Goal: Task Accomplishment & Management: Complete application form

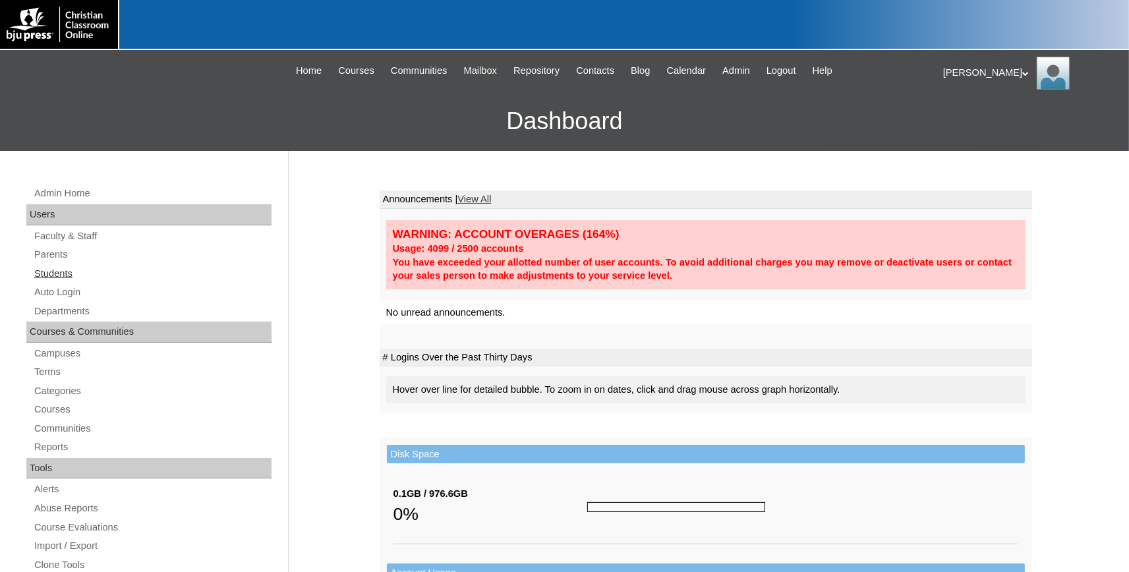
click at [45, 269] on link "Students" at bounding box center [152, 274] width 239 height 16
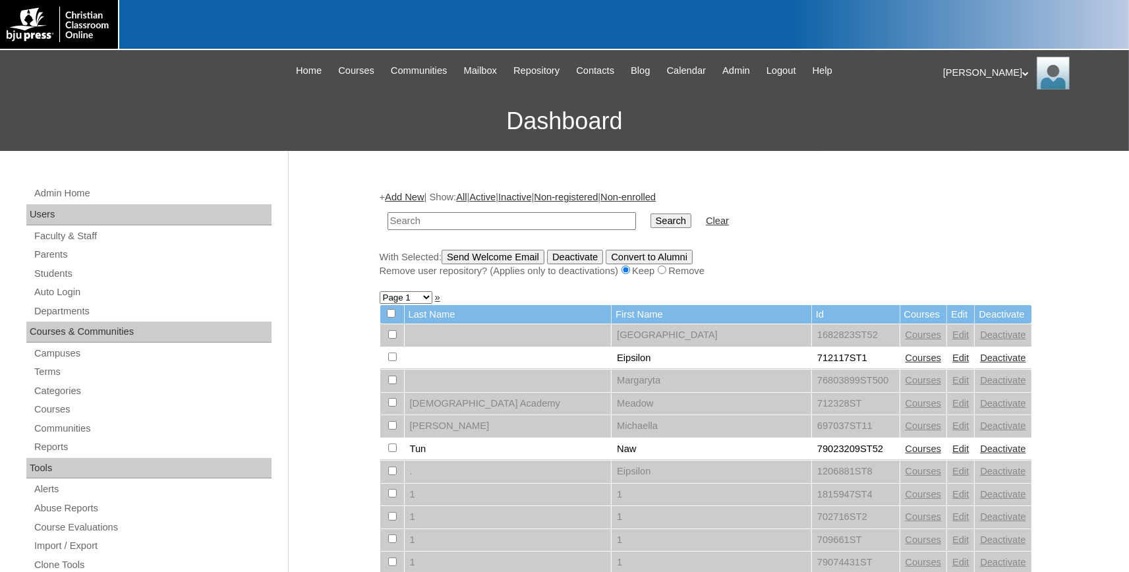
click at [446, 220] on input "text" at bounding box center [511, 221] width 248 height 18
type input "731994"
click at [650, 223] on input "Search" at bounding box center [670, 220] width 41 height 14
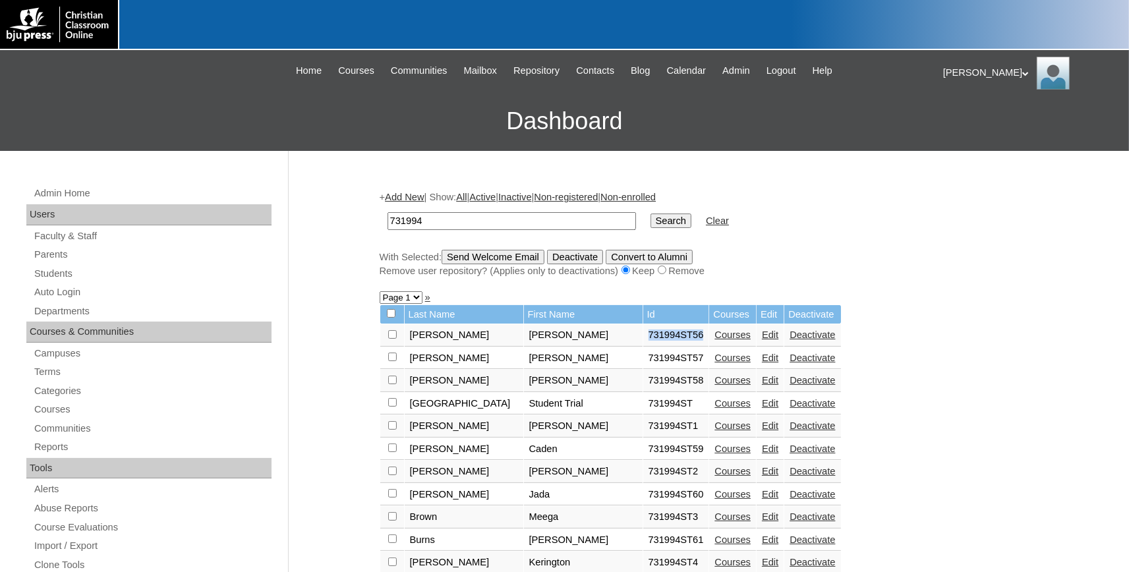
drag, startPoint x: 621, startPoint y: 339, endPoint x: 563, endPoint y: 340, distance: 58.0
copy td "731994ST56"
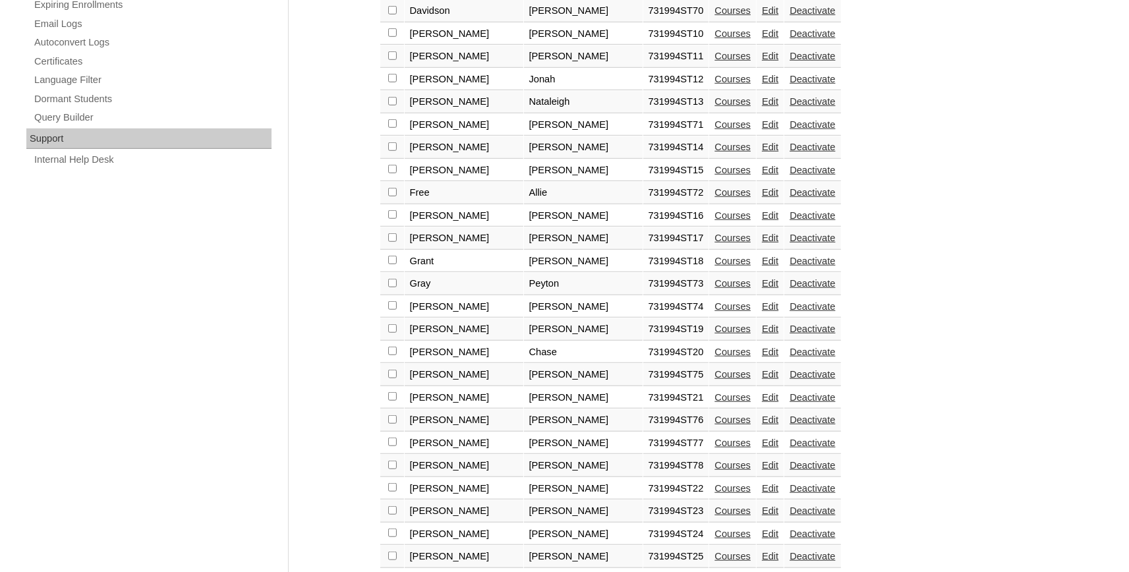
scroll to position [947, 0]
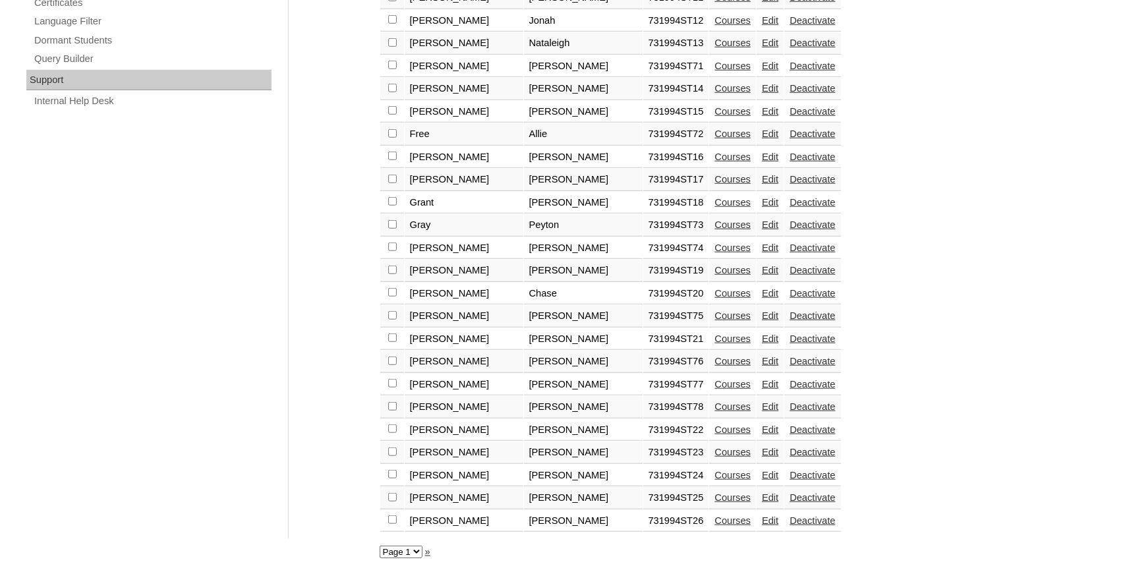
select select "admin_students.php?q=731994&submit=Search&page=2"
click option "Page 2" at bounding box center [0, 0] width 0 height 0
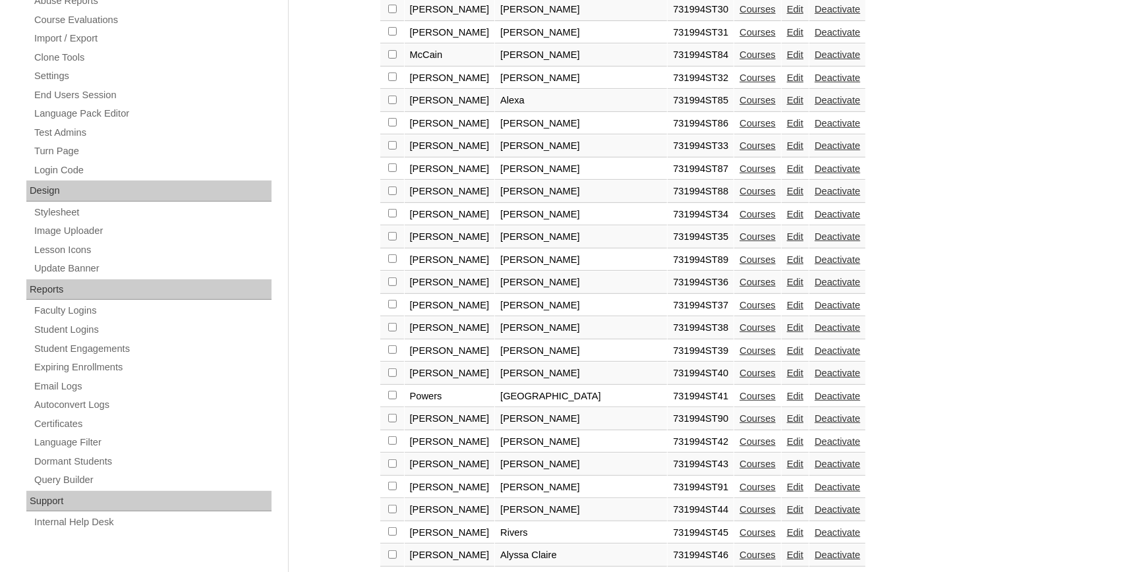
scroll to position [785, 0]
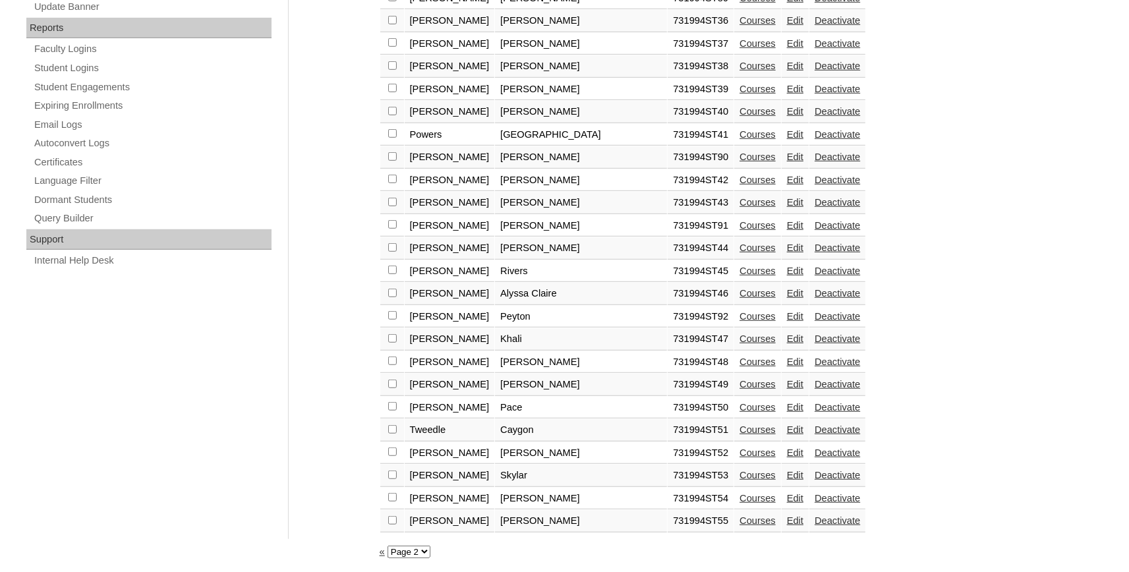
click at [387, 546] on select "Page 1 Page 2" at bounding box center [408, 552] width 43 height 13
click at [420, 554] on select "Page 1 Page 2" at bounding box center [408, 552] width 43 height 13
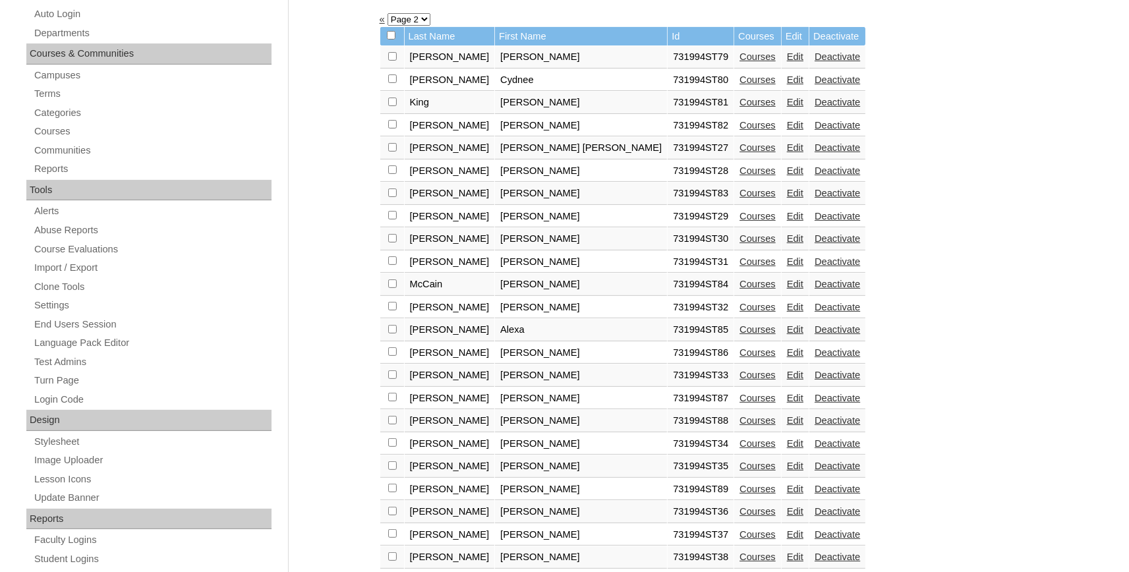
scroll to position [0, 0]
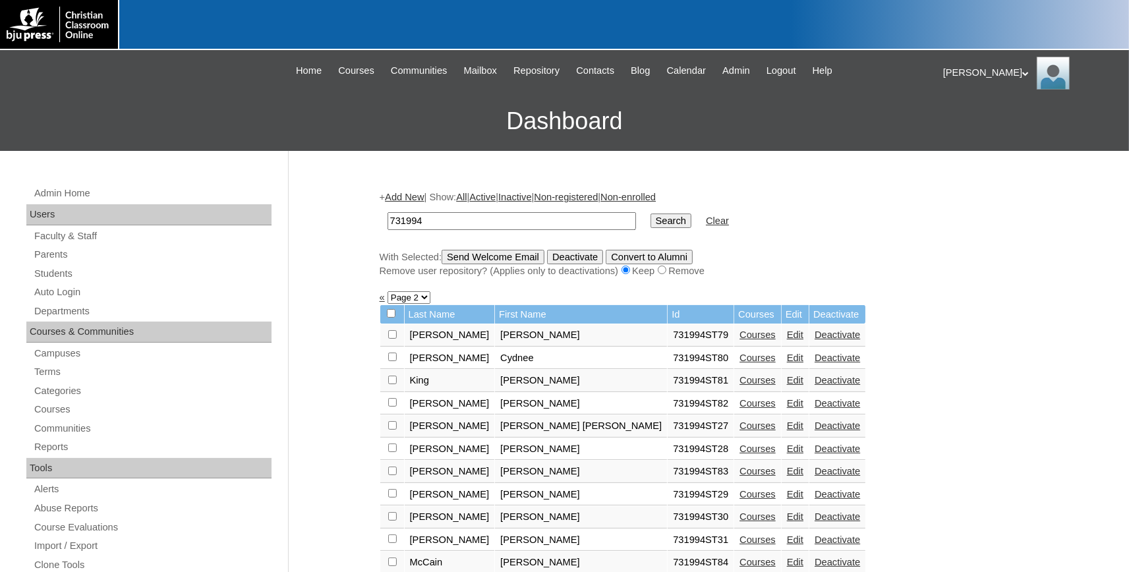
click at [416, 196] on link "Add New" at bounding box center [404, 197] width 39 height 11
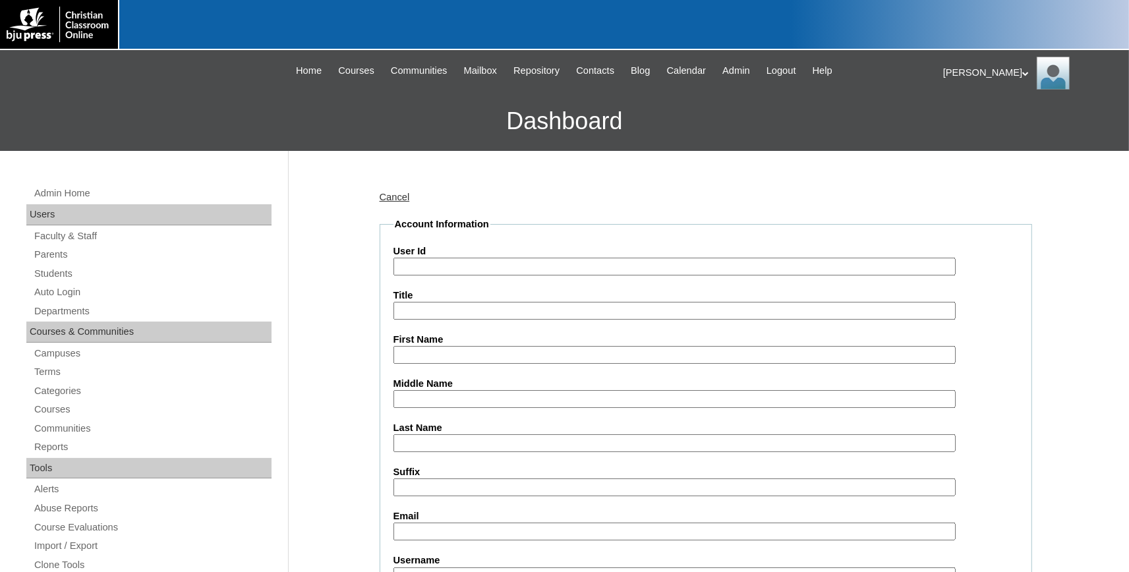
paste input "731994ST93"
type input "731994ST93"
click at [439, 354] on input "First Name" at bounding box center [674, 355] width 562 height 18
click at [471, 356] on input "First Name" at bounding box center [674, 355] width 562 height 18
type input "Charlie"
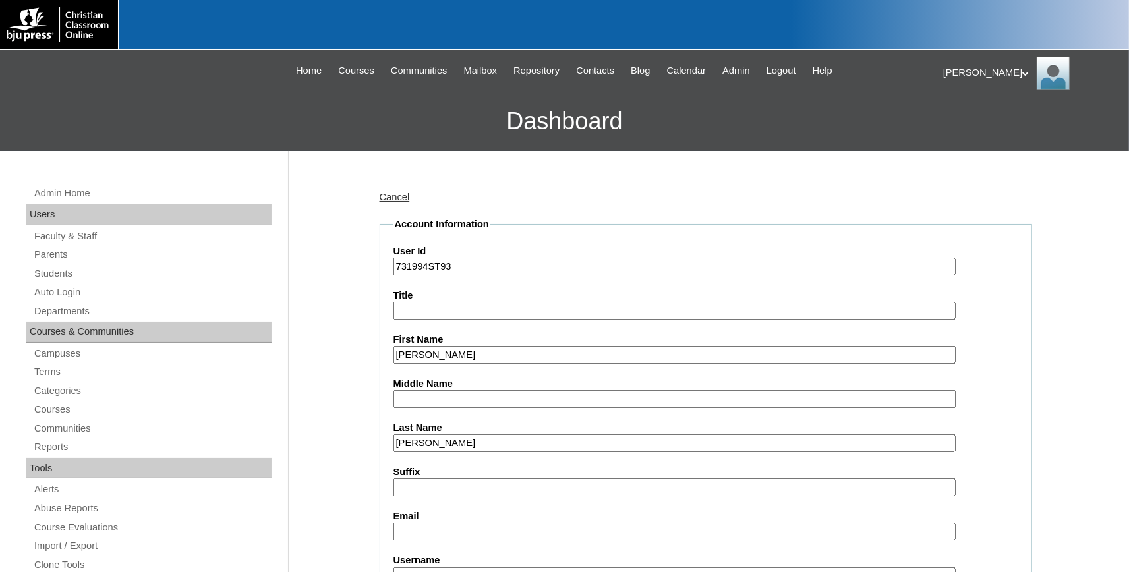
type input "Sappington"
paste input "charlie.sappington@bayoustudent.net"
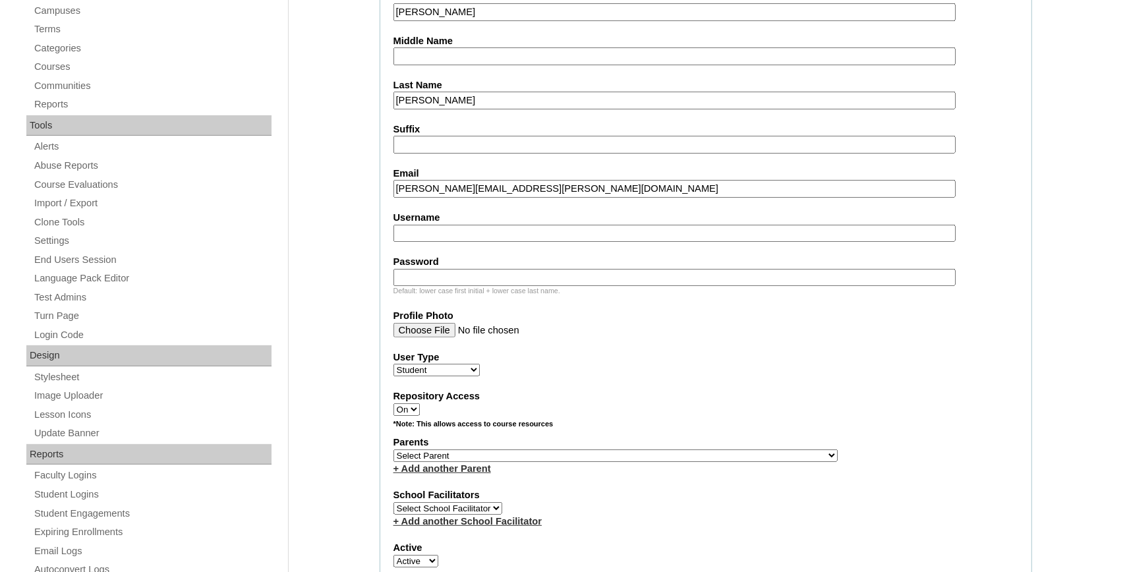
scroll to position [362, 0]
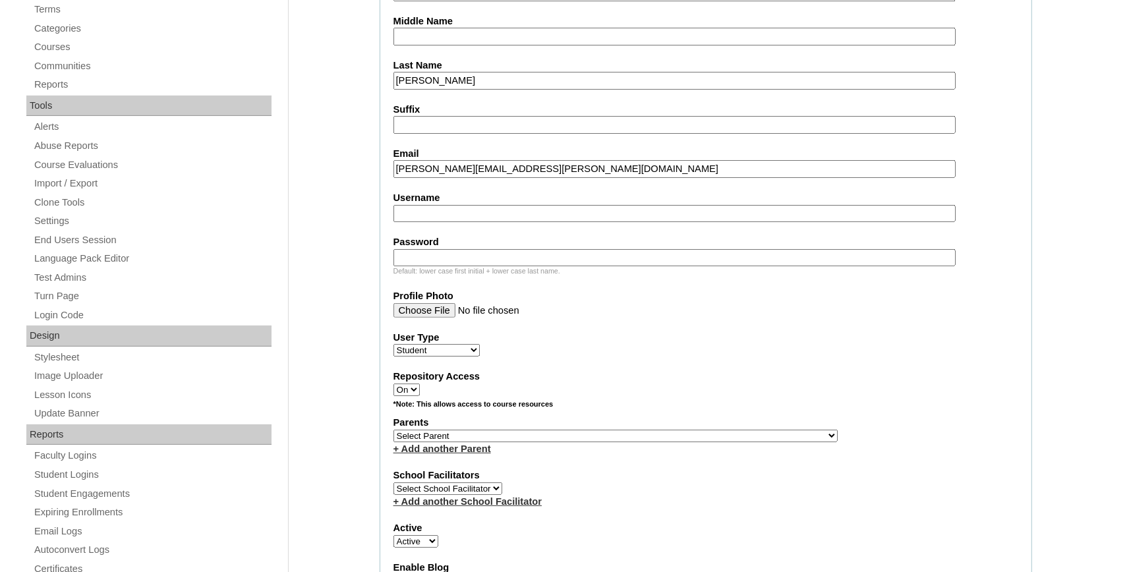
type input "charlie.sappington@bayoustudent.net"
select select "37485"
click option "[PERSON_NAME]" at bounding box center [0, 0] width 0 height 0
click at [473, 454] on link "+ Add another Parent" at bounding box center [442, 448] width 98 height 11
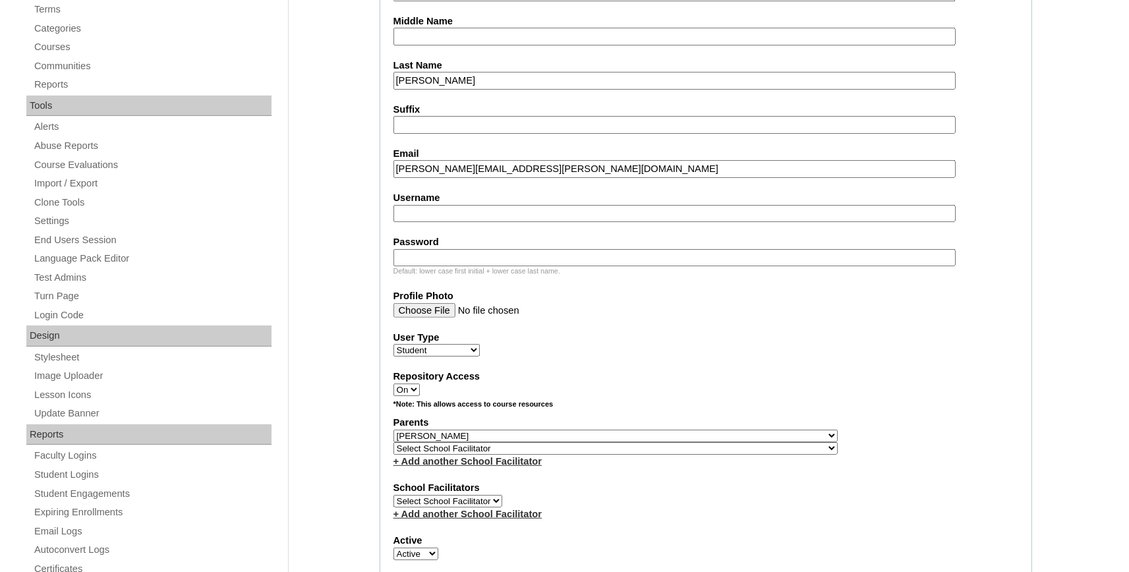
select select "37486"
click option "Buford, Sandra" at bounding box center [0, 0] width 0 height 0
click at [486, 453] on select "Select School Facilitator , Fautanu, Ma 1, 1 23-24 accountMorgan, Jason 6th Str…" at bounding box center [615, 448] width 444 height 13
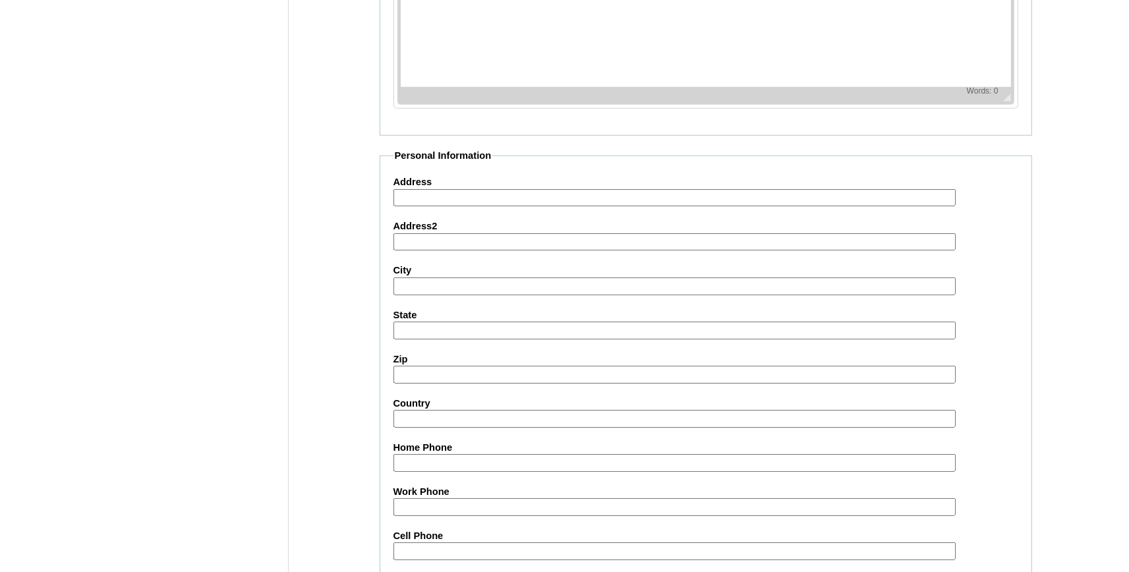
scroll to position [1462, 0]
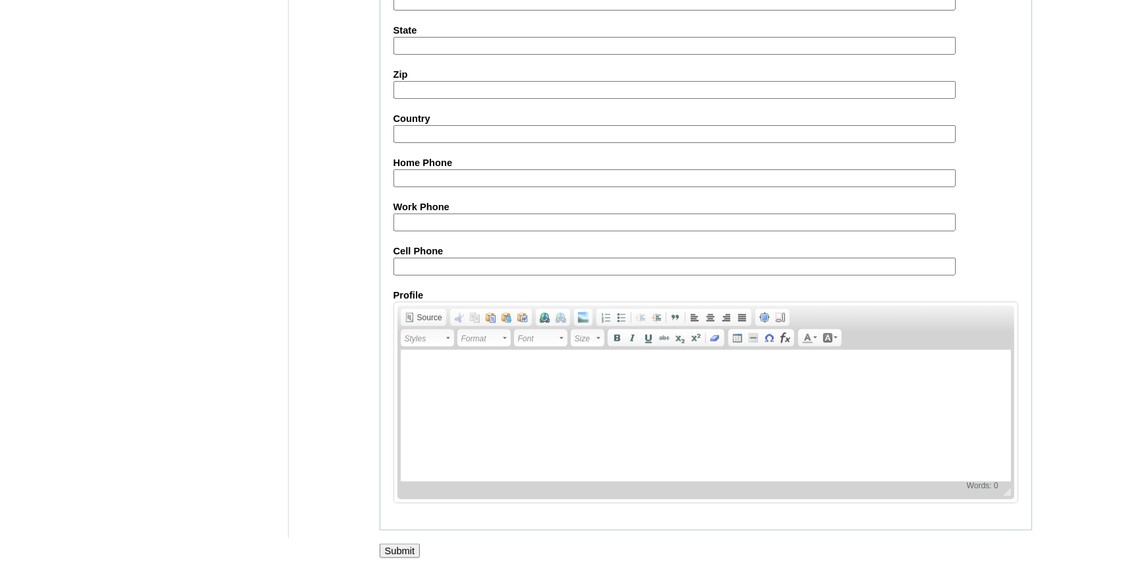
click at [395, 548] on input "Submit" at bounding box center [400, 551] width 41 height 14
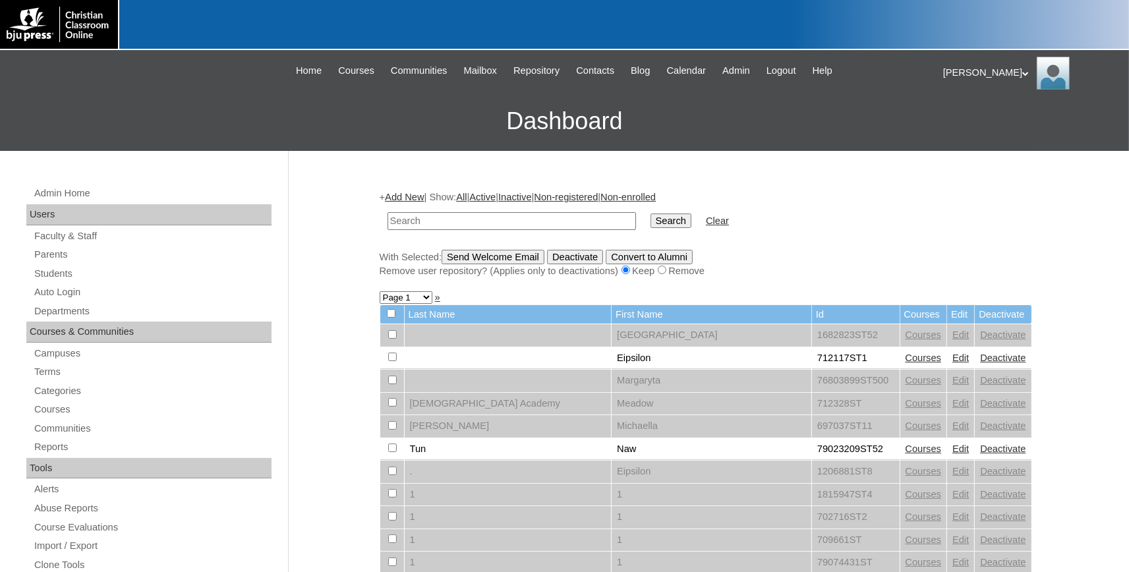
click at [429, 223] on input "text" at bounding box center [511, 221] width 248 height 18
click at [414, 225] on input "text" at bounding box center [511, 221] width 248 height 18
paste input "7"
click at [436, 224] on input "text" at bounding box center [511, 221] width 248 height 18
type input "731944ST93"
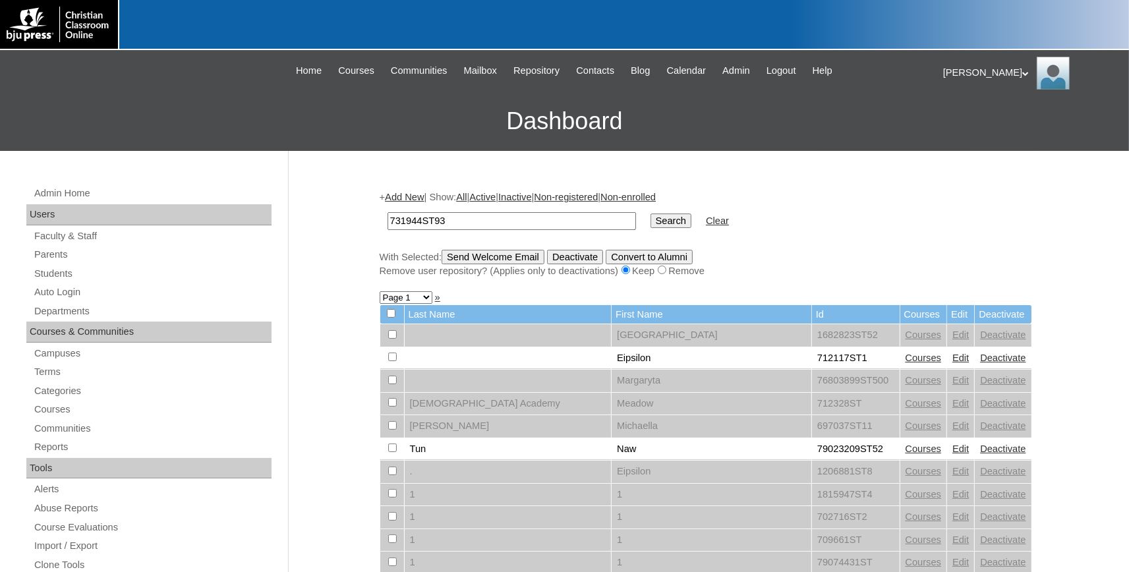
click at [650, 213] on input "Search" at bounding box center [670, 220] width 41 height 14
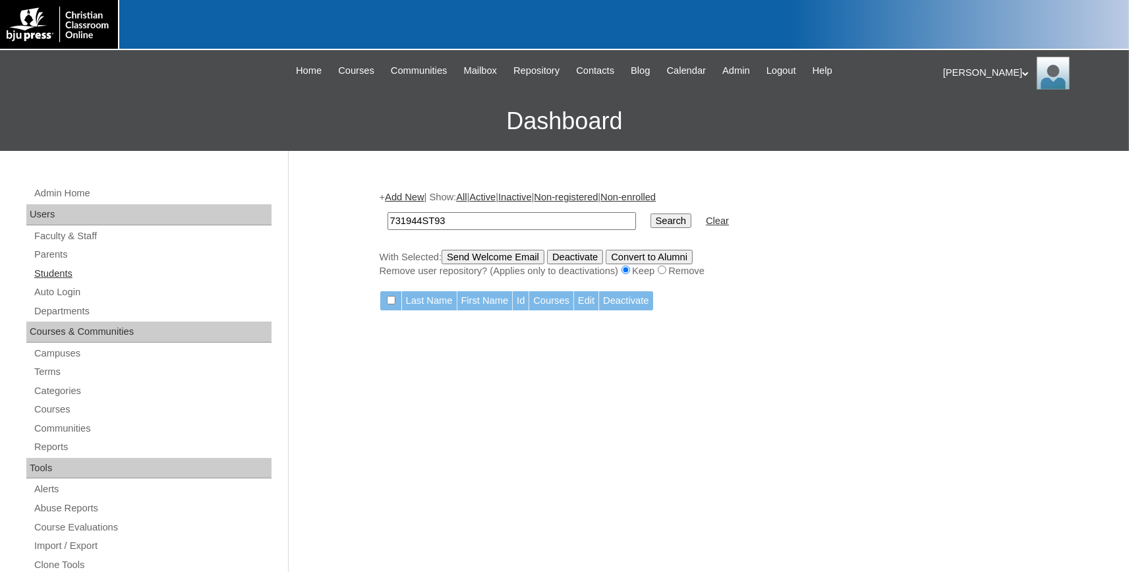
click at [47, 271] on link "Students" at bounding box center [152, 274] width 239 height 16
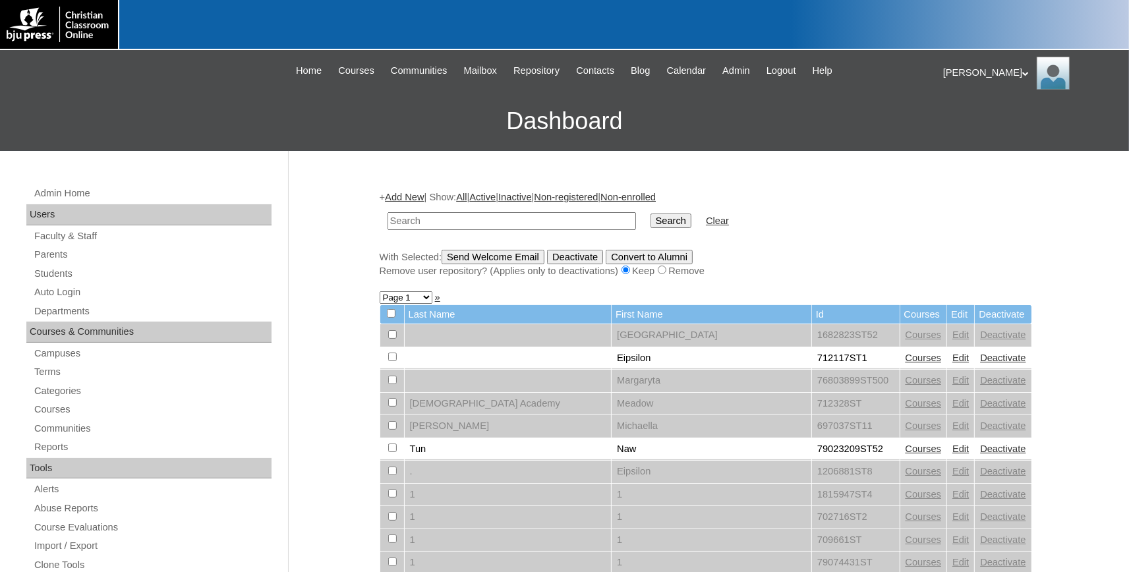
click at [426, 217] on input "text" at bounding box center [511, 221] width 248 height 18
type input "731944ST9"
click at [650, 213] on input "Search" at bounding box center [670, 220] width 41 height 14
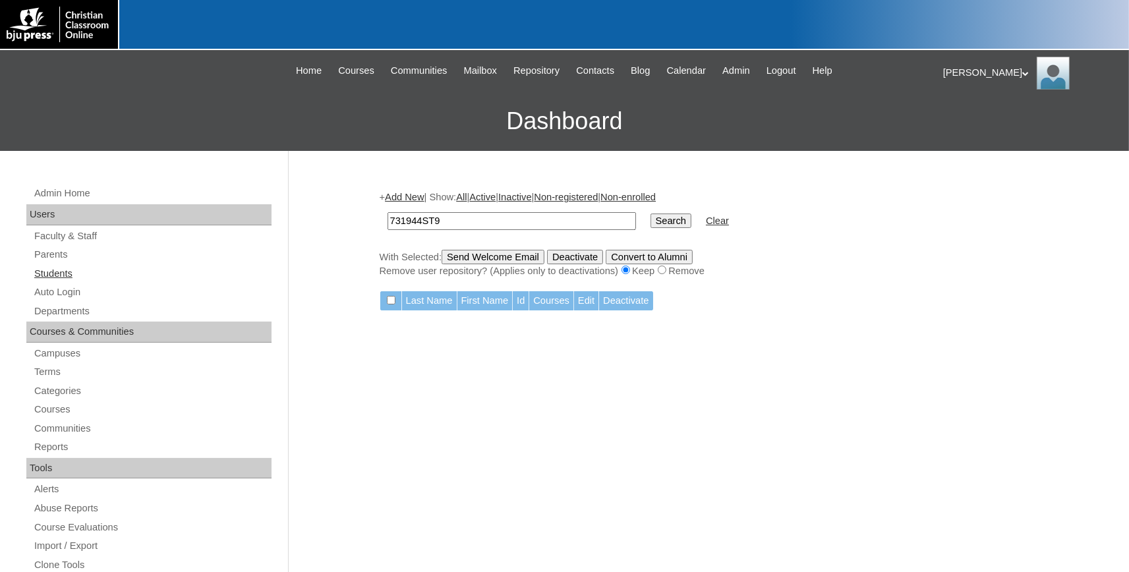
click at [51, 275] on link "Students" at bounding box center [152, 274] width 239 height 16
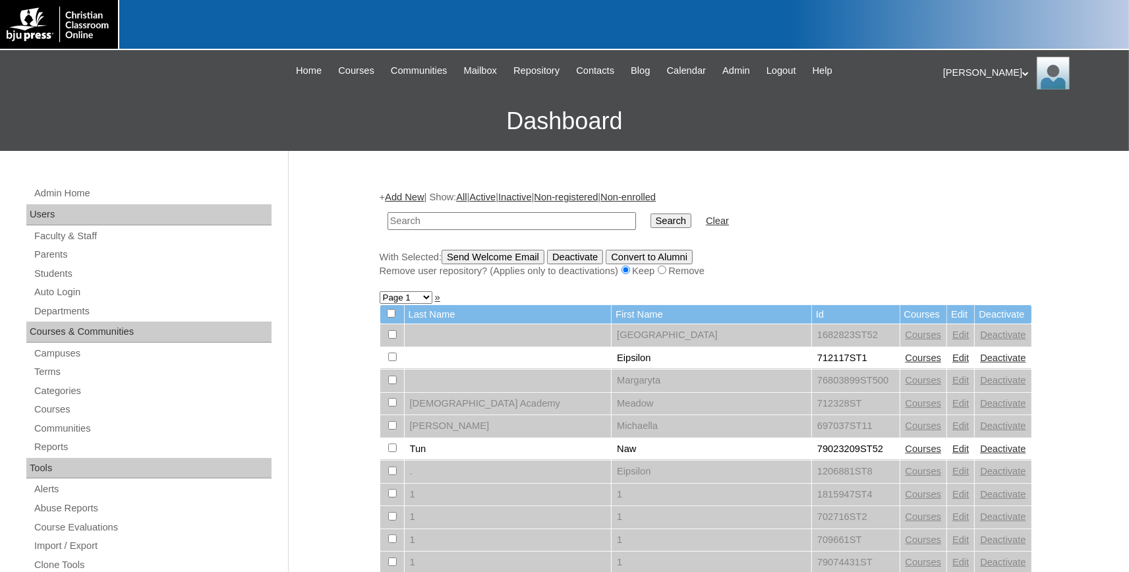
click at [431, 223] on input "text" at bounding box center [511, 221] width 248 height 18
type input "731994"
click at [650, 213] on input "Search" at bounding box center [670, 220] width 41 height 14
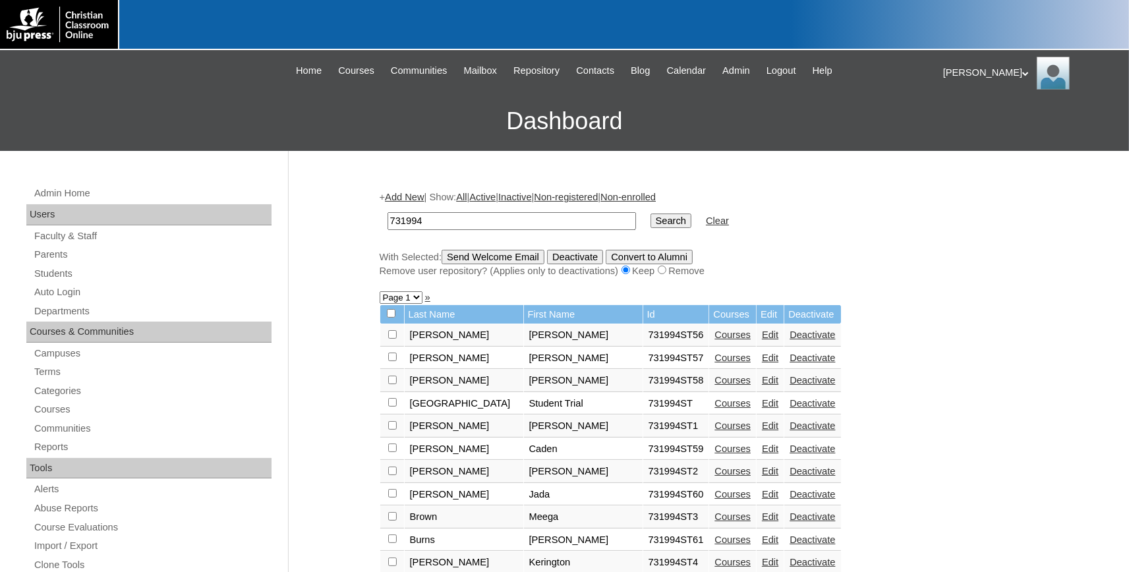
click at [380, 291] on select "Page 1 Page 2" at bounding box center [401, 297] width 43 height 13
select select "admin_students.php?q=731994&submit=Search&page=2"
click option "Page 2" at bounding box center [0, 0] width 0 height 0
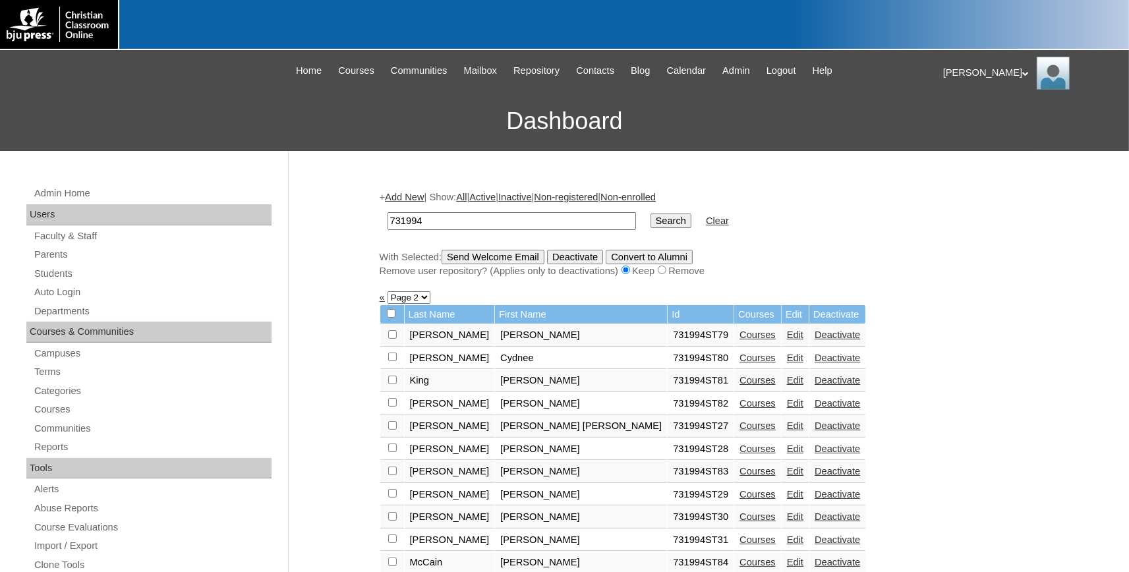
click at [415, 192] on link "Add New" at bounding box center [404, 197] width 39 height 11
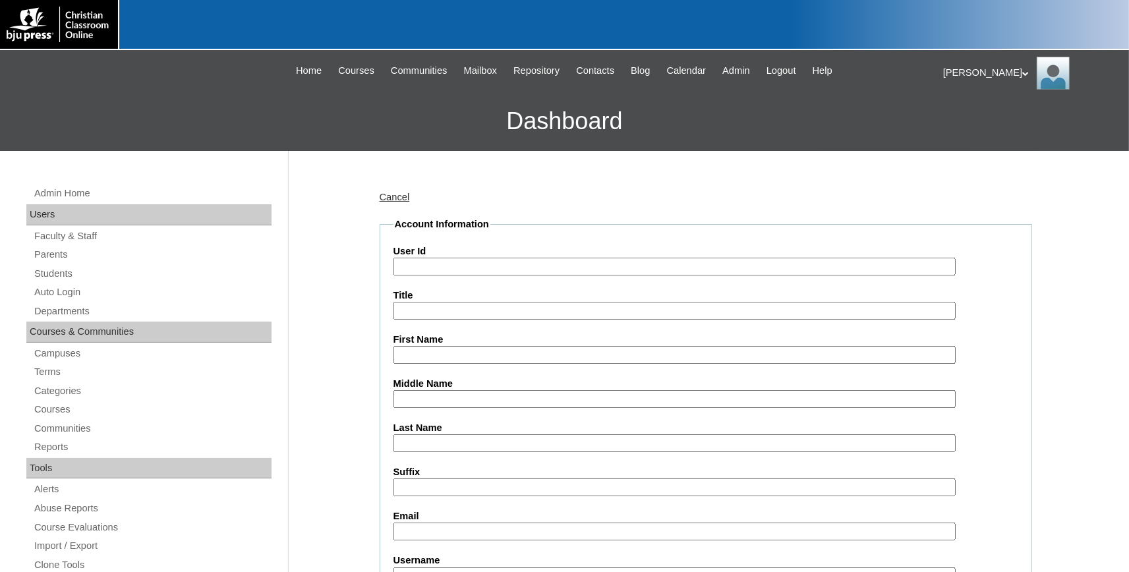
click at [431, 265] on input "User Id" at bounding box center [674, 267] width 562 height 18
paste input "731994ST94"
type input "731994ST94"
click at [448, 352] on input "First Name" at bounding box center [674, 355] width 562 height 18
type input "c"
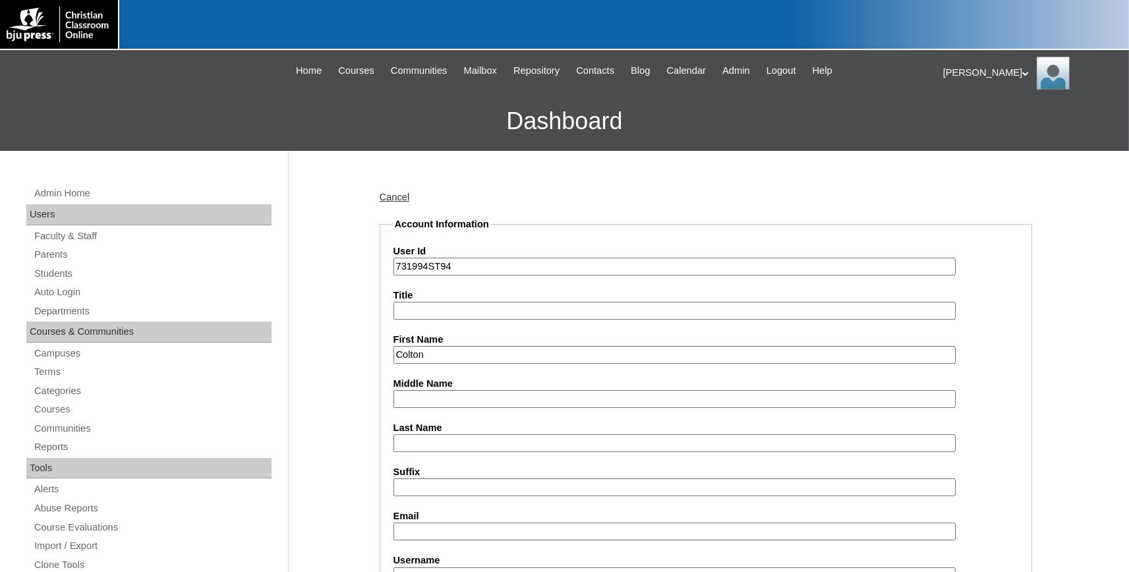
type input "Colton"
type input "Saxon"
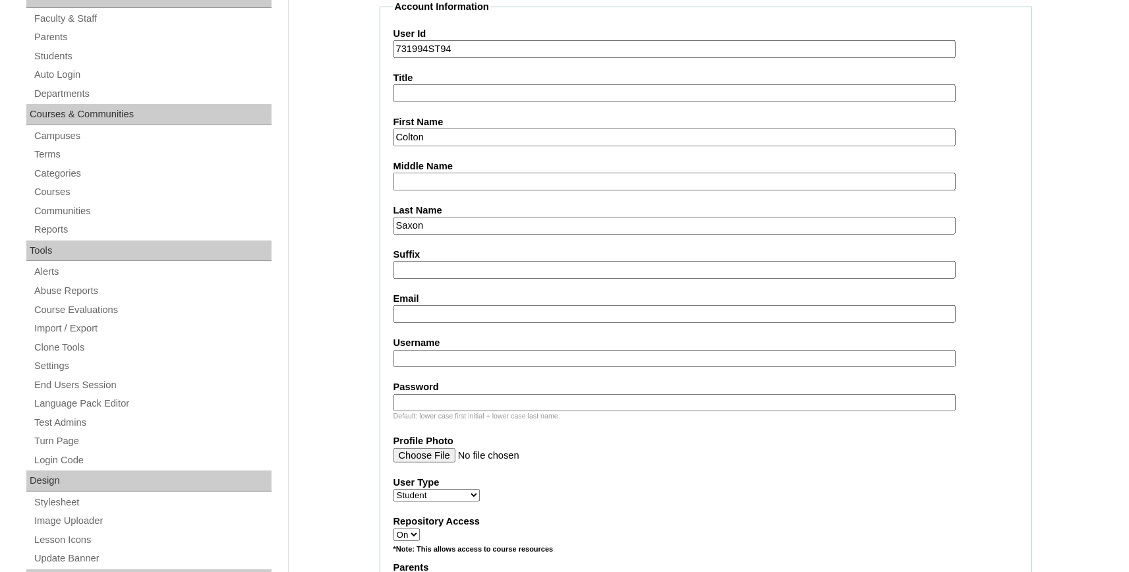
scroll to position [290, 0]
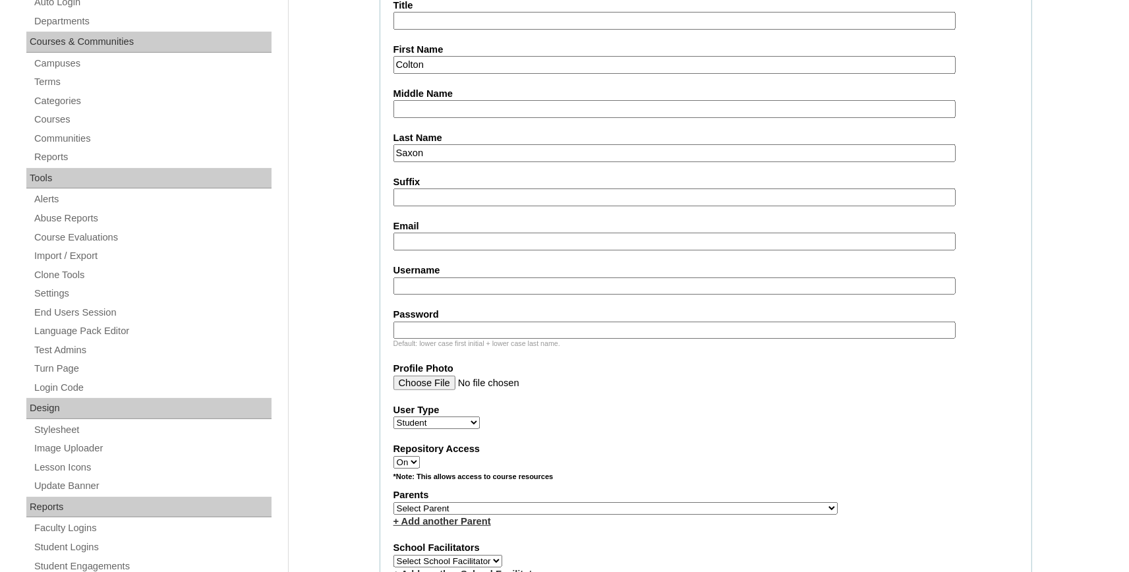
click at [443, 235] on input "Email" at bounding box center [674, 242] width 562 height 18
paste input "colton.saxon@bayoustudent.net"
type input "colton.saxon@bayoustudent.net"
select select "37485"
click option "[PERSON_NAME]" at bounding box center [0, 0] width 0 height 0
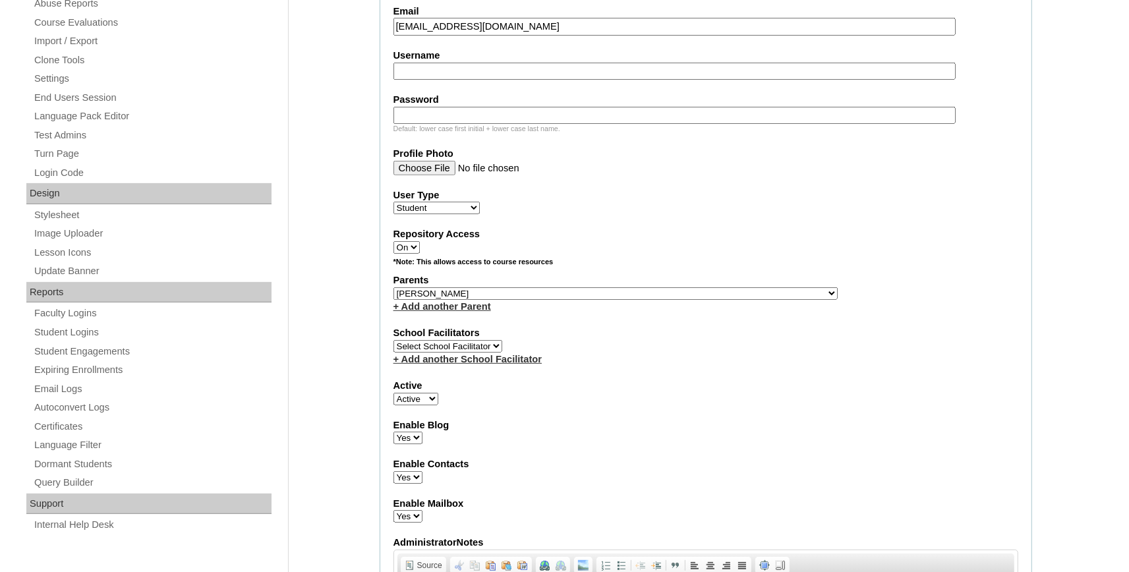
scroll to position [507, 0]
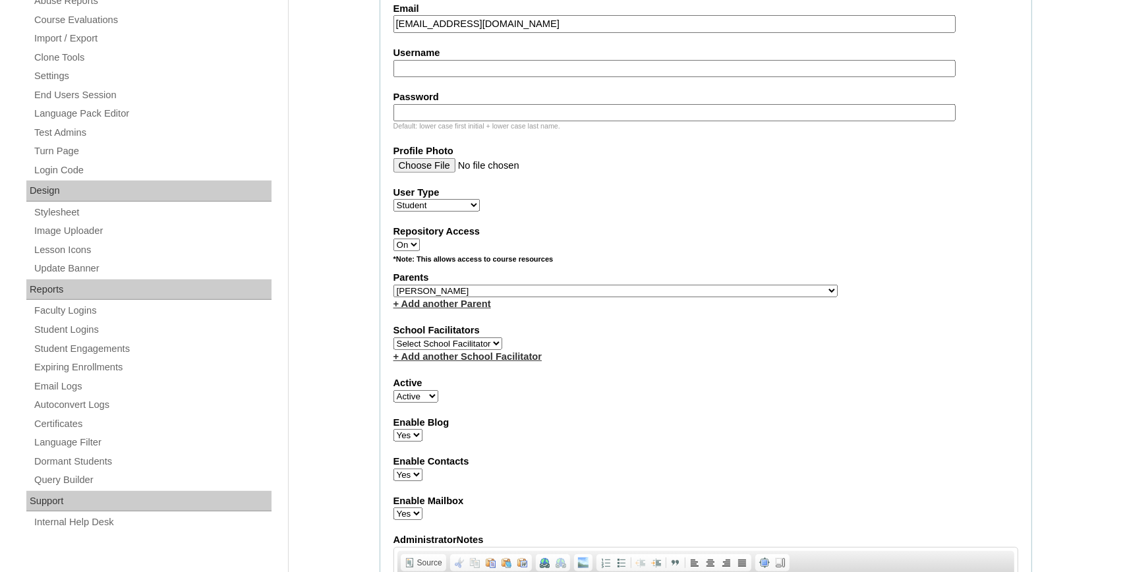
click at [468, 309] on link "+ Add another Parent" at bounding box center [442, 303] width 98 height 11
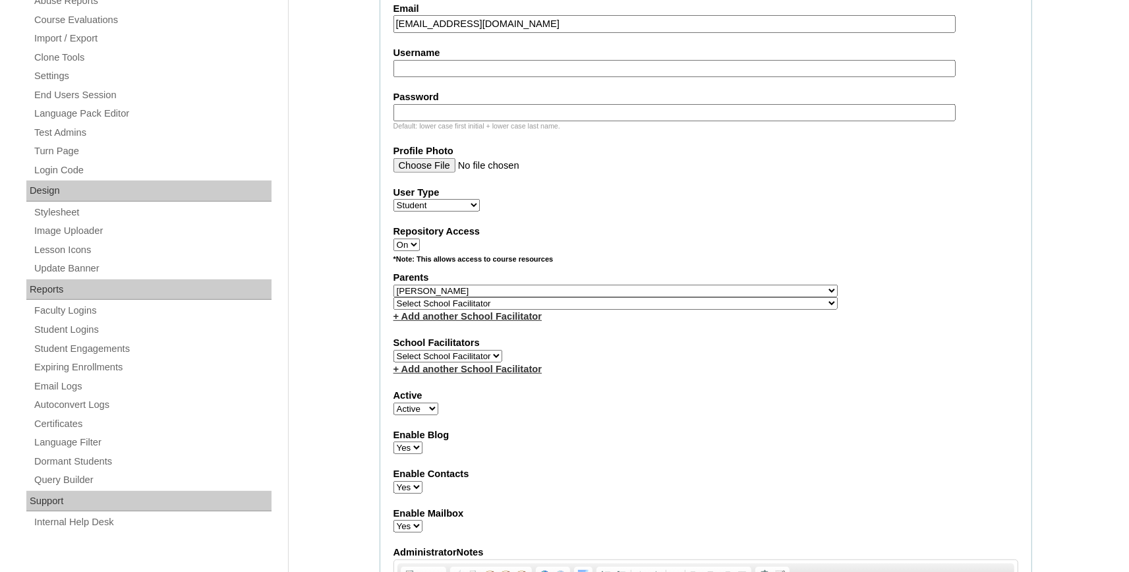
select select "37486"
click option "[PERSON_NAME]" at bounding box center [0, 0] width 0 height 0
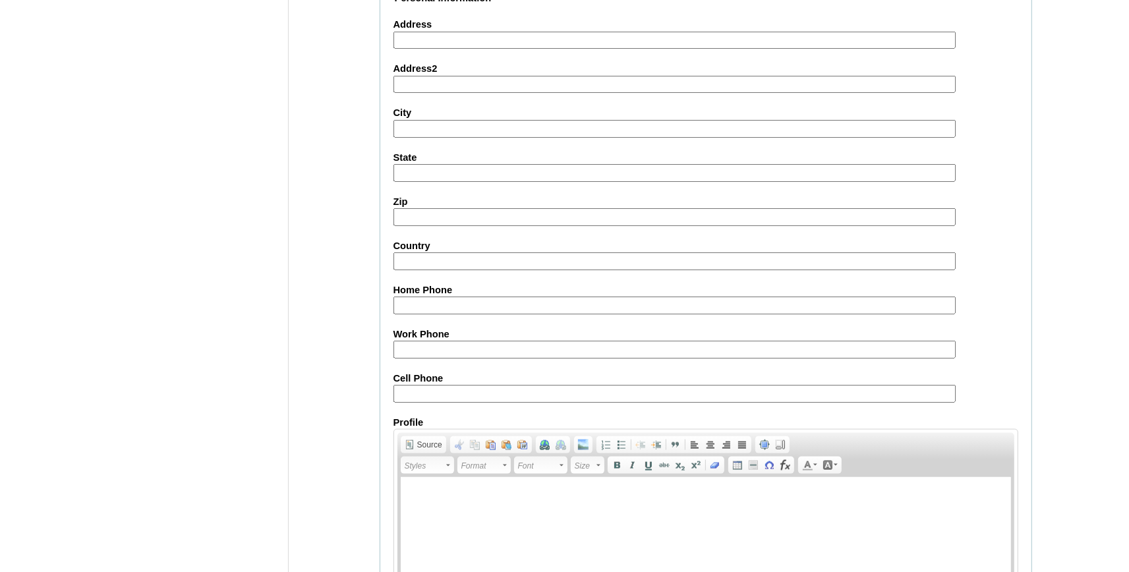
scroll to position [1462, 0]
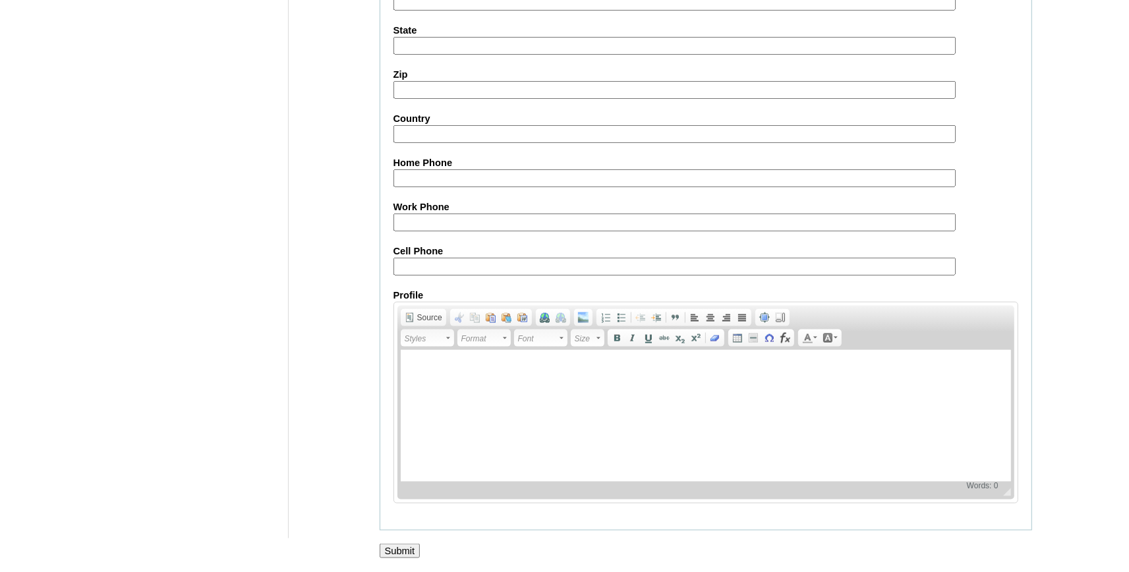
click at [399, 554] on input "Submit" at bounding box center [400, 551] width 41 height 14
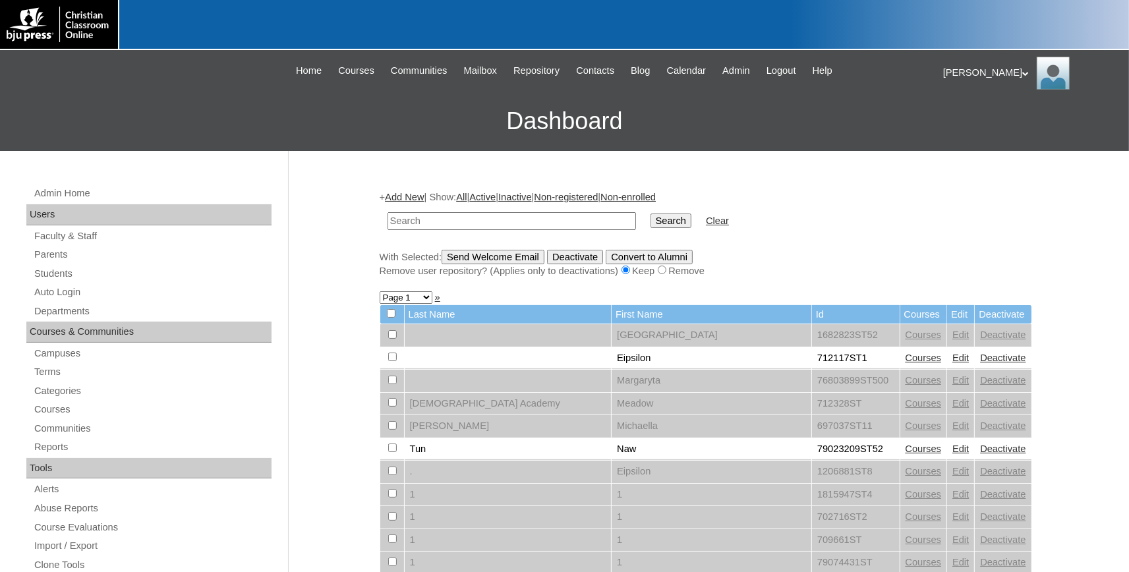
click at [418, 198] on link "Add New" at bounding box center [404, 197] width 39 height 11
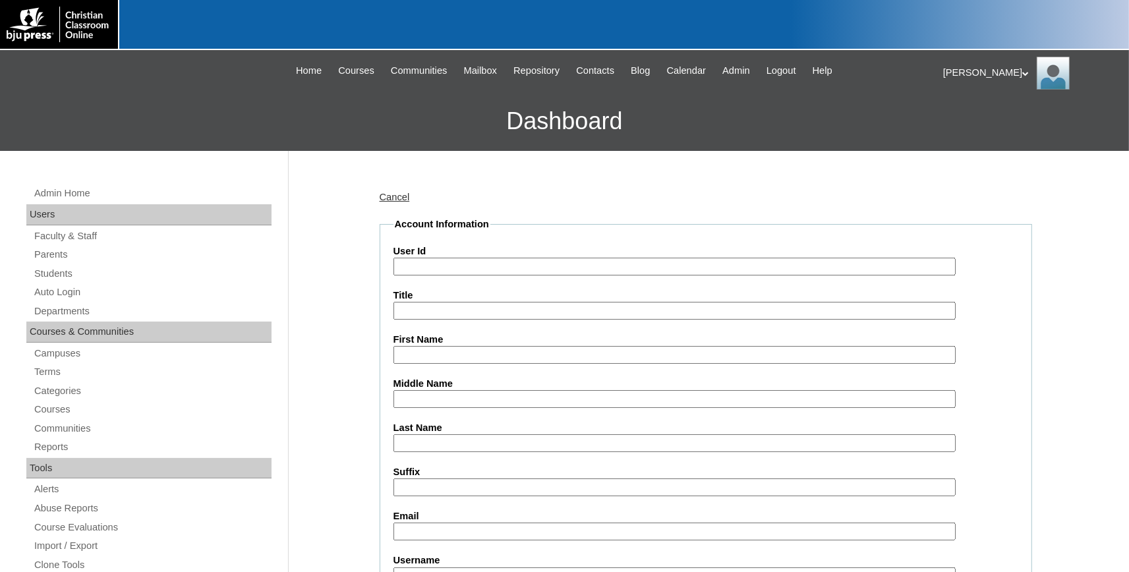
click at [447, 268] on input "User Id" at bounding box center [674, 267] width 562 height 18
paste input "731994ST95"
type input "731994ST95"
click at [427, 354] on input "First Name" at bounding box center [674, 355] width 562 height 18
type input "Bailey"
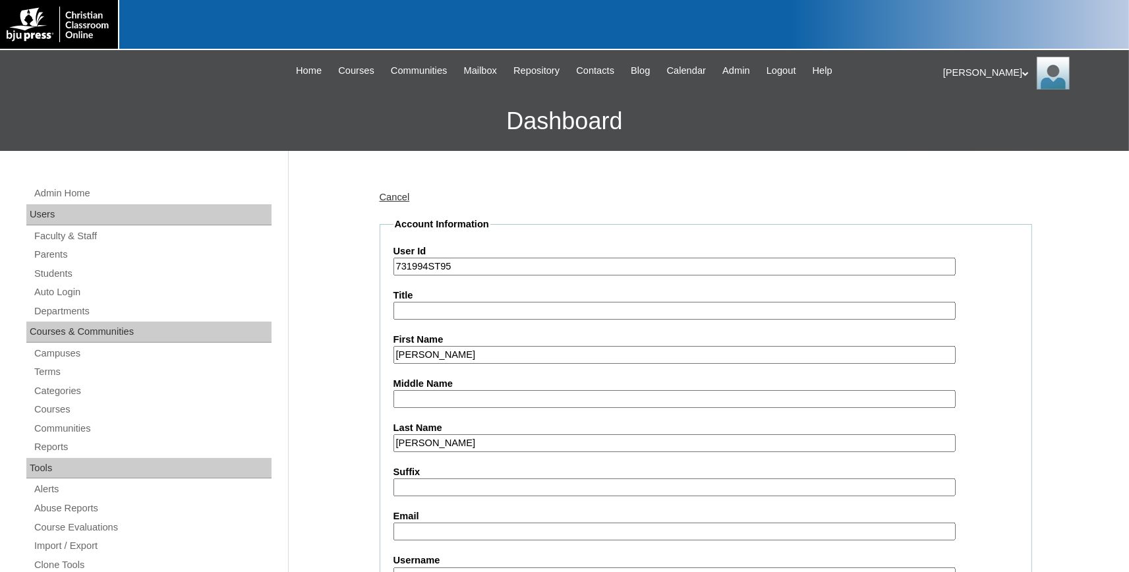
scroll to position [145, 0]
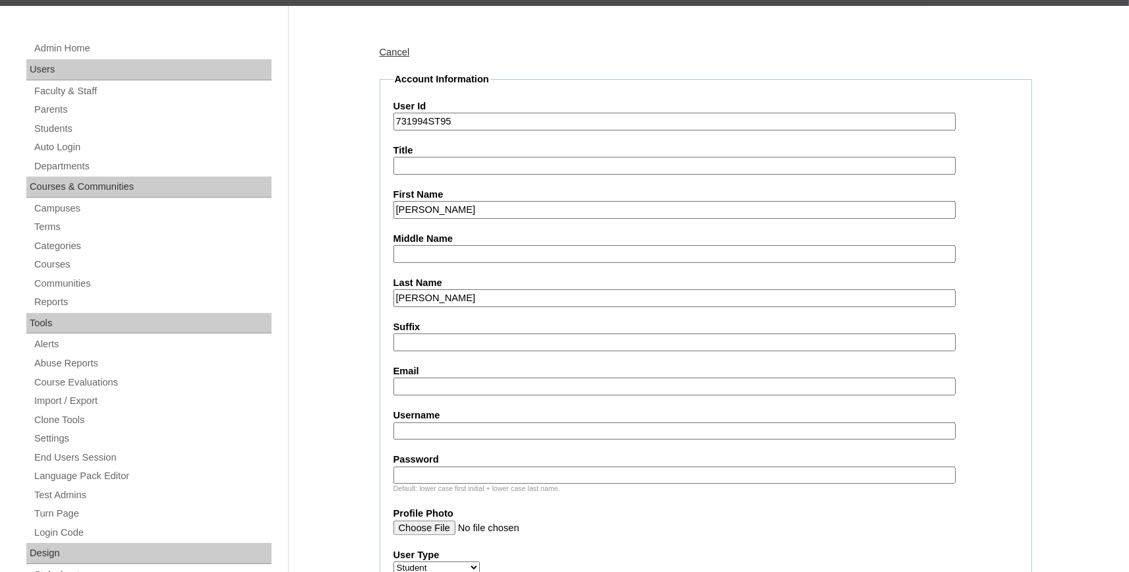
type input "Smith"
click at [432, 382] on input "Email" at bounding box center [674, 387] width 562 height 18
paste input "731994ST95"
type input "731994ST95"
click at [393, 378] on input "731994ST95" at bounding box center [674, 387] width 562 height 18
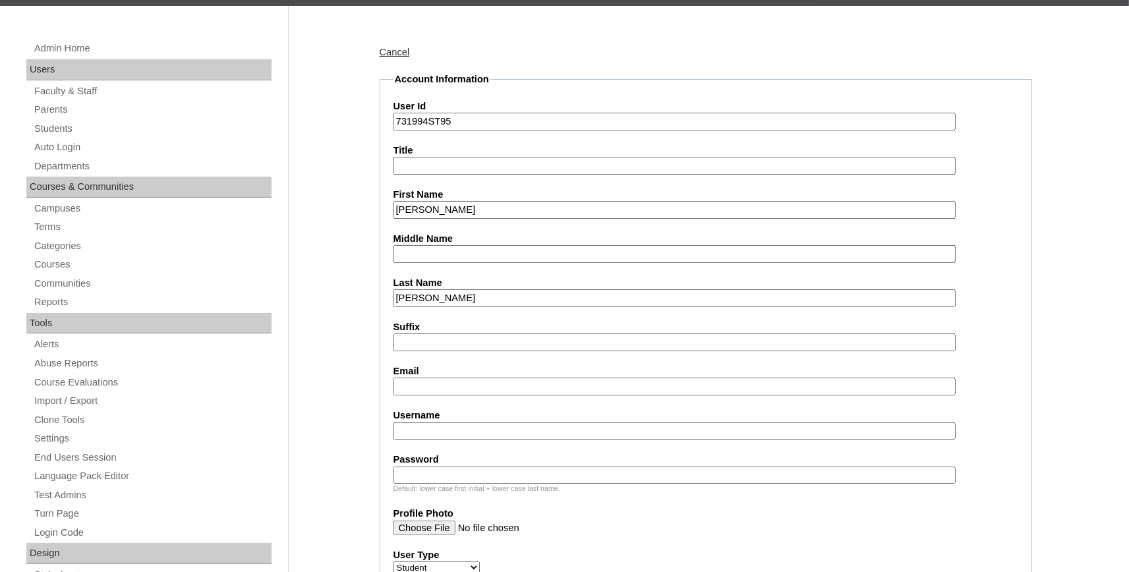
click at [435, 387] on input "Email" at bounding box center [674, 387] width 562 height 18
paste input "bailey.smith@bayoustudent.net"
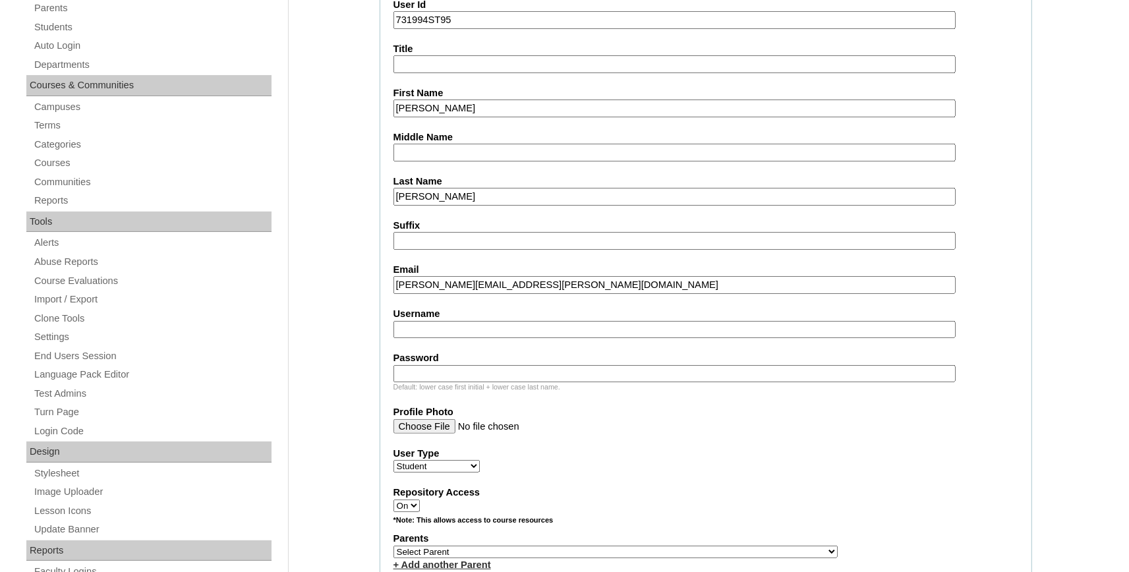
scroll to position [362, 0]
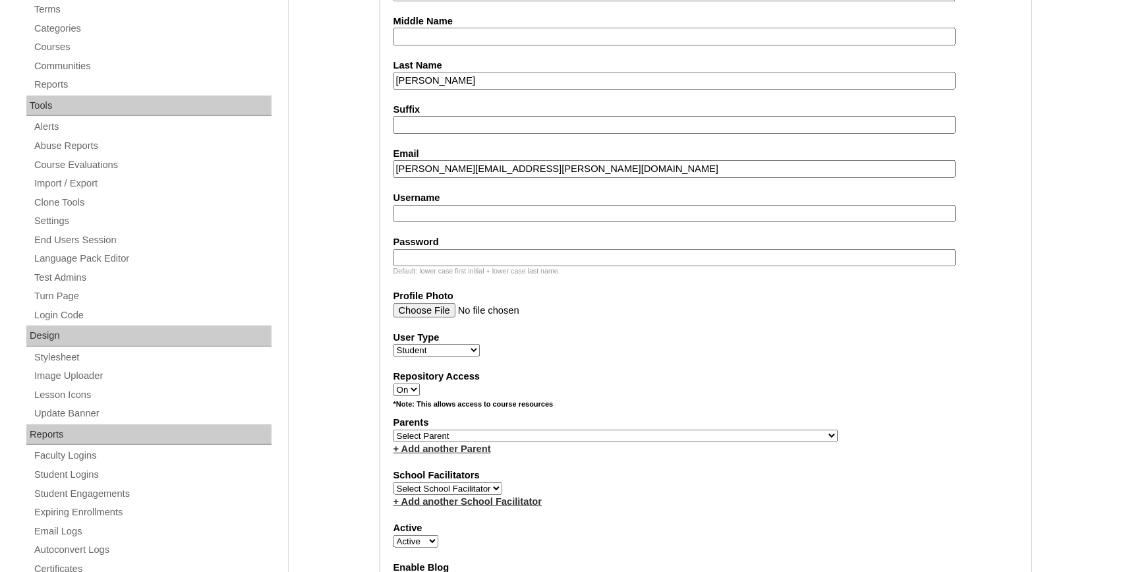
type input "bailey.smith@bayoustudent.net"
select select "37485"
click option "Arrant, Rebekkah" at bounding box center [0, 0] width 0 height 0
click at [449, 451] on link "+ Add another Parent" at bounding box center [442, 448] width 98 height 11
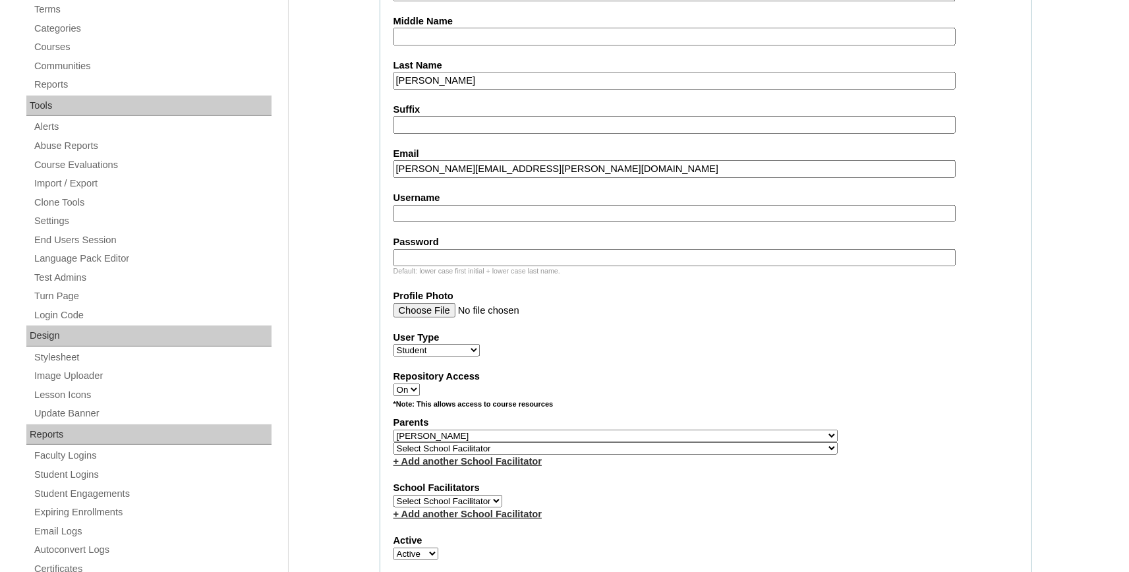
select select "37486"
click option "[PERSON_NAME]" at bounding box center [0, 0] width 0 height 0
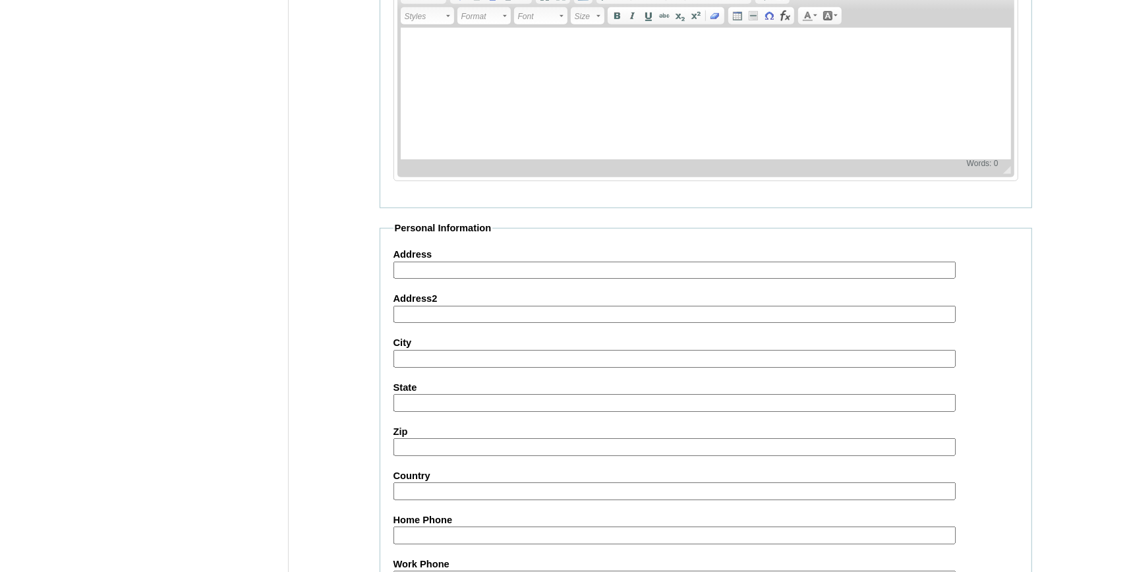
scroll to position [1462, 0]
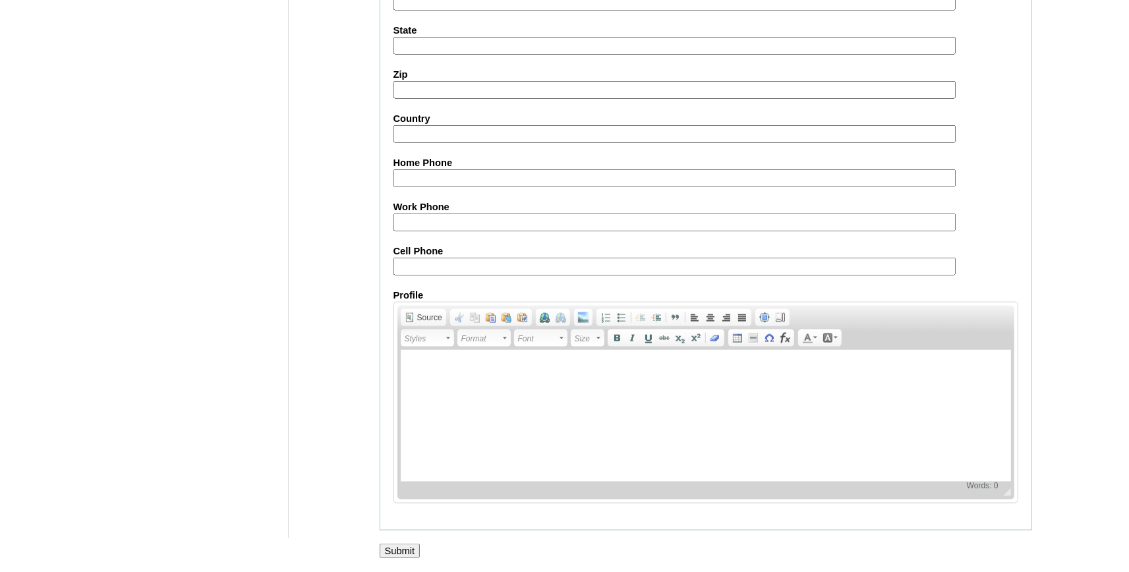
click at [403, 550] on input "Submit" at bounding box center [400, 551] width 41 height 14
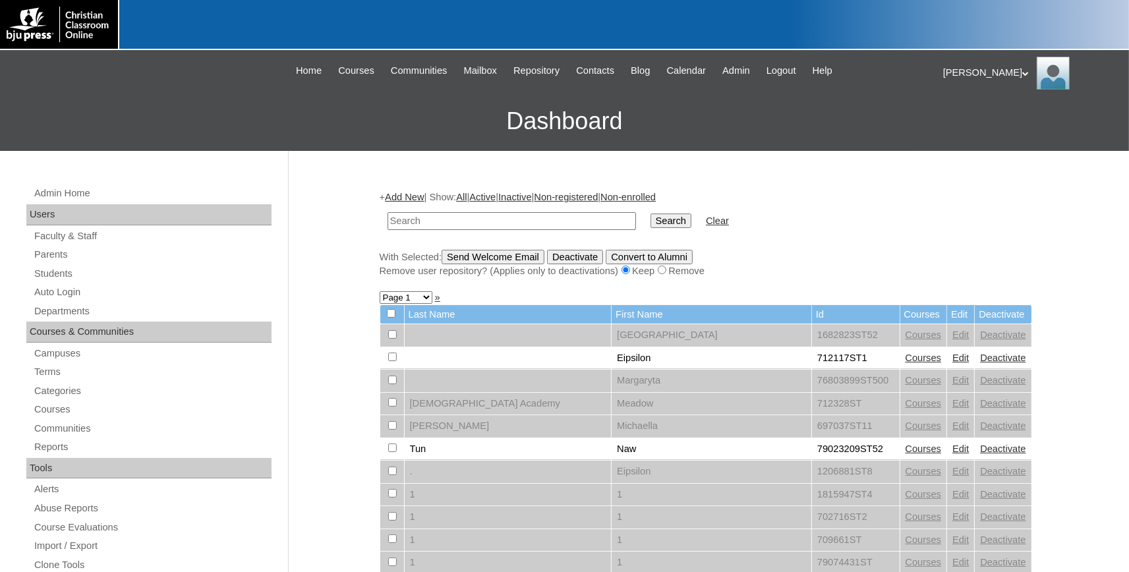
click at [419, 200] on link "Add New" at bounding box center [404, 197] width 39 height 11
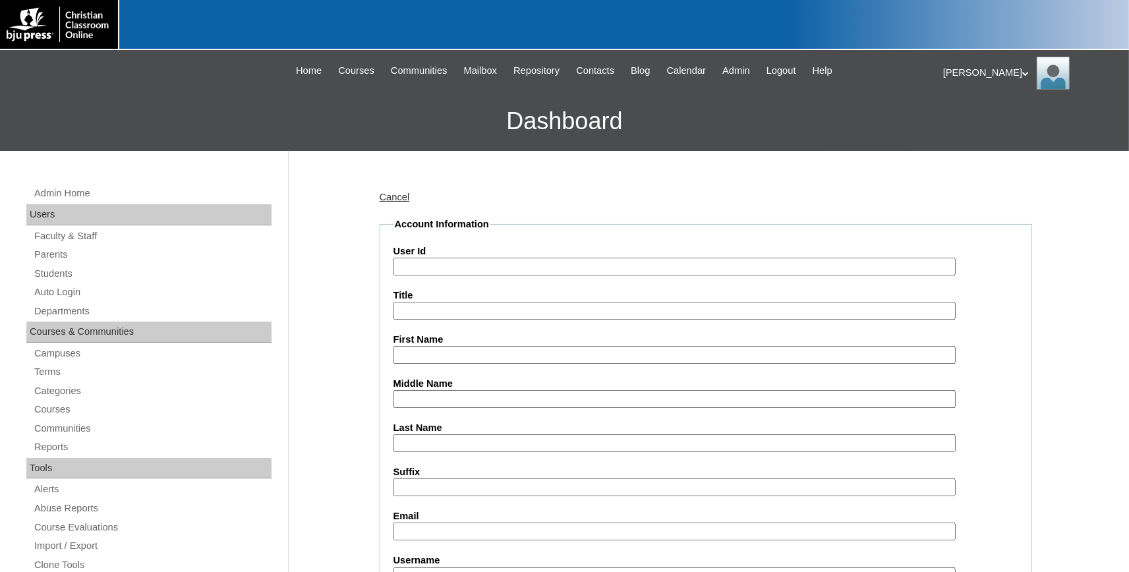
paste input "731994ST96"
type input "731994ST96"
click at [446, 356] on input "First Name" at bounding box center [674, 355] width 562 height 18
type input "Sidney"
type input "Snyder"
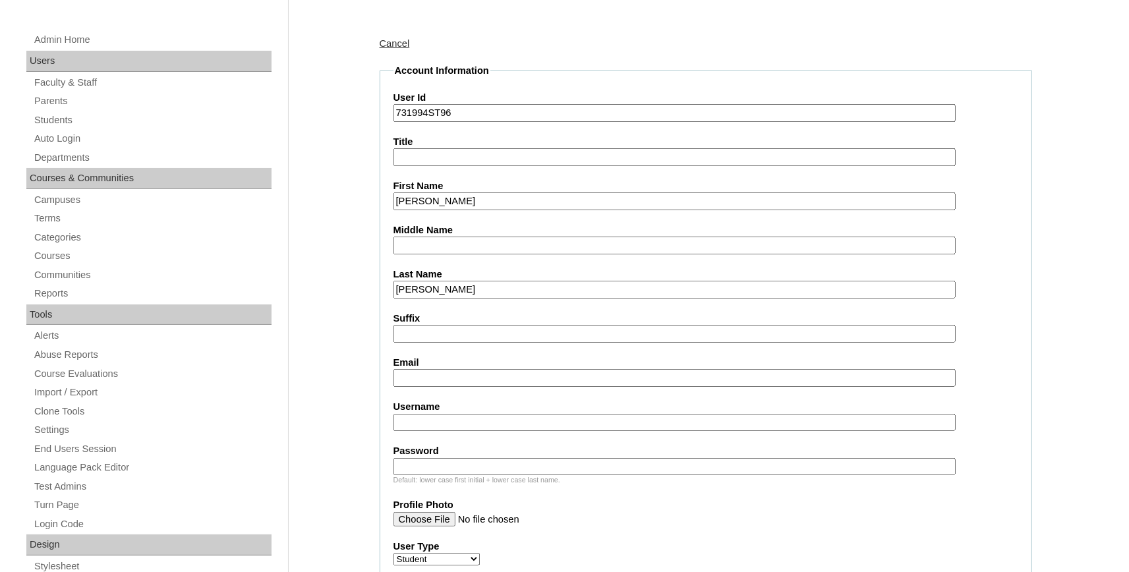
scroll to position [217, 0]
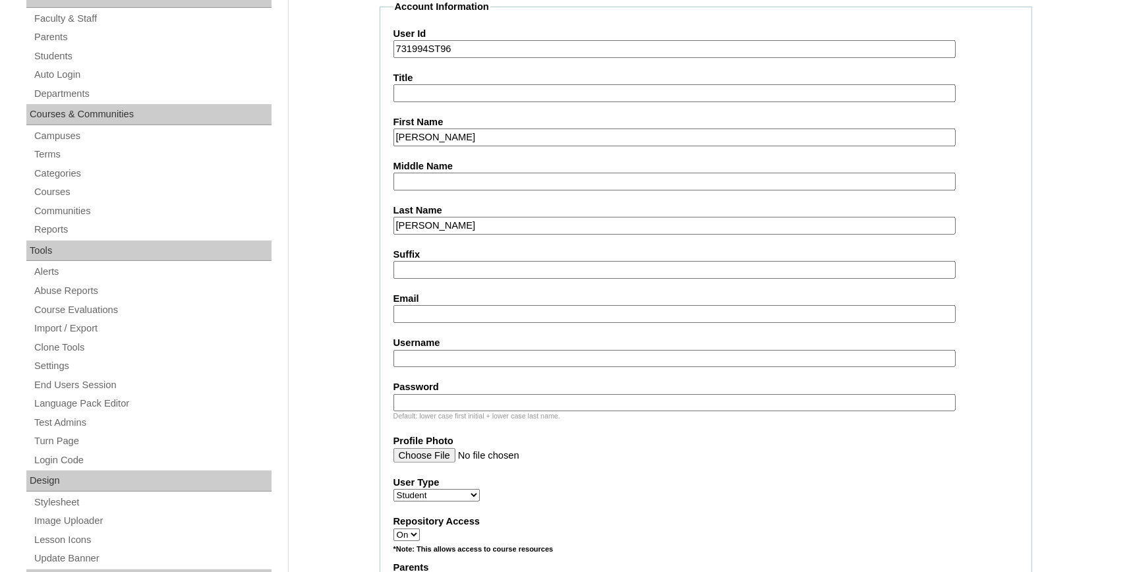
click at [410, 308] on input "Email" at bounding box center [674, 314] width 562 height 18
paste input "rowan.snyder@bayoustudent.net"
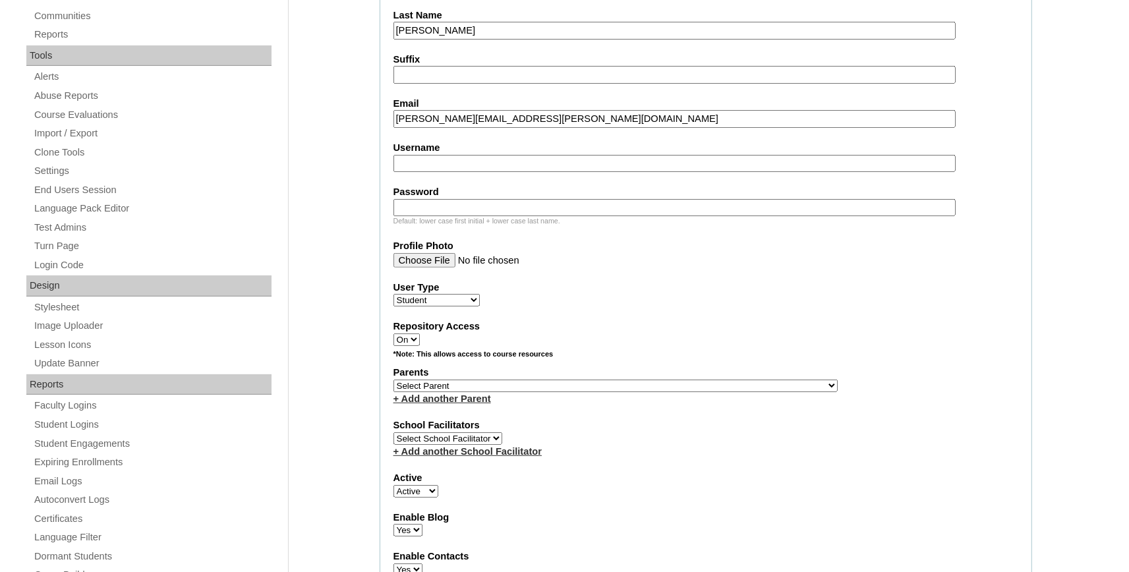
scroll to position [435, 0]
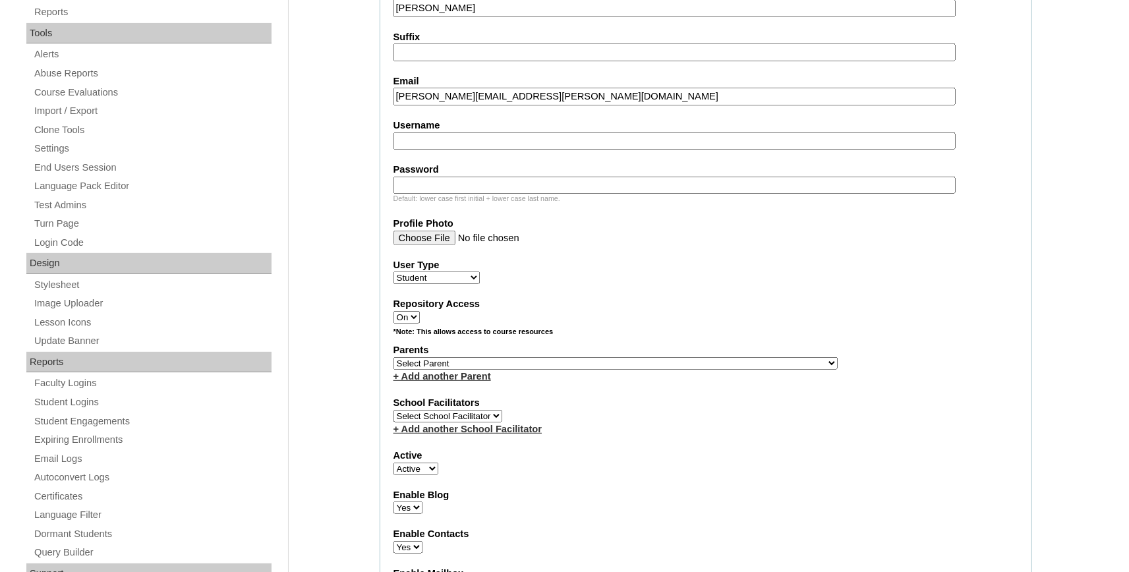
type input "rowan.snyder@bayoustudent.net"
select select "37485"
click option "[PERSON_NAME]" at bounding box center [0, 0] width 0 height 0
click at [432, 367] on select "Select Parent , Fautanu, Ma 1, 1 23-24 accountMorgan, Jason 6th Street Mennonit…" at bounding box center [615, 363] width 444 height 13
click at [461, 381] on link "+ Add another Parent" at bounding box center [442, 376] width 98 height 11
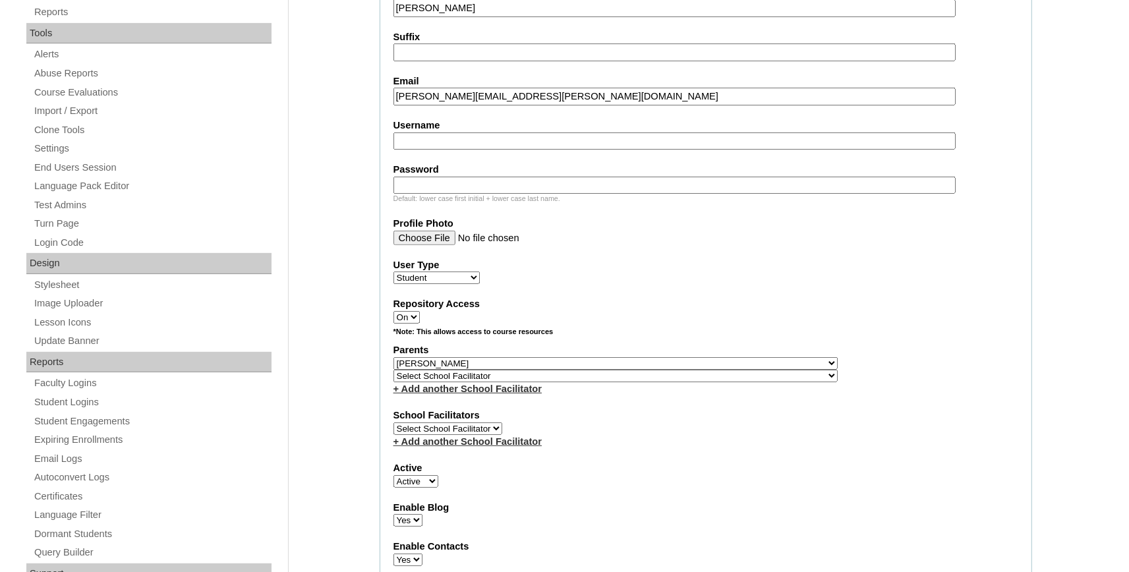
select select "37486"
click option "[PERSON_NAME]" at bounding box center [0, 0] width 0 height 0
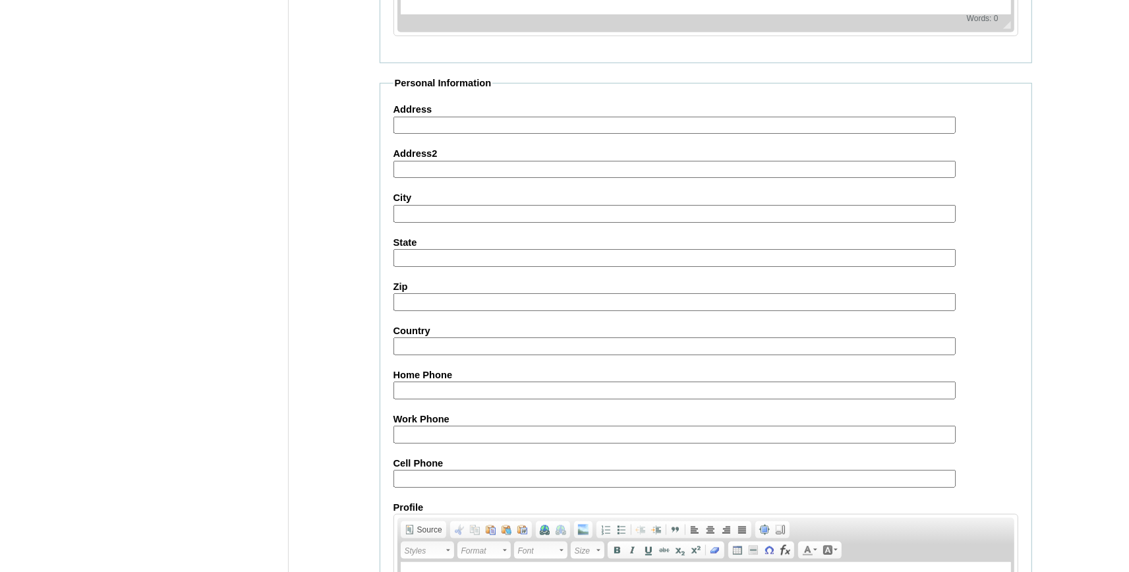
scroll to position [1462, 0]
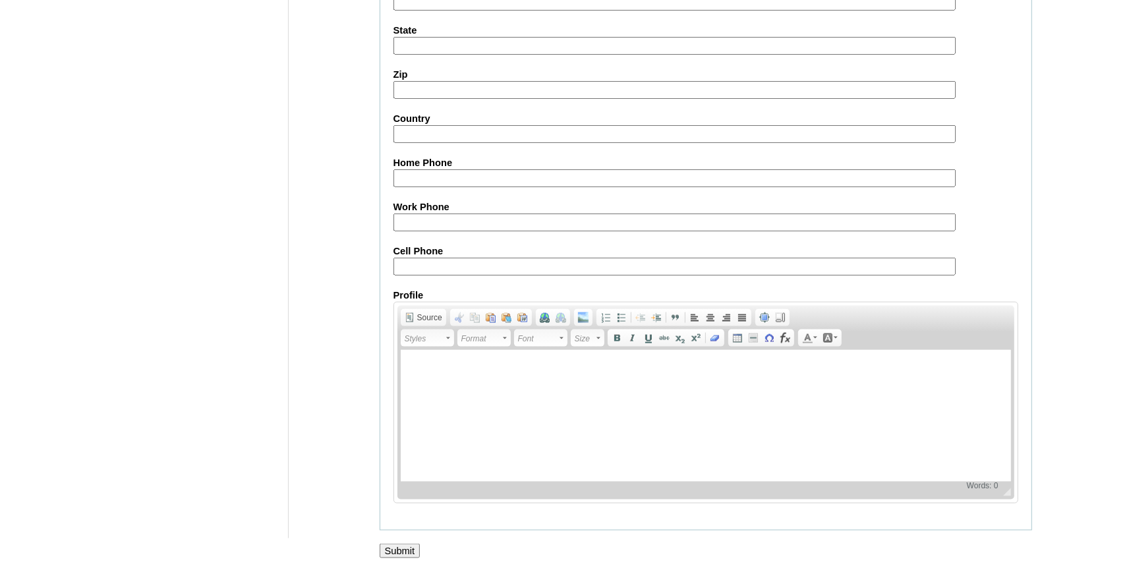
click at [405, 553] on input "Submit" at bounding box center [400, 551] width 41 height 14
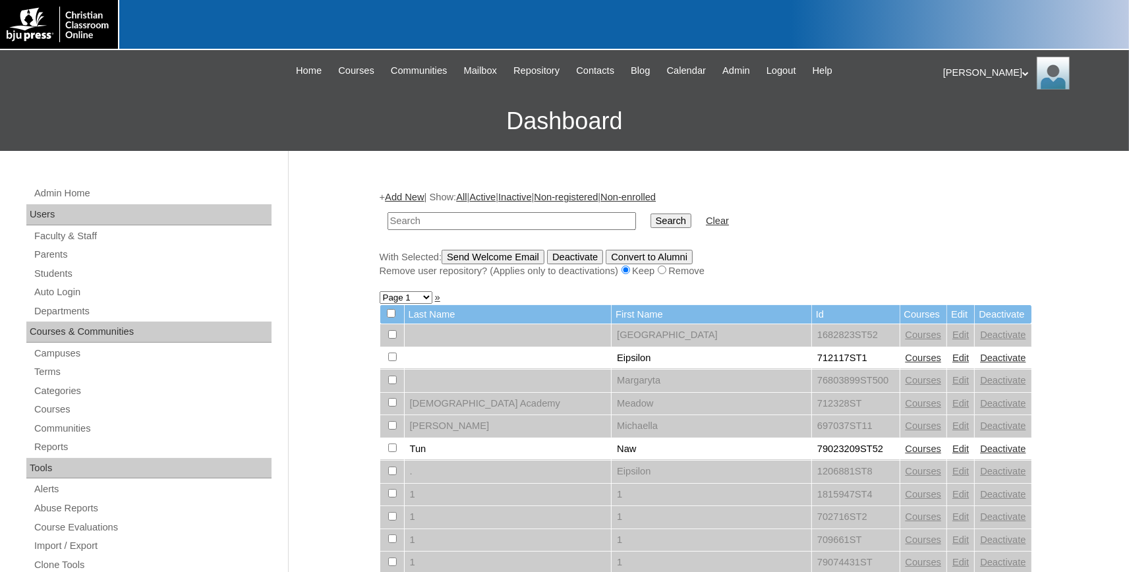
click at [424, 194] on link "Add New" at bounding box center [404, 197] width 39 height 11
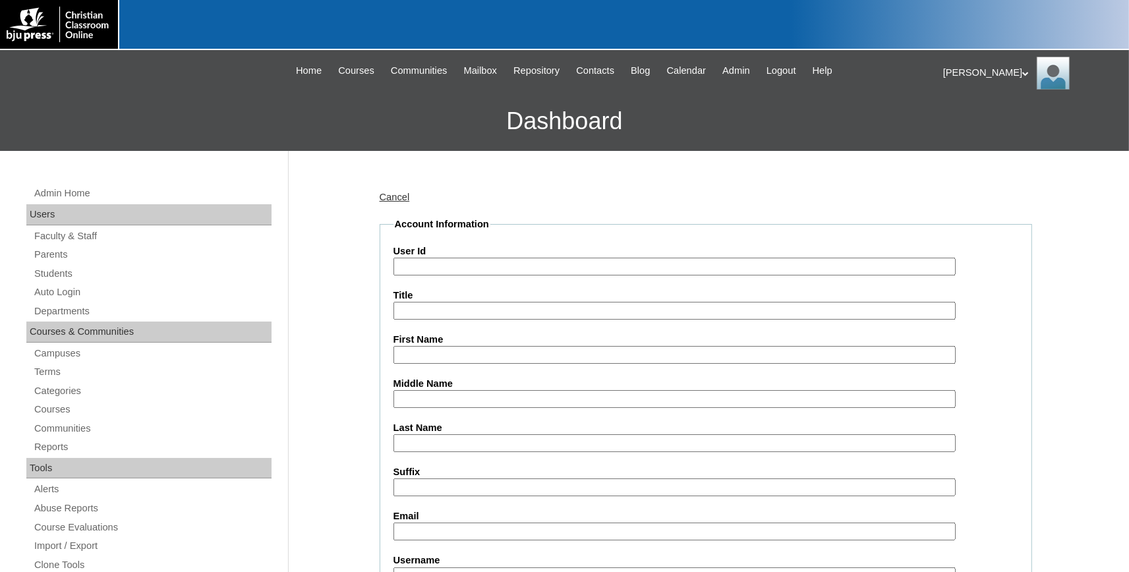
paste input "731994ST97"
type input "731994ST97"
click at [446, 357] on input "First Name" at bounding box center [674, 355] width 562 height 18
type input "Cade"
type input "[PERSON_NAME]"
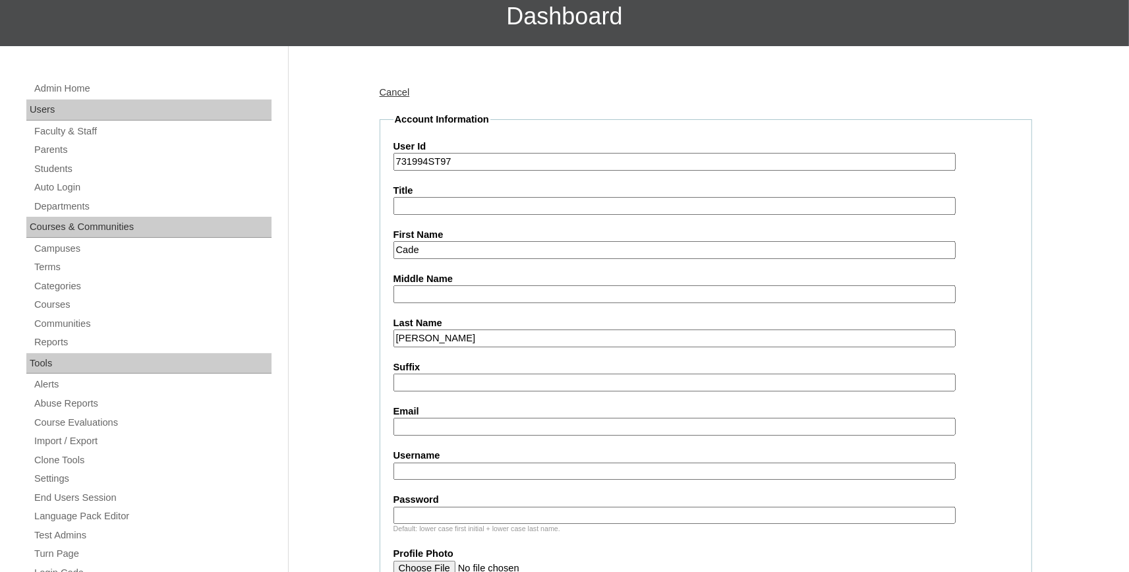
scroll to position [290, 0]
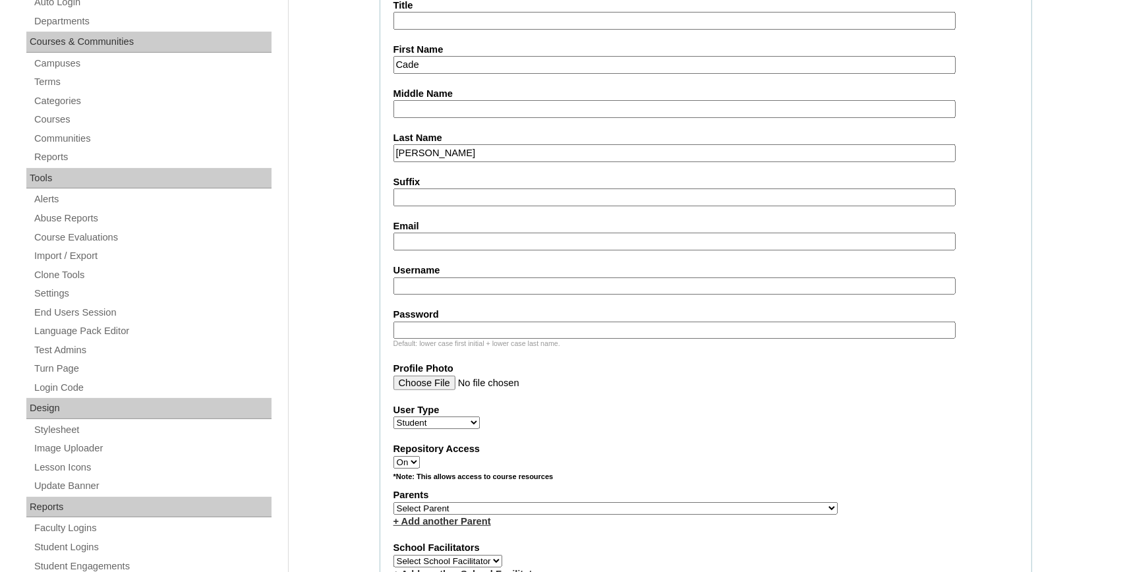
click at [426, 242] on input "Email" at bounding box center [674, 242] width 562 height 18
paste input "[EMAIL_ADDRESS][PERSON_NAME][DOMAIN_NAME]"
type input "[EMAIL_ADDRESS][PERSON_NAME][DOMAIN_NAME]"
select select "37485"
click option "[PERSON_NAME]" at bounding box center [0, 0] width 0 height 0
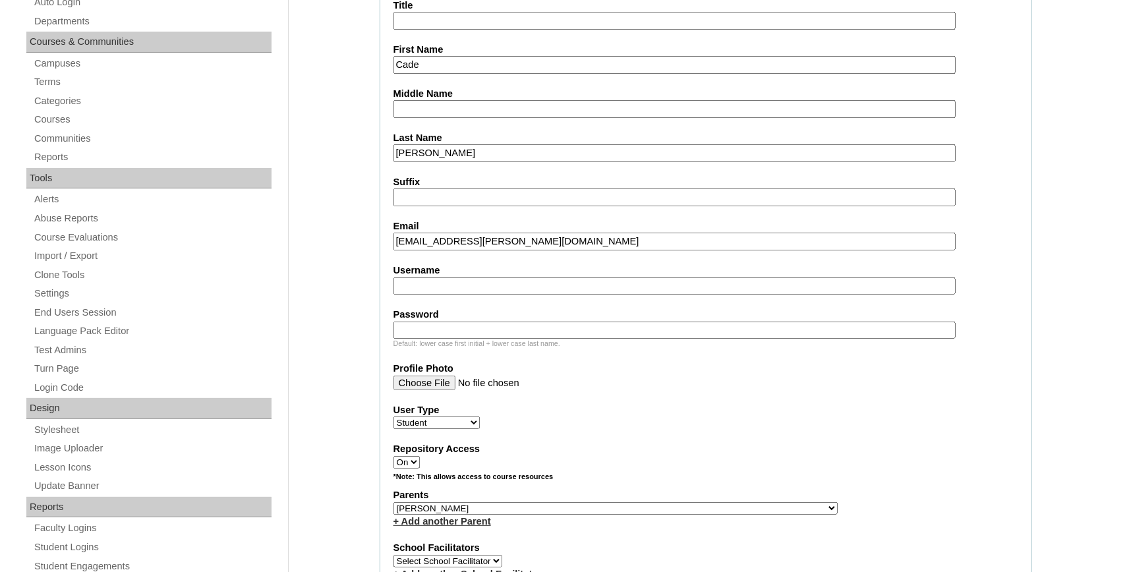
click at [453, 522] on link "+ Add another Parent" at bounding box center [442, 521] width 98 height 11
select select "37486"
click option "[PERSON_NAME]" at bounding box center [0, 0] width 0 height 0
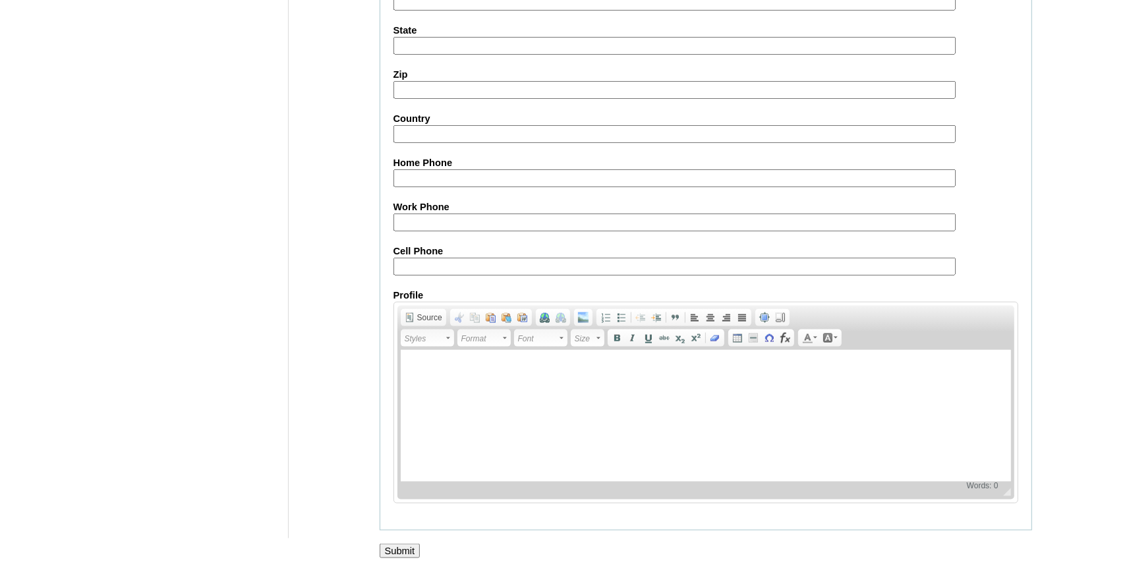
scroll to position [1462, 0]
drag, startPoint x: 399, startPoint y: 546, endPoint x: 337, endPoint y: 565, distance: 65.3
click at [399, 548] on input "Submit" at bounding box center [400, 551] width 41 height 14
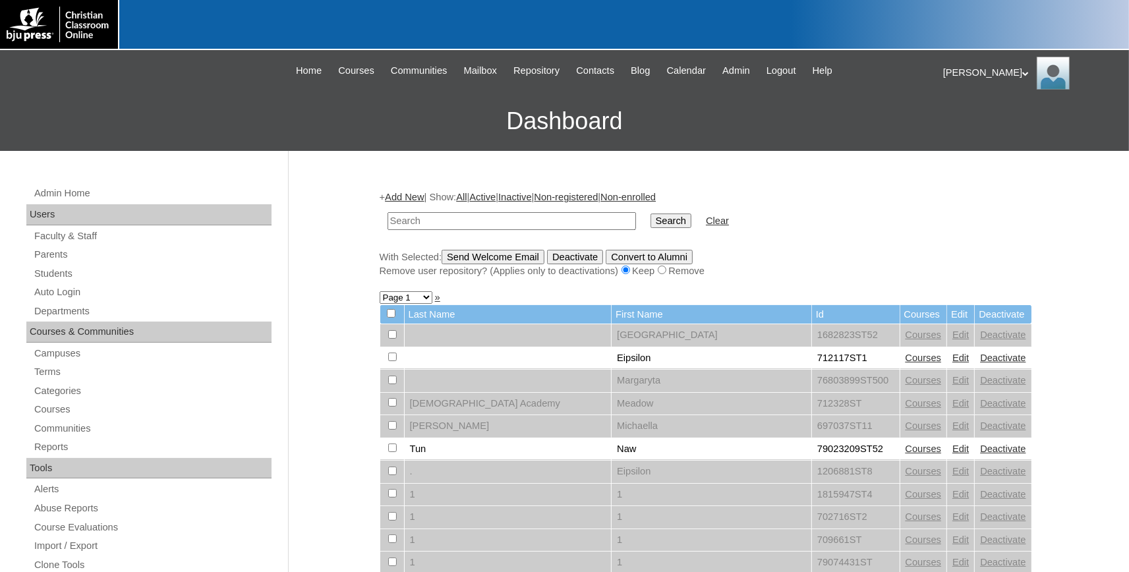
click at [420, 199] on link "Add New" at bounding box center [404, 197] width 39 height 11
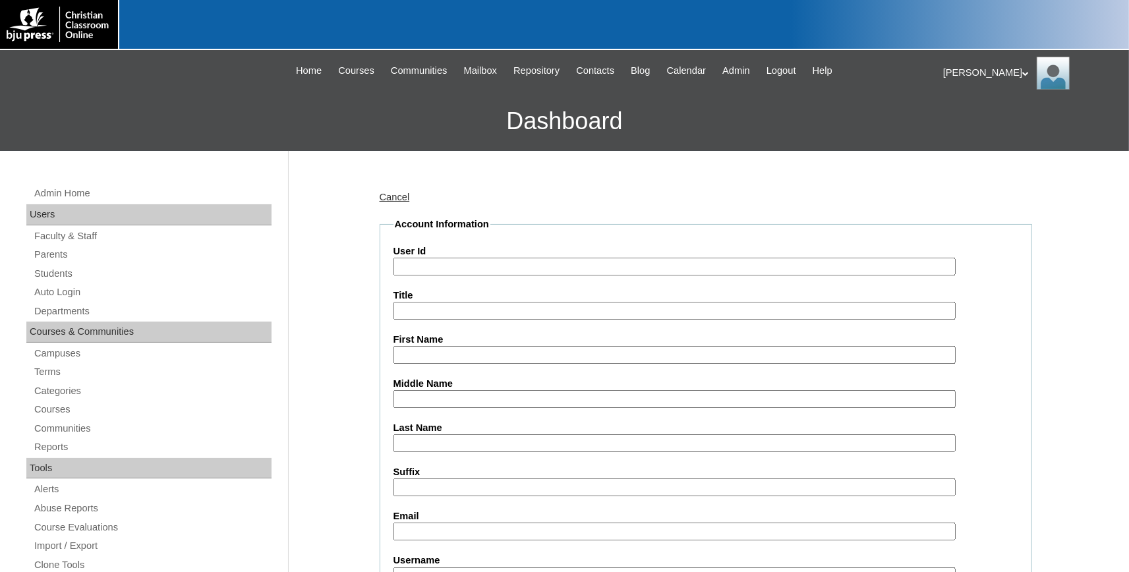
paste input "731994ST98"
type input "731994ST98"
click at [428, 352] on input "First Name" at bounding box center [674, 355] width 562 height 18
type input "[PERSON_NAME]"
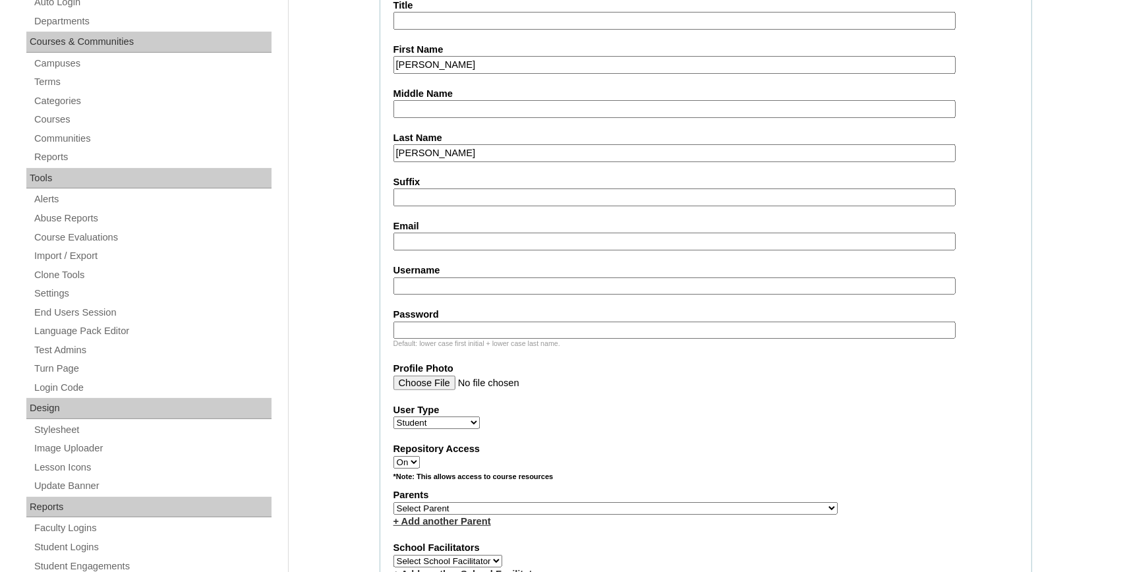
type input "[PERSON_NAME]"
click at [420, 238] on input "Email" at bounding box center [674, 242] width 562 height 18
paste input "shelby.stillions@bayoustudent.net"
type input "shelby.stillions@bayoustudent.net"
select select "37485"
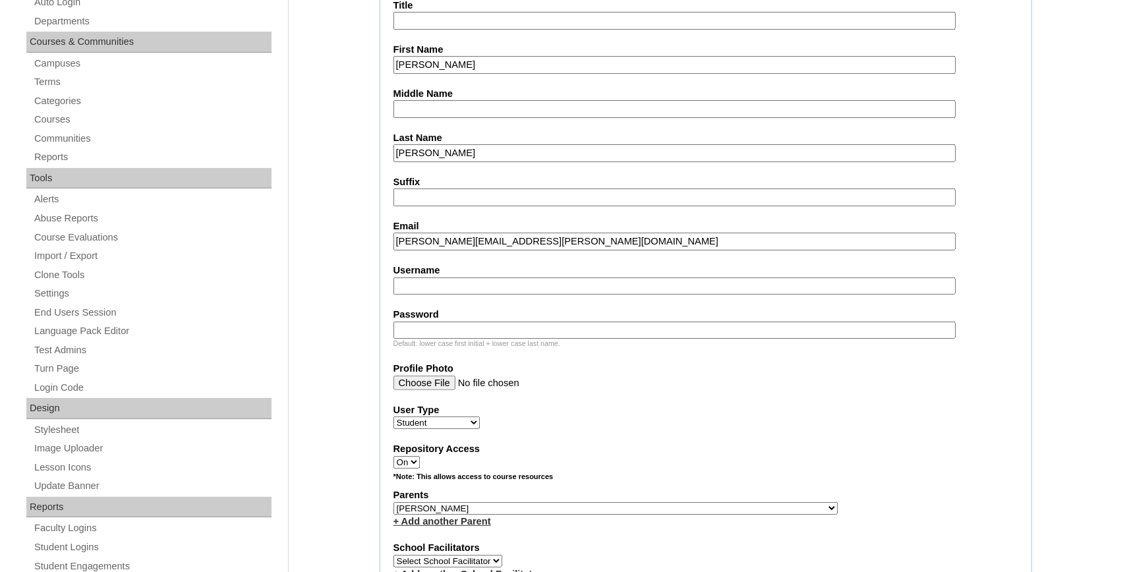
click option "Arrant, Rebekkah" at bounding box center [0, 0] width 0 height 0
click at [456, 526] on link "+ Add another Parent" at bounding box center [442, 521] width 98 height 11
select select "37486"
click option "[PERSON_NAME]" at bounding box center [0, 0] width 0 height 0
click at [456, 527] on select "Select School Facilitator , Fautanu, Ma 1, 1 23-24 accountMorgan, Jason 6th Str…" at bounding box center [615, 521] width 444 height 13
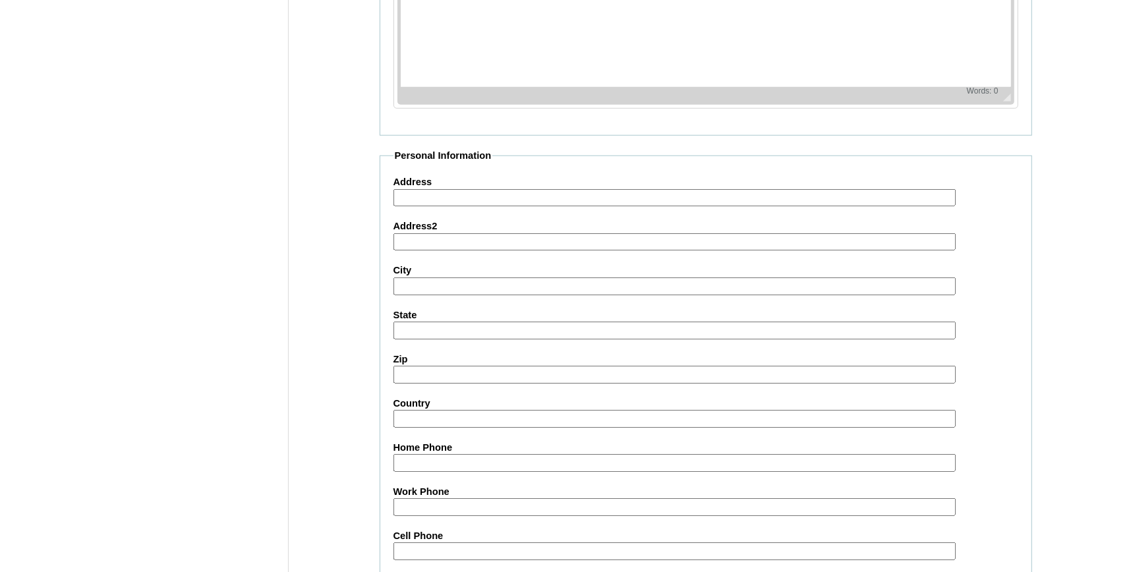
scroll to position [1462, 0]
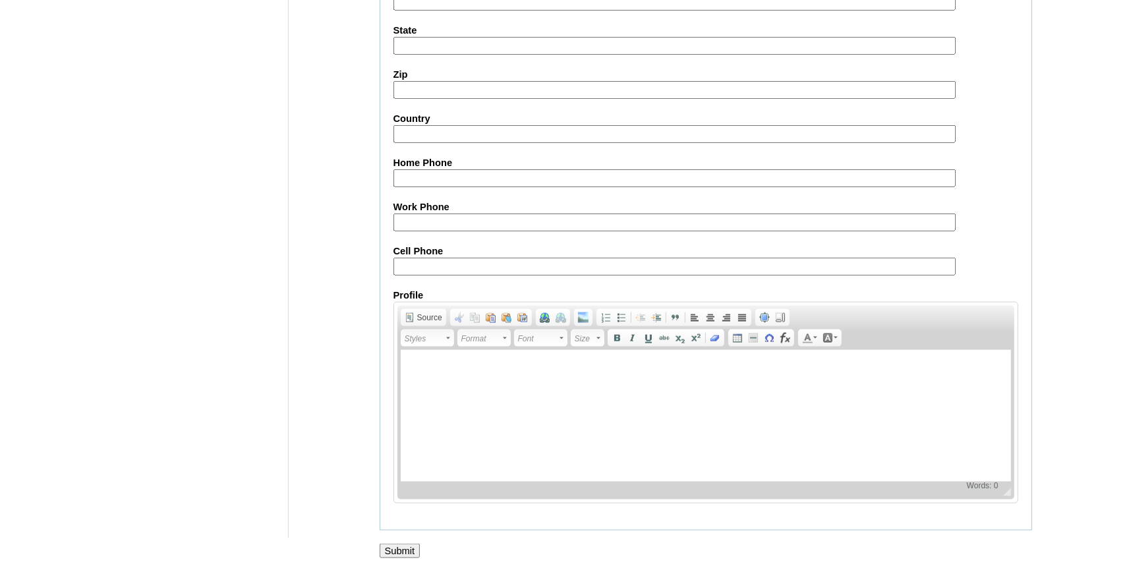
click at [398, 550] on input "Submit" at bounding box center [400, 551] width 41 height 14
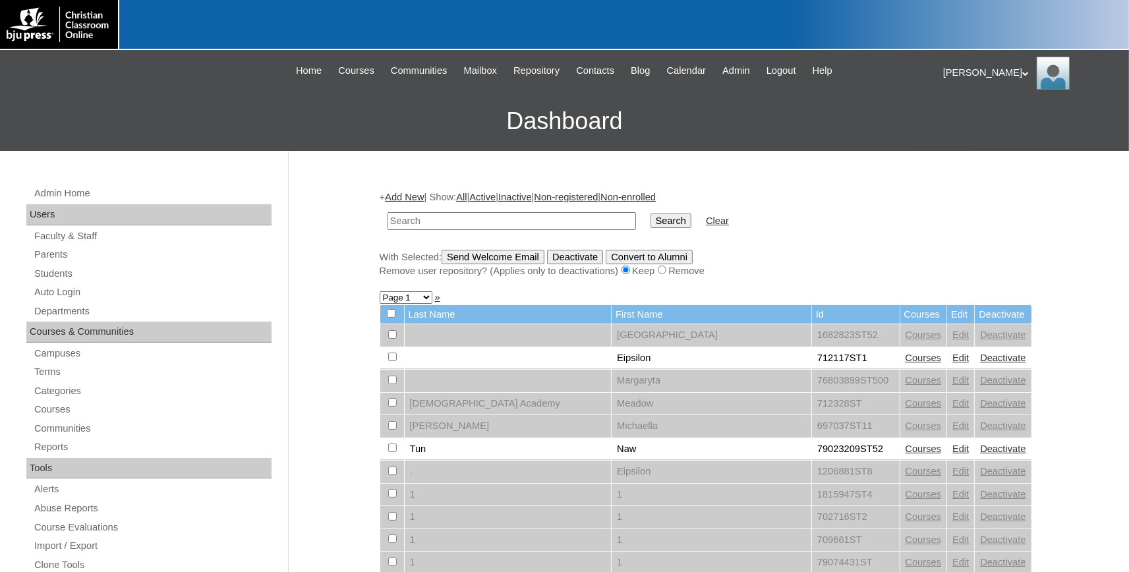
click at [414, 198] on link "Add New" at bounding box center [404, 197] width 39 height 11
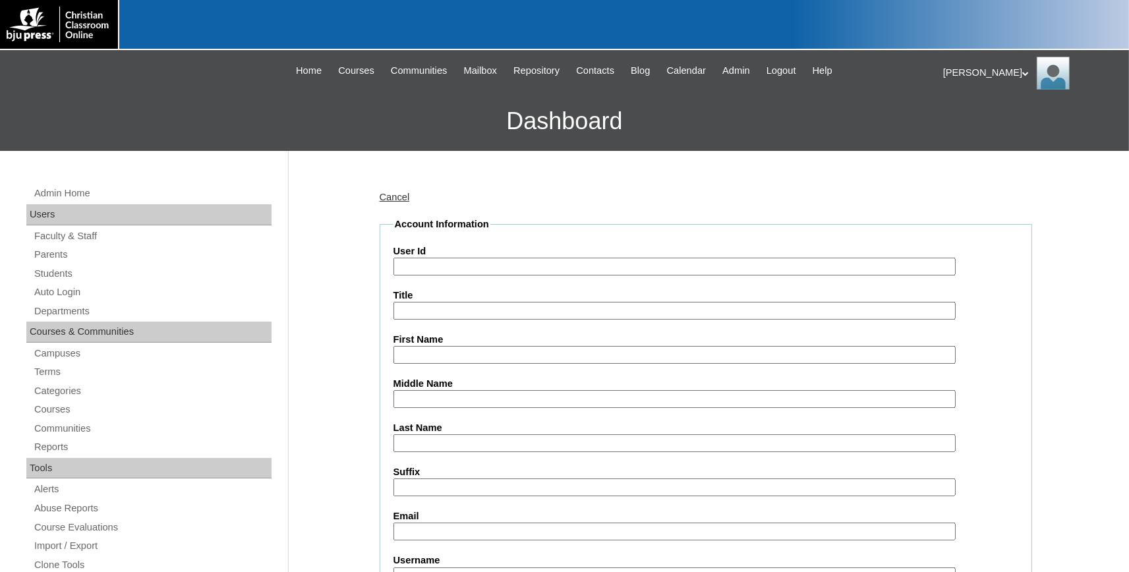
paste input "731994ST99"
type input "731994ST99"
click at [419, 360] on input "First Name" at bounding box center [674, 355] width 562 height 18
type input "Lena"
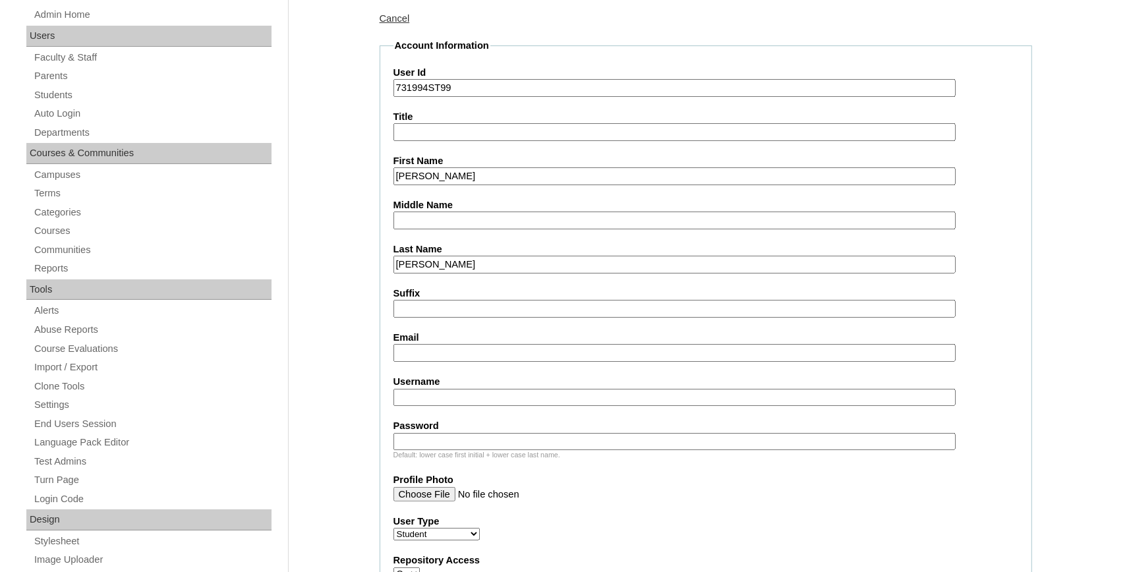
scroll to position [290, 0]
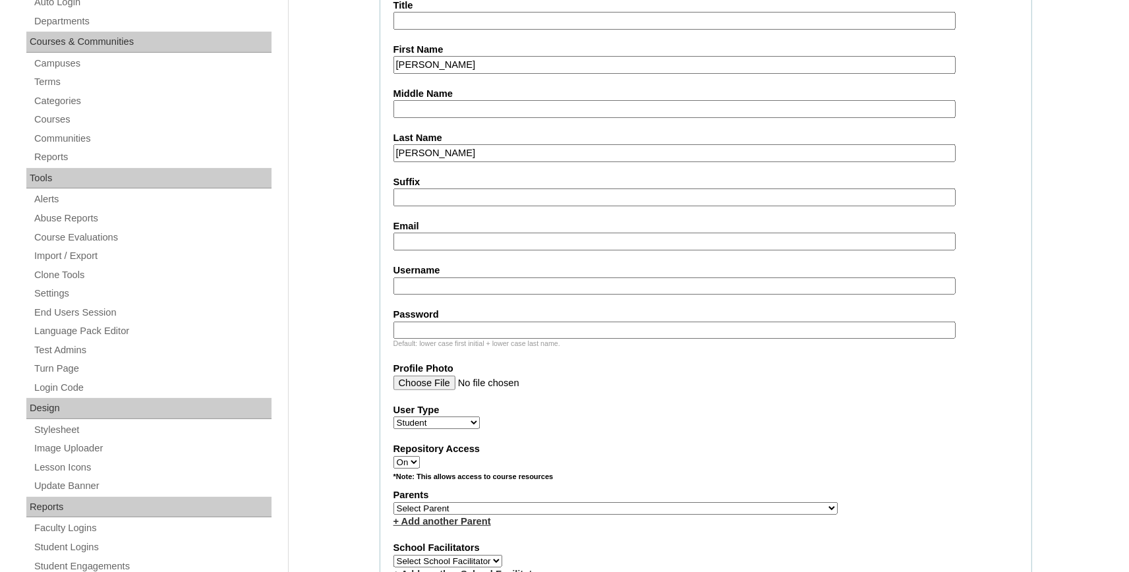
type input "Tims"
click at [443, 243] on input "Email" at bounding box center [674, 242] width 562 height 18
click at [428, 241] on input "Email" at bounding box center [674, 242] width 562 height 18
paste input "lena.tims@bayoustudent.net"
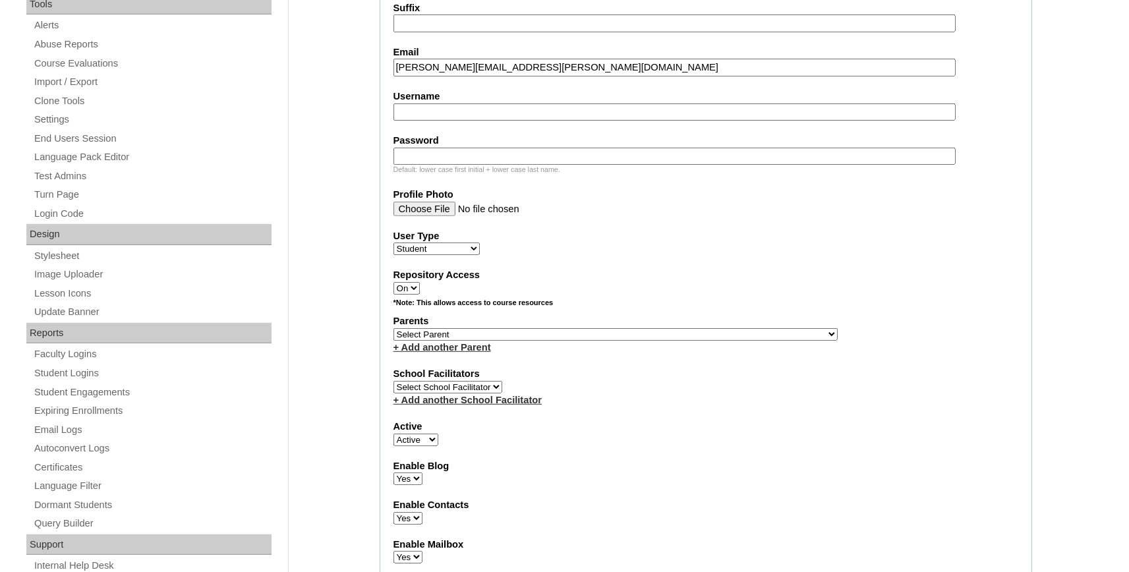
scroll to position [580, 0]
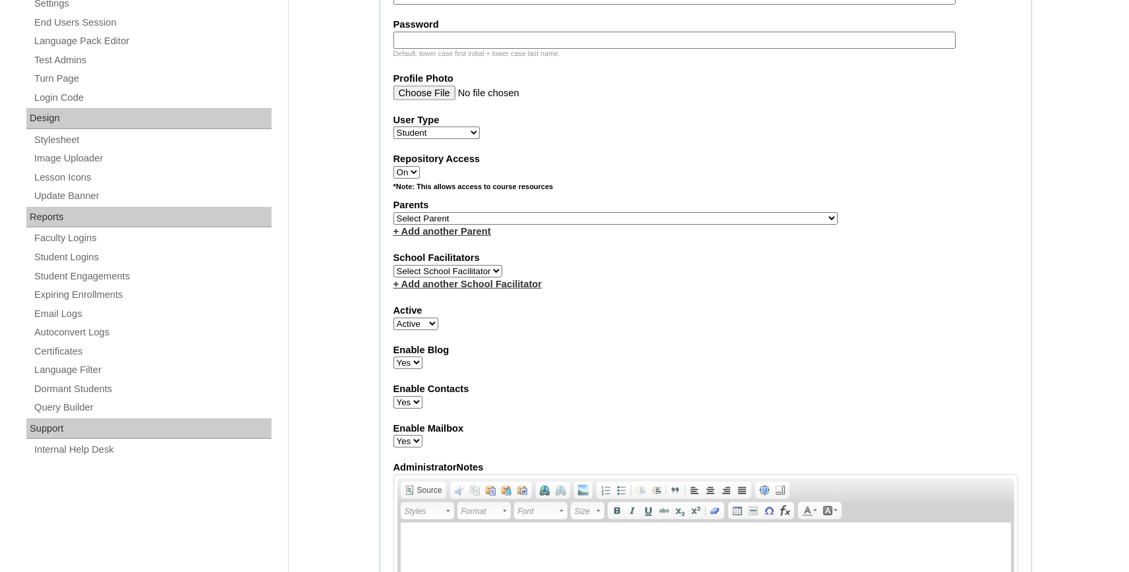
type input "lena.tims@bayoustudent.net"
select select "37485"
click option "Arrant, Rebekkah" at bounding box center [0, 0] width 0 height 0
click at [440, 219] on select "Select Parent , [GEOGRAPHIC_DATA], Ma 1, 1 23-24 accountMorgan, [PERSON_NAME] 6…" at bounding box center [615, 218] width 444 height 13
click at [443, 233] on link "+ Add another Parent" at bounding box center [442, 231] width 98 height 11
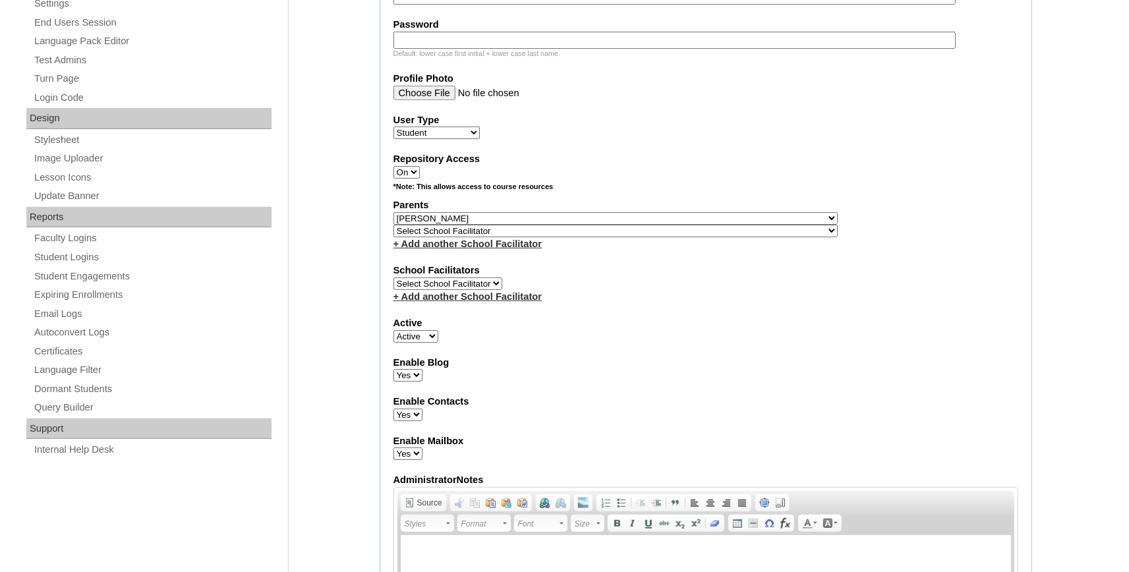
select select "37486"
click option "Buford, Sandra" at bounding box center [0, 0] width 0 height 0
click at [443, 233] on select "Select School Facilitator , Fautanu, Ma 1, 1 23-24 accountMorgan, [PERSON_NAME]…" at bounding box center [615, 231] width 444 height 13
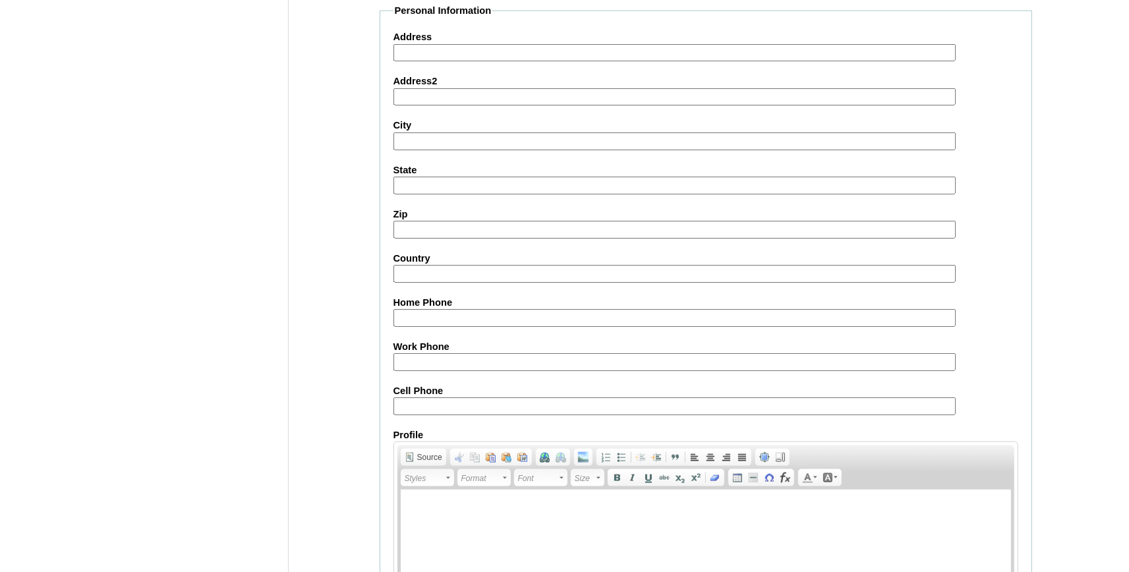
scroll to position [1462, 0]
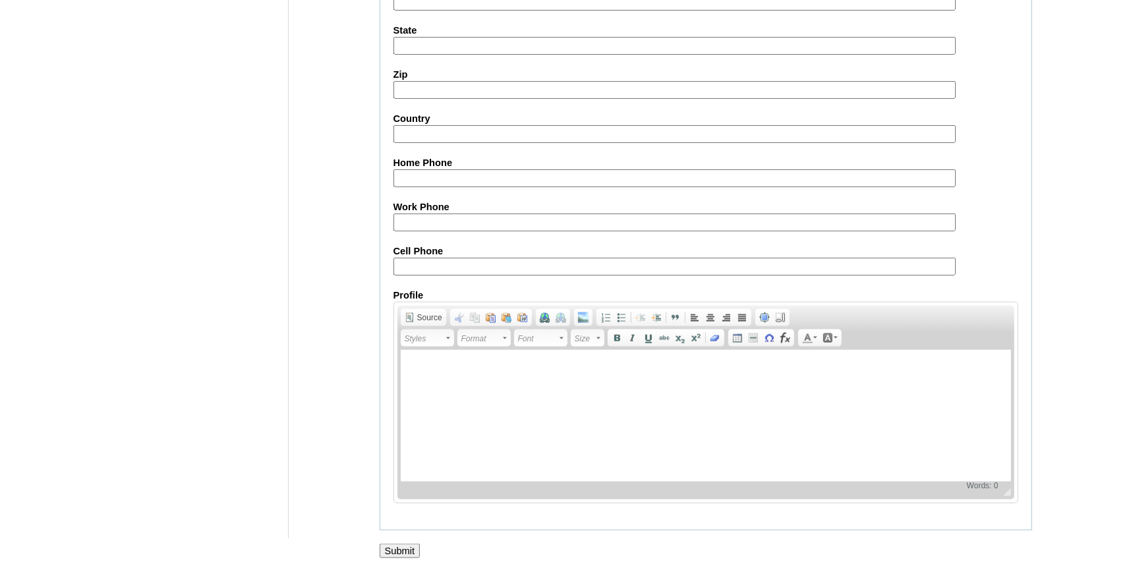
click at [398, 548] on input "Submit" at bounding box center [400, 551] width 41 height 14
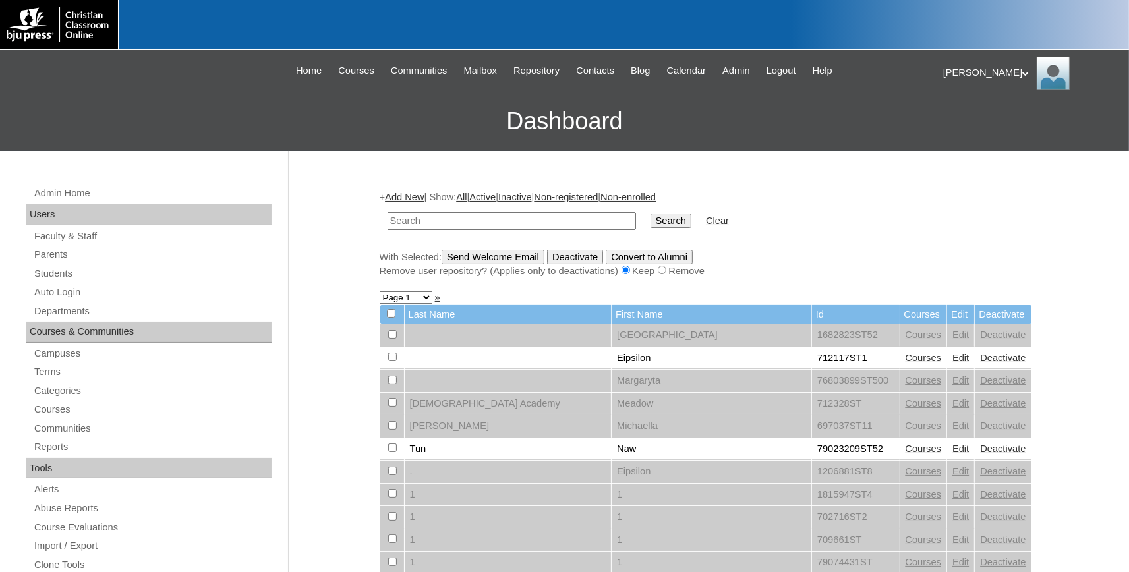
click at [420, 200] on link "Add New" at bounding box center [404, 197] width 39 height 11
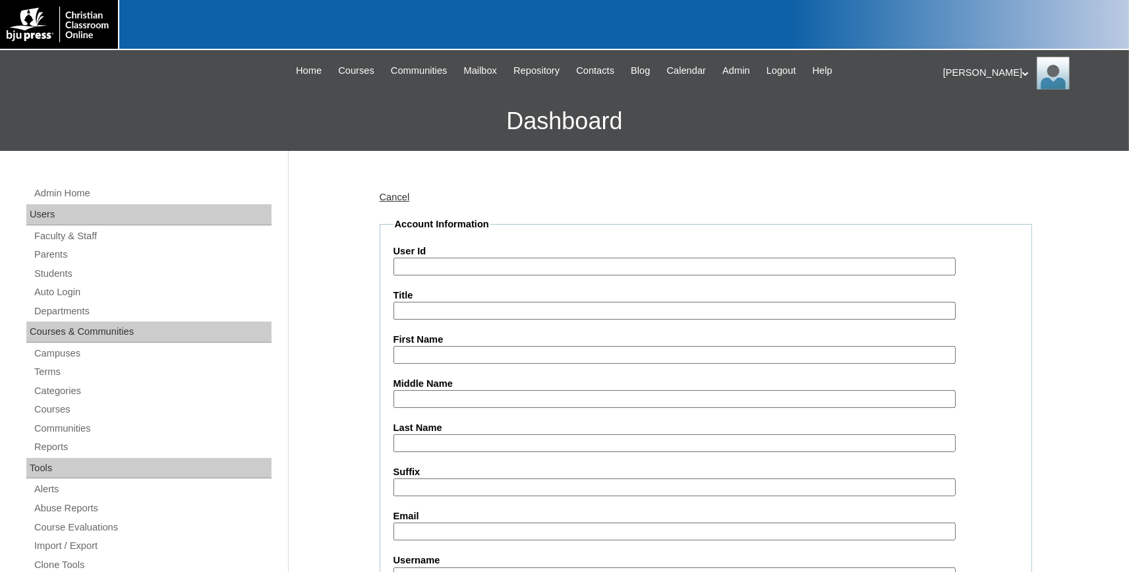
paste input "731994ST100"
type input "731994ST100"
click at [436, 356] on input "First Name" at bounding box center [674, 355] width 562 height 18
type input "Brixton"
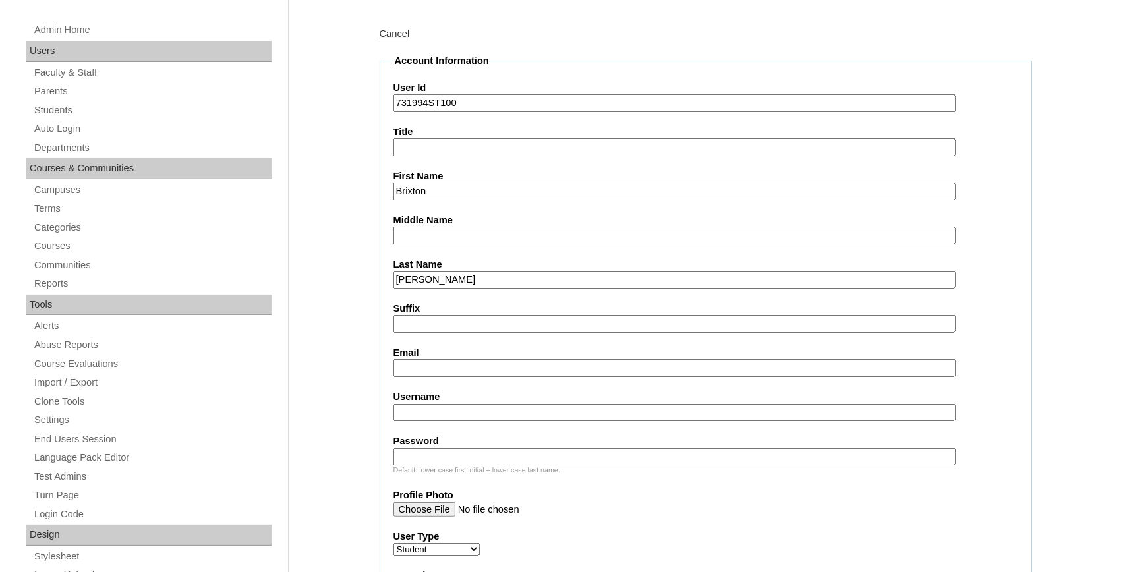
scroll to position [217, 0]
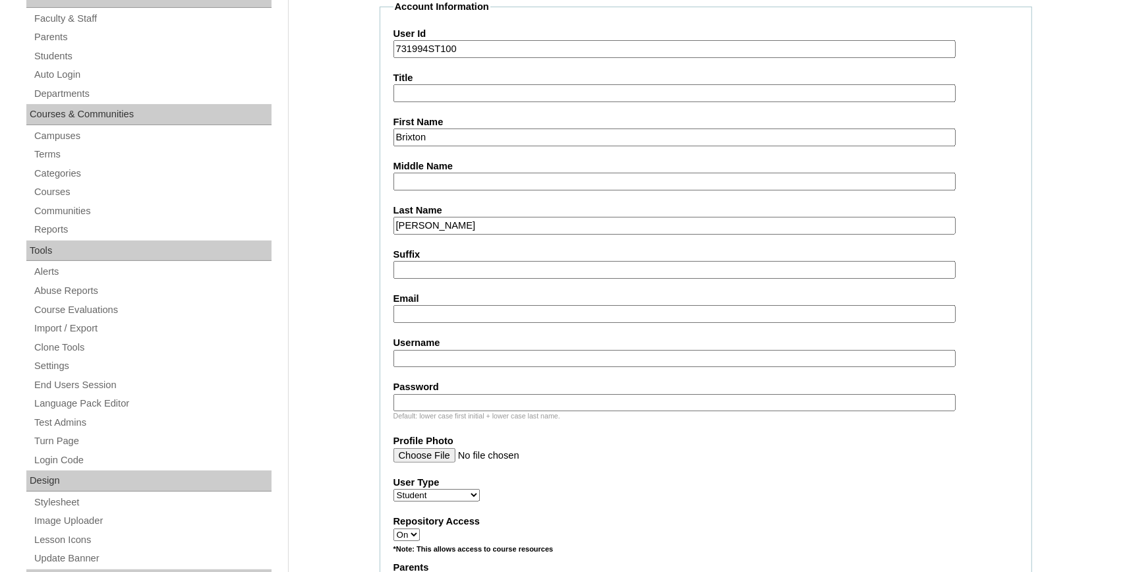
type input "Tolliver"
click at [430, 312] on input "Email" at bounding box center [674, 314] width 562 height 18
paste input "brixton.tolliver@bayoustudent.net"
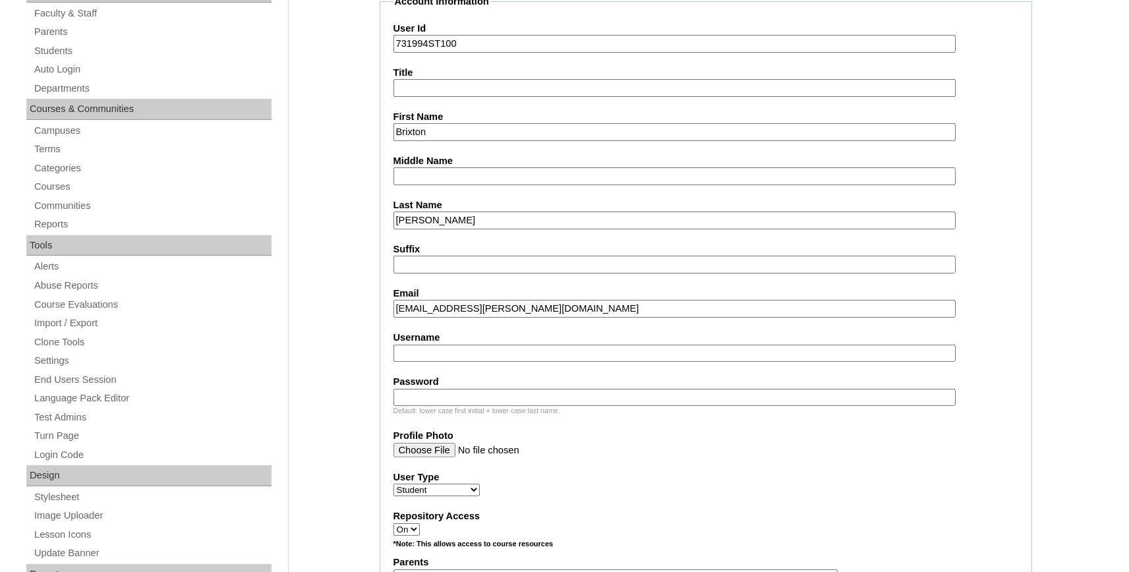
scroll to position [435, 0]
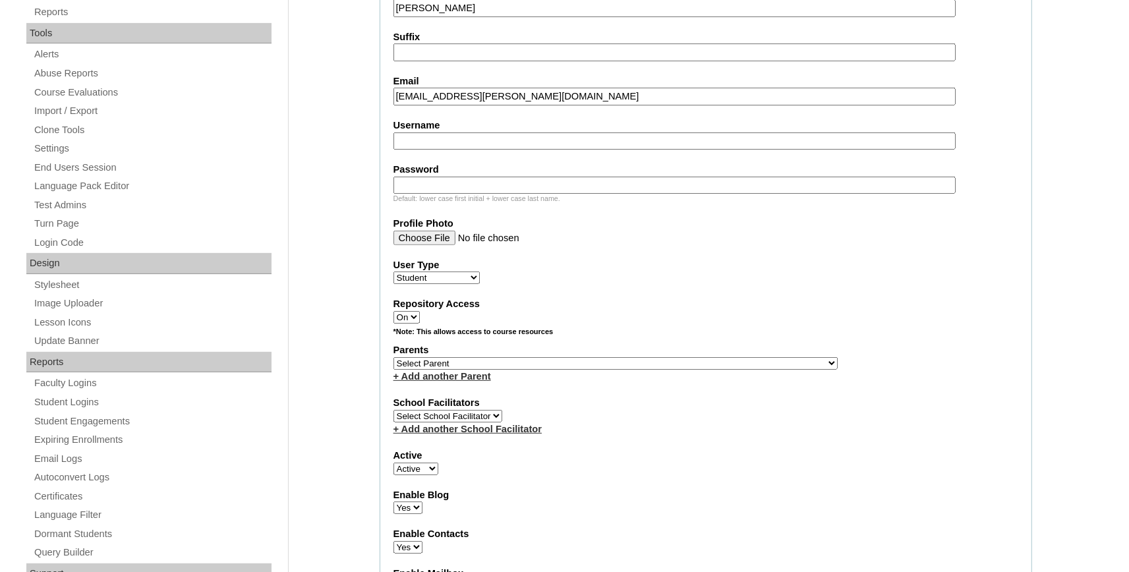
type input "brixton.tolliver@bayoustudent.net"
select select "37485"
click option "[PERSON_NAME]" at bounding box center [0, 0] width 0 height 0
click at [441, 381] on link "+ Add another Parent" at bounding box center [442, 376] width 98 height 11
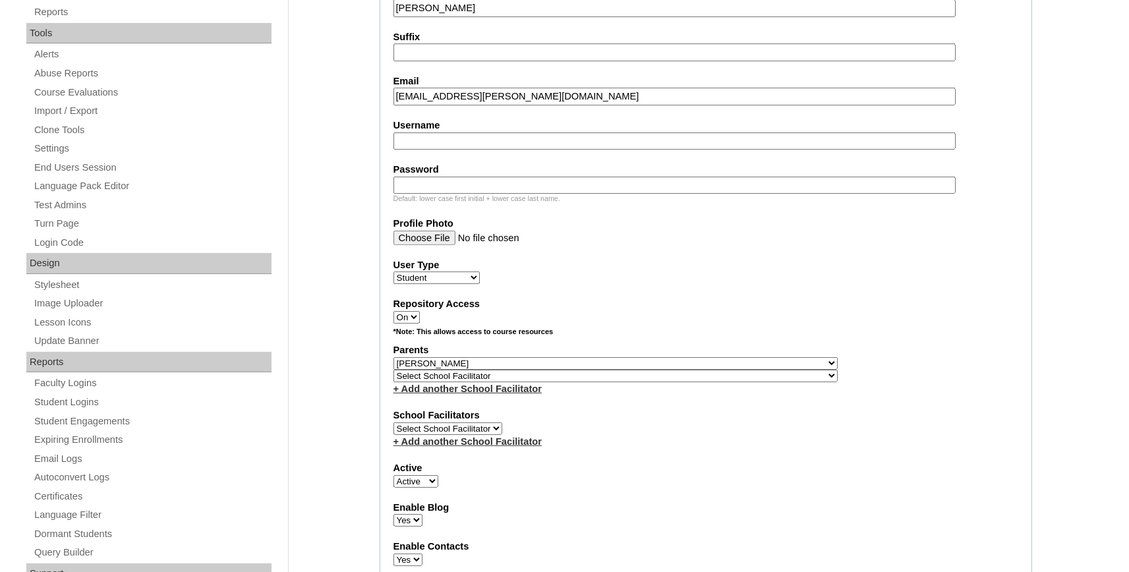
click at [445, 394] on link "+ Add another School Facilitator" at bounding box center [467, 388] width 148 height 11
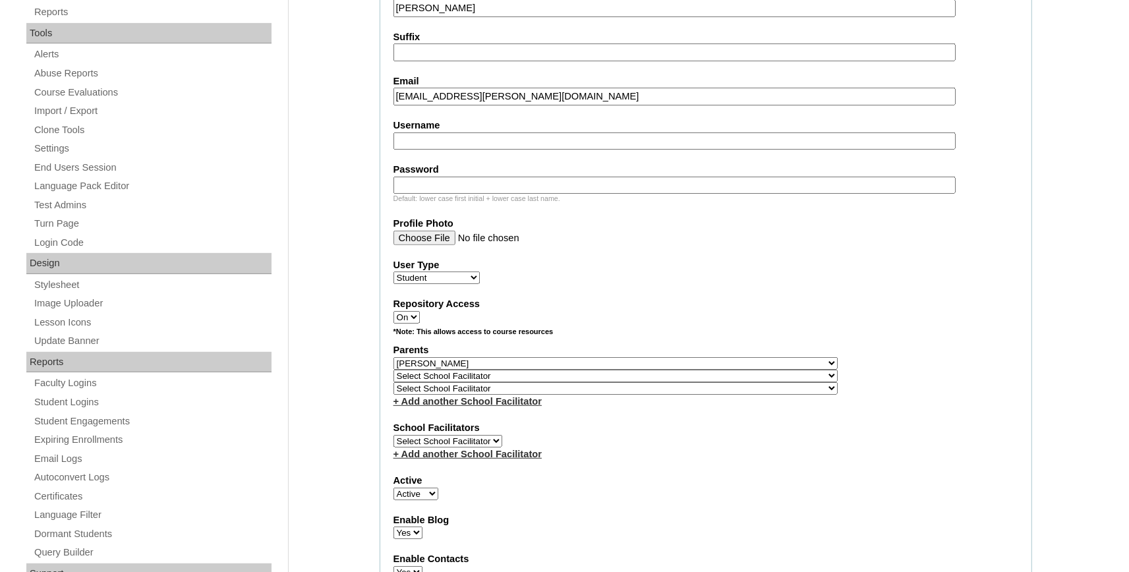
click at [445, 381] on select "Select School Facilitator , Fautanu, Ma 1, 1 23-24 accountMorgan, Jason 6th Str…" at bounding box center [615, 376] width 444 height 13
select select "37486"
click option "[PERSON_NAME]" at bounding box center [0, 0] width 0 height 0
click at [445, 381] on select "Select School Facilitator , Fautanu, Ma 1, 1 23-24 accountMorgan, Jason 6th Str…" at bounding box center [615, 376] width 444 height 13
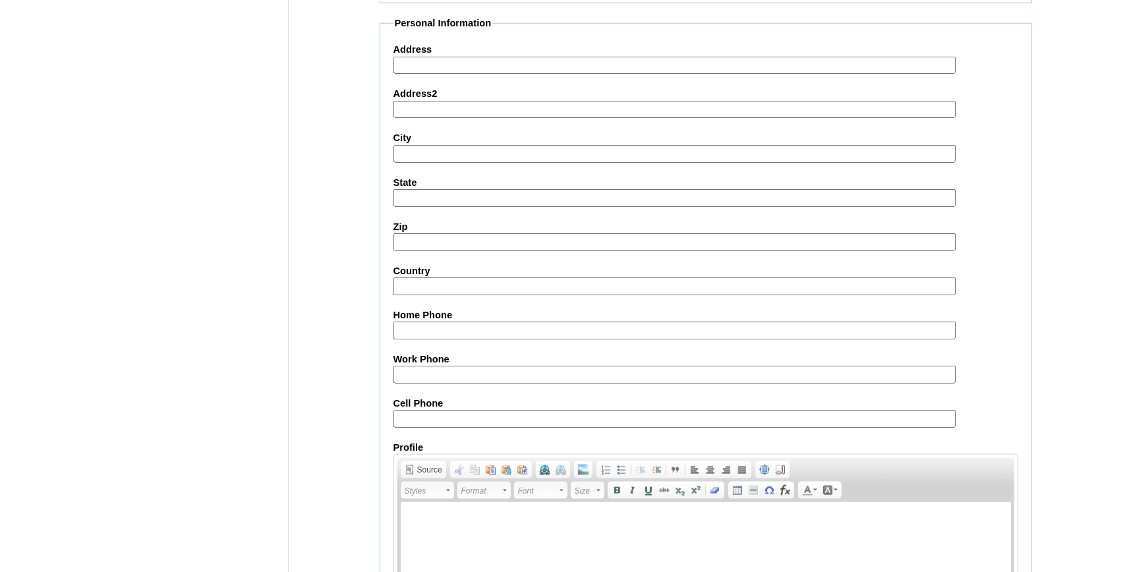
scroll to position [1477, 0]
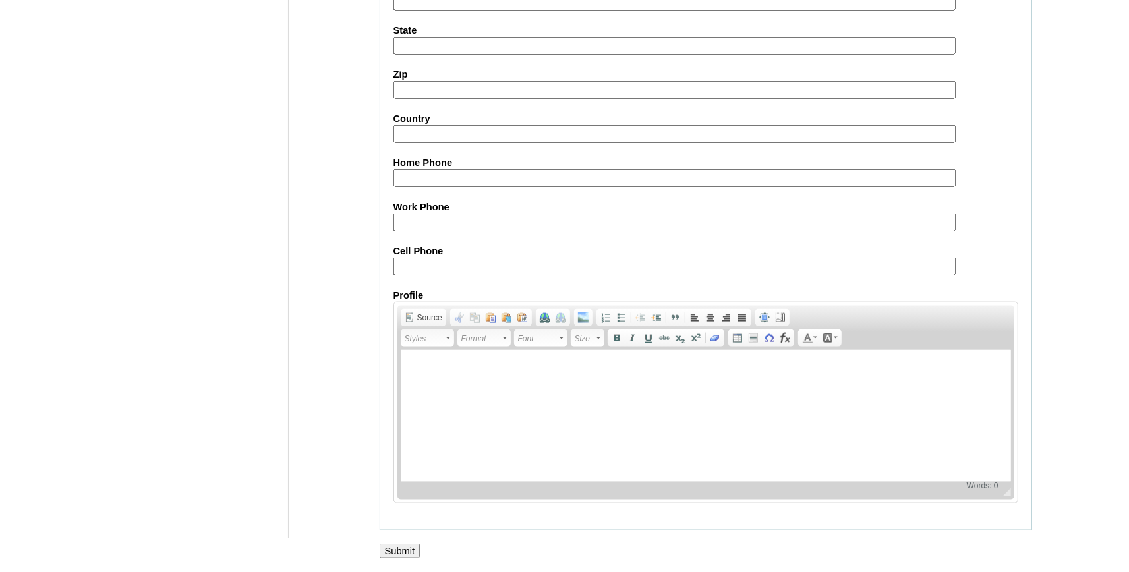
click at [410, 546] on input "Submit" at bounding box center [400, 551] width 41 height 14
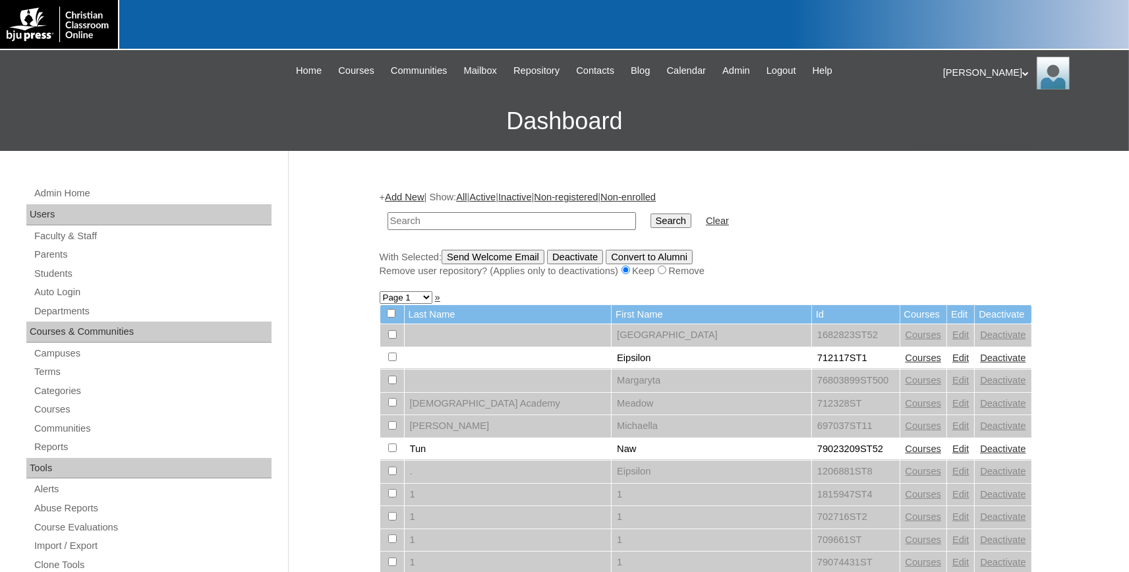
click at [420, 198] on link "Add New" at bounding box center [404, 197] width 39 height 11
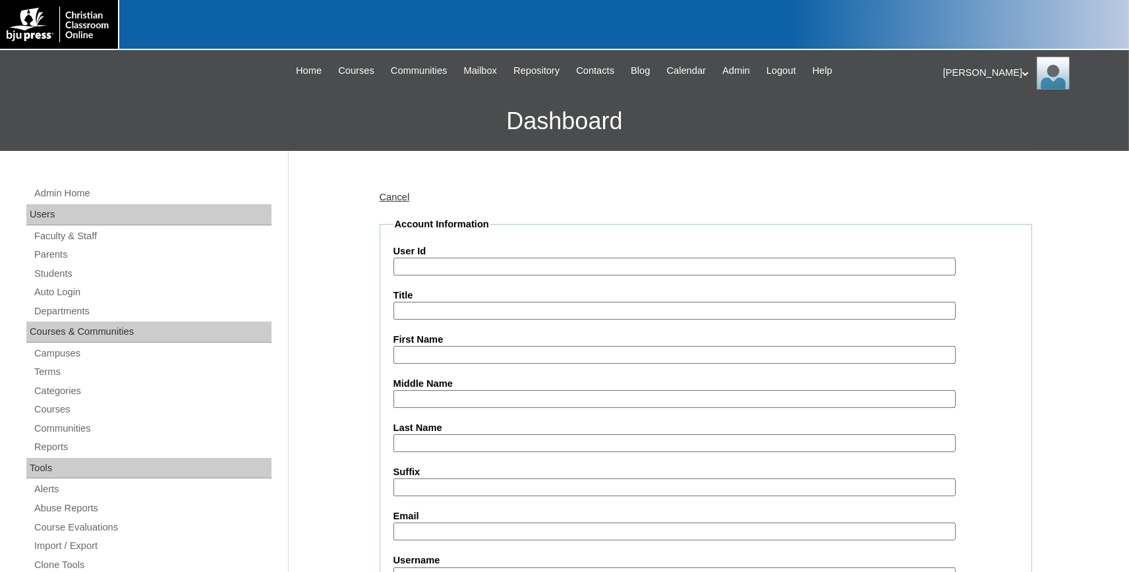
paste input "731994ST101"
type input "731994ST101"
click at [438, 354] on input "First Name" at bounding box center [674, 355] width 562 height 18
type input "Lawson"
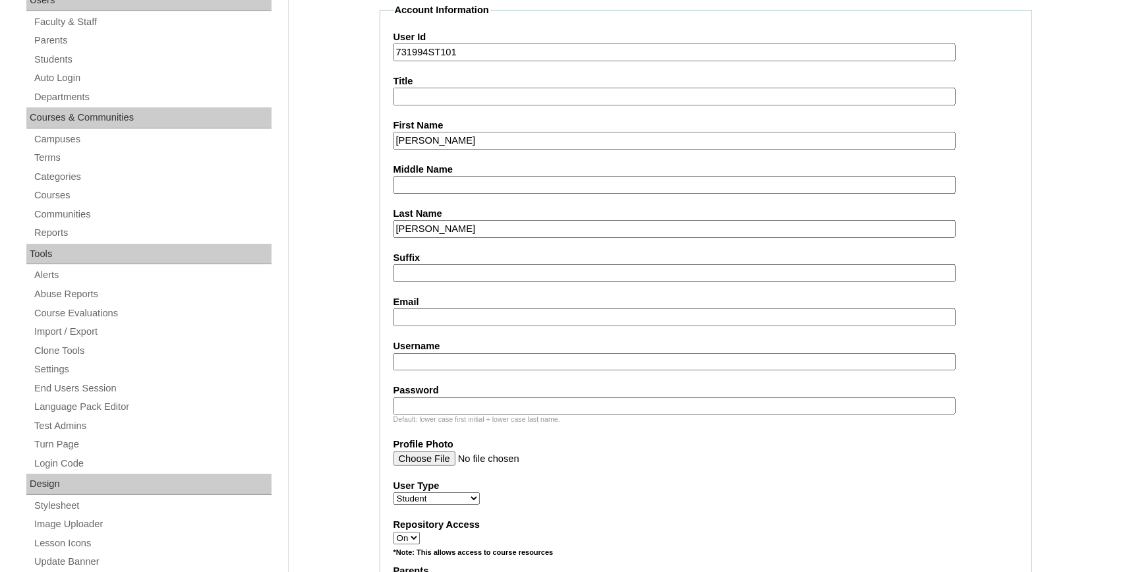
scroll to position [217, 0]
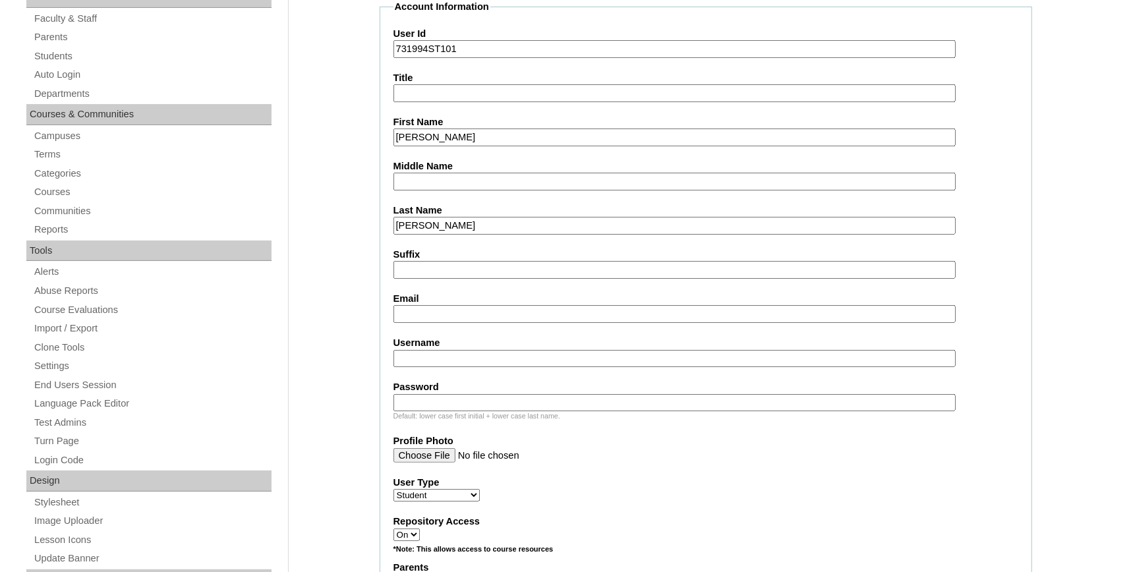
type input "Towles"
click at [434, 318] on input "Email" at bounding box center [674, 314] width 562 height 18
click at [414, 299] on label "Email" at bounding box center [705, 299] width 625 height 14
click at [414, 305] on input "Email" at bounding box center [674, 314] width 562 height 18
click at [412, 307] on input "Email" at bounding box center [674, 314] width 562 height 18
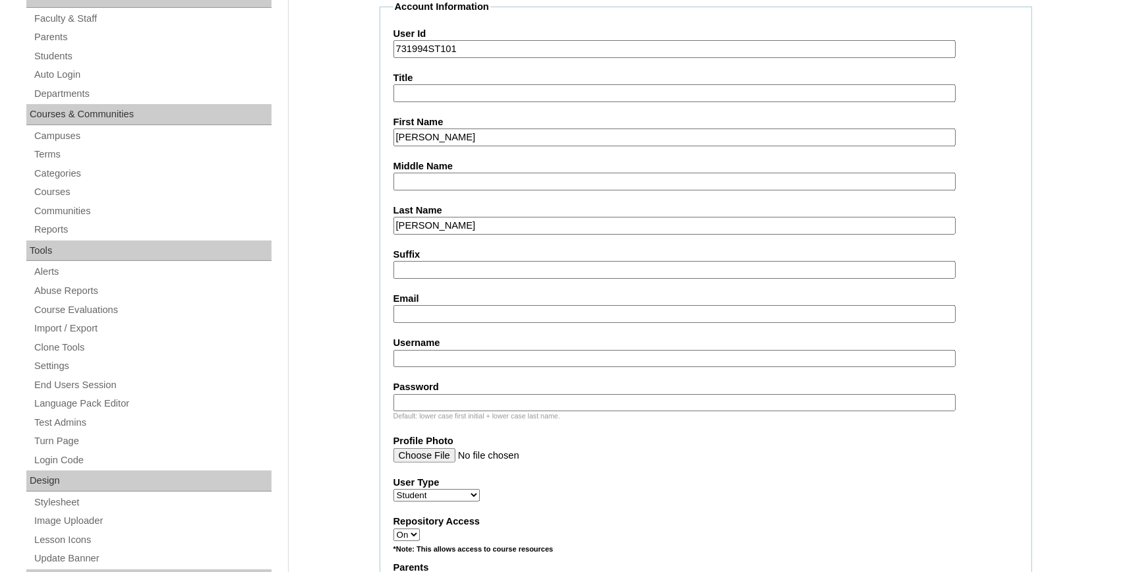
paste input "lawson.towles@bayoustudent.net"
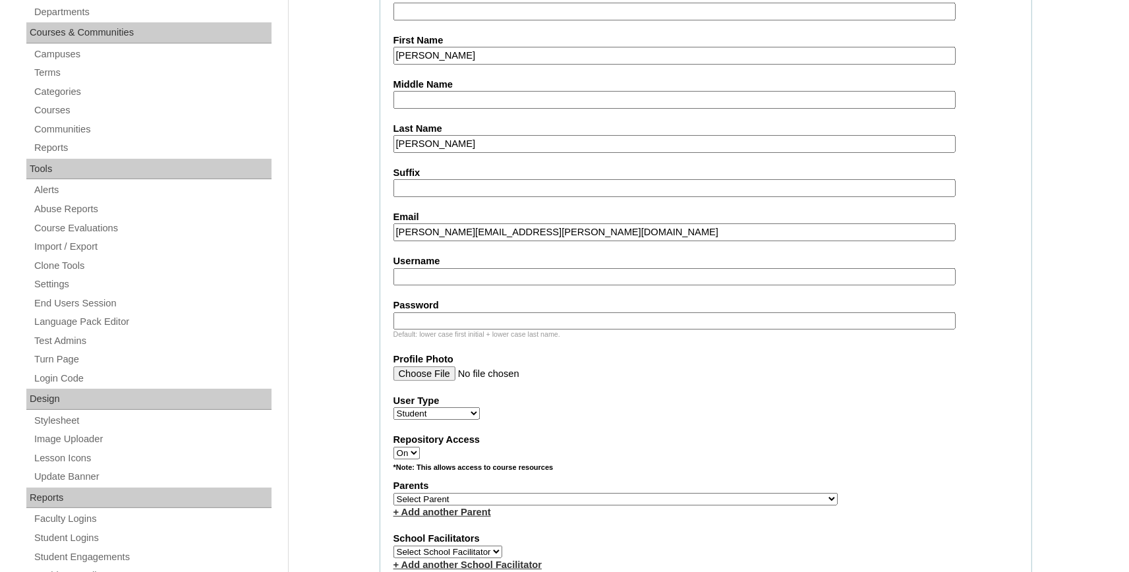
scroll to position [435, 0]
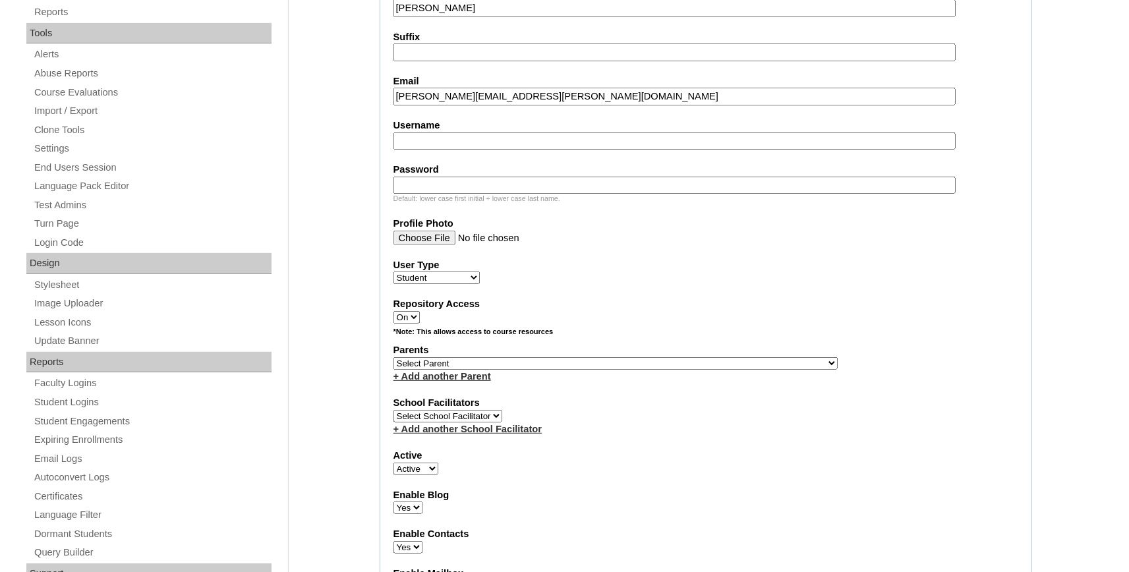
type input "lawson.towles@bayoustudent.net"
select select "37485"
click option "[PERSON_NAME]" at bounding box center [0, 0] width 0 height 0
click at [434, 381] on link "+ Add another Parent" at bounding box center [442, 376] width 98 height 11
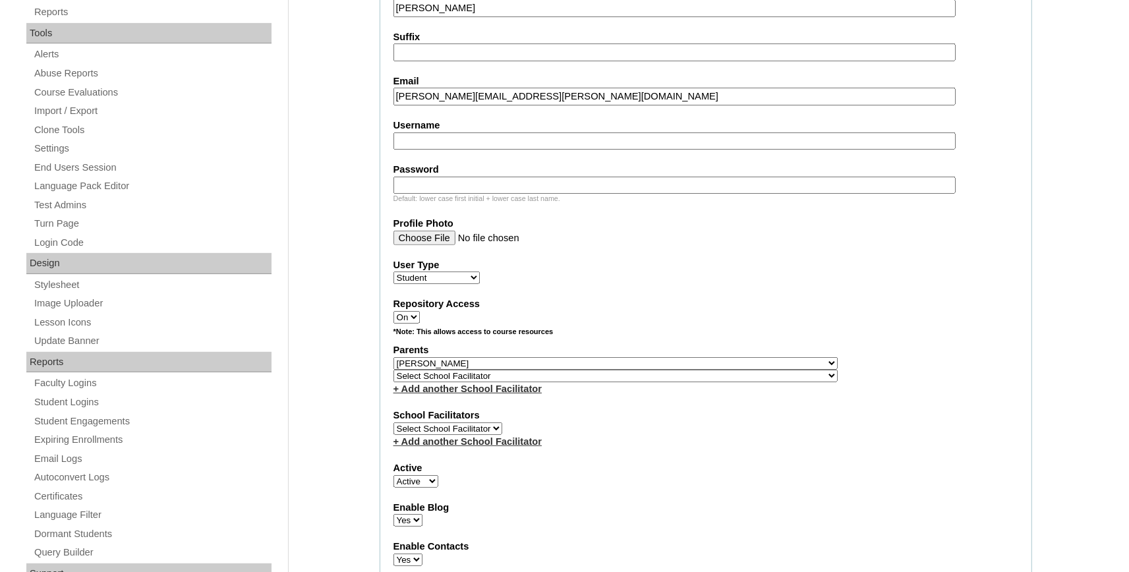
select select "37486"
click option "[PERSON_NAME]" at bounding box center [0, 0] width 0 height 0
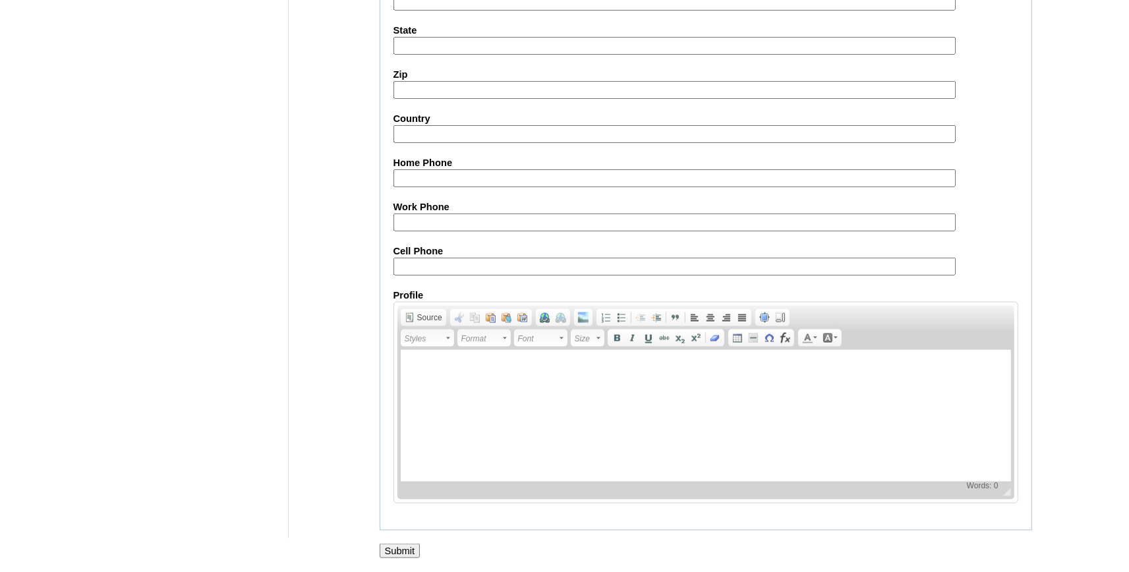
scroll to position [1462, 0]
drag, startPoint x: 396, startPoint y: 547, endPoint x: 397, endPoint y: 555, distance: 8.7
click at [396, 550] on input "Submit" at bounding box center [400, 551] width 41 height 14
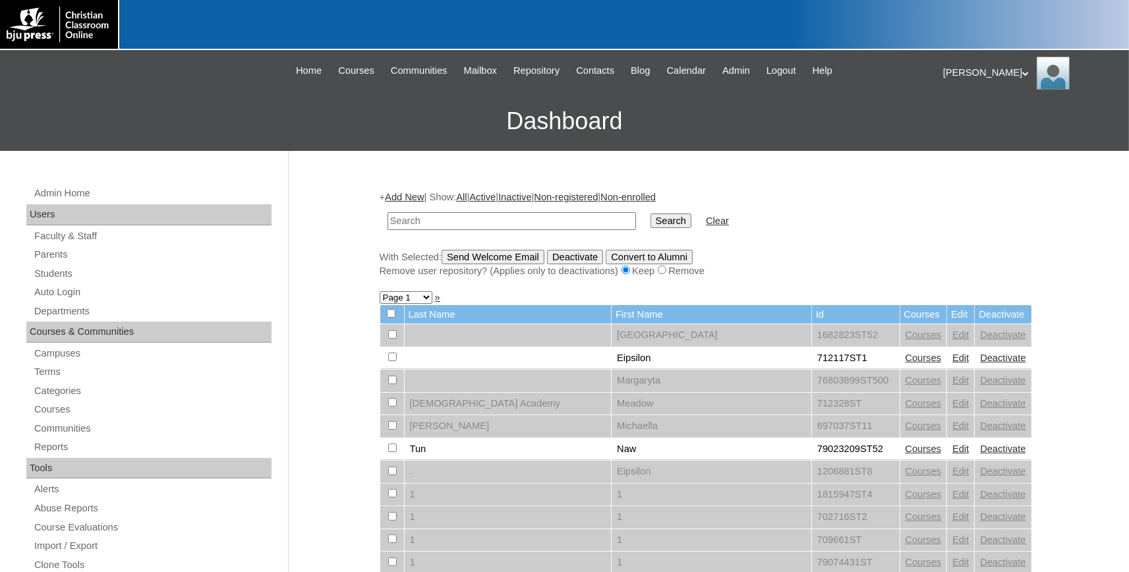
click at [422, 198] on link "Add New" at bounding box center [404, 197] width 39 height 11
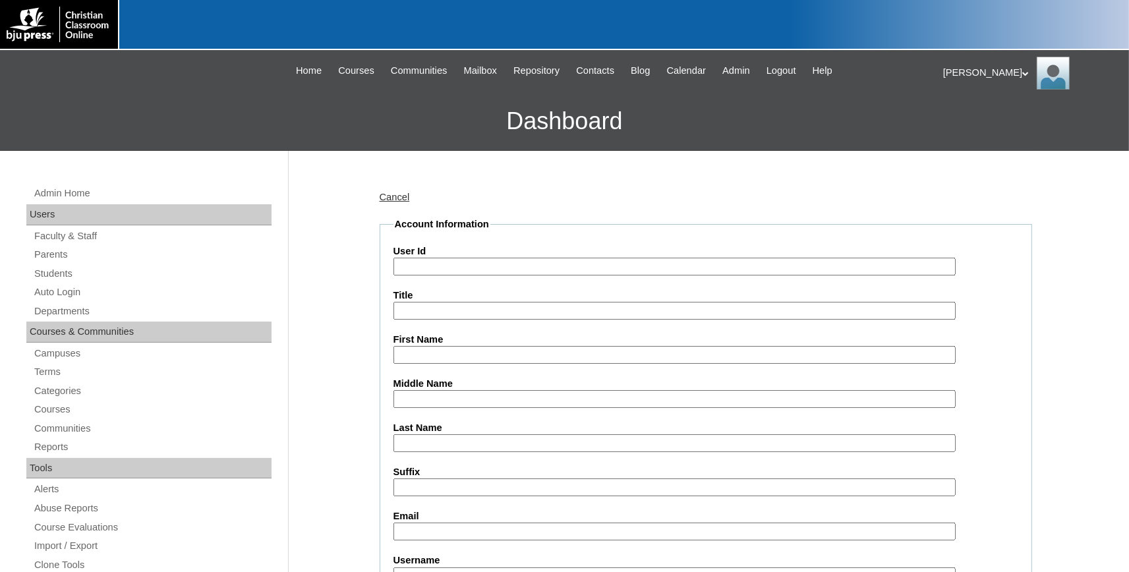
paste input "731994ST102"
type input "731994ST102"
click at [415, 349] on input "First Name" at bounding box center [674, 355] width 562 height 18
type input "[PERSON_NAME]"
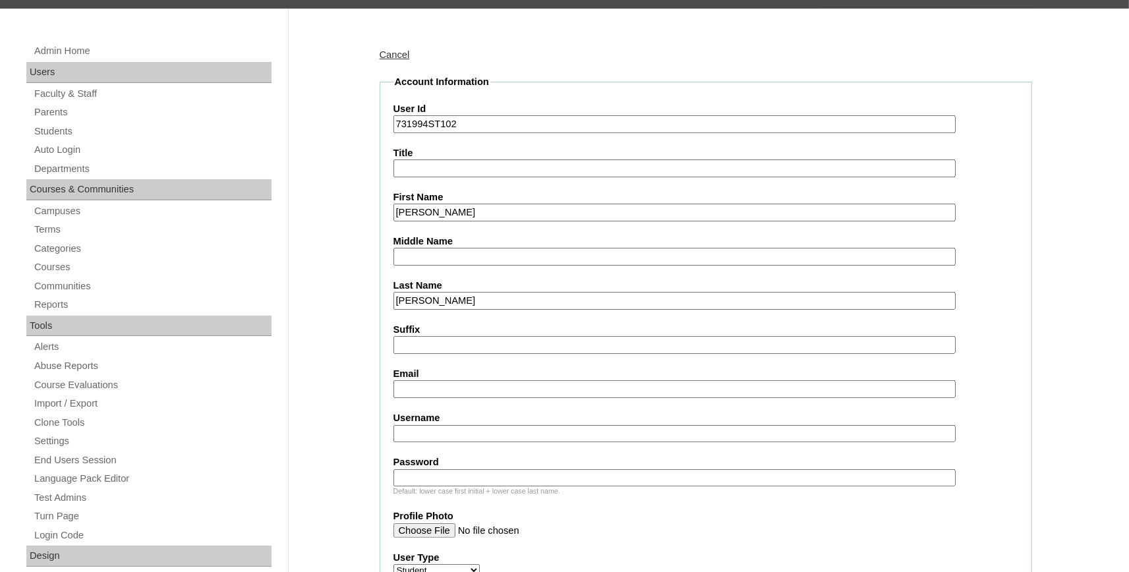
scroll to position [145, 0]
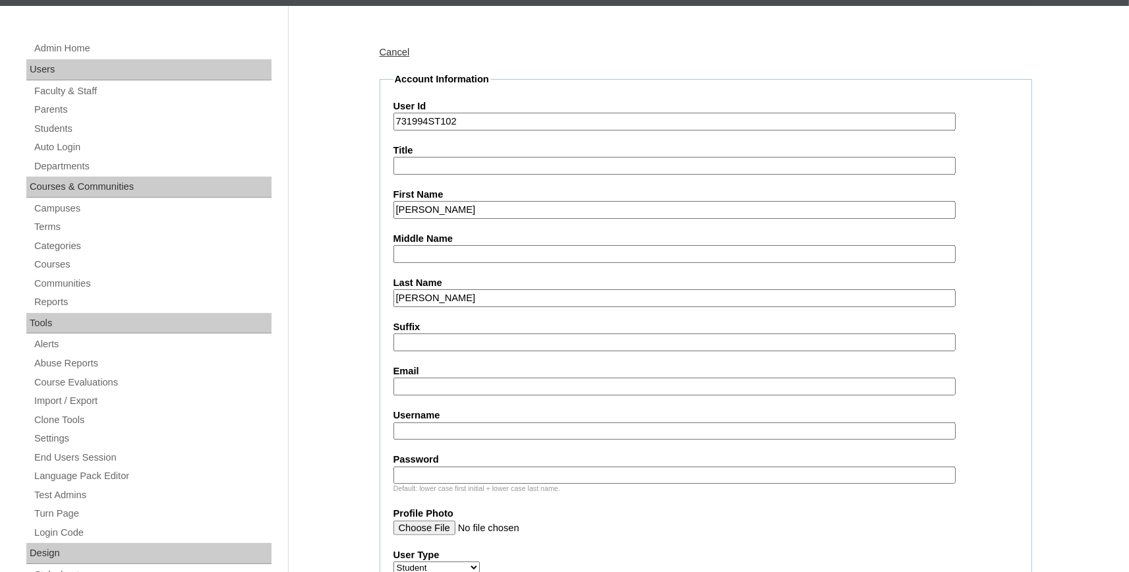
type input "[PERSON_NAME]"
click at [443, 383] on input "Email" at bounding box center [674, 387] width 562 height 18
click at [443, 385] on input "Email" at bounding box center [674, 387] width 562 height 18
paste input "[PERSON_NAME][EMAIL_ADDRESS][PERSON_NAME][DOMAIN_NAME]"
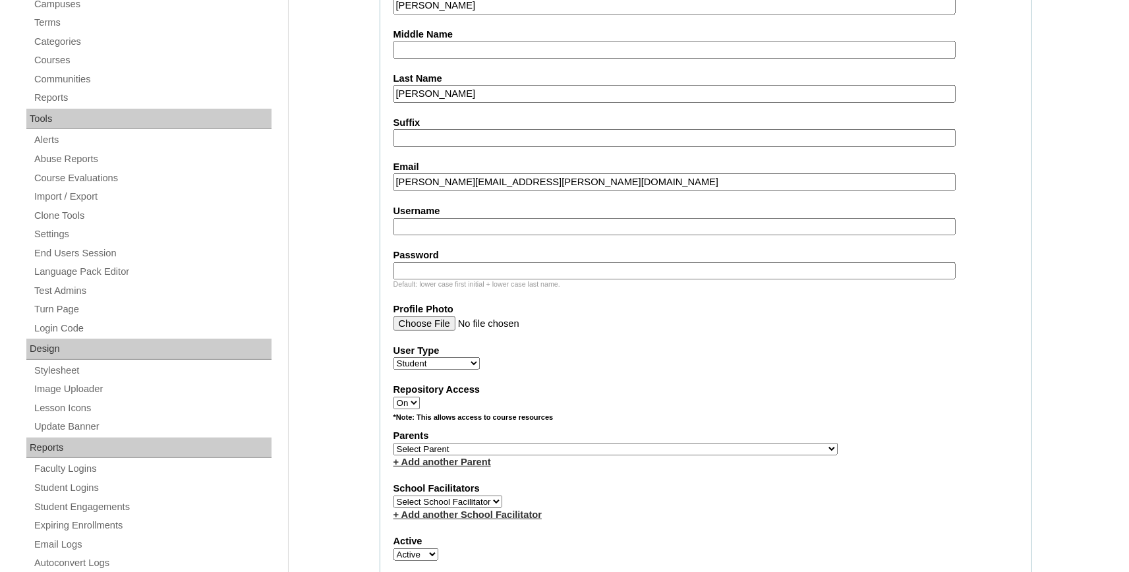
scroll to position [362, 0]
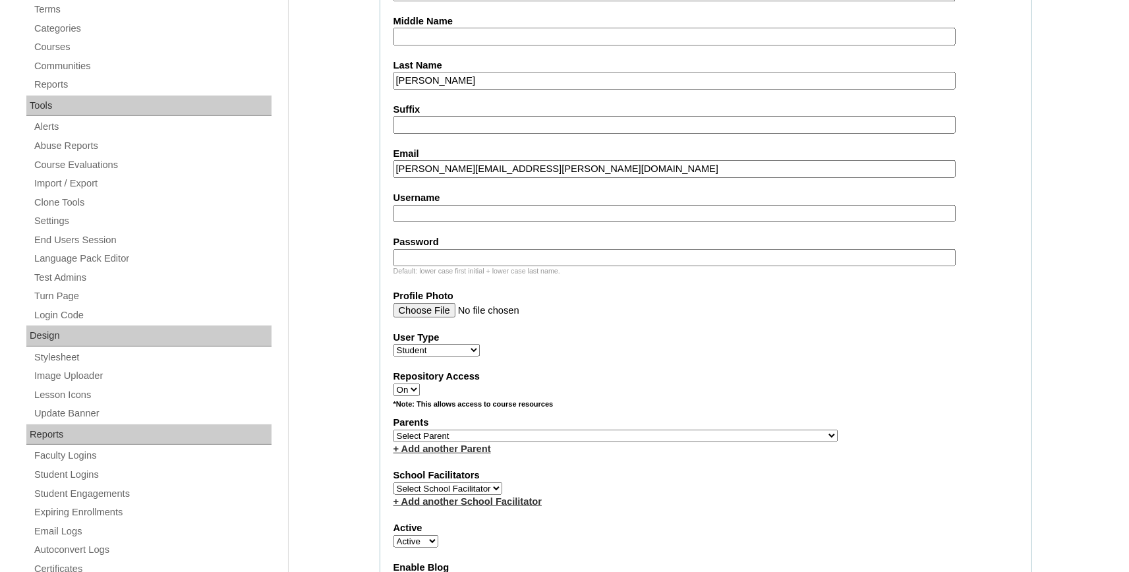
type input "[PERSON_NAME][EMAIL_ADDRESS][PERSON_NAME][DOMAIN_NAME]"
select select "37485"
click option "[PERSON_NAME]" at bounding box center [0, 0] width 0 height 0
click at [453, 454] on link "+ Add another Parent" at bounding box center [442, 448] width 98 height 11
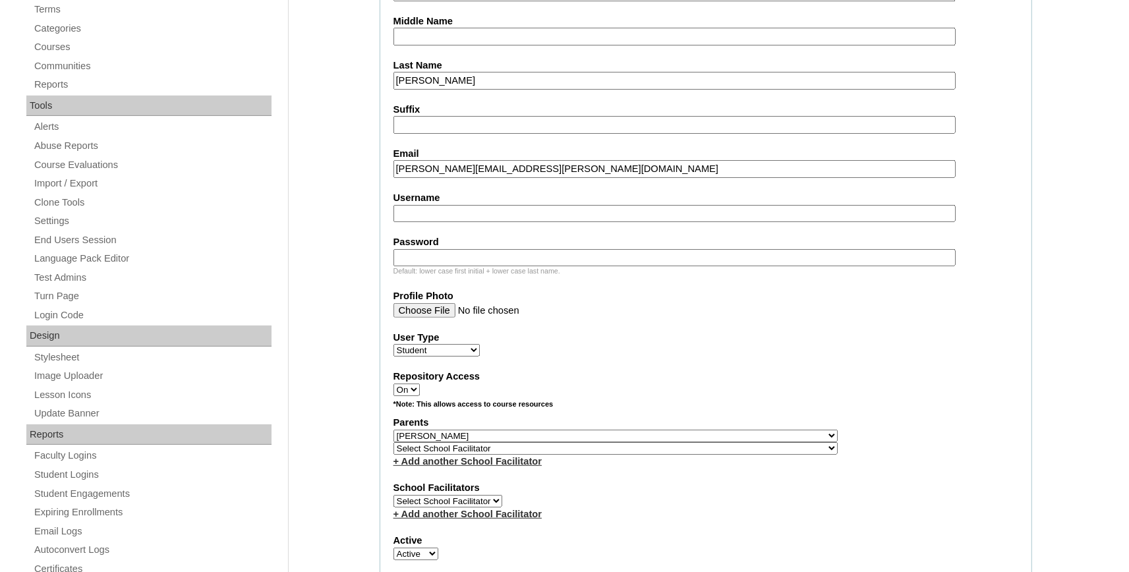
select select "37486"
click option "[PERSON_NAME]" at bounding box center [0, 0] width 0 height 0
click at [453, 455] on select "Select School Facilitator , Fautanu, Ma 1, 1 23-24 accountMorgan, [PERSON_NAME]…" at bounding box center [615, 448] width 444 height 13
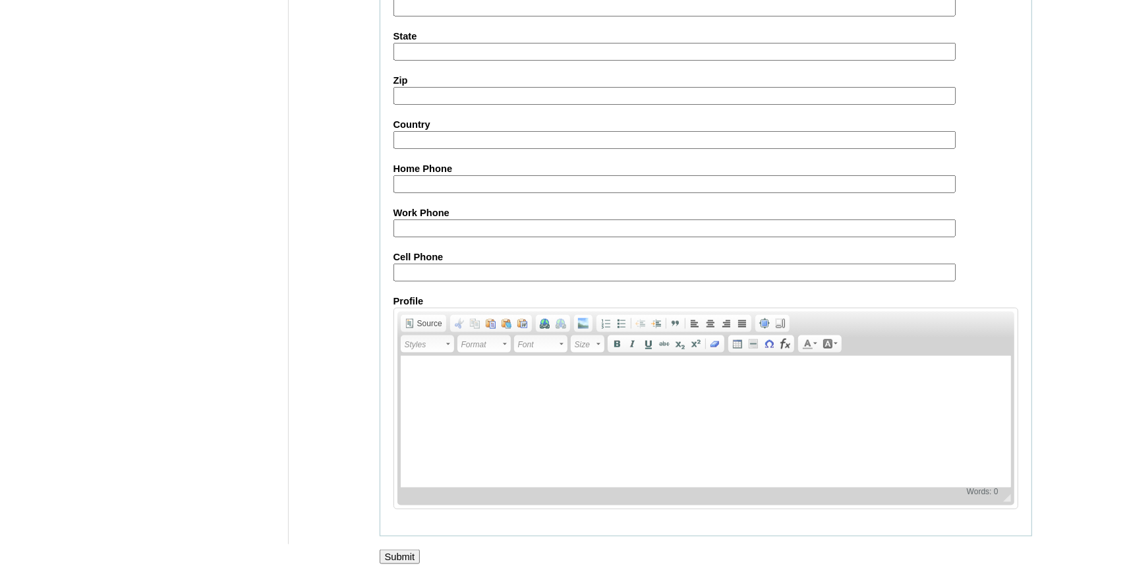
scroll to position [1462, 0]
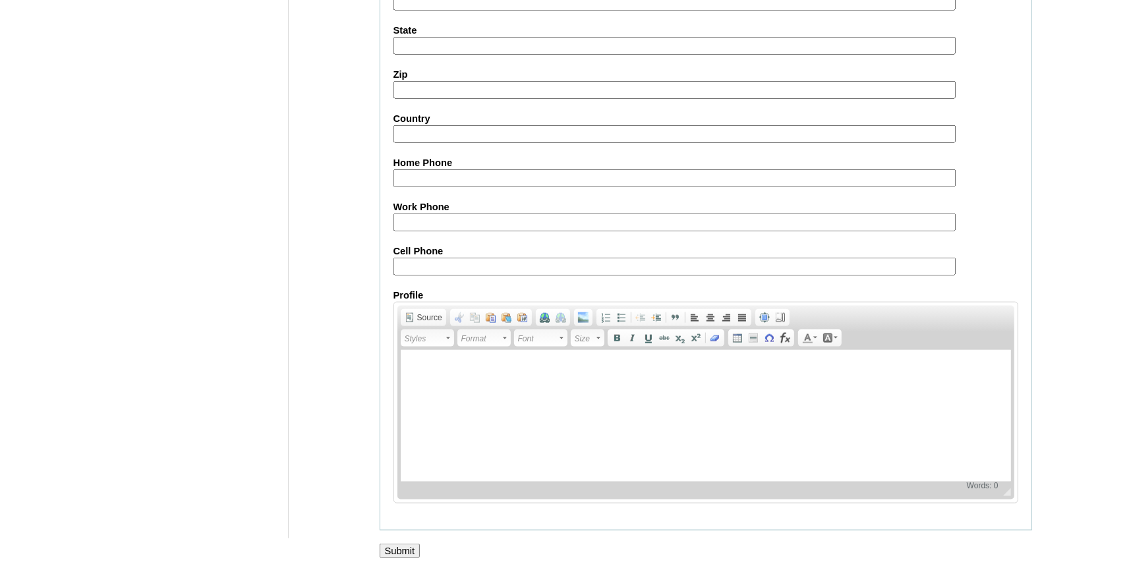
click at [394, 550] on input "Submit" at bounding box center [400, 551] width 41 height 14
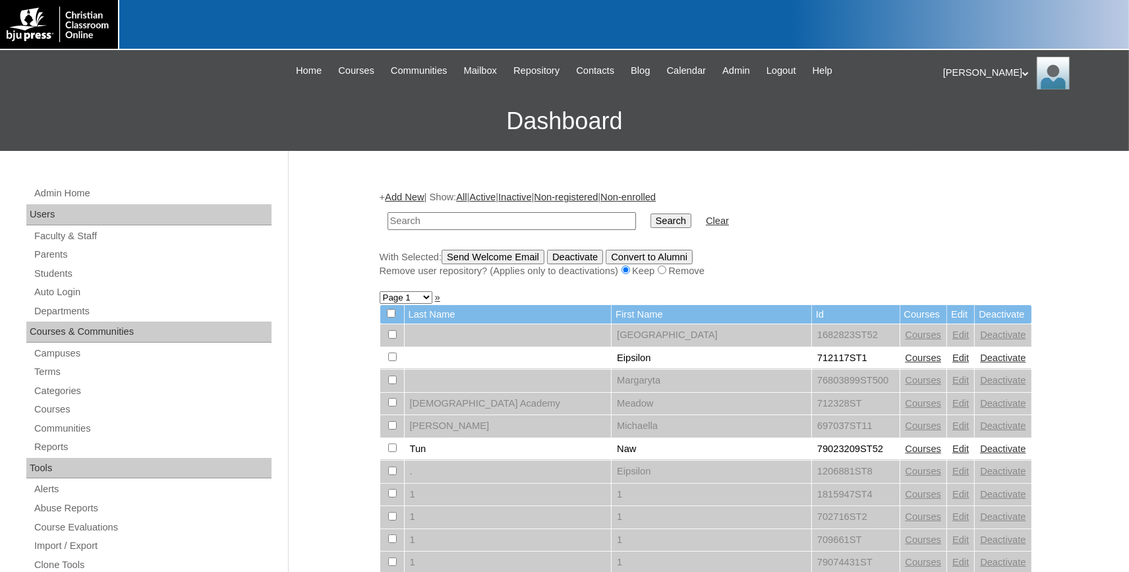
drag, startPoint x: 413, startPoint y: 198, endPoint x: 411, endPoint y: 230, distance: 32.3
click at [414, 198] on link "Add New" at bounding box center [404, 197] width 39 height 11
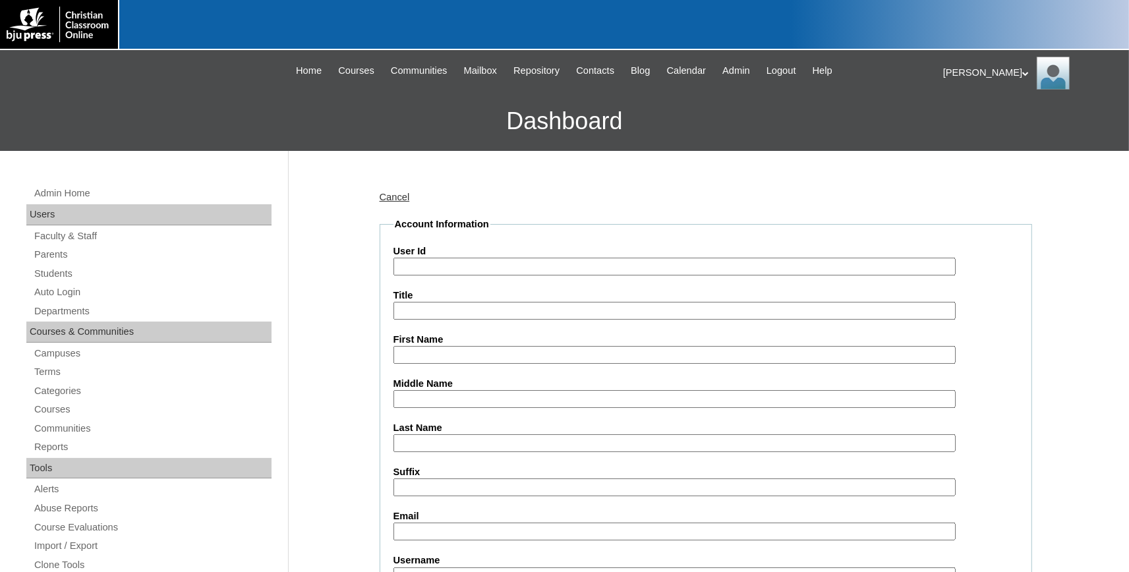
click at [468, 266] on input "User Id" at bounding box center [674, 267] width 562 height 18
paste input "731994ST103"
type input "731994ST103"
click at [445, 354] on input "First Name" at bounding box center [674, 355] width 562 height 18
type input "Triston"
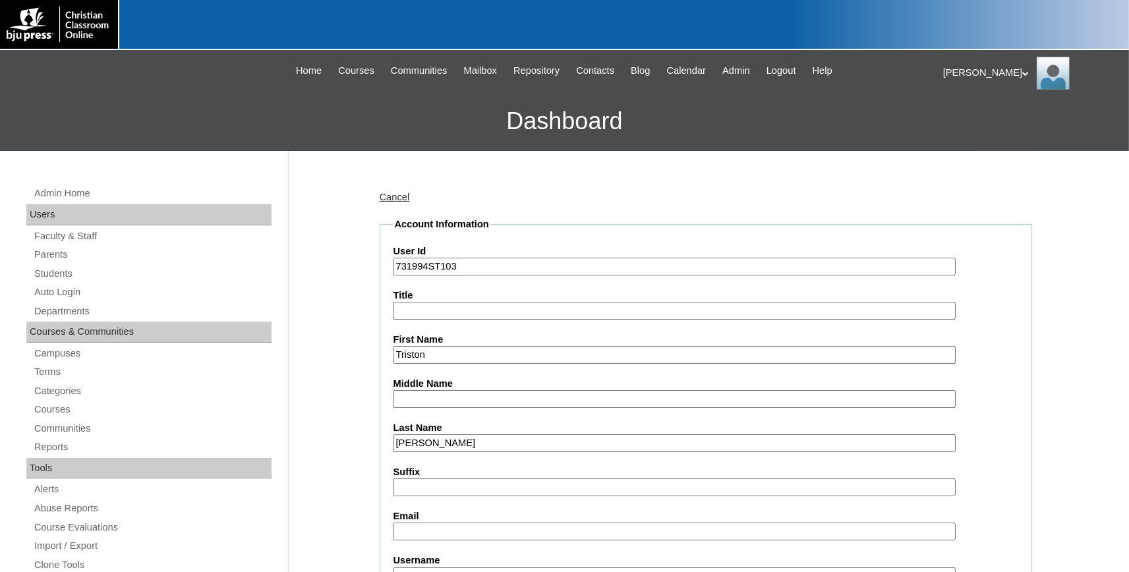
type input "[PERSON_NAME]"
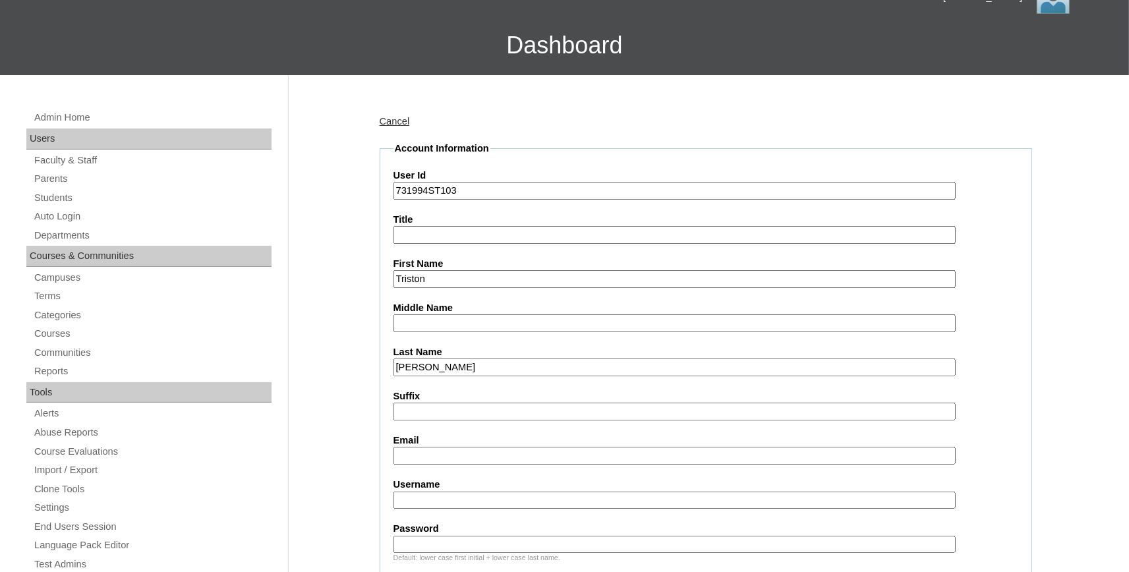
scroll to position [217, 0]
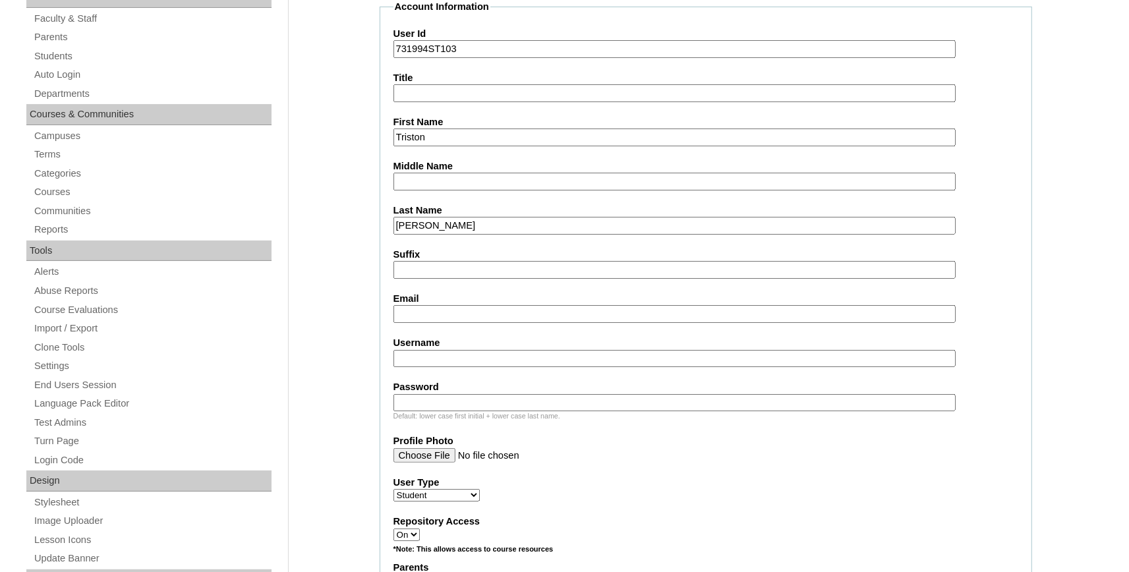
click at [453, 313] on input "Email" at bounding box center [674, 314] width 562 height 18
paste input "[EMAIL_ADDRESS][PERSON_NAME][DOMAIN_NAME]"
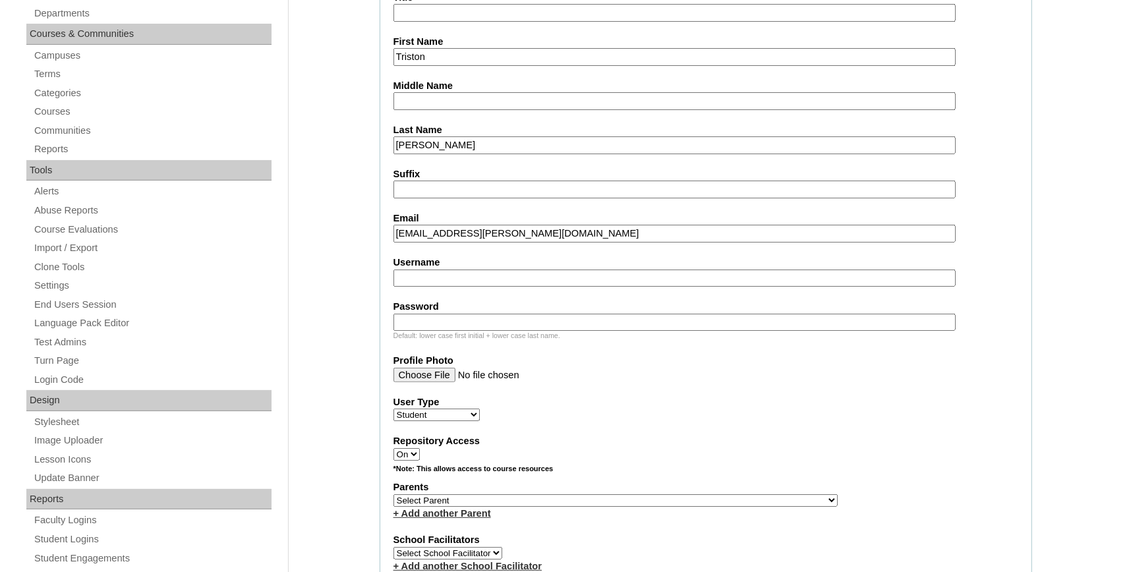
scroll to position [435, 0]
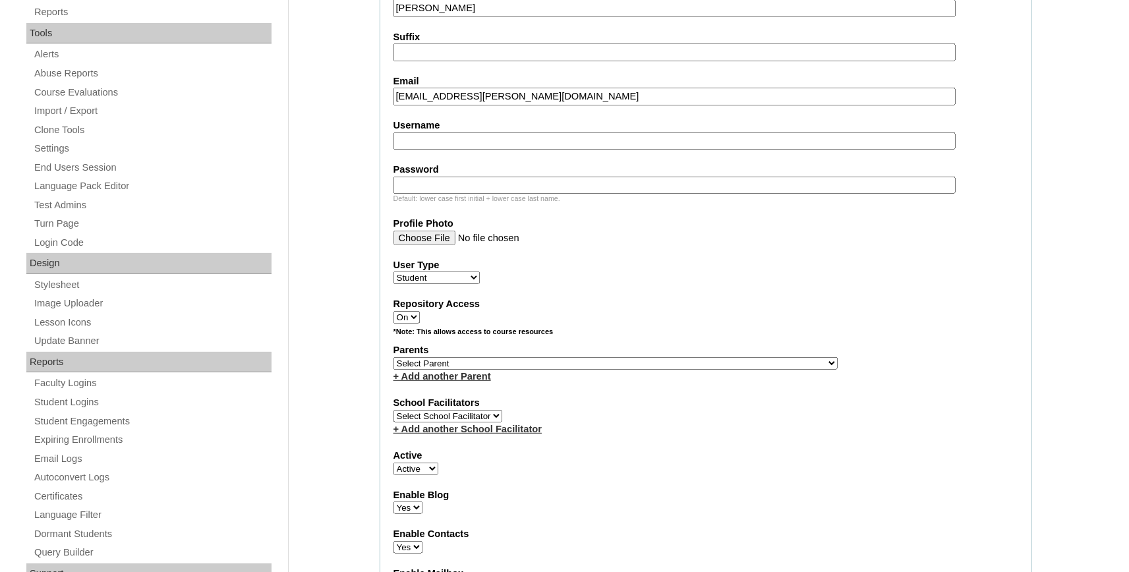
type input "[EMAIL_ADDRESS][PERSON_NAME][DOMAIN_NAME]"
select select "37485"
click option "[PERSON_NAME]" at bounding box center [0, 0] width 0 height 0
click at [439, 380] on link "+ Add another Parent" at bounding box center [442, 376] width 98 height 11
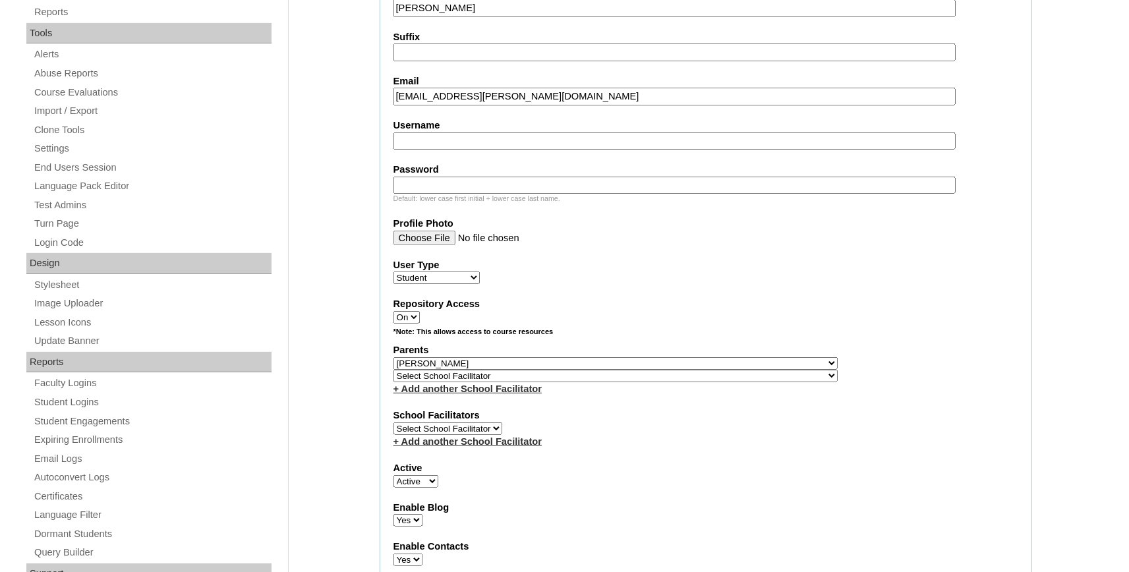
select select "37486"
click option "[PERSON_NAME]" at bounding box center [0, 0] width 0 height 0
click at [439, 380] on select "Select School Facilitator , Fautanu, Ma 1, 1 23-24 accountMorgan, [PERSON_NAME]…" at bounding box center [615, 376] width 444 height 13
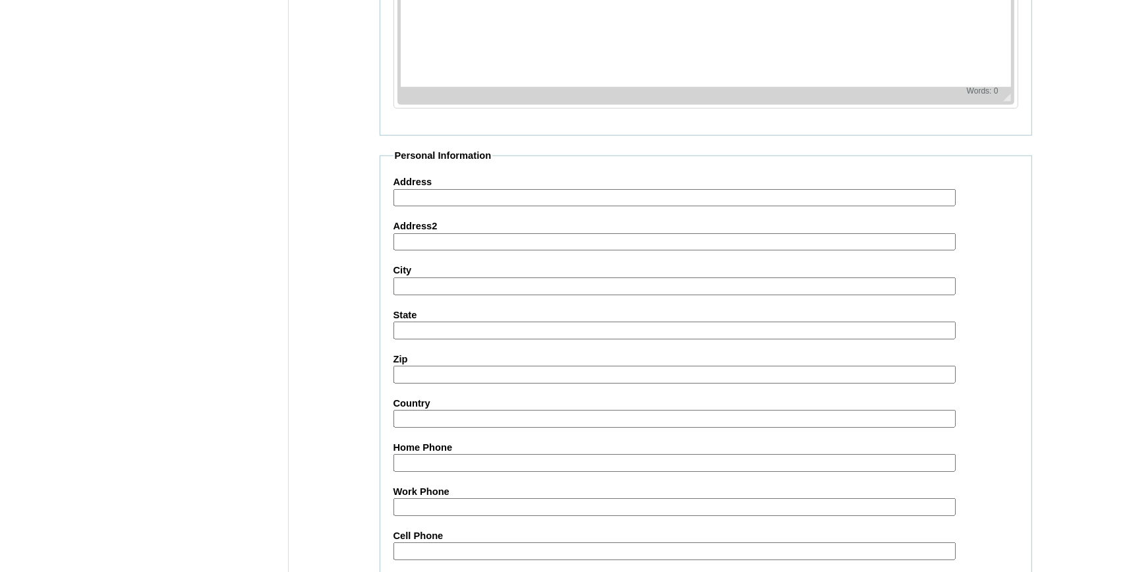
scroll to position [1462, 0]
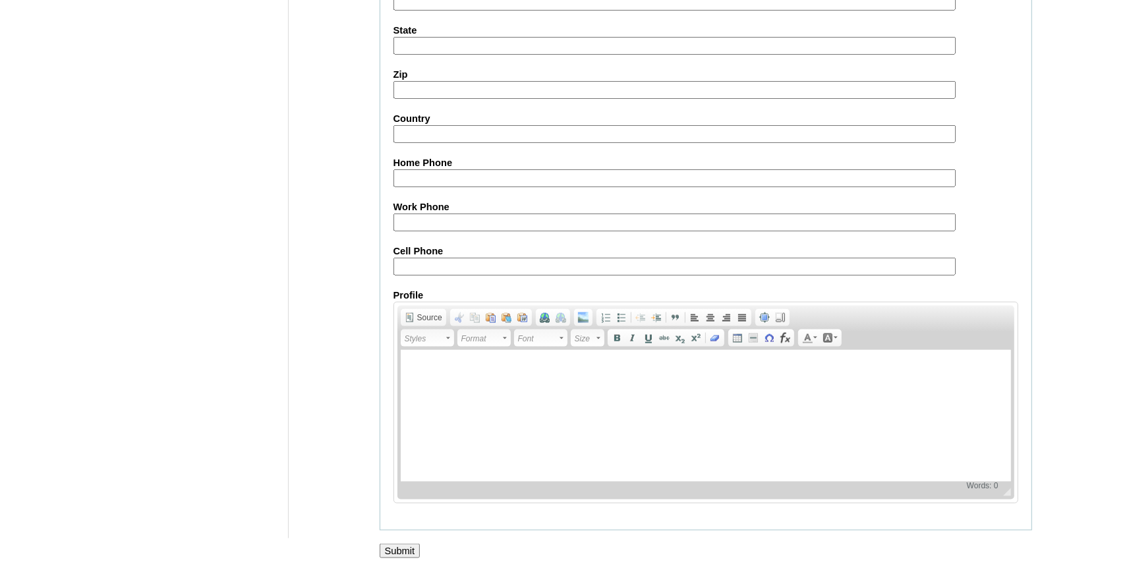
click at [402, 553] on input "Submit" at bounding box center [400, 551] width 41 height 14
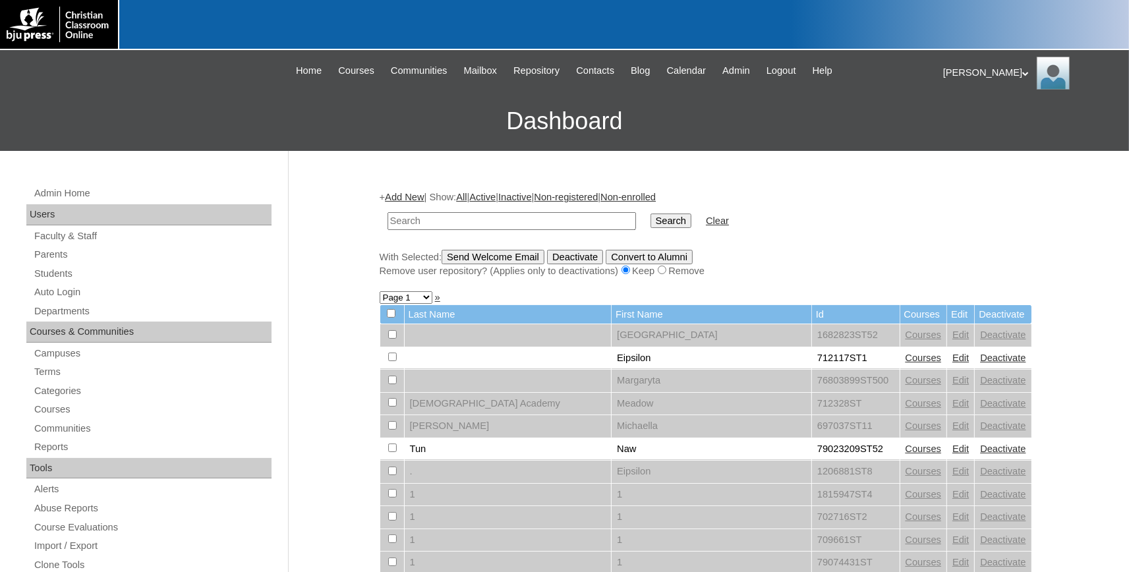
click at [418, 206] on td at bounding box center [512, 221] width 262 height 31
click at [417, 196] on link "Add New" at bounding box center [404, 197] width 39 height 11
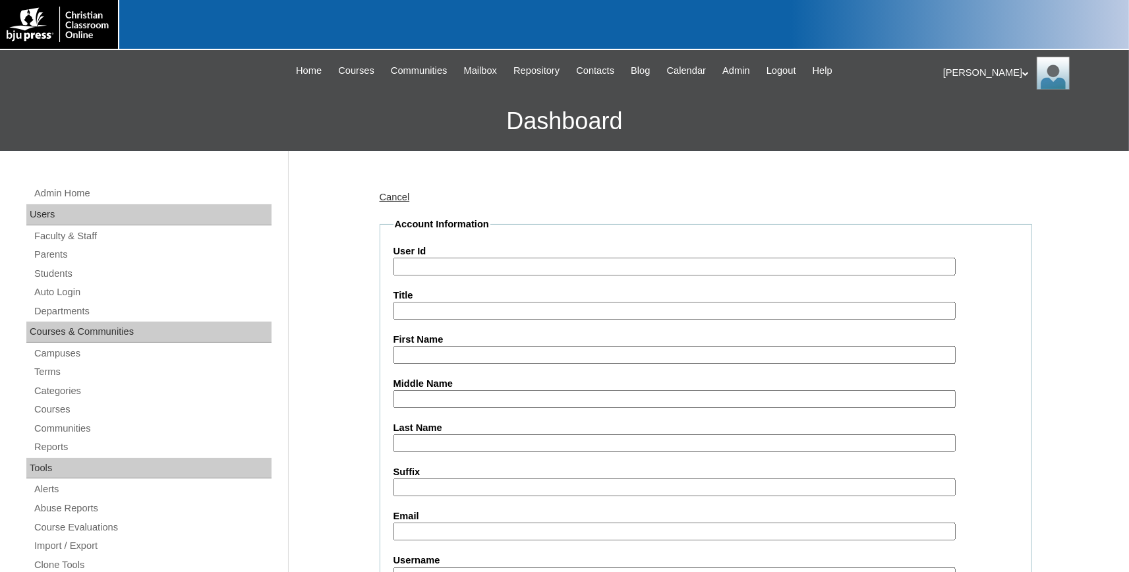
paste input "731994ST104"
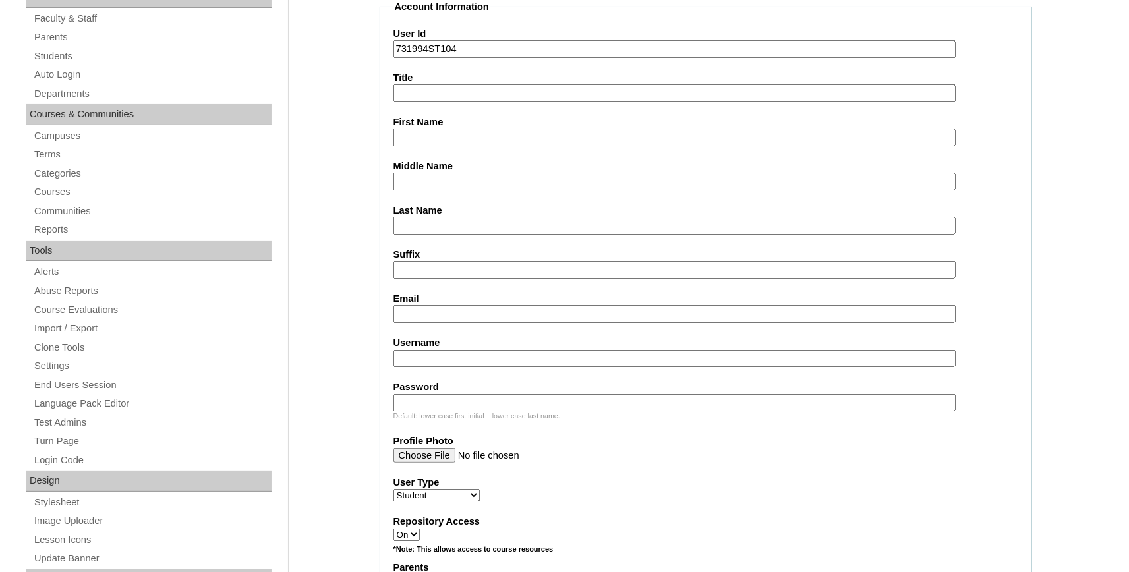
type input "731994ST104"
click at [432, 136] on input "First Name" at bounding box center [674, 137] width 562 height 18
type input "Bella"
type input "Walker"
click at [498, 312] on input "Email" at bounding box center [674, 314] width 562 height 18
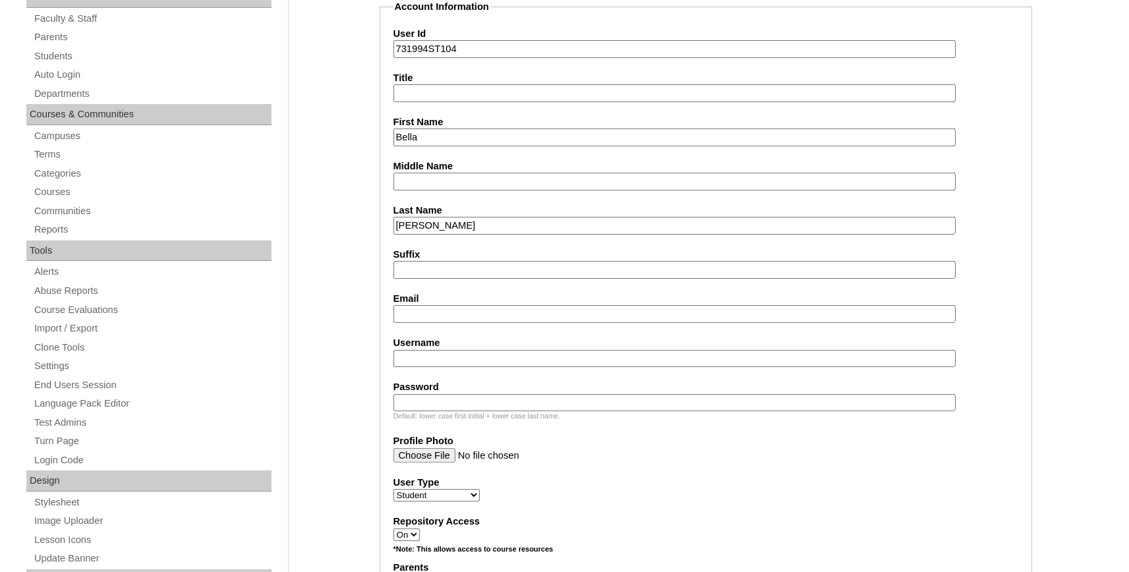
click at [440, 312] on input "Email" at bounding box center [674, 314] width 562 height 18
paste input "bellamayson.walker@bayoustudent.net"
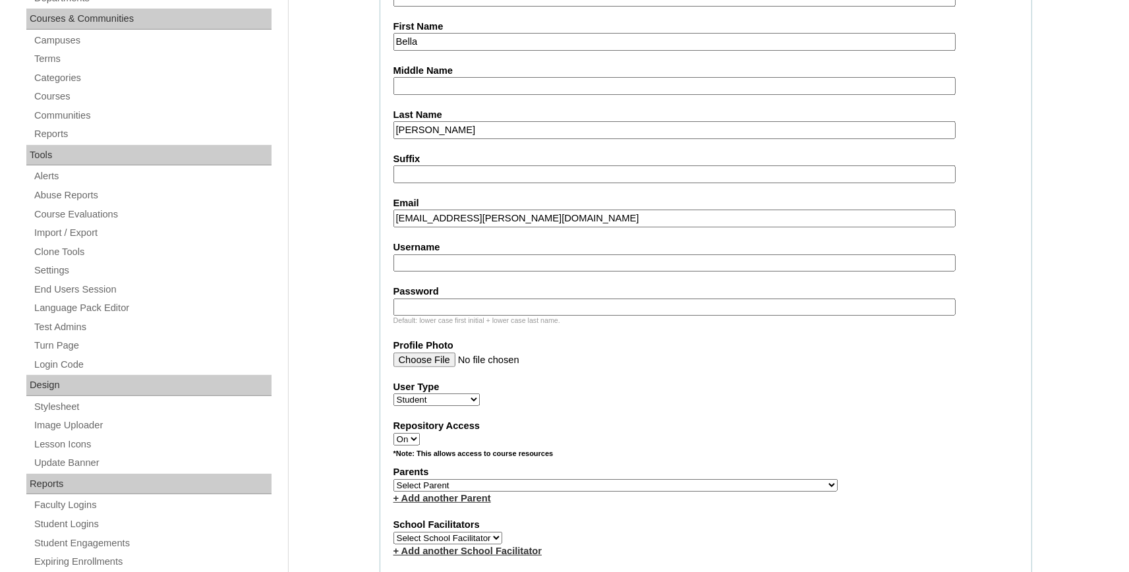
scroll to position [435, 0]
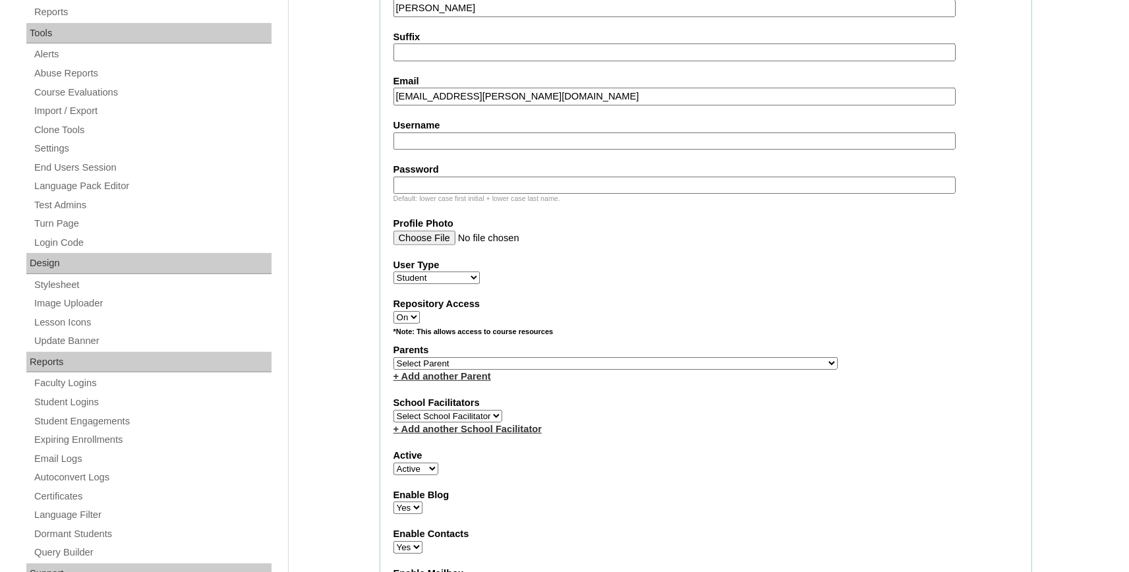
type input "bellamayson.walker@bayoustudent.net"
select select "37485"
click option "[PERSON_NAME]" at bounding box center [0, 0] width 0 height 0
click at [453, 378] on link "+ Add another Parent" at bounding box center [442, 376] width 98 height 11
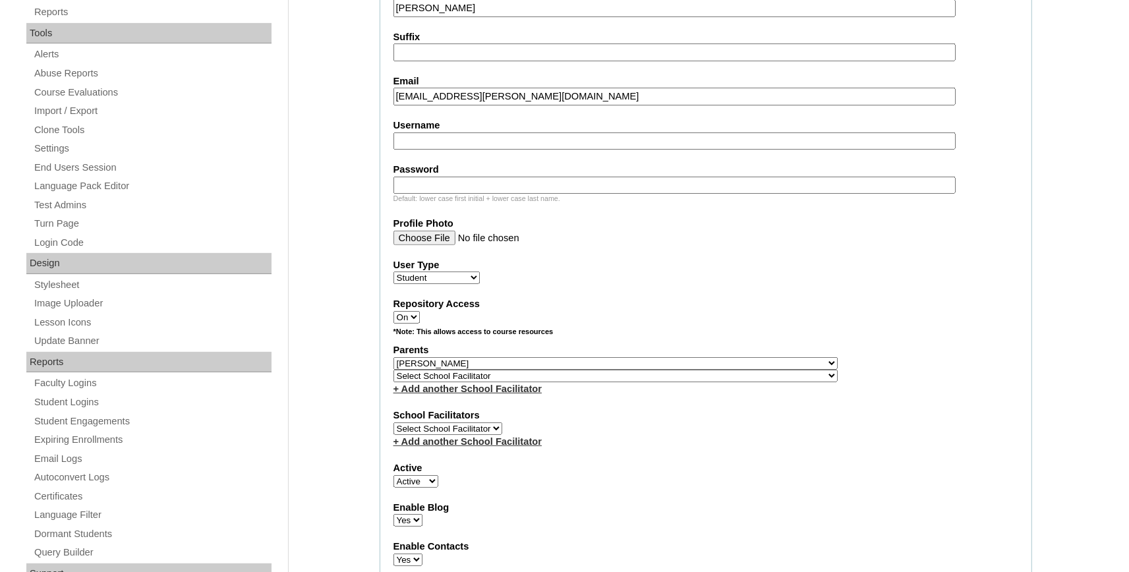
select select "37486"
click option "[PERSON_NAME]" at bounding box center [0, 0] width 0 height 0
click at [453, 377] on select "Select School Facilitator , Fautanu, Ma 1, 1 23-24 accountMorgan, [PERSON_NAME]…" at bounding box center [615, 376] width 444 height 13
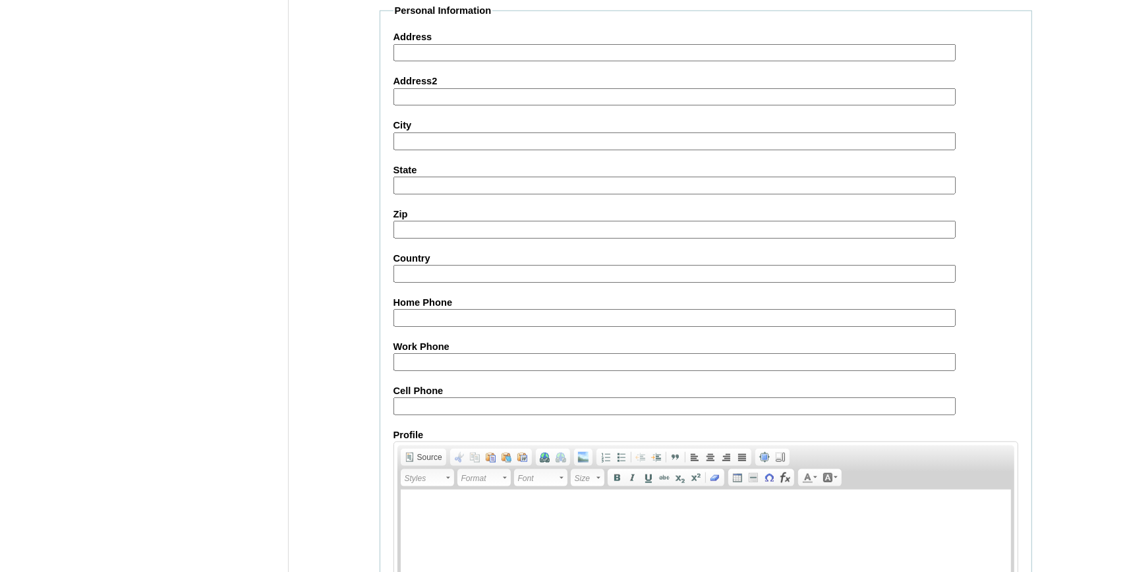
scroll to position [1462, 0]
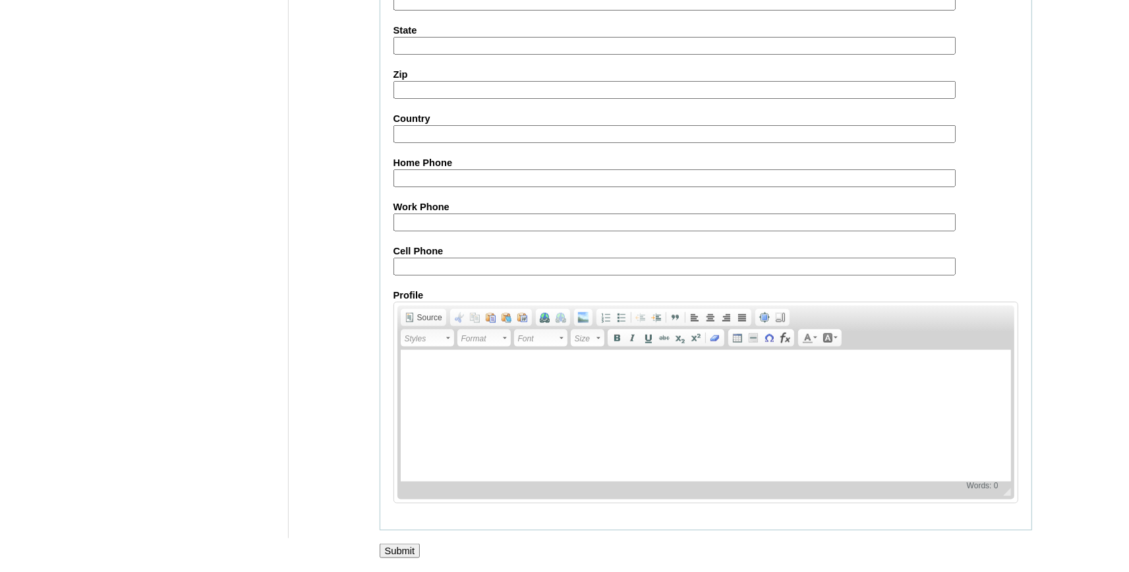
click at [405, 550] on input "Submit" at bounding box center [400, 551] width 41 height 14
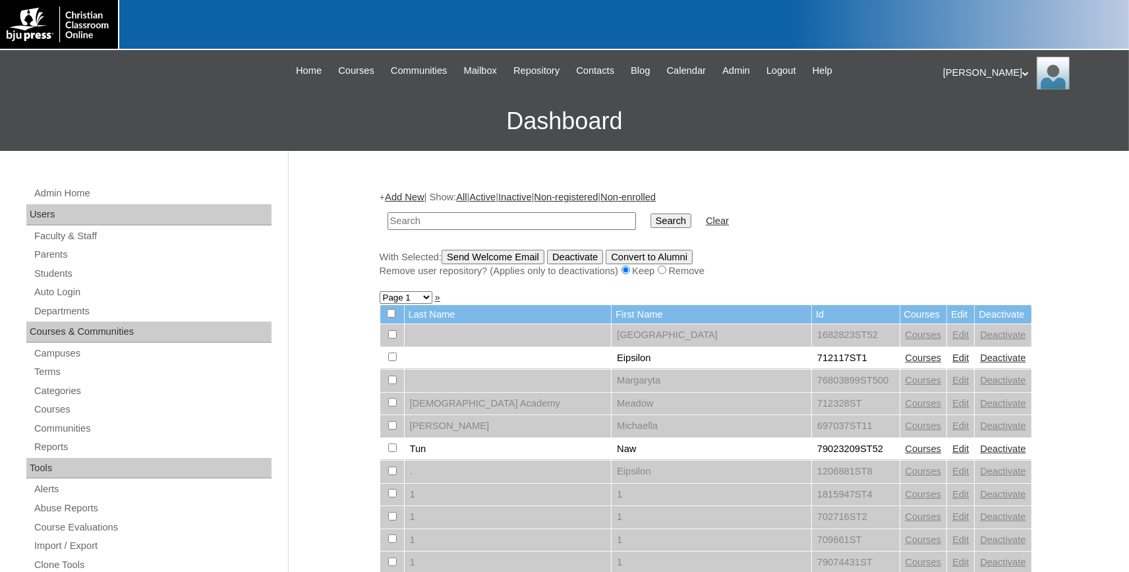
click at [411, 197] on link "Add New" at bounding box center [404, 197] width 39 height 11
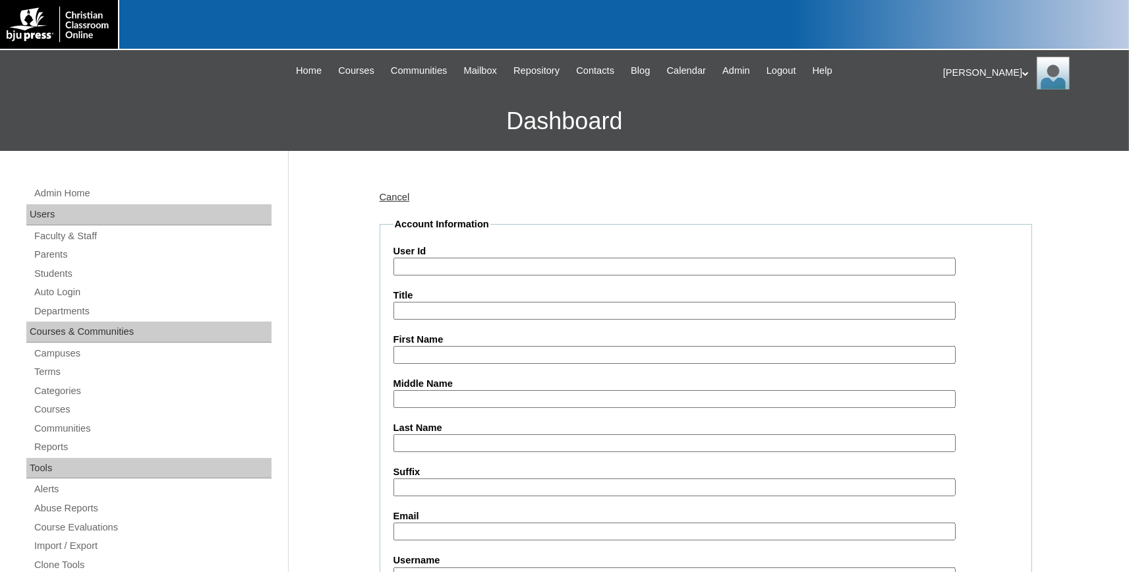
paste input "731994ST105"
type input "731994ST105"
click at [431, 358] on input "First Name" at bounding box center [674, 355] width 562 height 18
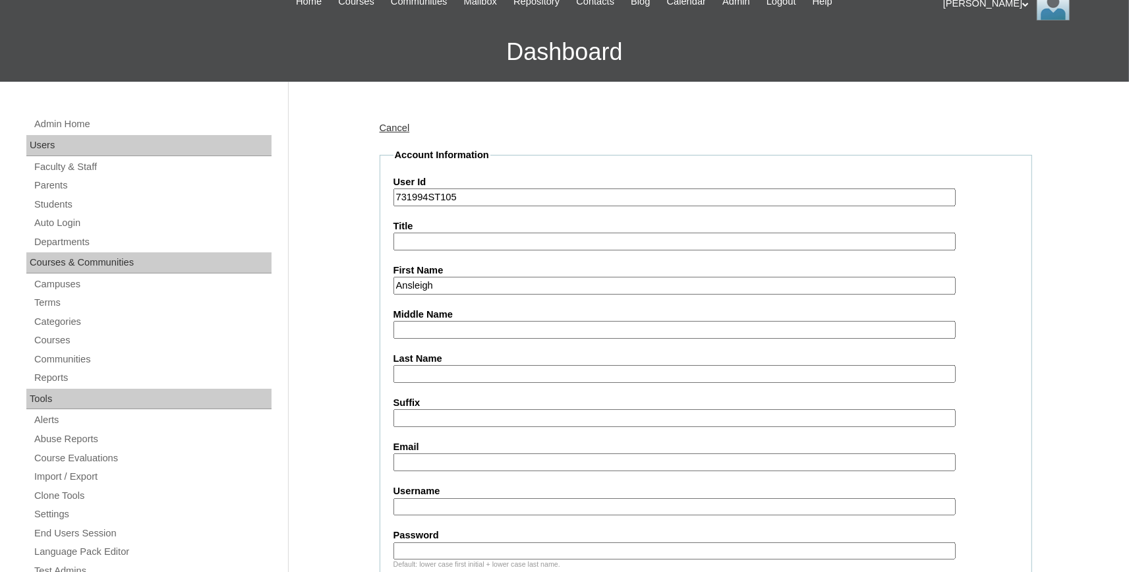
scroll to position [217, 0]
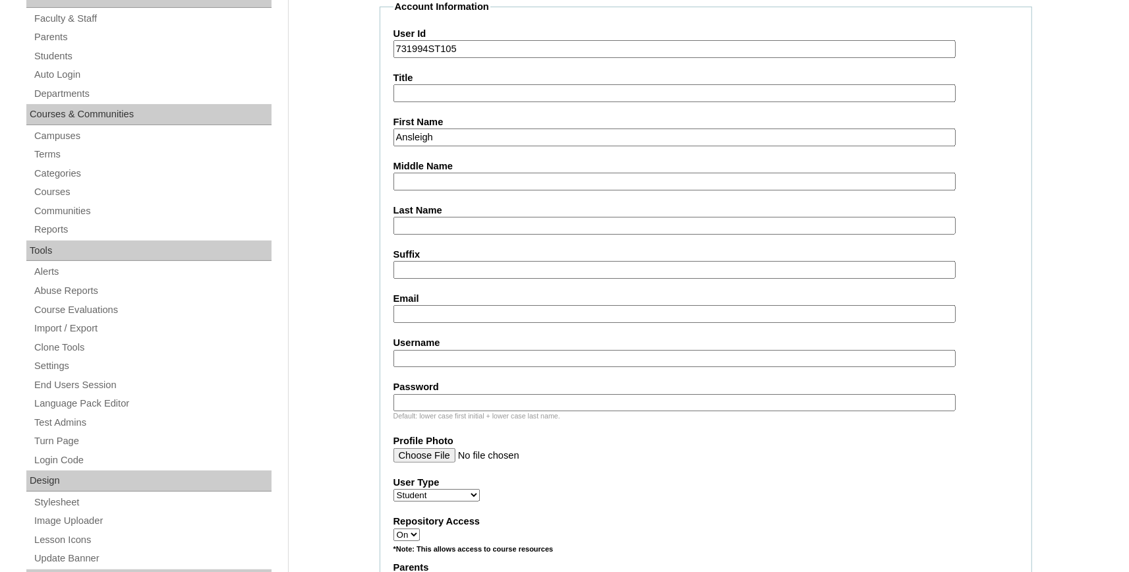
type input "Ansleigh"
click at [408, 218] on input "Last Name" at bounding box center [674, 226] width 562 height 18
type input "West"
click at [412, 311] on input "Email" at bounding box center [674, 314] width 562 height 18
paste input "ansleigh.west@bayoustudent.net"
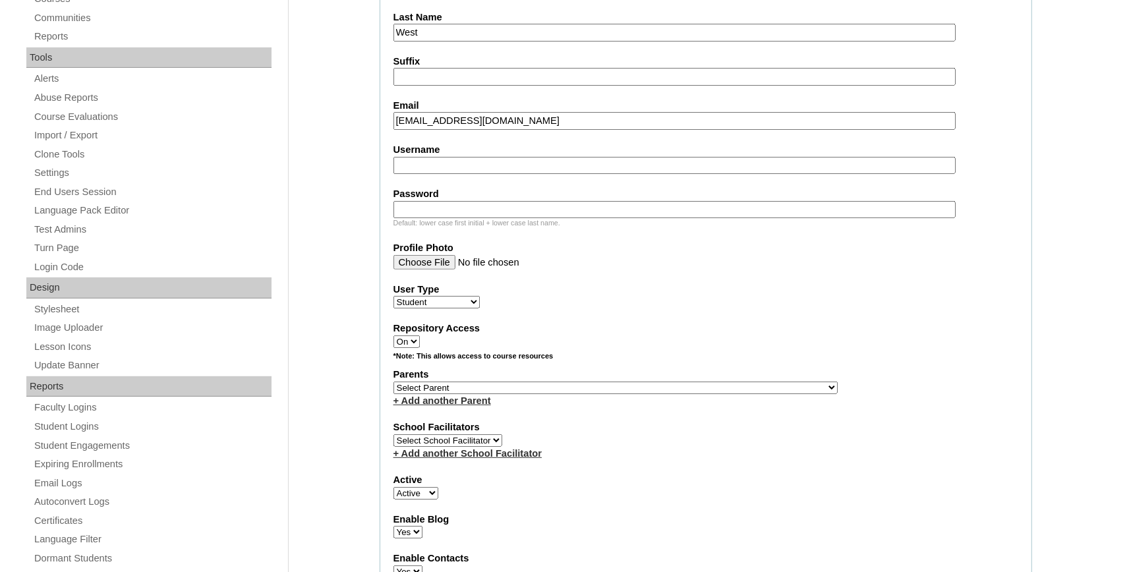
scroll to position [435, 0]
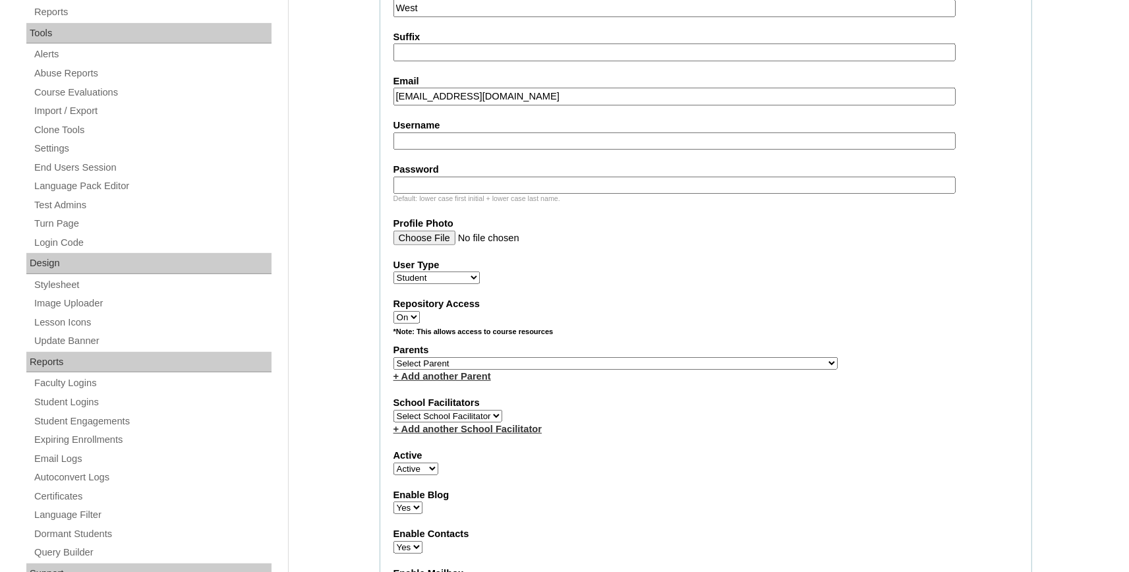
type input "ansleigh.west@bayoustudent.net"
select select "37485"
click option "[PERSON_NAME]" at bounding box center [0, 0] width 0 height 0
click at [494, 380] on div "+ Add another Parent" at bounding box center [705, 377] width 625 height 14
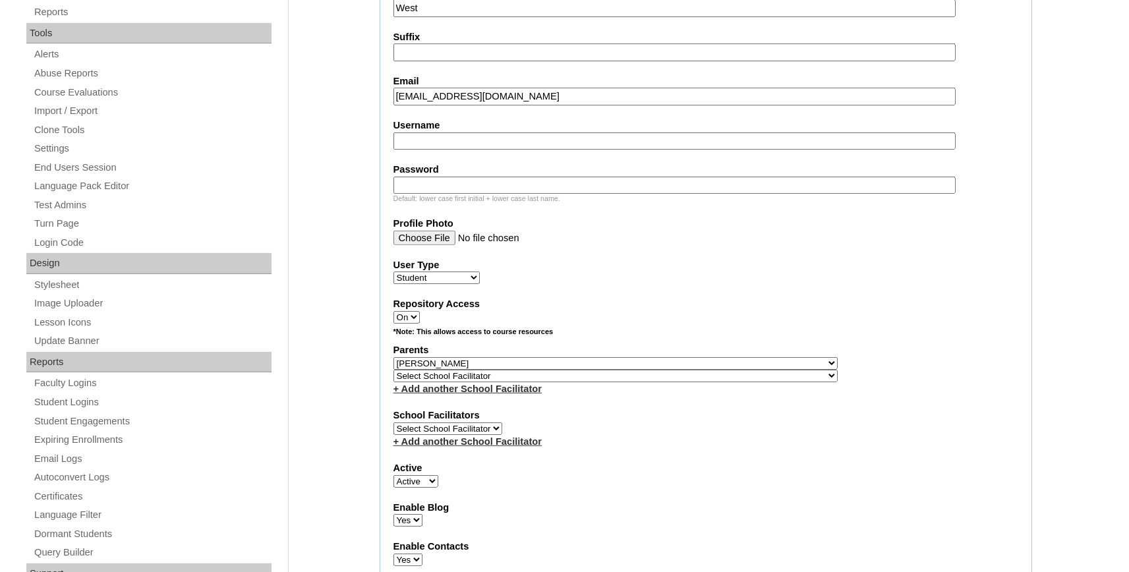
select select "37486"
click option "Buford, Sandra" at bounding box center [0, 0] width 0 height 0
click at [508, 382] on select "Select School Facilitator , Fautanu, Ma 1, 1 23-24 accountMorgan, Jason 6th Str…" at bounding box center [615, 376] width 444 height 13
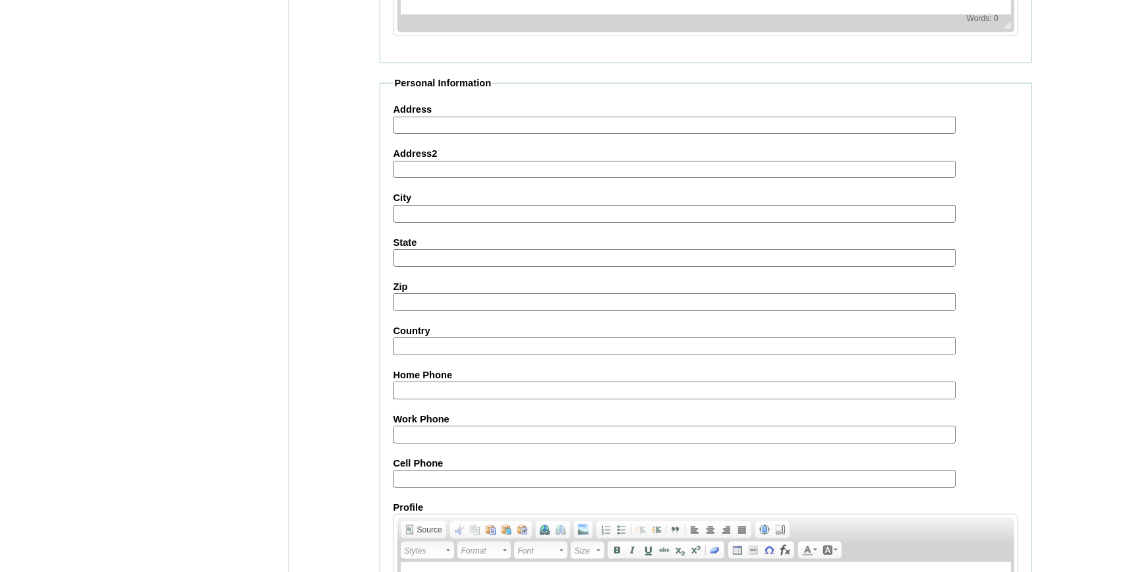
scroll to position [1462, 0]
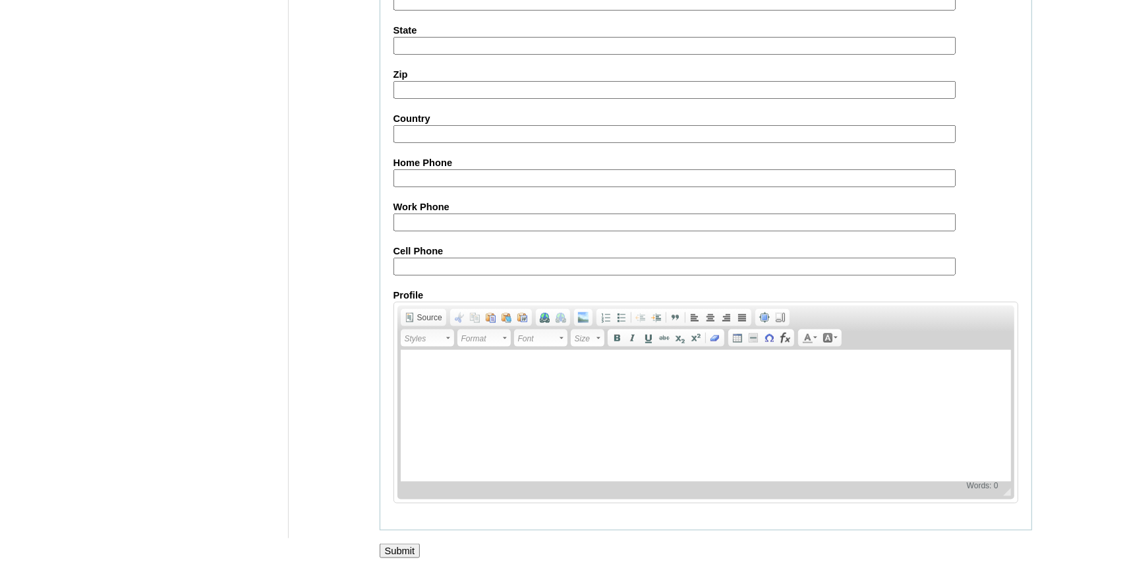
drag, startPoint x: 410, startPoint y: 548, endPoint x: 377, endPoint y: 567, distance: 38.1
click at [410, 549] on input "Submit" at bounding box center [400, 551] width 41 height 14
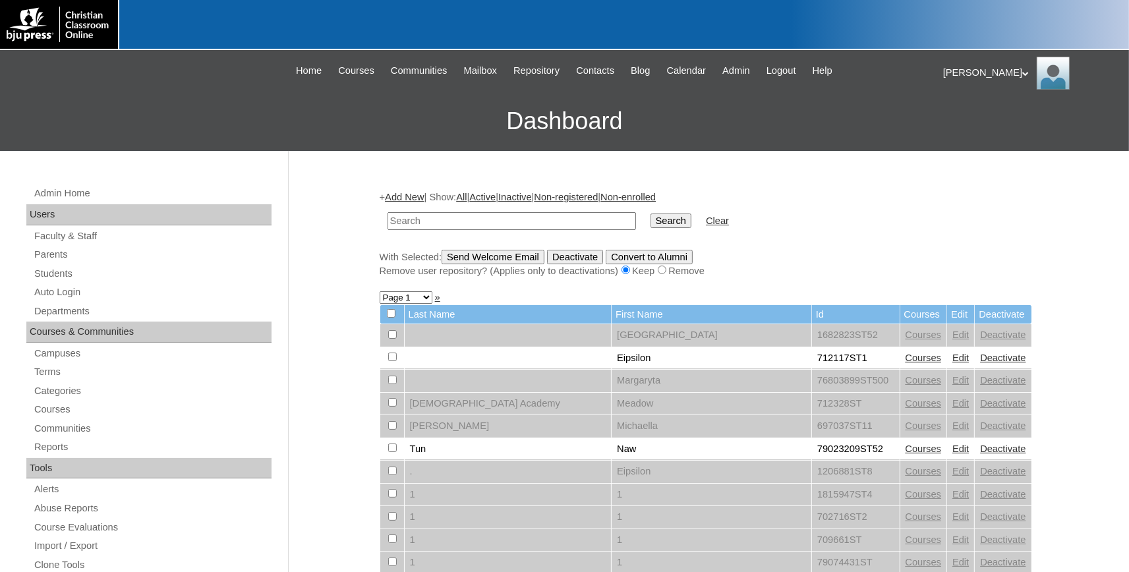
click at [424, 199] on link "Add New" at bounding box center [404, 197] width 39 height 11
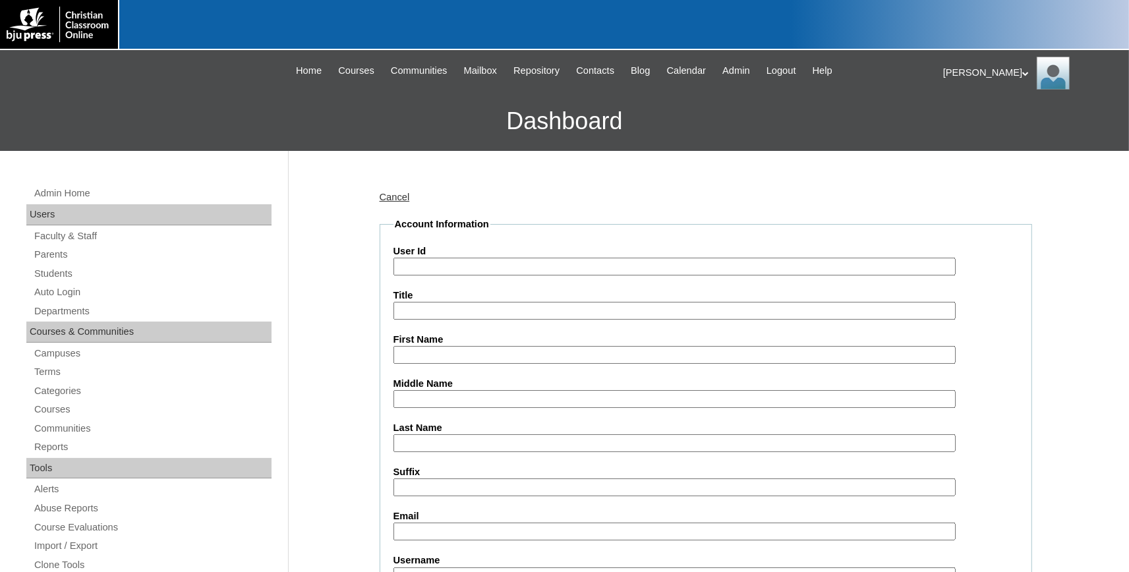
paste input "731994ST106"
type input "731994ST106"
click at [439, 357] on input "First Name" at bounding box center [674, 355] width 562 height 18
type input "Karlie"
type input "Wiley"
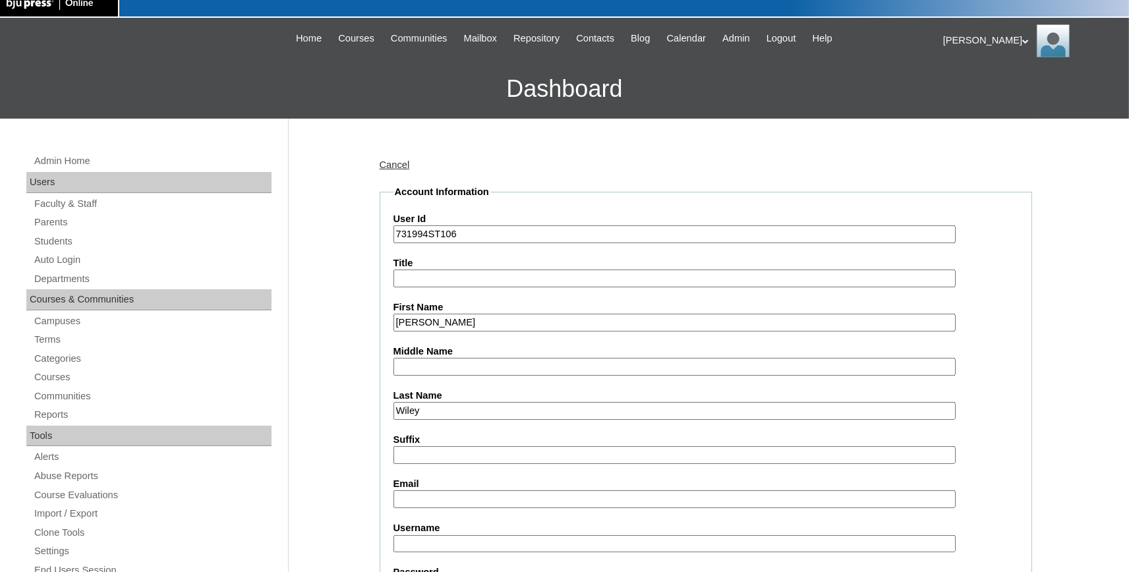
scroll to position [290, 0]
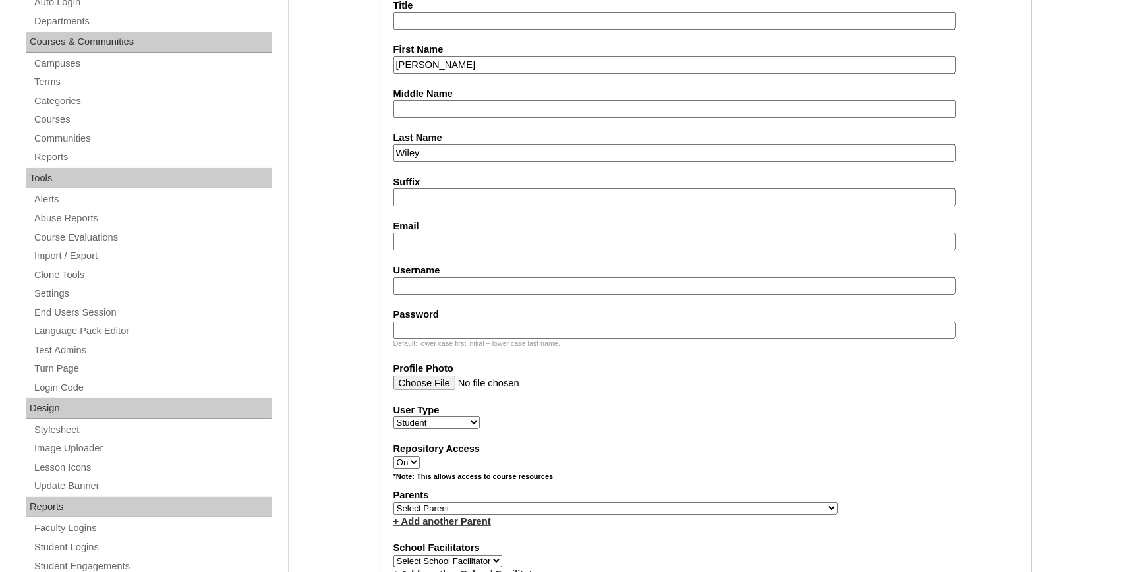
click at [428, 239] on input "Email" at bounding box center [674, 242] width 562 height 18
paste input "karliegrace.wiley@bayoustudent.net"
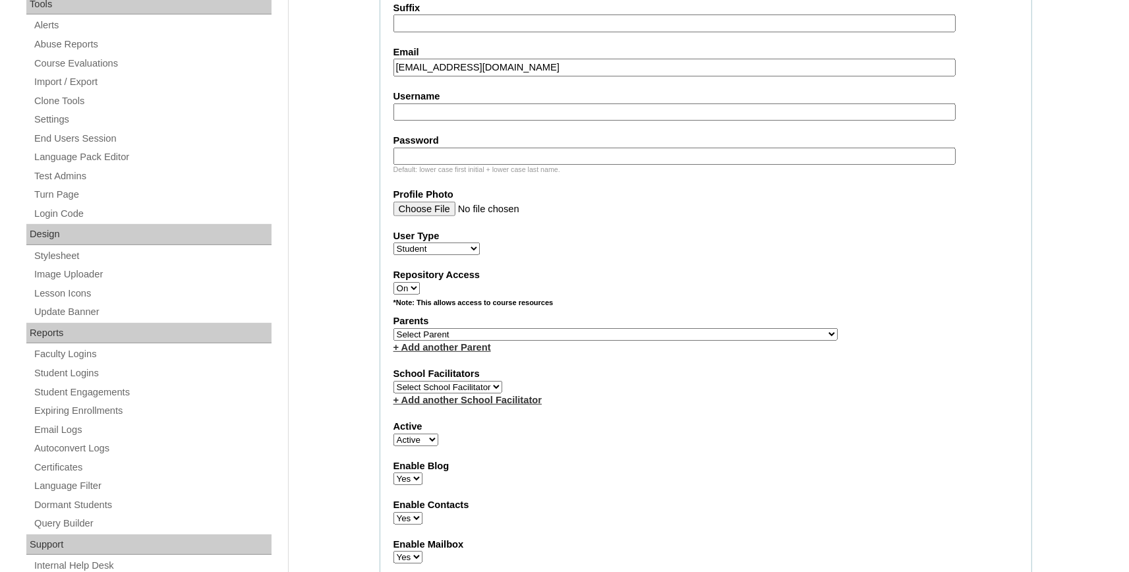
scroll to position [507, 0]
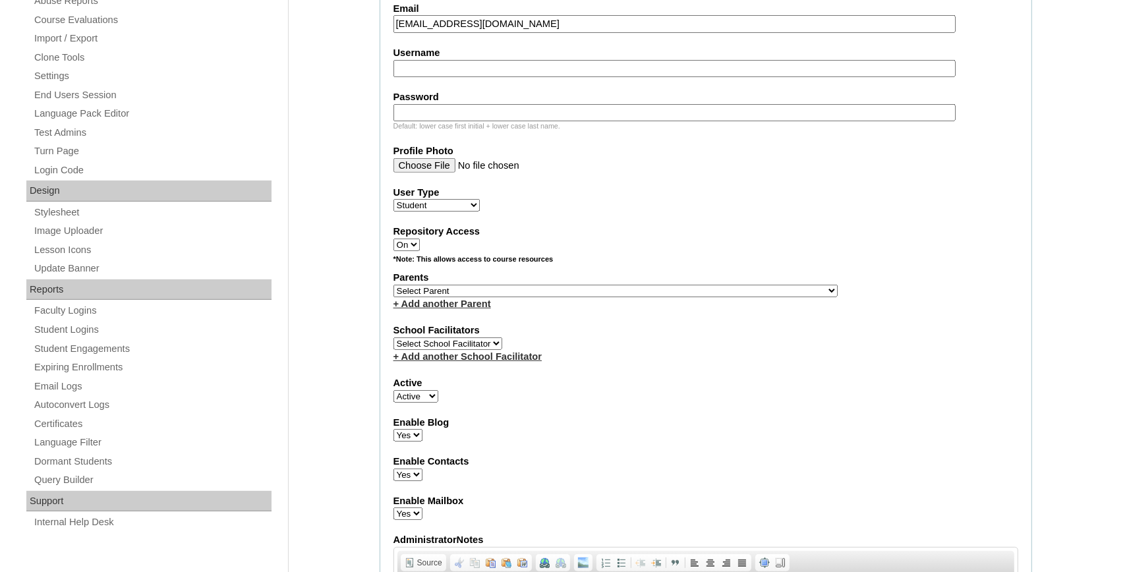
type input "karliegrace.wiley@bayoustudent.net"
select select "37485"
click option "Arrant, Rebekkah" at bounding box center [0, 0] width 0 height 0
click at [434, 309] on link "+ Add another Parent" at bounding box center [442, 303] width 98 height 11
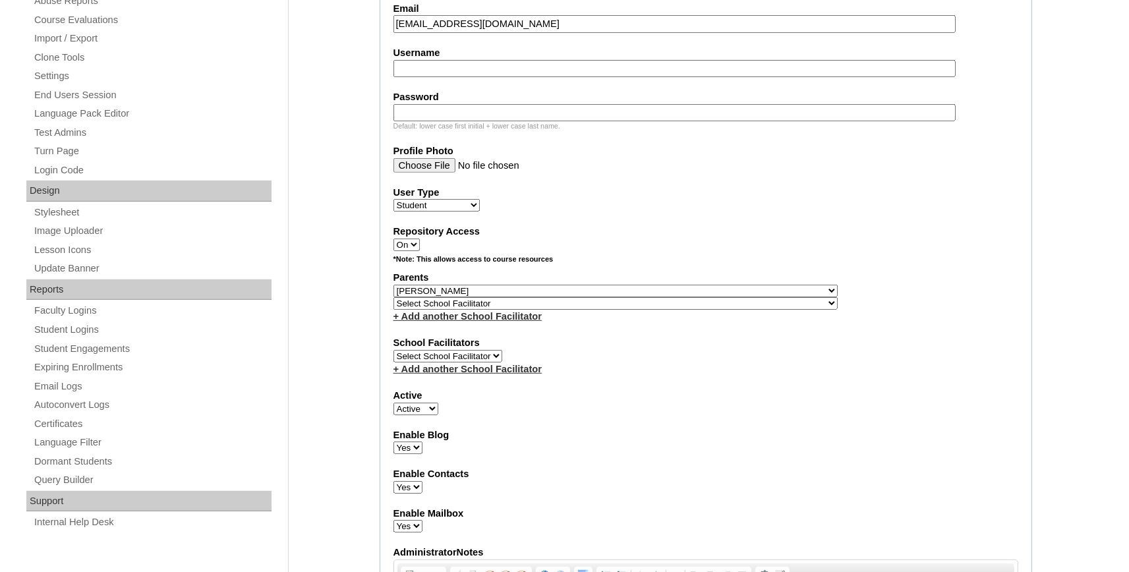
select select "37486"
click option "Buford, Sandra" at bounding box center [0, 0] width 0 height 0
click at [434, 308] on select "Select School Facilitator , Fautanu, Ma 1, 1 23-24 accountMorgan, Jason 6th Str…" at bounding box center [615, 303] width 444 height 13
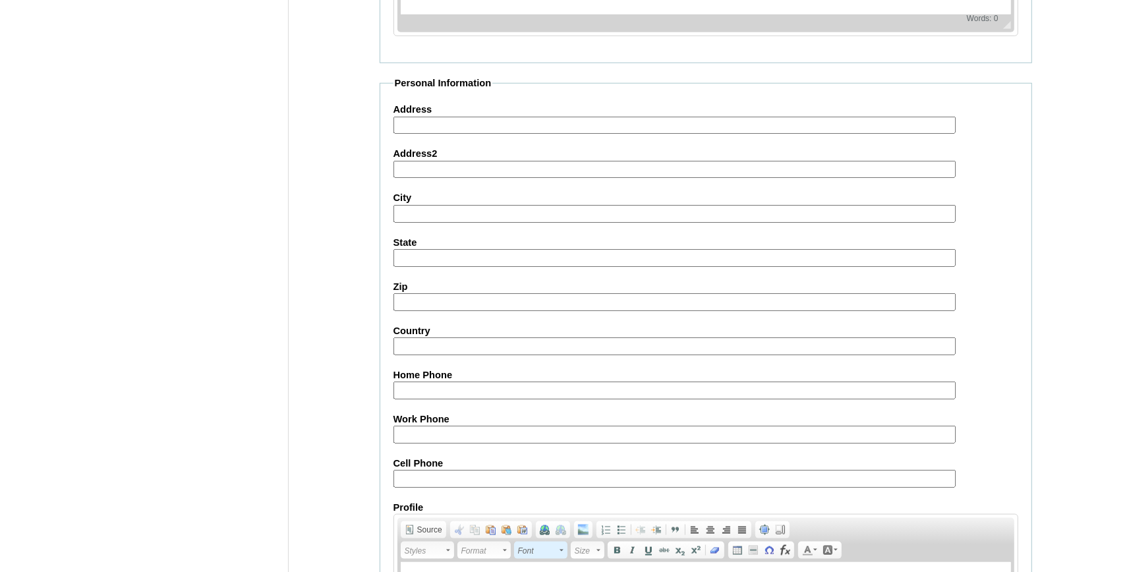
scroll to position [1462, 0]
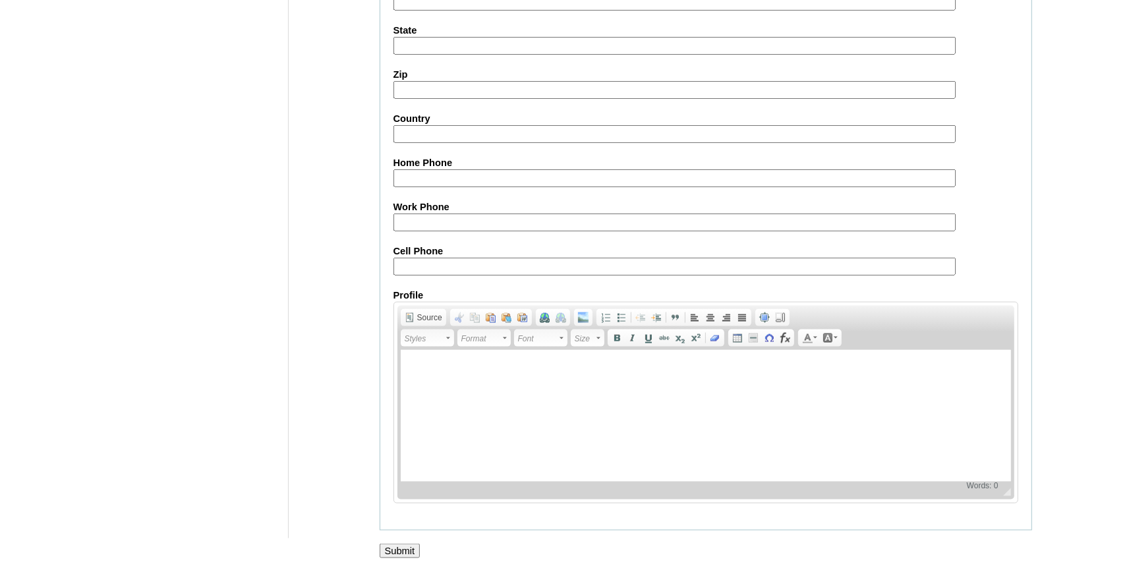
click at [399, 544] on input "Submit" at bounding box center [400, 551] width 41 height 14
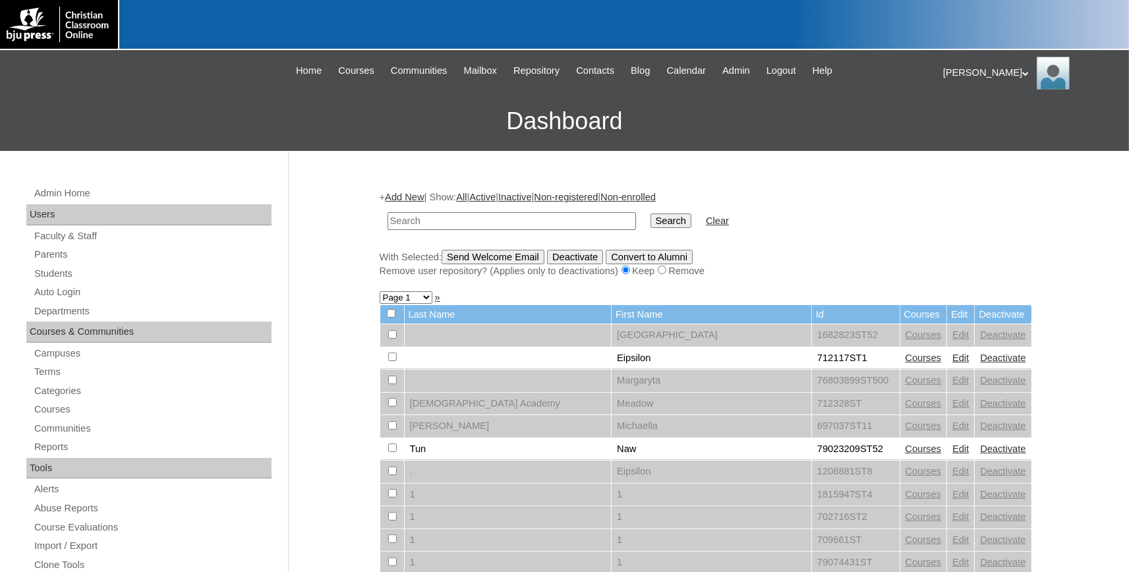
click at [416, 196] on link "Add New" at bounding box center [404, 197] width 39 height 11
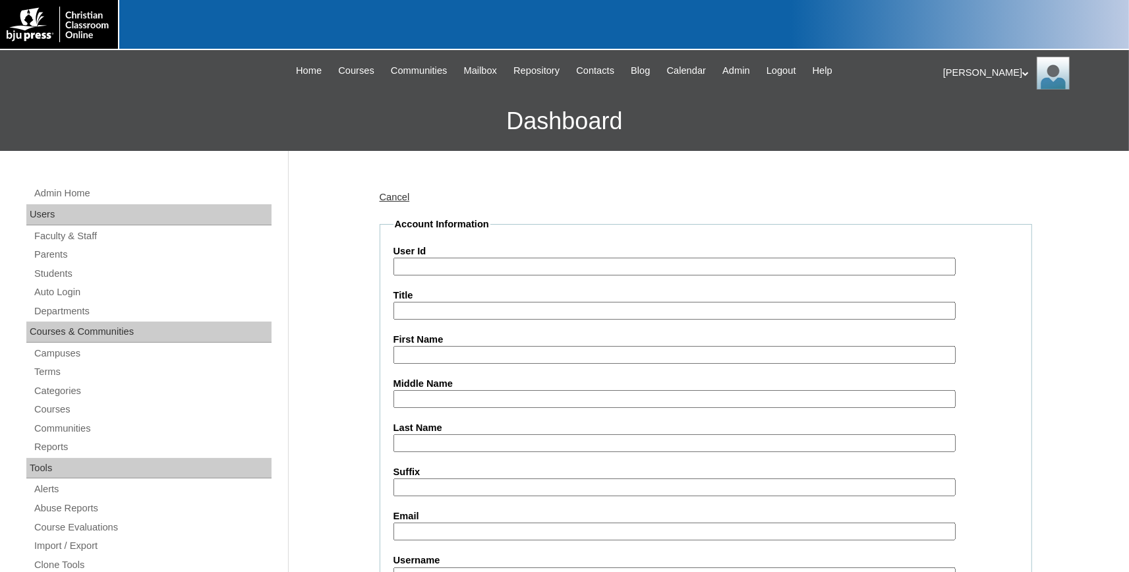
paste input "731994ST107"
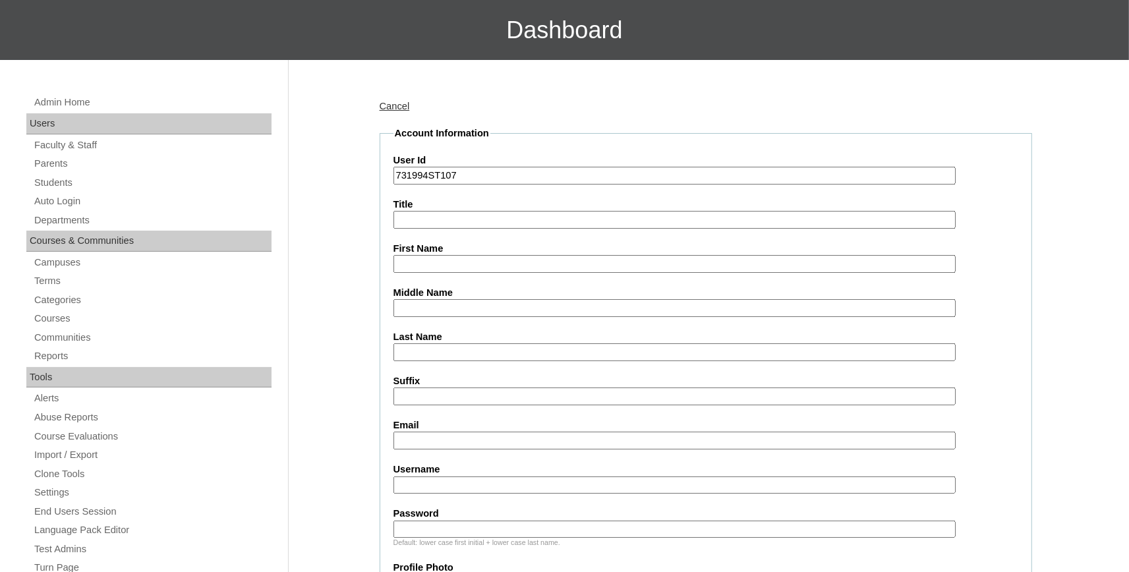
scroll to position [217, 0]
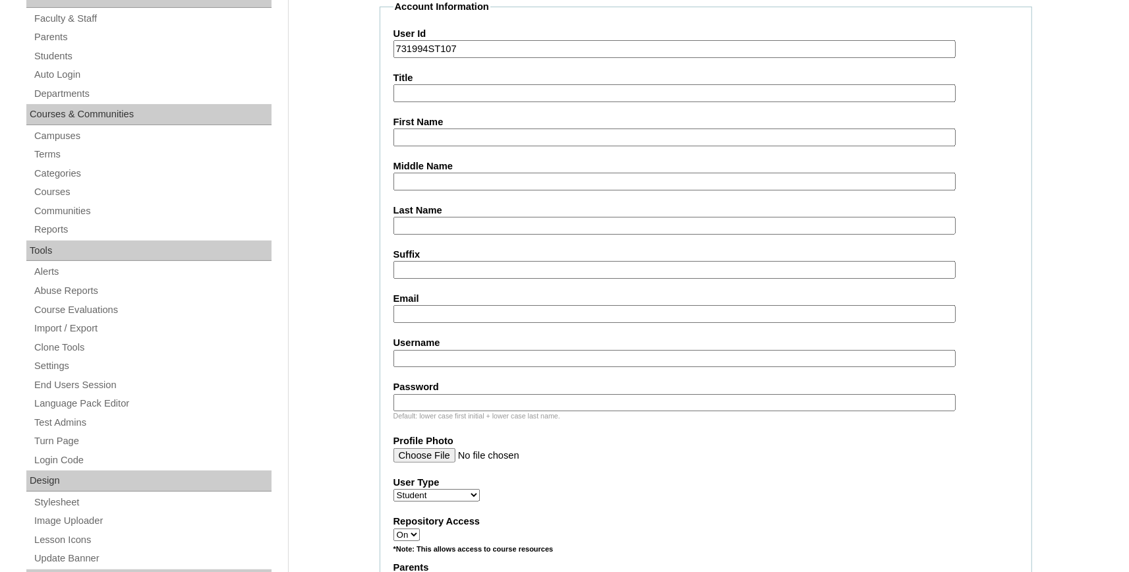
type input "731994ST107"
click at [426, 140] on input "First Name" at bounding box center [674, 137] width 562 height 18
type input "Wyatt"
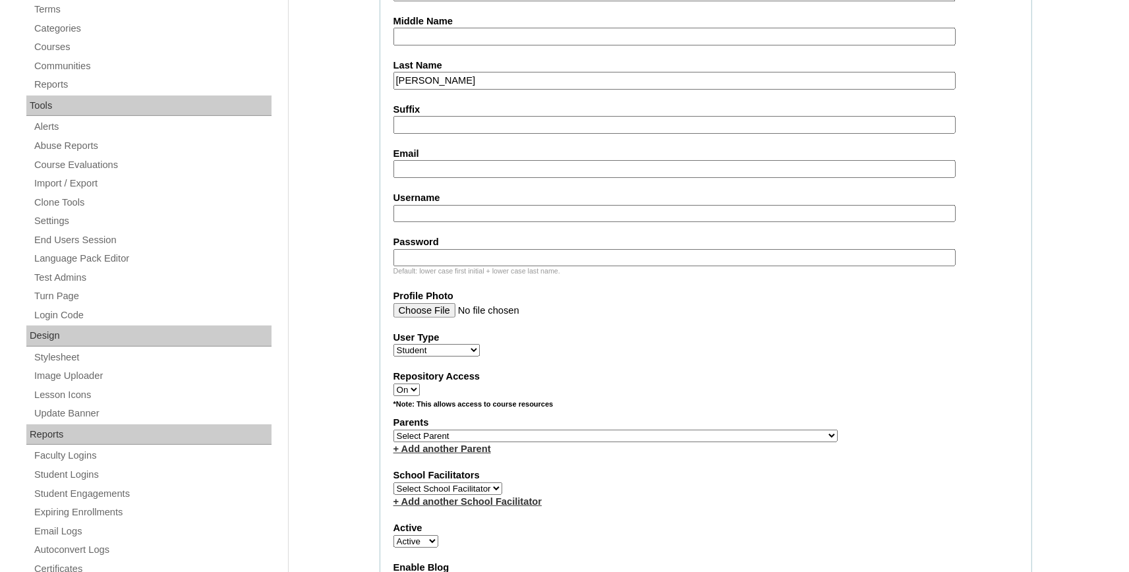
type input "Williams"
click at [428, 171] on input "Email" at bounding box center [674, 169] width 562 height 18
paste input "wyatt.williams@bayoustudent.net"
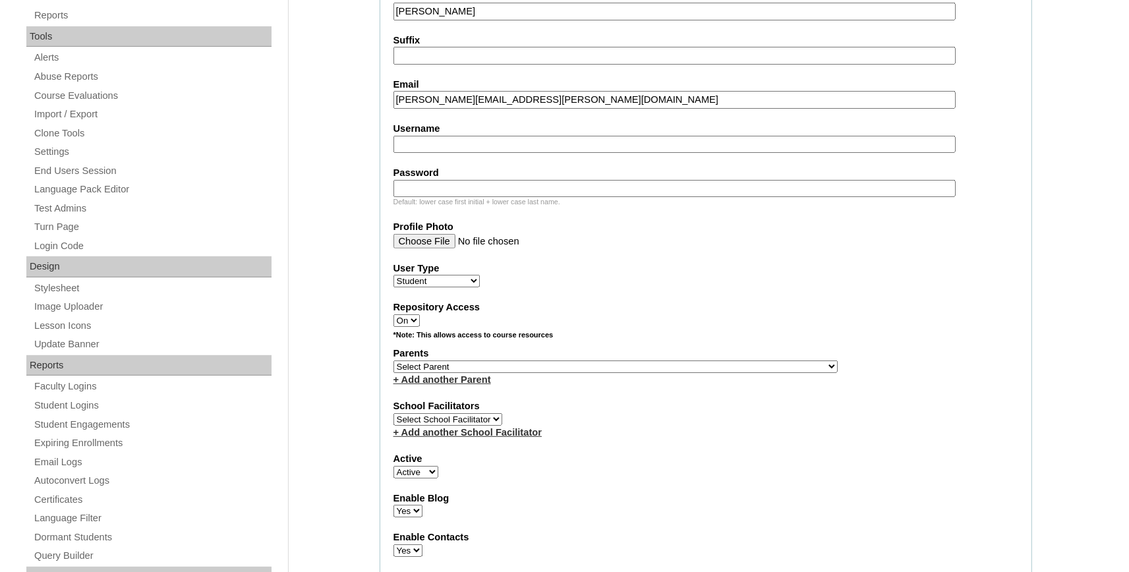
scroll to position [507, 0]
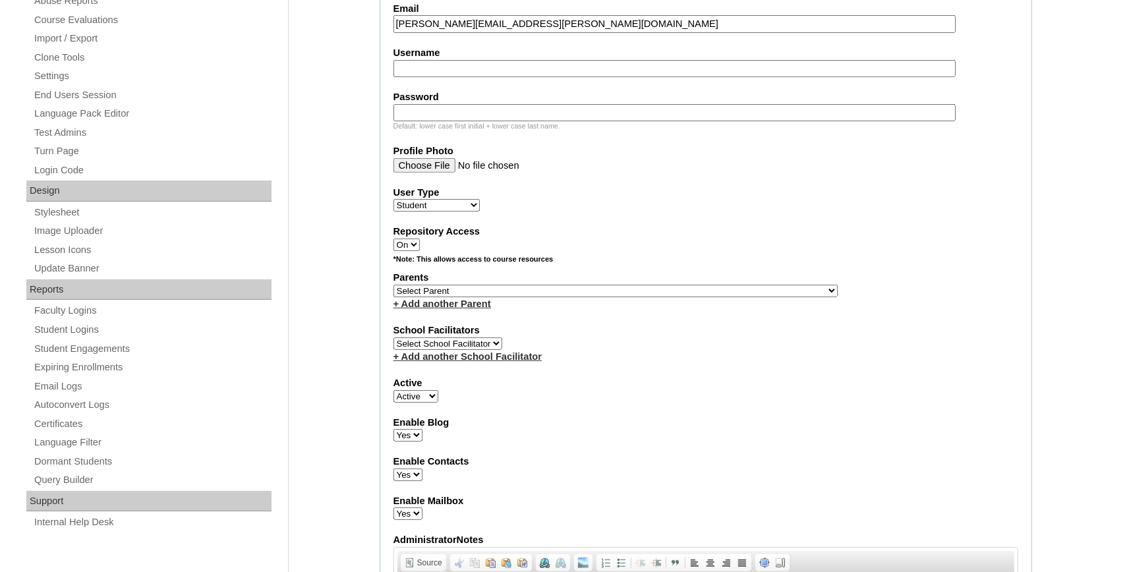
type input "wyatt.williams@bayoustudent.net"
select select "37485"
click option "Arrant, Rebekkah" at bounding box center [0, 0] width 0 height 0
click at [453, 309] on link "+ Add another Parent" at bounding box center [442, 303] width 98 height 11
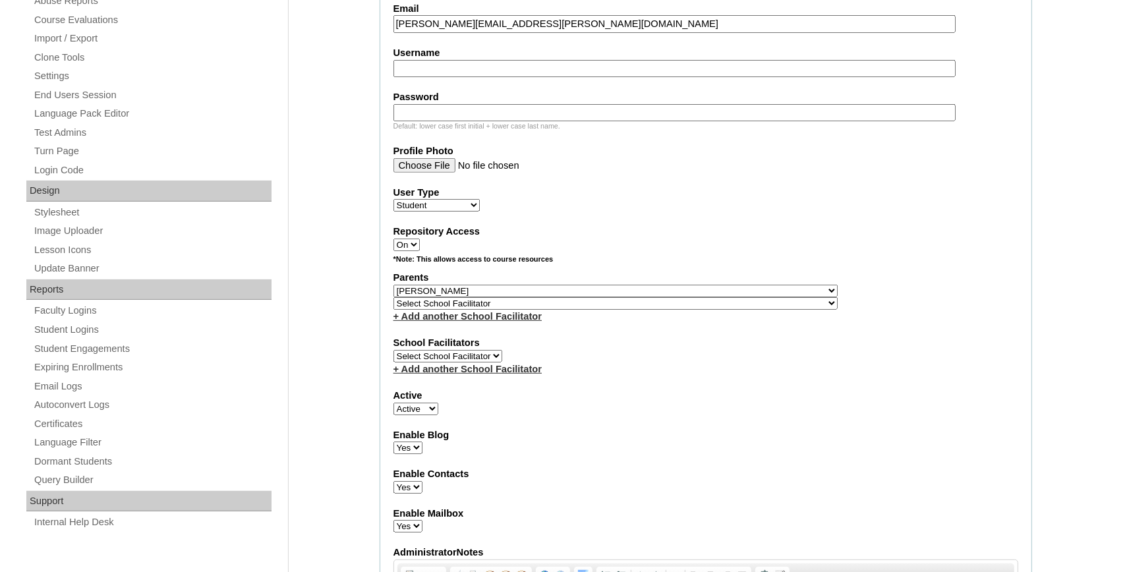
select select "37486"
click option "Buford, Sandra" at bounding box center [0, 0] width 0 height 0
click at [453, 309] on select "Select School Facilitator , Fautanu, Ma 1, 1 23-24 accountMorgan, Jason 6th Str…" at bounding box center [615, 303] width 444 height 13
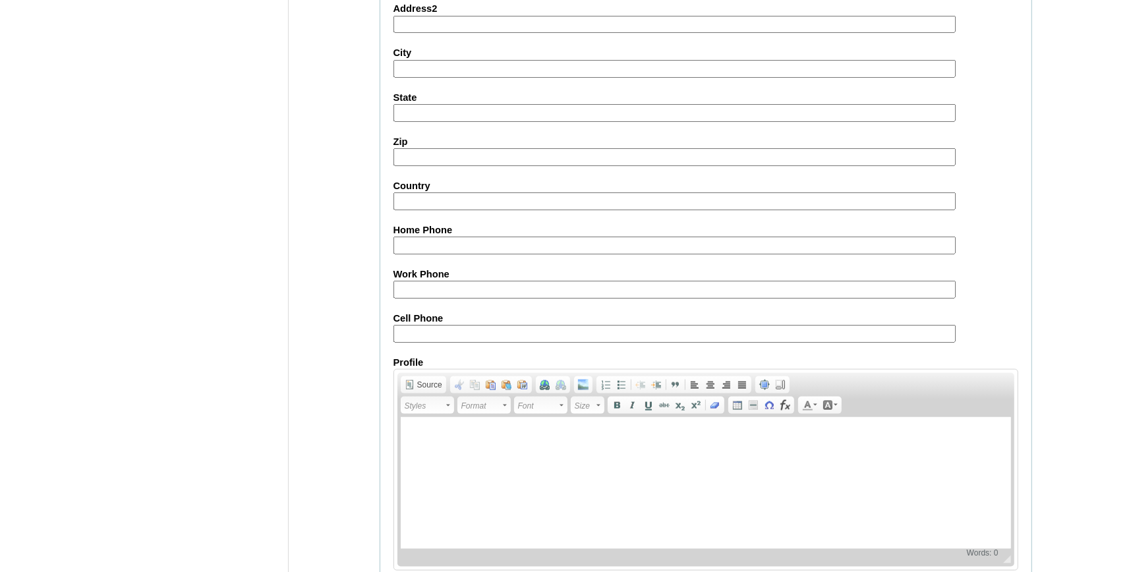
scroll to position [1462, 0]
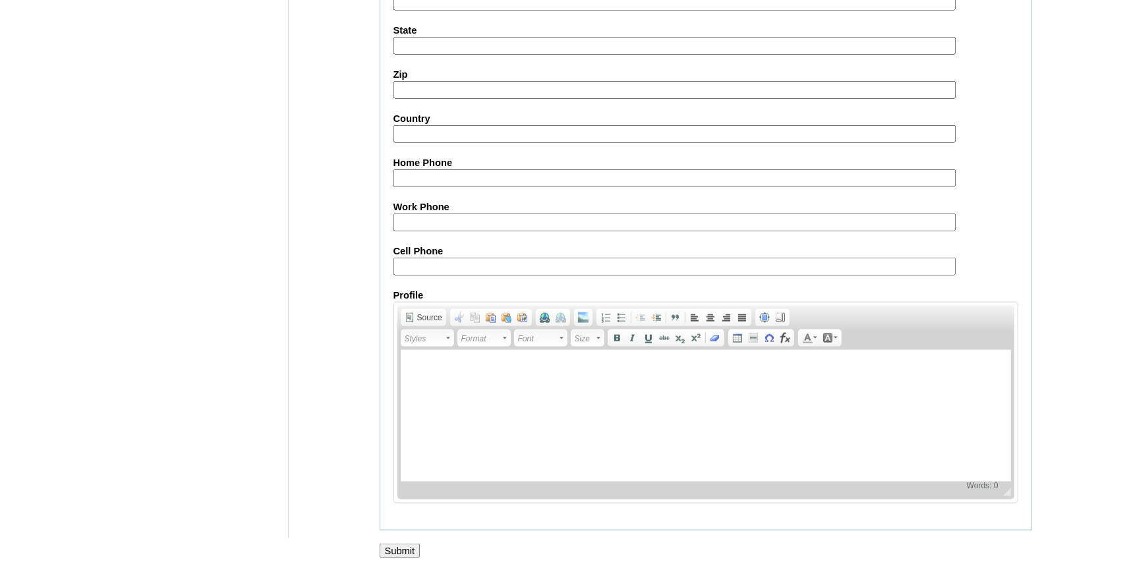
click at [407, 550] on input "Submit" at bounding box center [400, 551] width 41 height 14
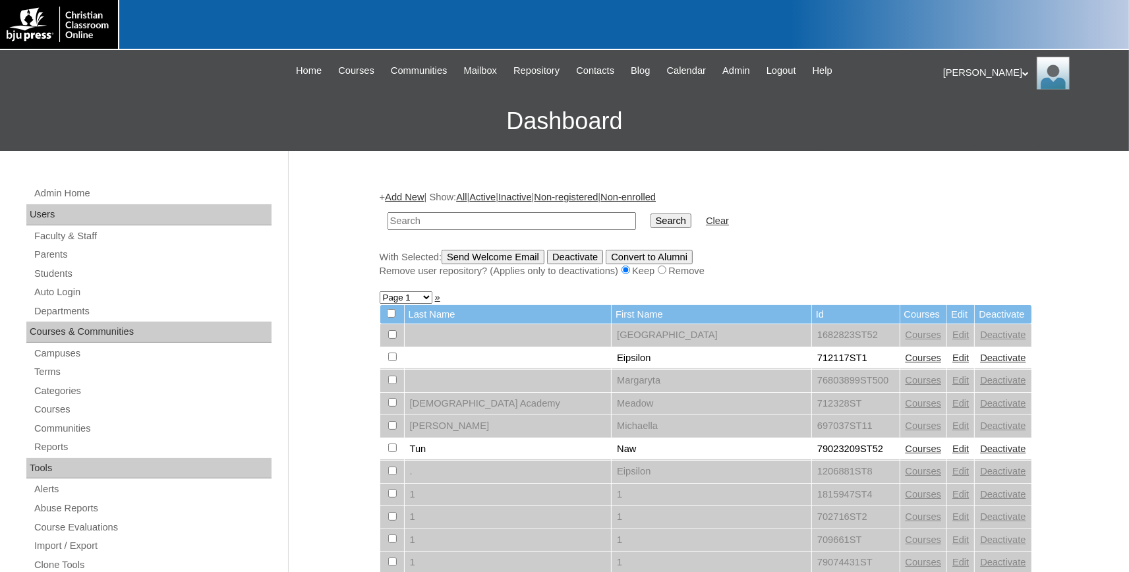
click at [447, 223] on input "text" at bounding box center [511, 221] width 248 height 18
paste input "731994ST56"
type input "731994ST56"
click at [650, 222] on input "Search" at bounding box center [670, 220] width 41 height 14
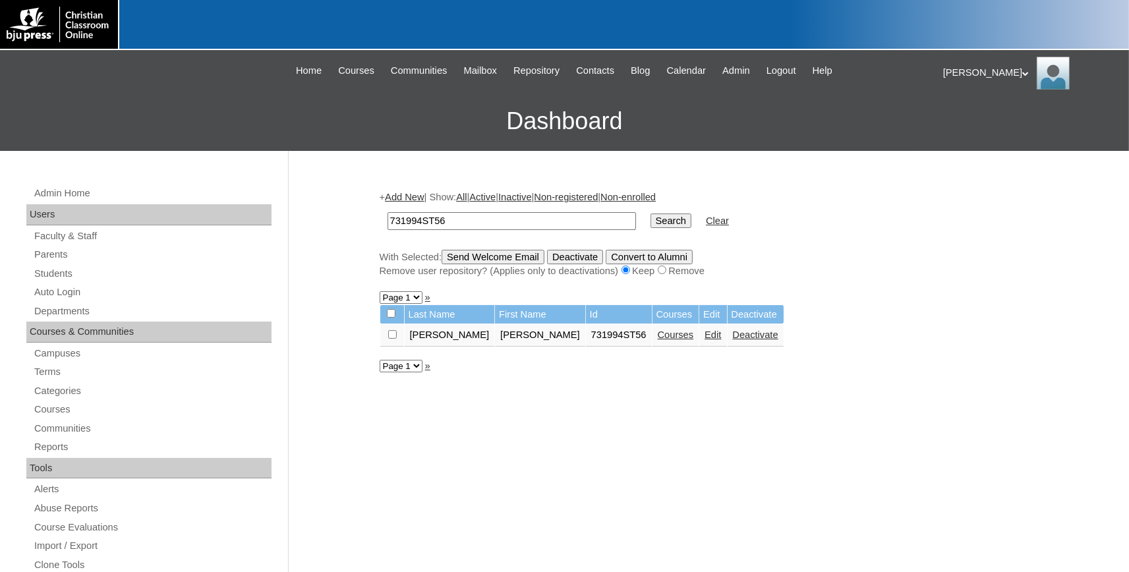
click at [658, 339] on link "Courses" at bounding box center [676, 334] width 36 height 11
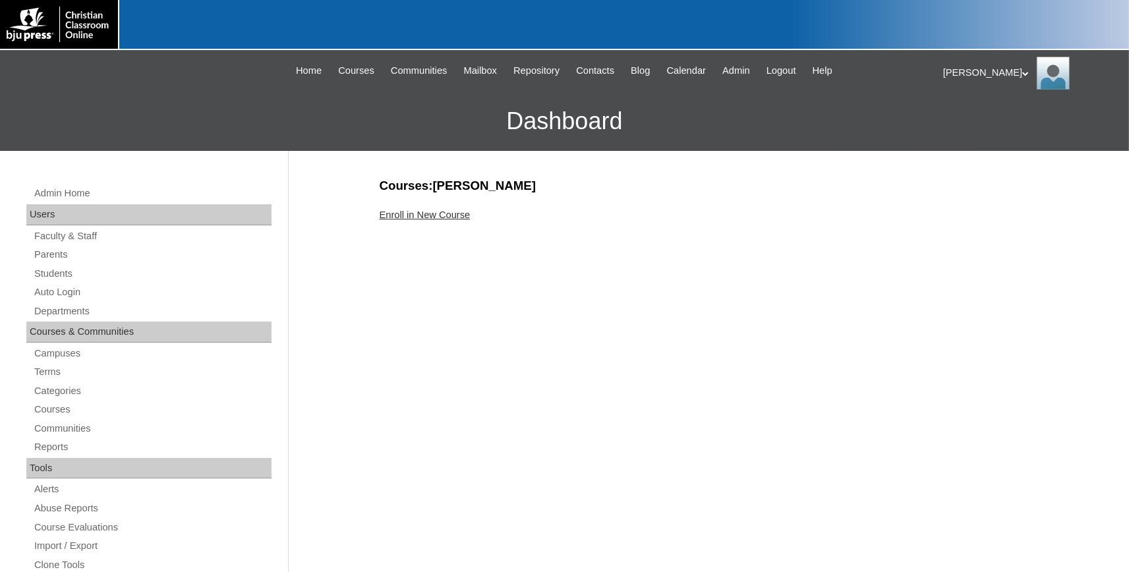
click at [426, 210] on link "Enroll in New Course" at bounding box center [425, 215] width 91 height 11
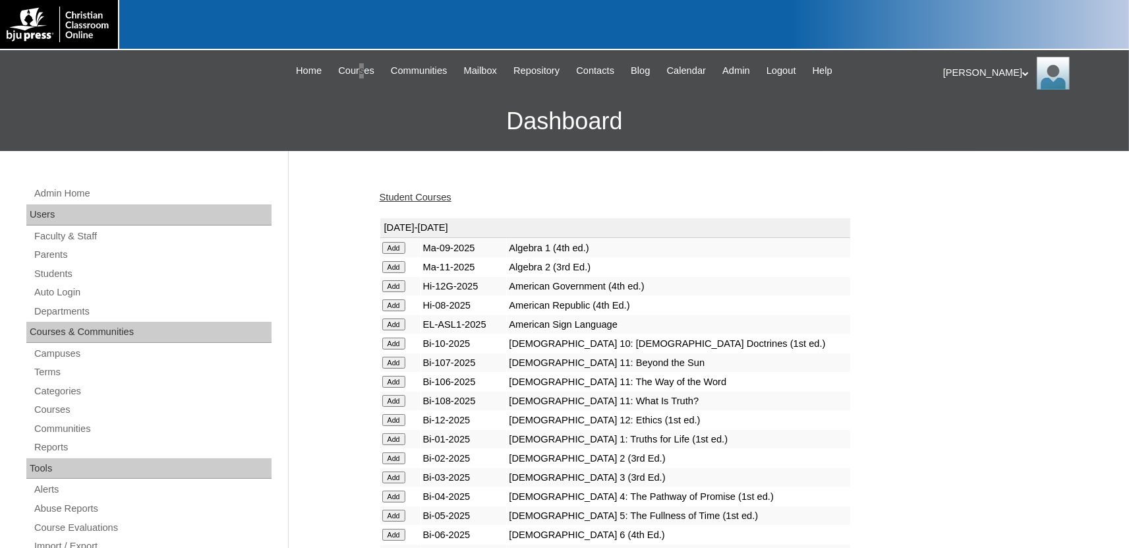
scroll to position [1622, 0]
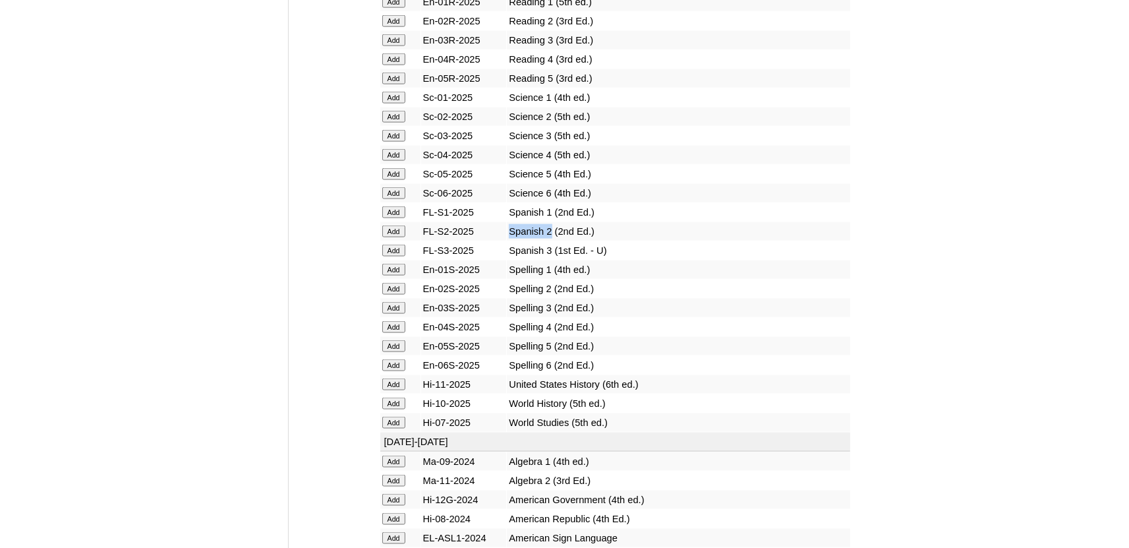
click at [392, 237] on input "Add" at bounding box center [393, 231] width 23 height 12
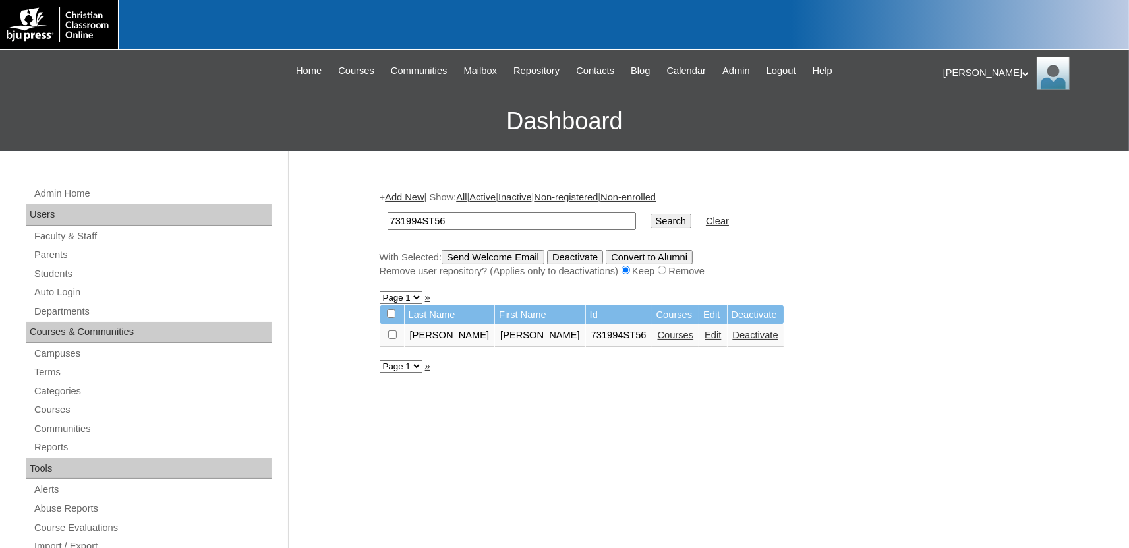
click at [453, 221] on input "731994ST56" at bounding box center [511, 221] width 248 height 18
type input "731994ST57"
click at [650, 213] on input "Search" at bounding box center [670, 220] width 41 height 14
click at [658, 337] on link "Courses" at bounding box center [676, 334] width 36 height 11
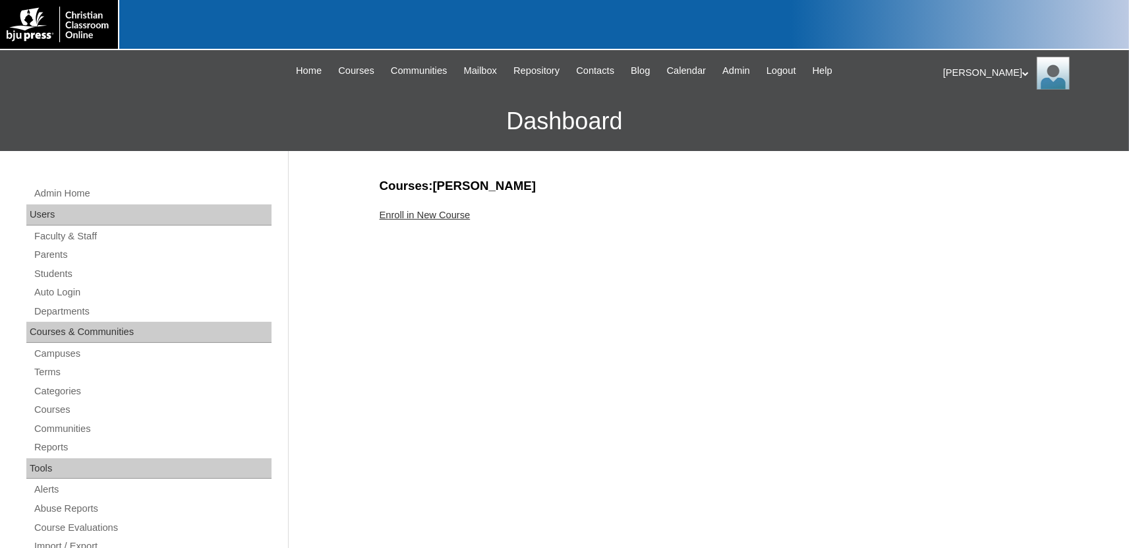
click at [426, 215] on link "Enroll in New Course" at bounding box center [425, 215] width 91 height 11
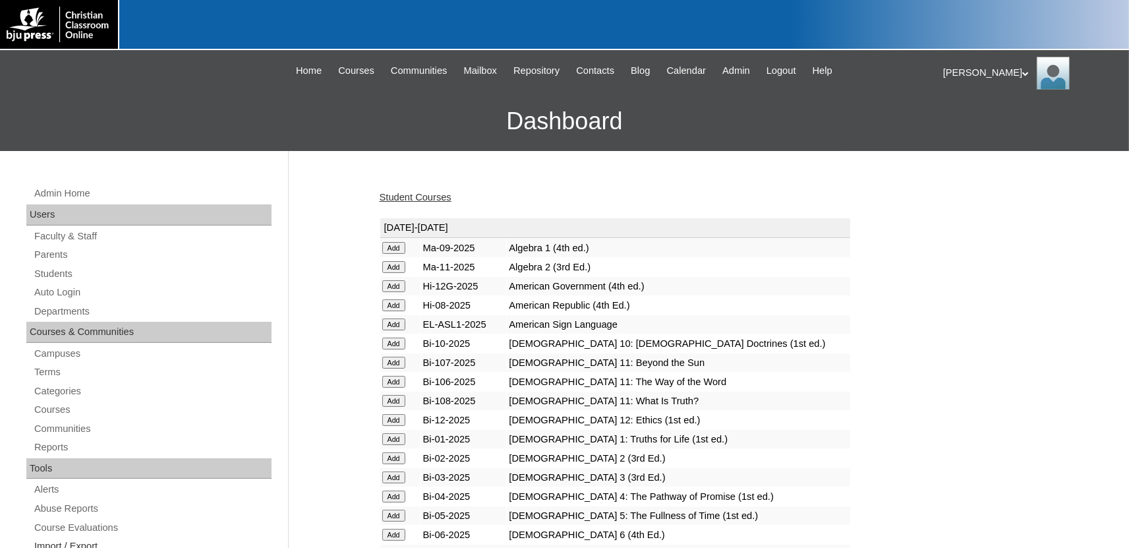
scroll to position [1641, 0]
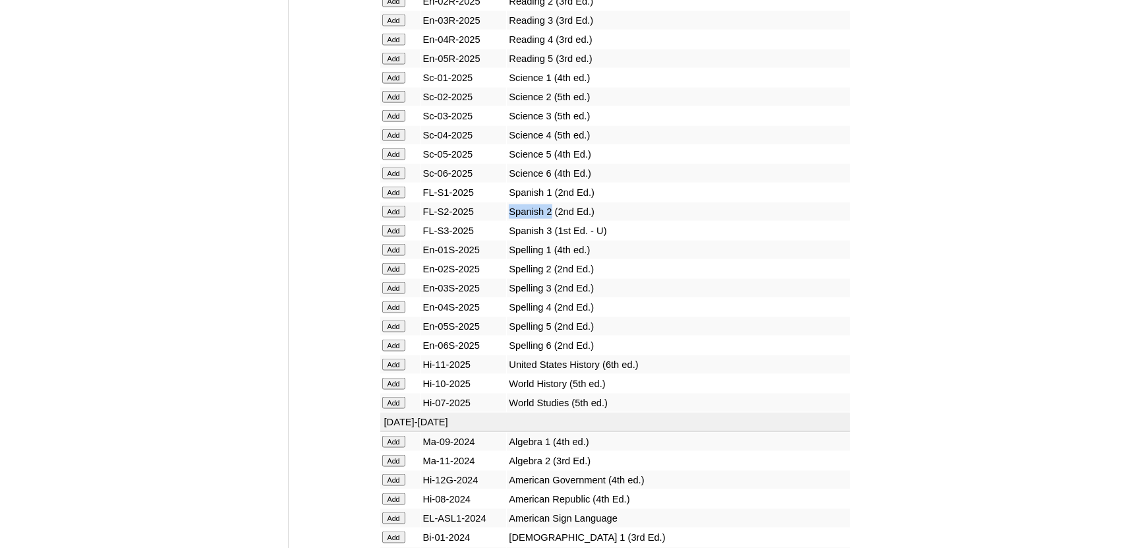
click at [396, 217] on input "Add" at bounding box center [393, 212] width 23 height 12
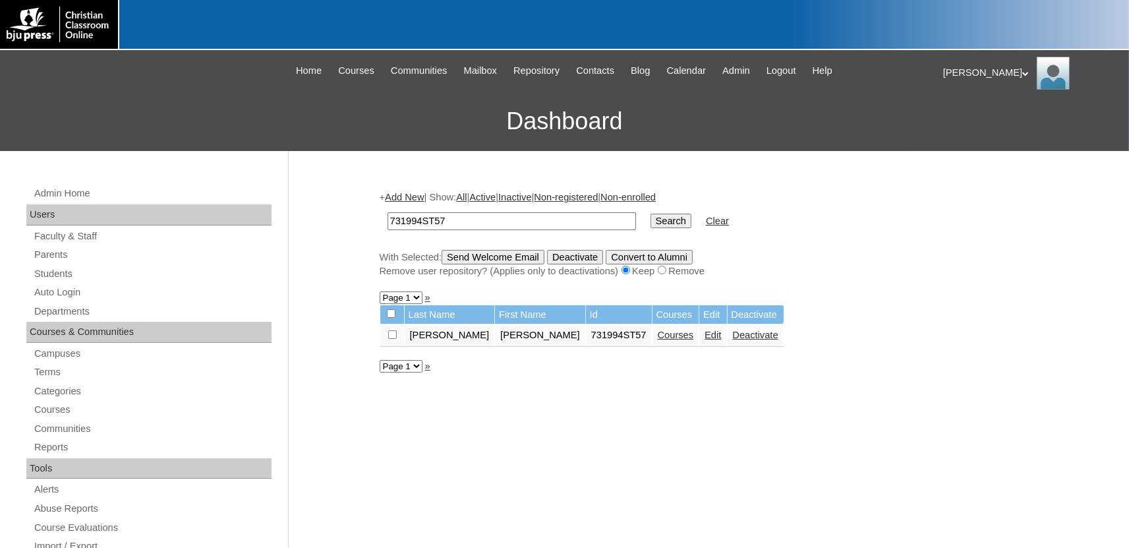
click at [459, 223] on input "731994ST57" at bounding box center [511, 221] width 248 height 18
type input "731994ST58"
click at [650, 213] on input "Search" at bounding box center [670, 220] width 41 height 14
click at [658, 340] on link "Courses" at bounding box center [676, 334] width 36 height 11
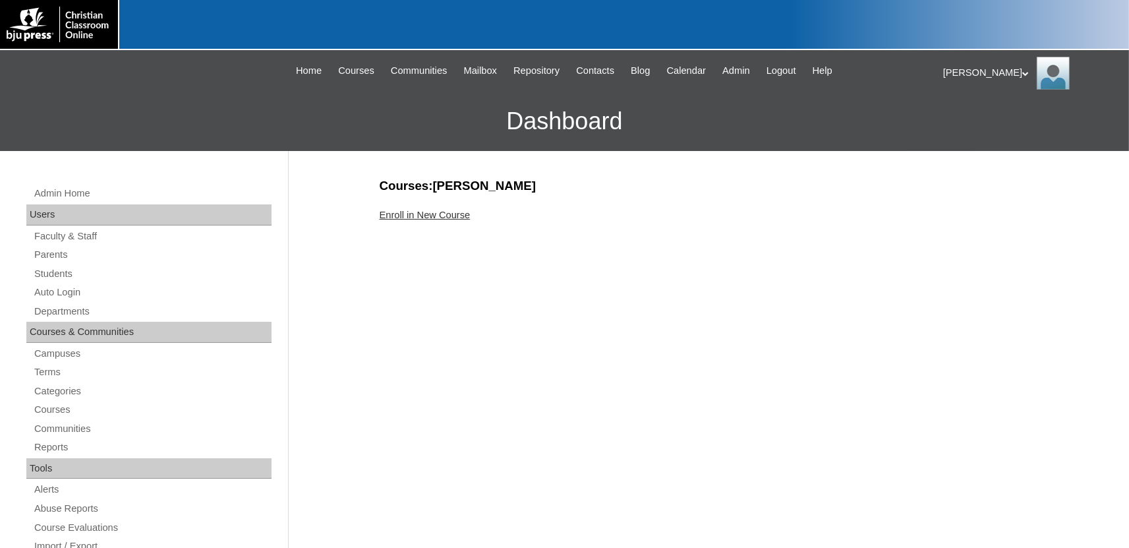
click at [441, 213] on link "Enroll in New Course" at bounding box center [425, 215] width 91 height 11
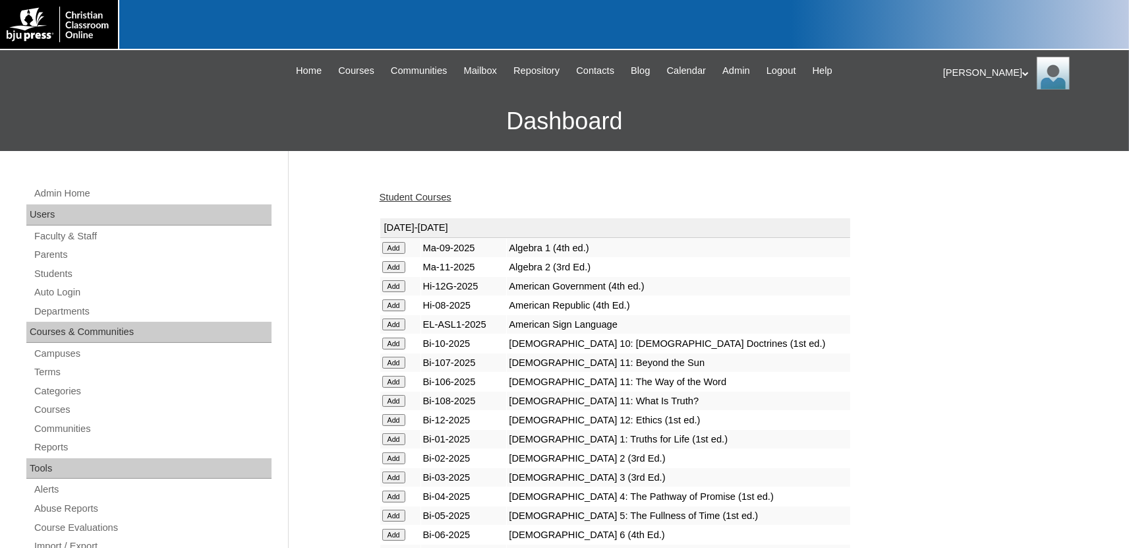
scroll to position [1641, 0]
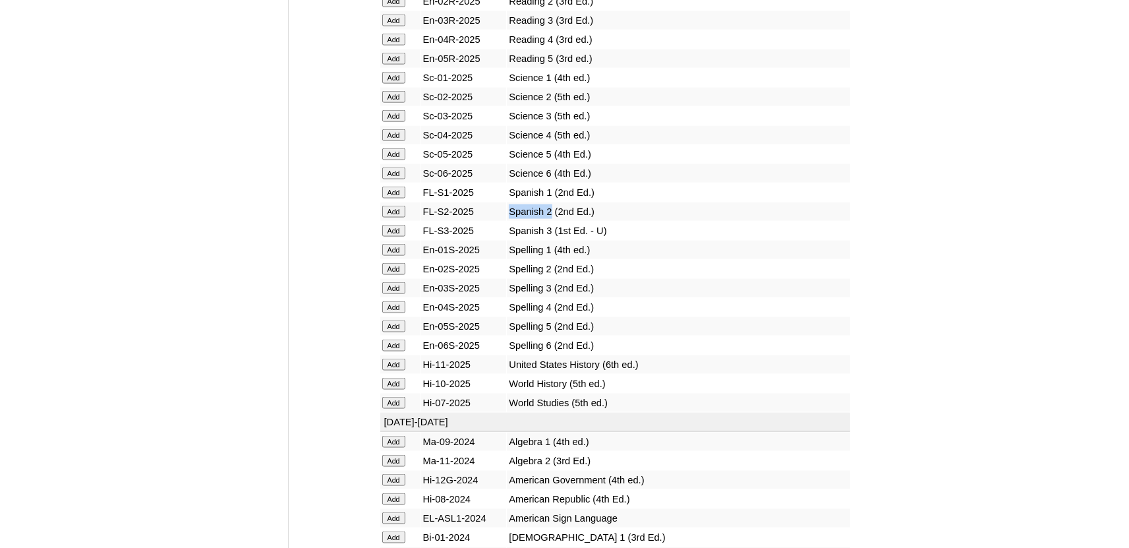
click at [392, 217] on input "Add" at bounding box center [393, 212] width 23 height 12
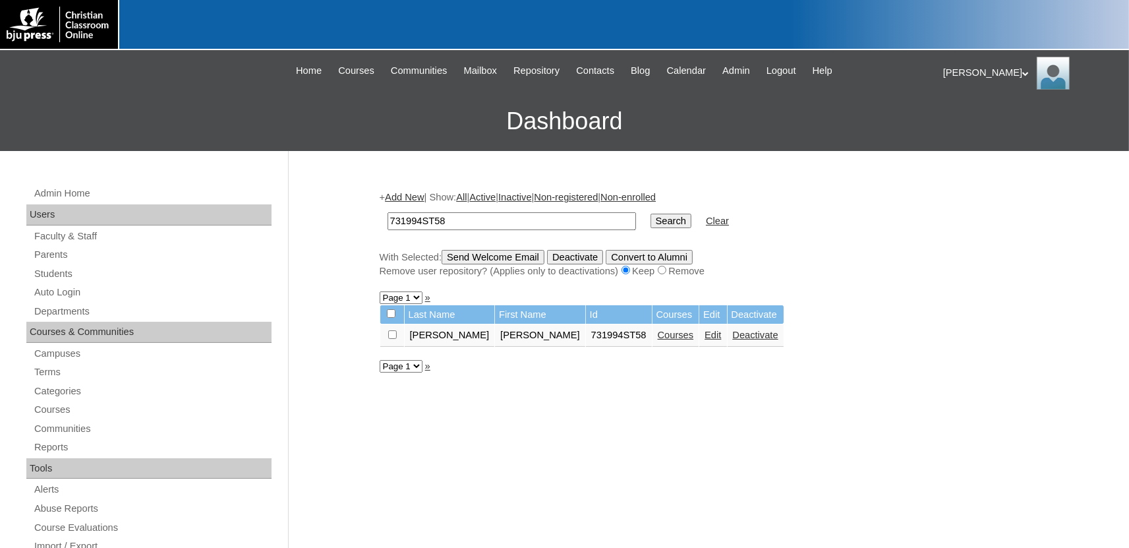
click at [461, 217] on input "731994ST58" at bounding box center [511, 221] width 248 height 18
type input "731994ST59"
click at [650, 213] on input "Search" at bounding box center [670, 220] width 41 height 14
click at [623, 339] on link "Courses" at bounding box center [641, 334] width 36 height 11
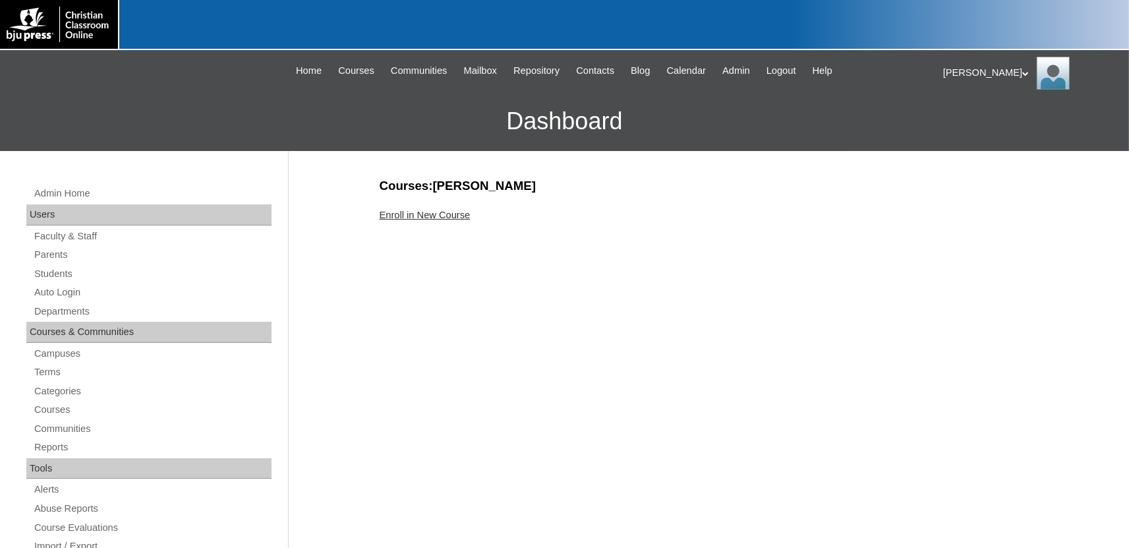
click at [412, 210] on link "Enroll in New Course" at bounding box center [425, 215] width 91 height 11
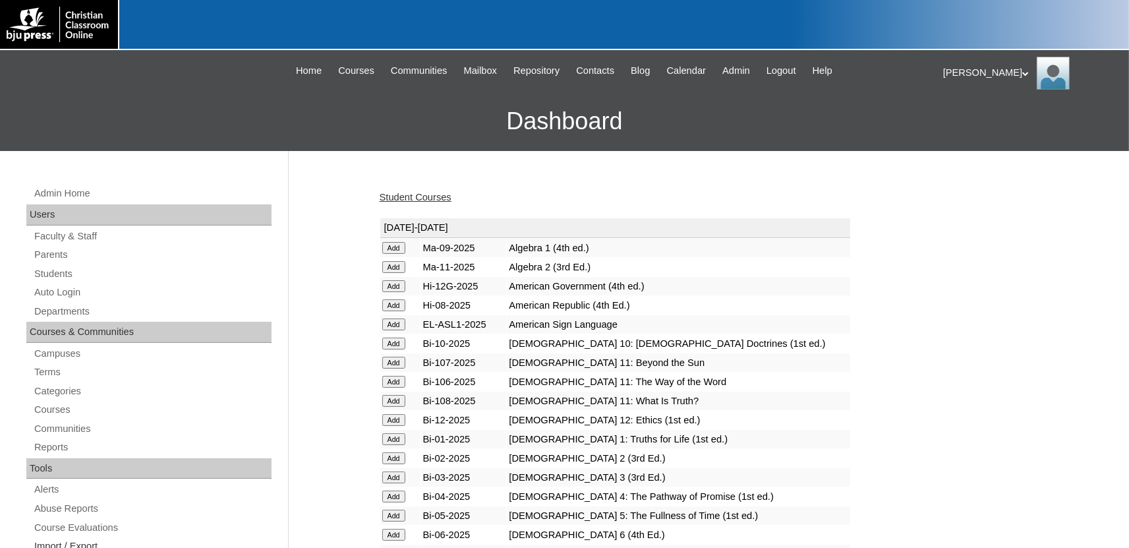
scroll to position [1641, 0]
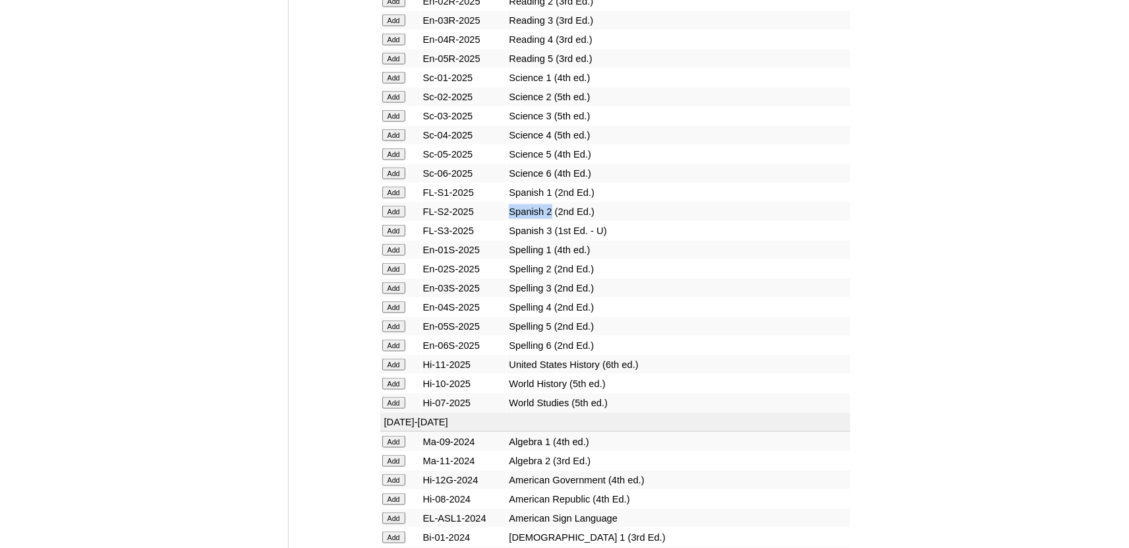
click at [392, 217] on input "Add" at bounding box center [393, 212] width 23 height 12
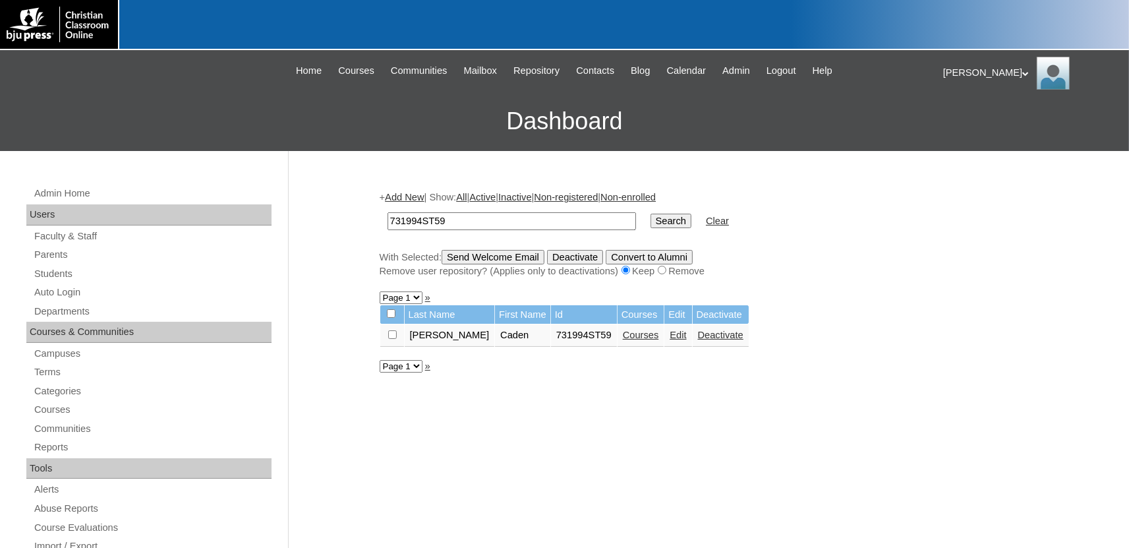
click at [489, 220] on input "731994ST59" at bounding box center [511, 221] width 248 height 18
type input "731994ST60"
click at [650, 213] on input "Search" at bounding box center [670, 220] width 41 height 14
click at [623, 340] on link "Courses" at bounding box center [641, 334] width 36 height 11
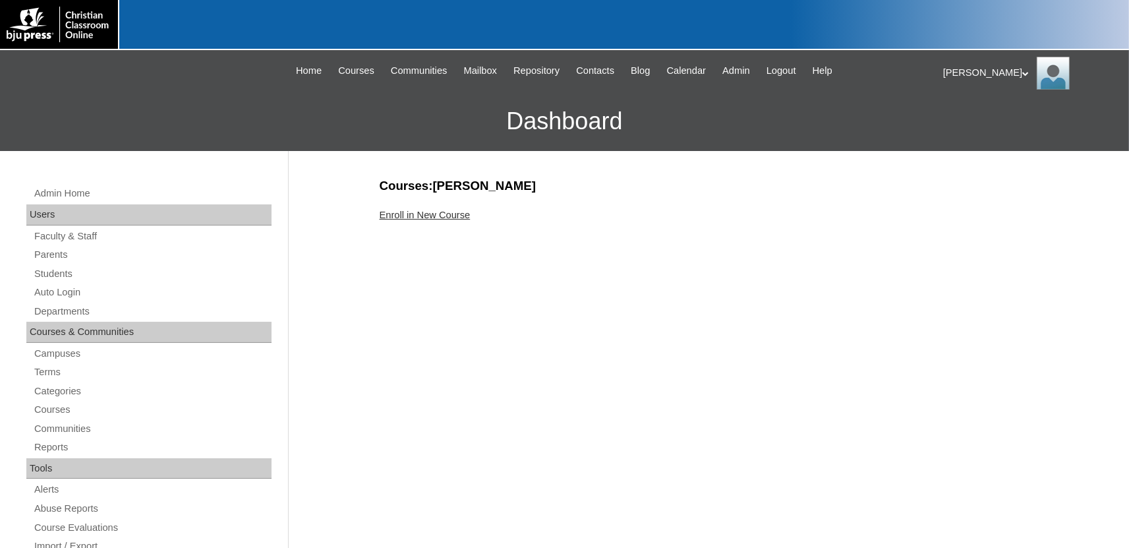
click at [416, 214] on link "Enroll in New Course" at bounding box center [425, 215] width 91 height 11
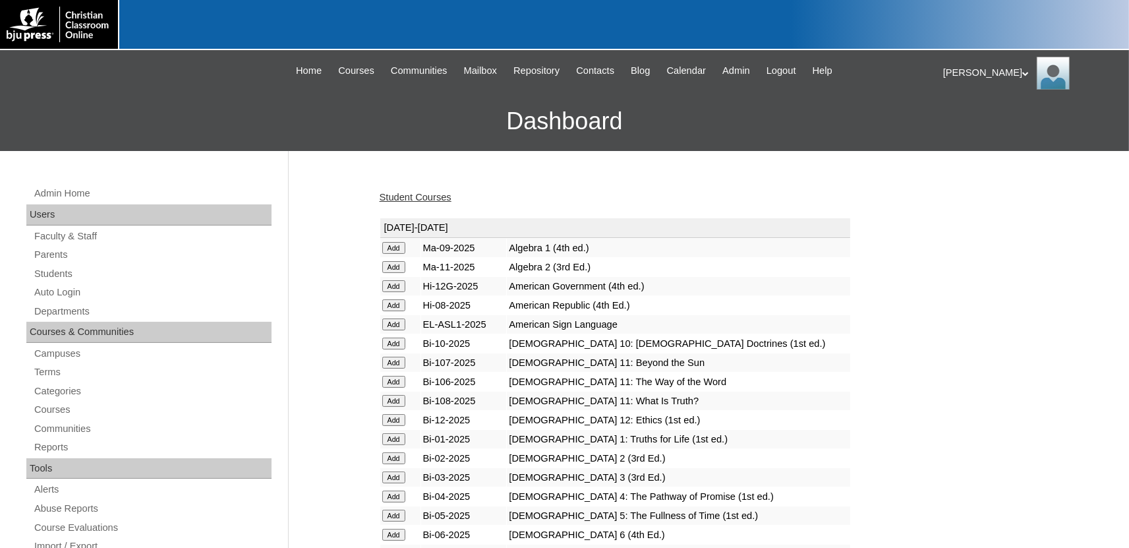
scroll to position [1641, 0]
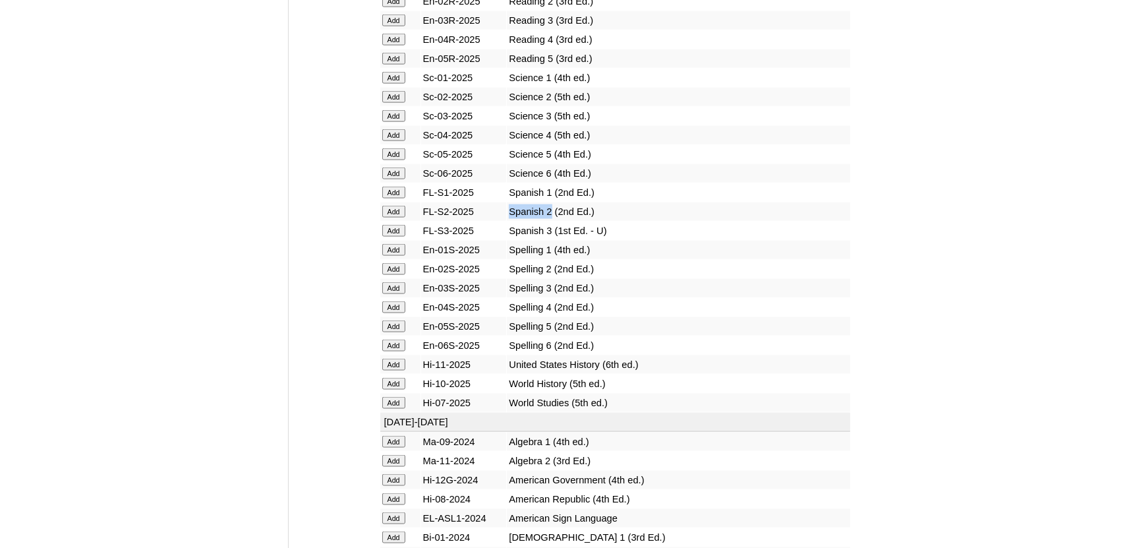
click at [388, 217] on input "Add" at bounding box center [393, 212] width 23 height 12
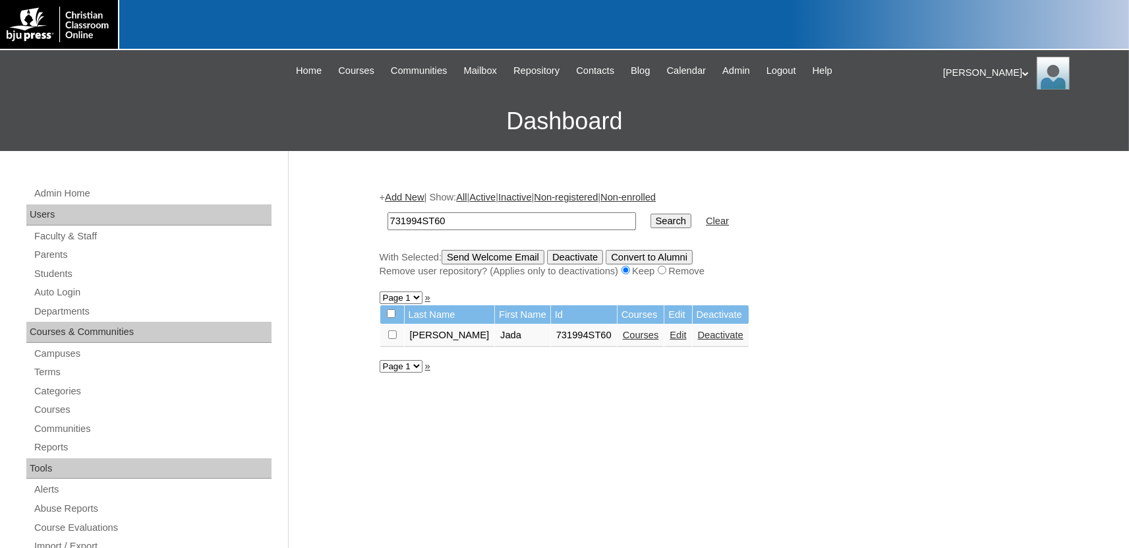
click at [465, 221] on input "731994ST60" at bounding box center [511, 221] width 248 height 18
type input "731994ST61"
click at [650, 213] on input "Search" at bounding box center [670, 220] width 41 height 14
click at [622, 339] on link "Courses" at bounding box center [640, 334] width 36 height 11
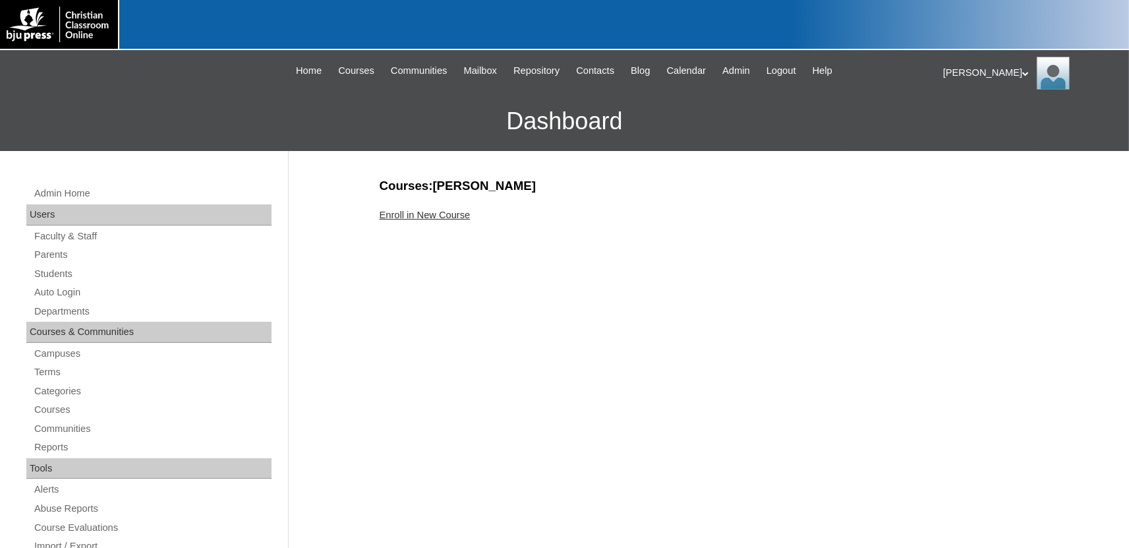
click at [403, 213] on link "Enroll in New Course" at bounding box center [425, 215] width 91 height 11
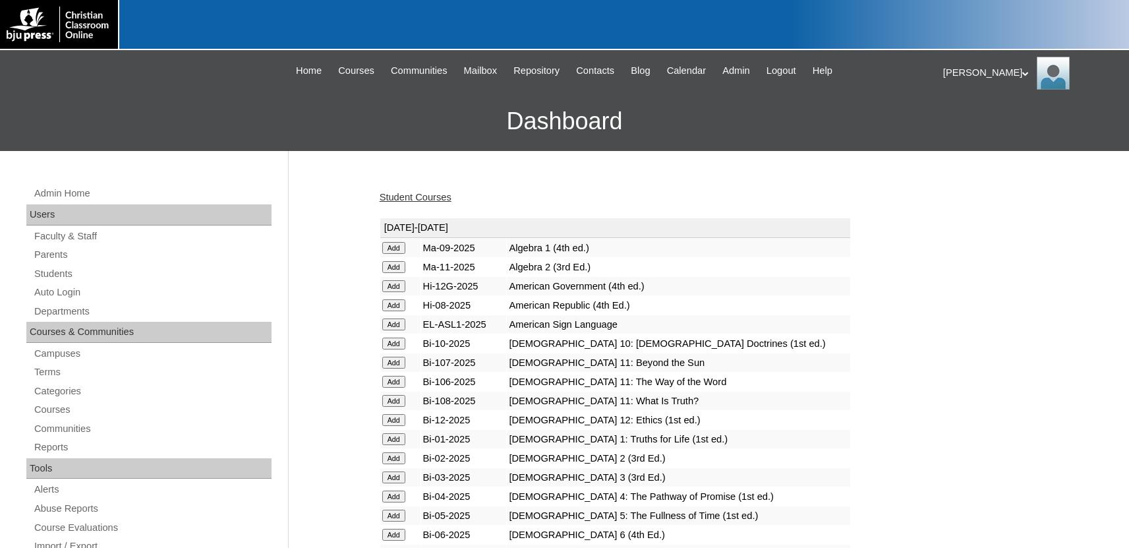
scroll to position [1641, 0]
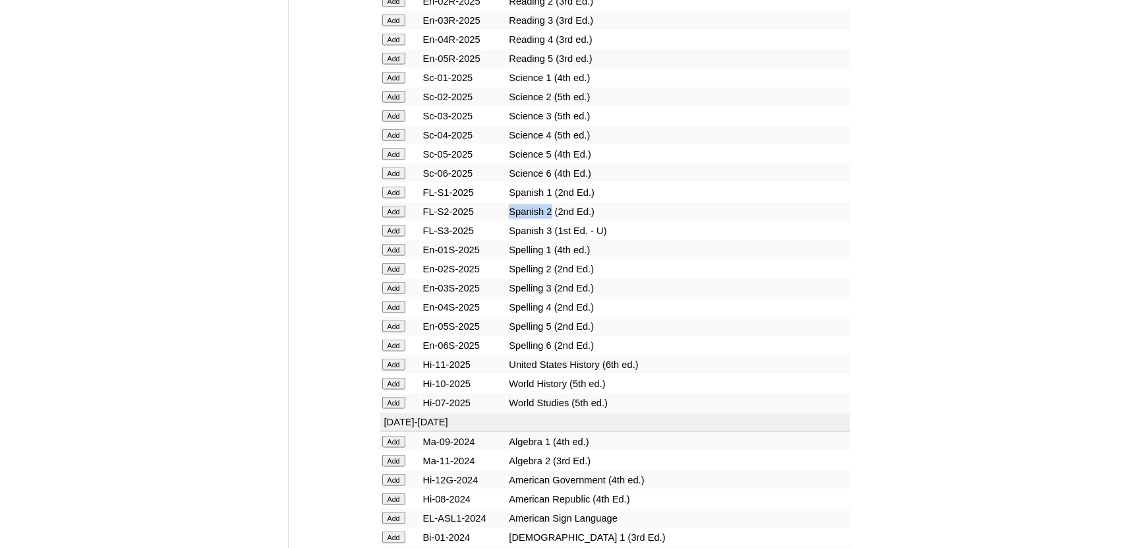
click at [394, 217] on input "Add" at bounding box center [393, 212] width 23 height 12
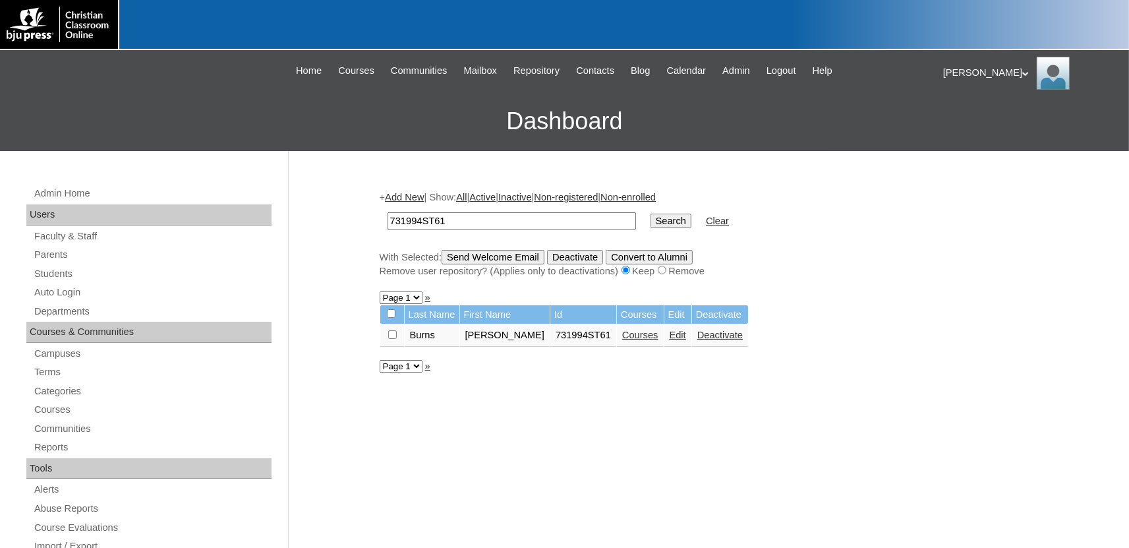
click at [449, 217] on input "731994ST61" at bounding box center [511, 221] width 248 height 18
type input "731994ST62"
click at [650, 213] on input "Search" at bounding box center [670, 220] width 41 height 14
click at [658, 339] on link "Courses" at bounding box center [676, 334] width 36 height 11
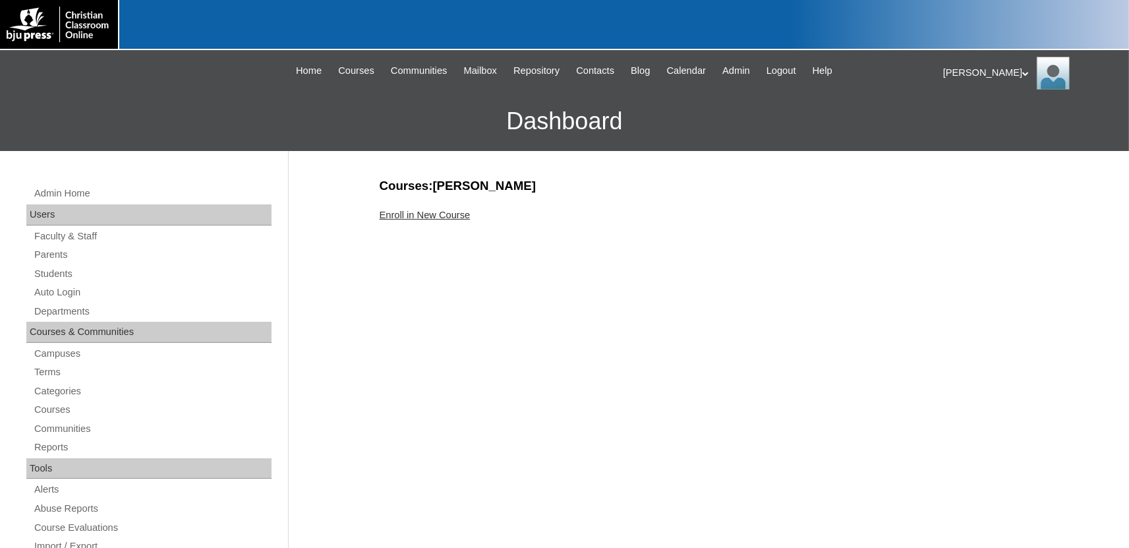
click at [451, 215] on link "Enroll in New Course" at bounding box center [425, 215] width 91 height 11
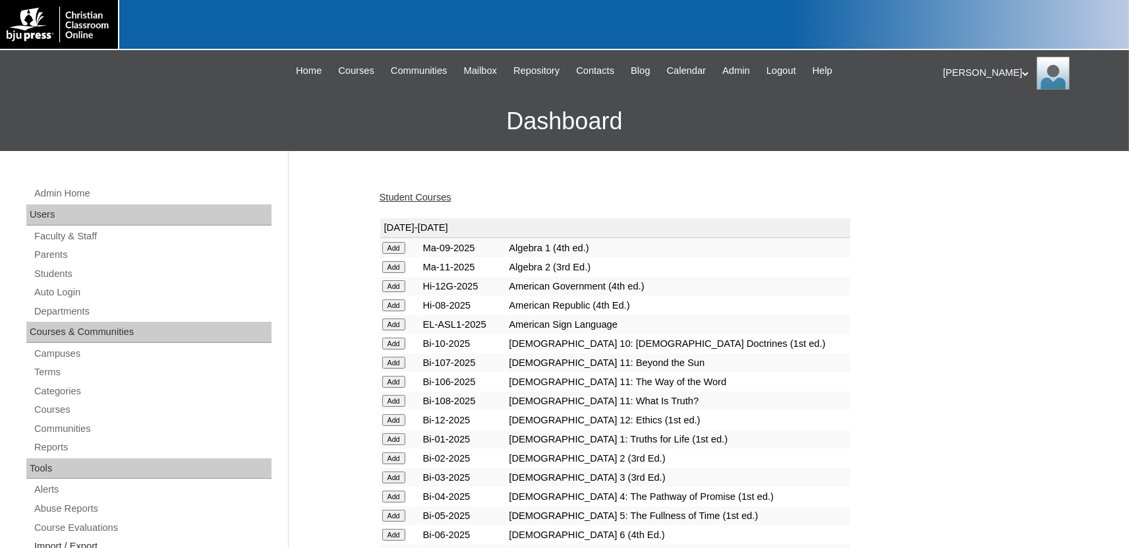
scroll to position [1641, 0]
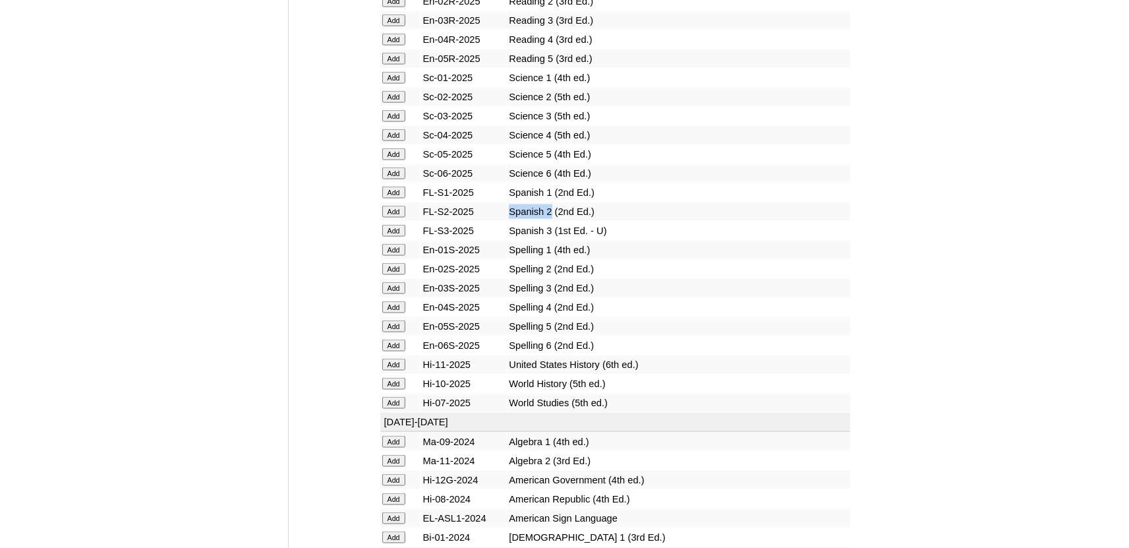
click at [400, 217] on input "Add" at bounding box center [393, 212] width 23 height 12
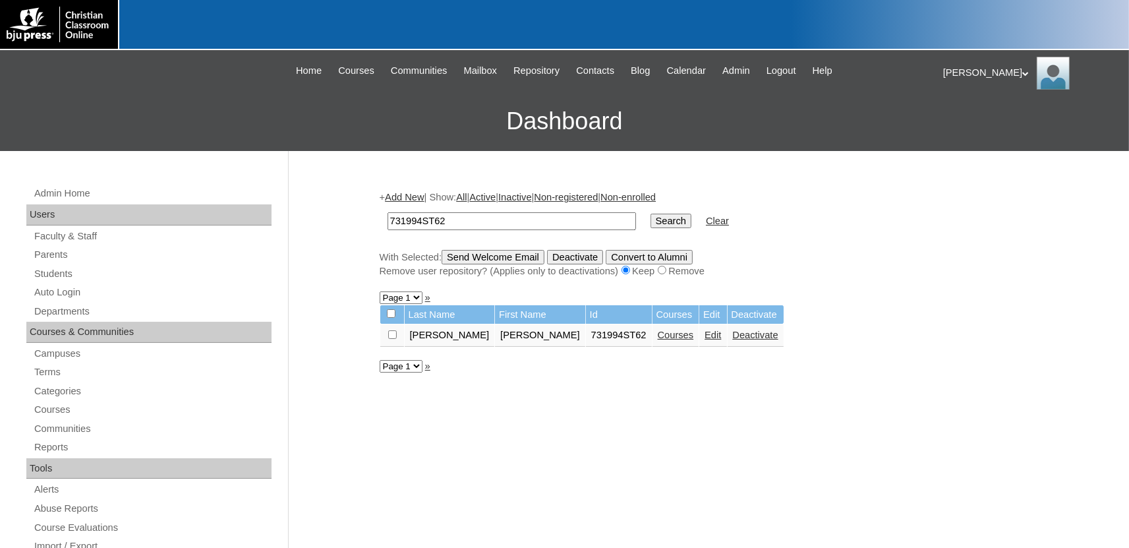
click at [462, 219] on input "731994ST62" at bounding box center [511, 221] width 248 height 18
type input "731994ST63"
click at [652, 217] on input "Search" at bounding box center [670, 220] width 41 height 14
click at [629, 340] on link "Courses" at bounding box center [647, 334] width 36 height 11
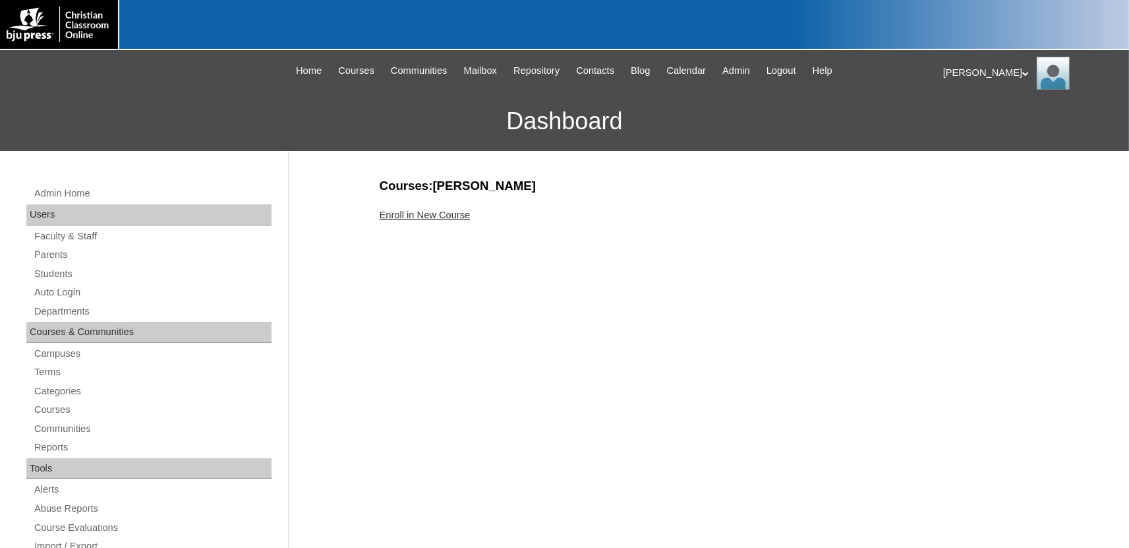
click at [436, 212] on link "Enroll in New Course" at bounding box center [425, 215] width 91 height 11
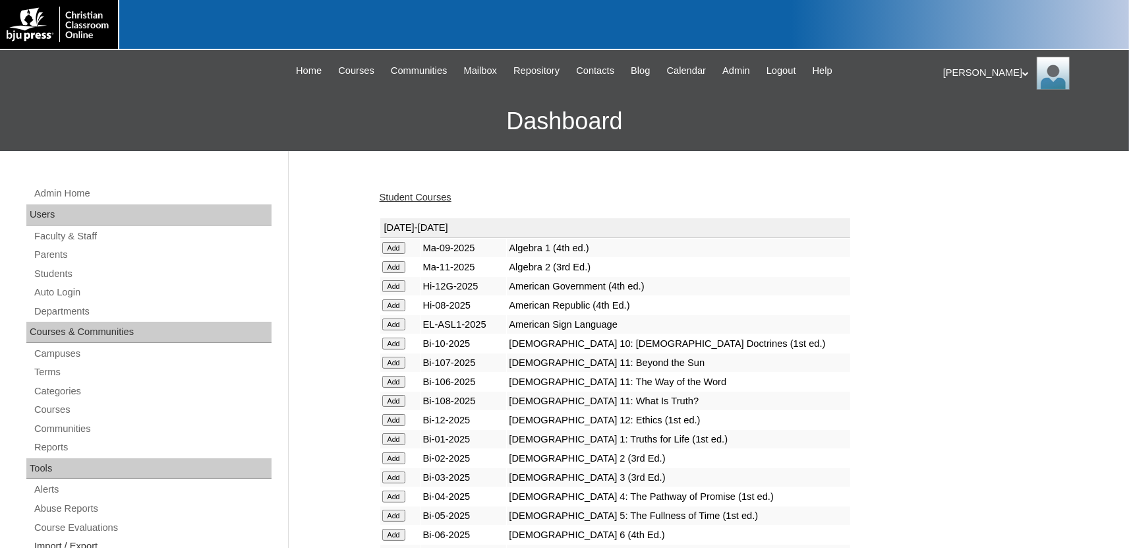
scroll to position [1641, 0]
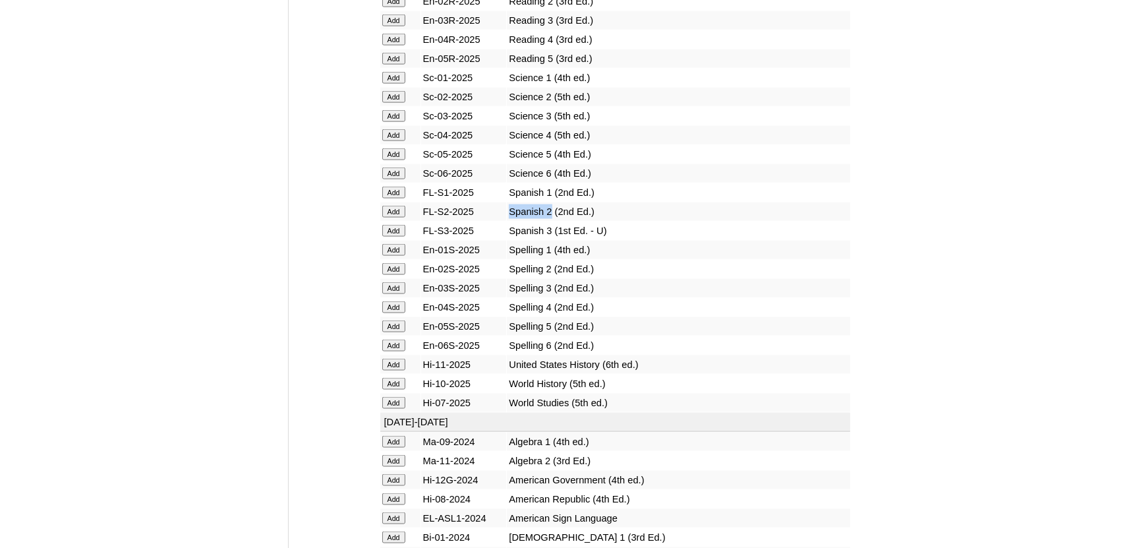
click at [395, 217] on input "Add" at bounding box center [393, 212] width 23 height 12
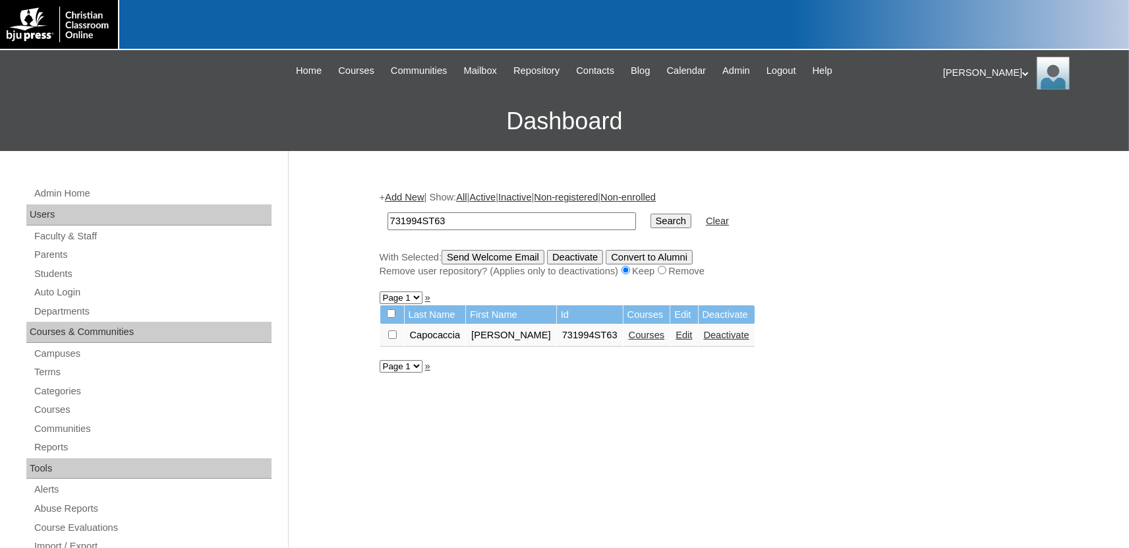
click at [629, 337] on link "Courses" at bounding box center [647, 334] width 36 height 11
click at [462, 219] on input "731994ST63" at bounding box center [511, 221] width 248 height 18
type input "731994ST64"
click at [650, 224] on input "Search" at bounding box center [670, 220] width 41 height 14
click at [658, 340] on link "Courses" at bounding box center [676, 334] width 36 height 11
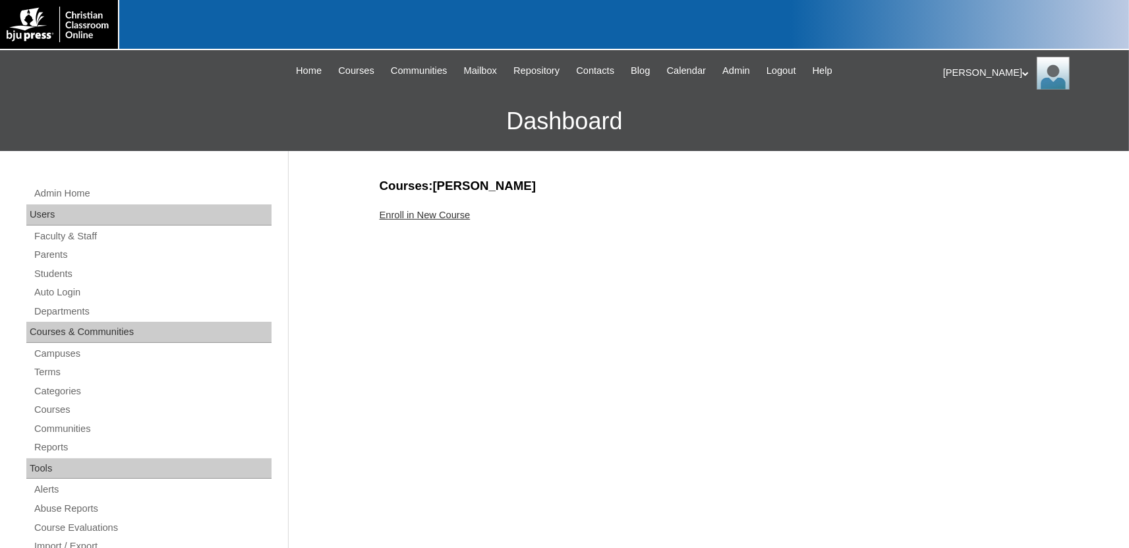
click at [454, 219] on link "Enroll in New Course" at bounding box center [425, 215] width 91 height 11
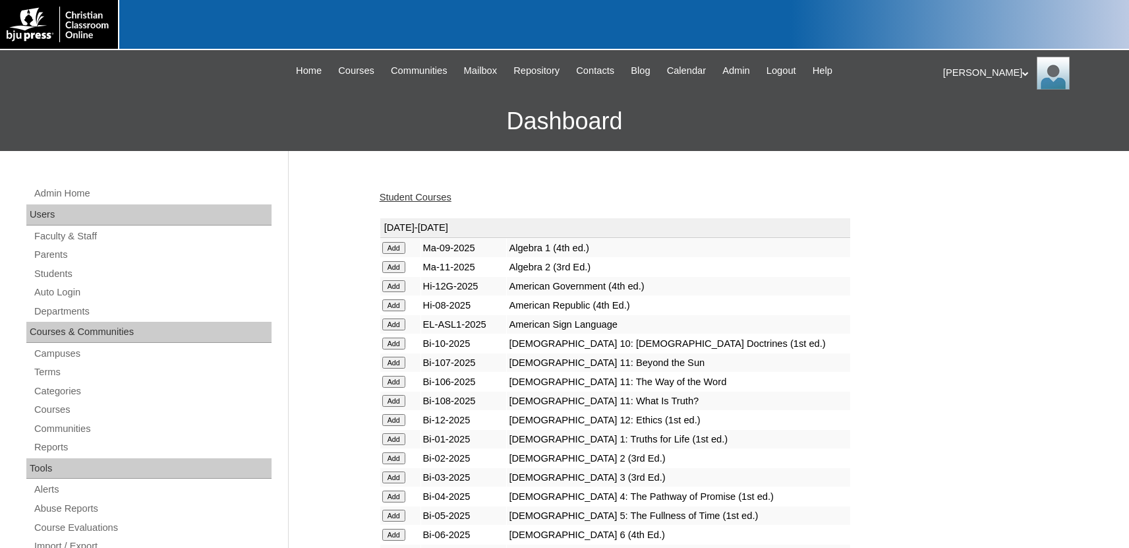
scroll to position [1641, 0]
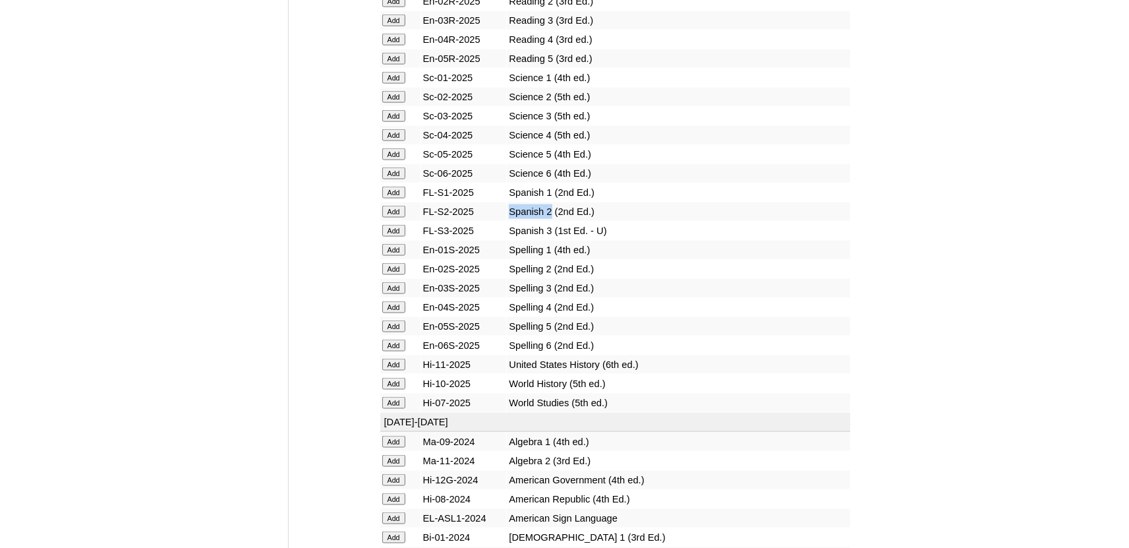
click at [399, 217] on input "Add" at bounding box center [393, 212] width 23 height 12
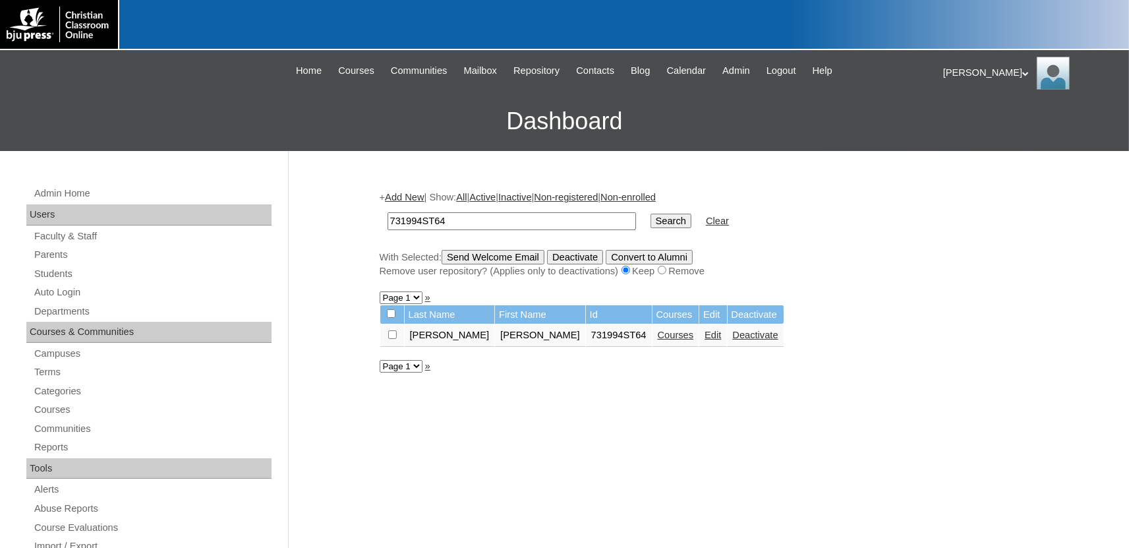
click at [478, 224] on input "731994ST64" at bounding box center [511, 221] width 248 height 18
type input "731994ST65"
click at [650, 213] on input "Search" at bounding box center [670, 220] width 41 height 14
click at [686, 340] on link "Courses" at bounding box center [704, 334] width 36 height 11
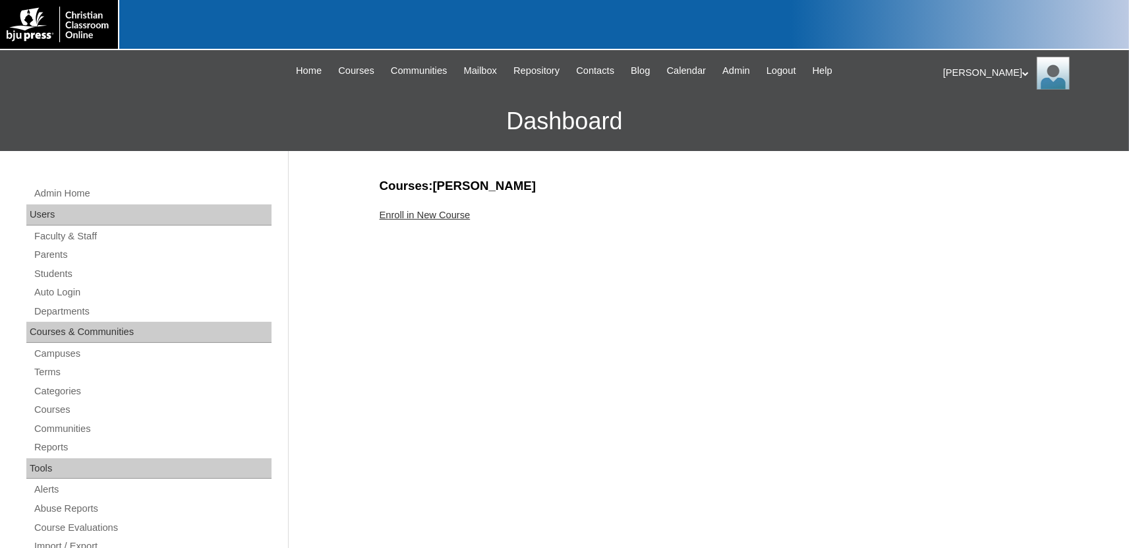
click at [424, 213] on link "Enroll in New Course" at bounding box center [425, 215] width 91 height 11
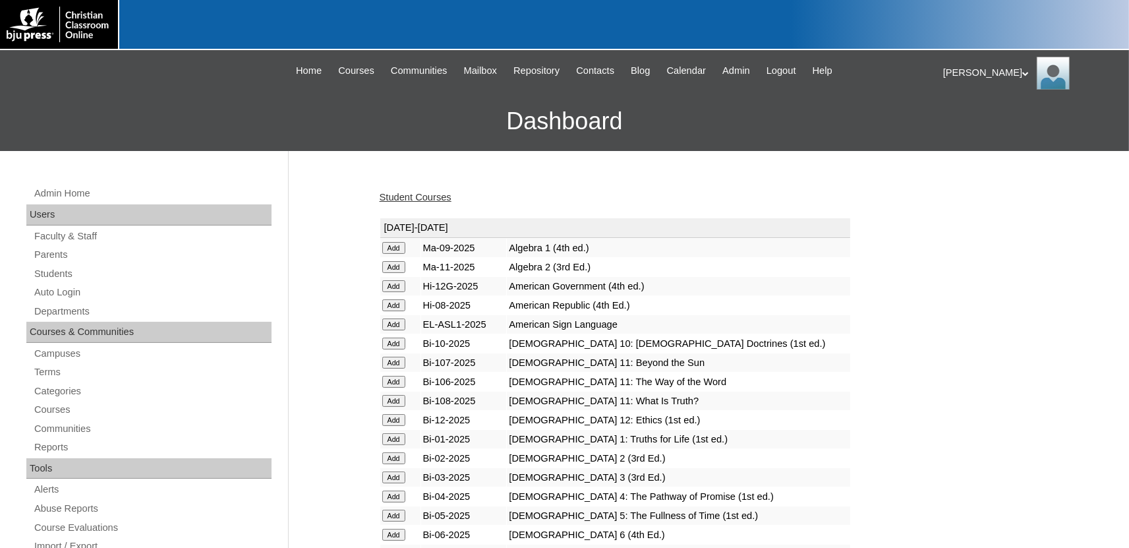
scroll to position [1641, 0]
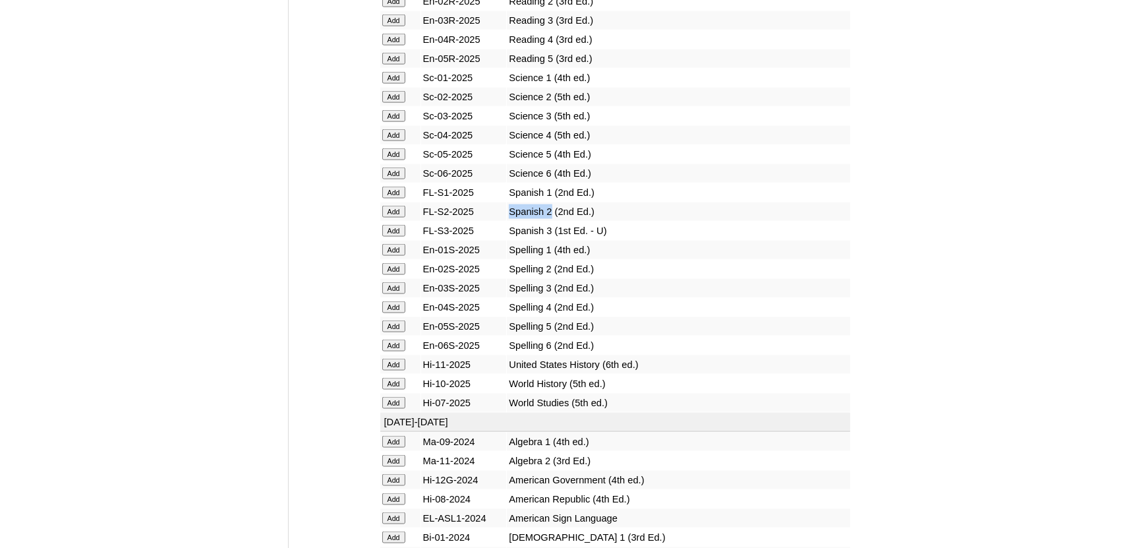
click at [386, 217] on input "Add" at bounding box center [393, 212] width 23 height 12
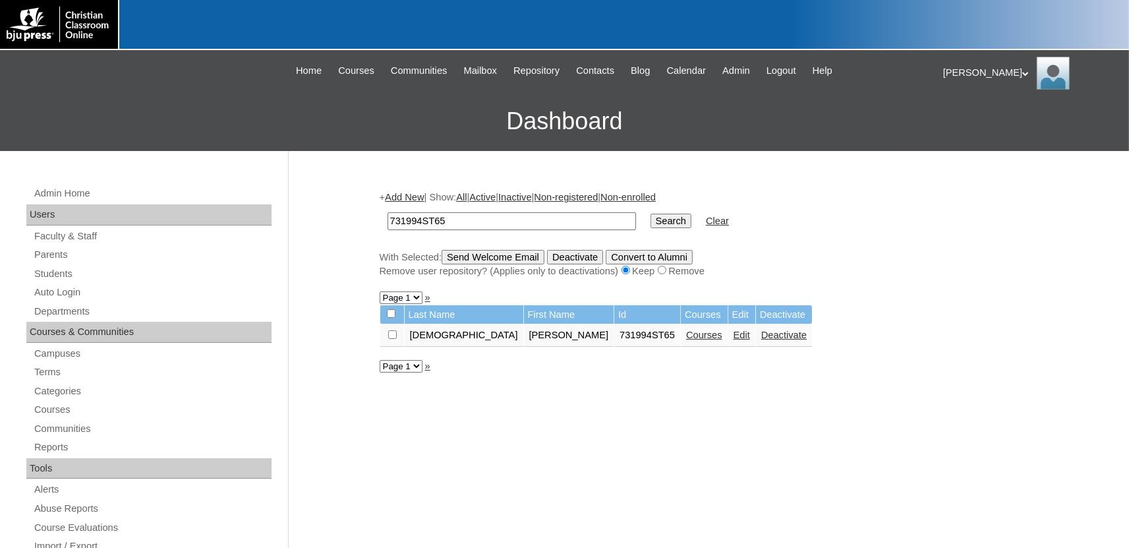
click at [496, 230] on td "731994ST65" at bounding box center [512, 221] width 262 height 31
click at [494, 221] on input "731994ST65" at bounding box center [511, 221] width 248 height 18
type input "731994ST66"
click at [650, 213] on input "Search" at bounding box center [670, 220] width 41 height 14
click at [658, 337] on link "Courses" at bounding box center [676, 334] width 36 height 11
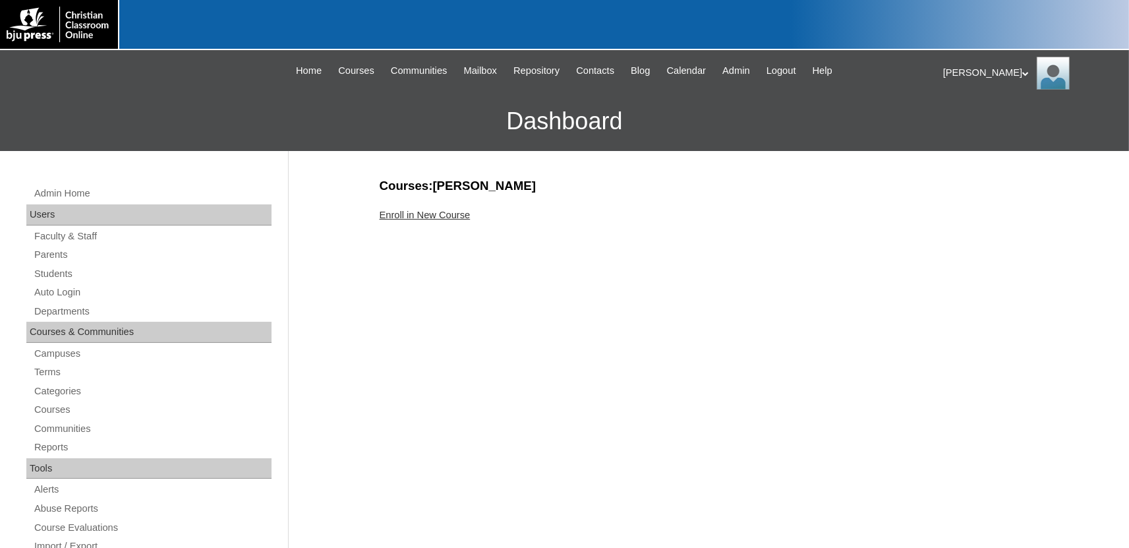
click at [452, 217] on link "Enroll in New Course" at bounding box center [425, 215] width 91 height 11
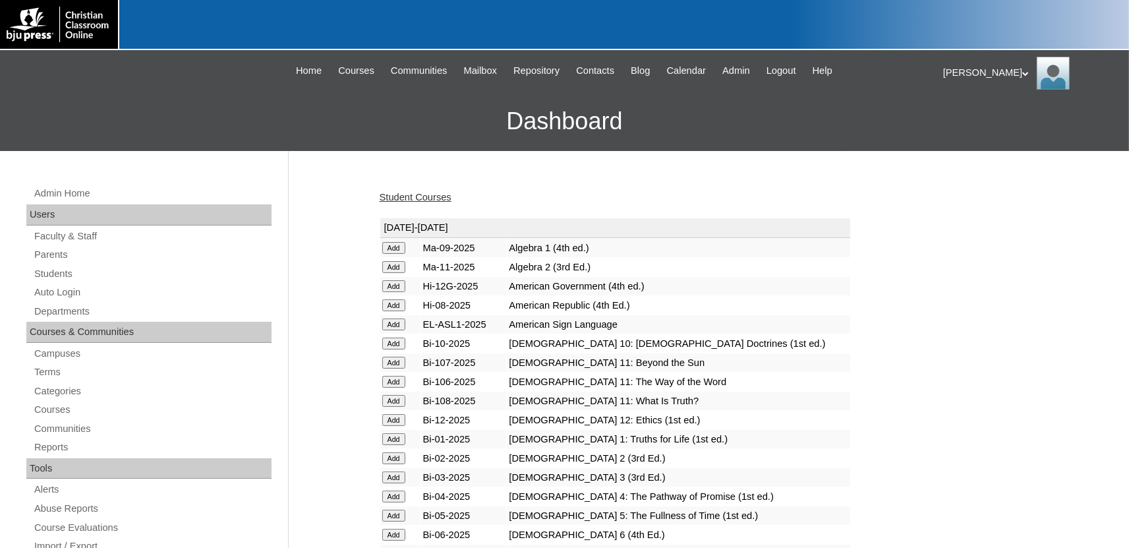
scroll to position [1641, 0]
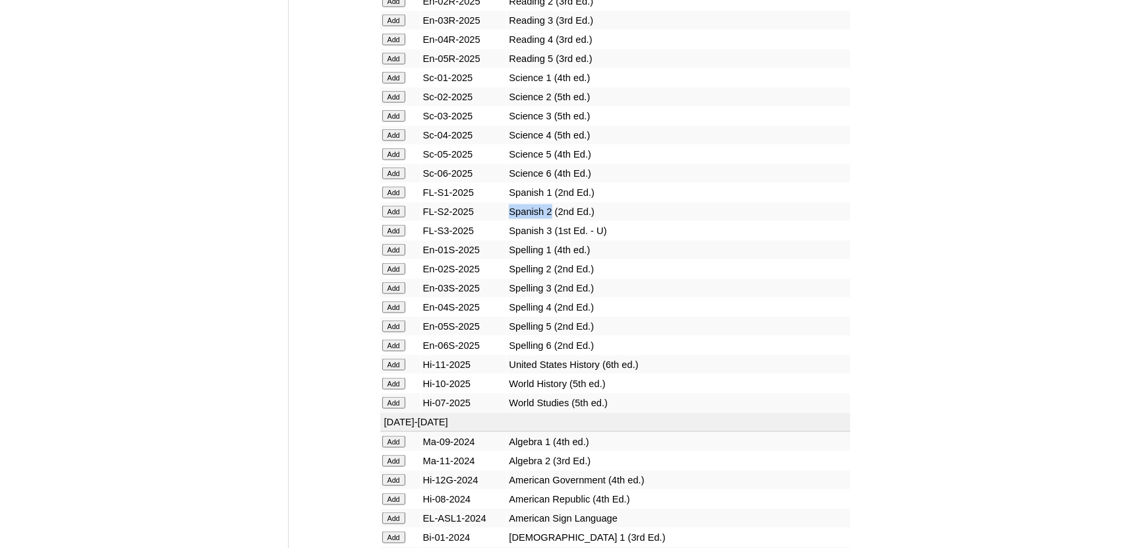
click at [395, 217] on input "Add" at bounding box center [393, 212] width 23 height 12
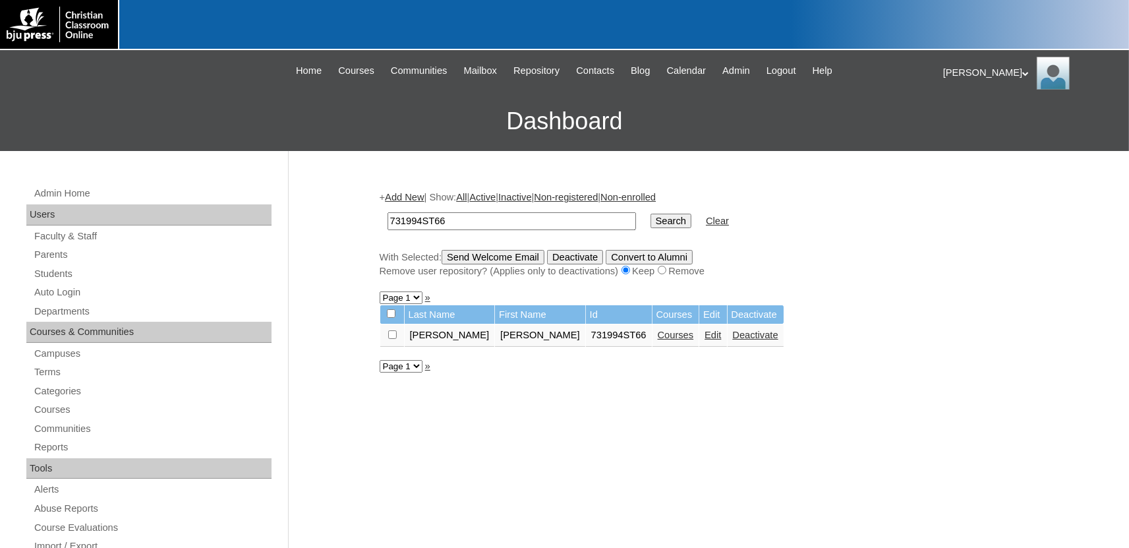
click at [504, 223] on input "731994ST66" at bounding box center [511, 221] width 248 height 18
type input "731994ST673"
click at [650, 213] on input "Search" at bounding box center [670, 220] width 41 height 14
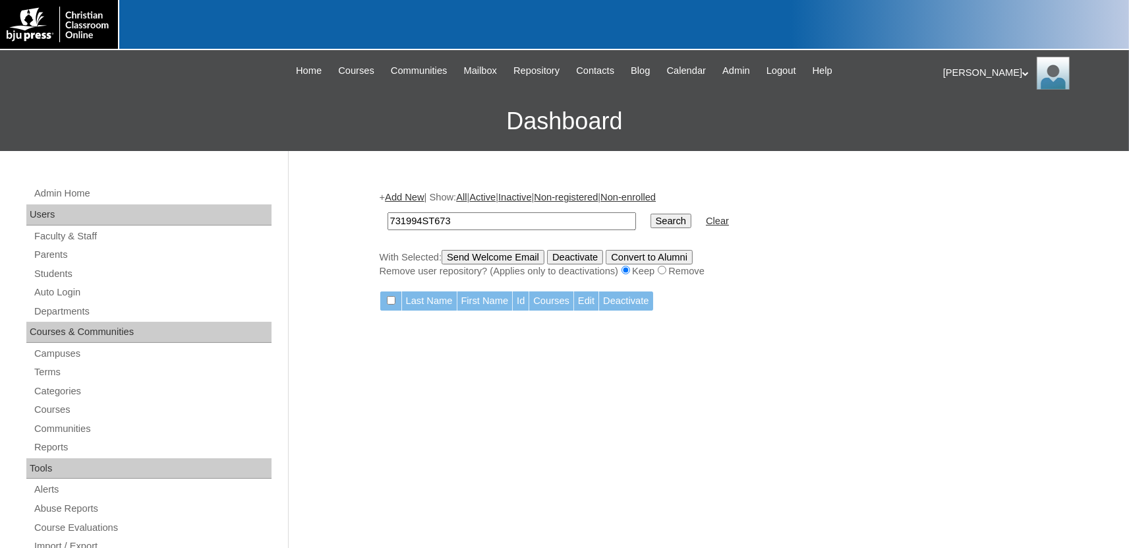
click at [650, 213] on input "Search" at bounding box center [670, 220] width 41 height 14
click at [517, 218] on input "731994ST673" at bounding box center [511, 221] width 248 height 18
type input "731994ST67"
click at [650, 213] on input "Search" at bounding box center [670, 220] width 41 height 14
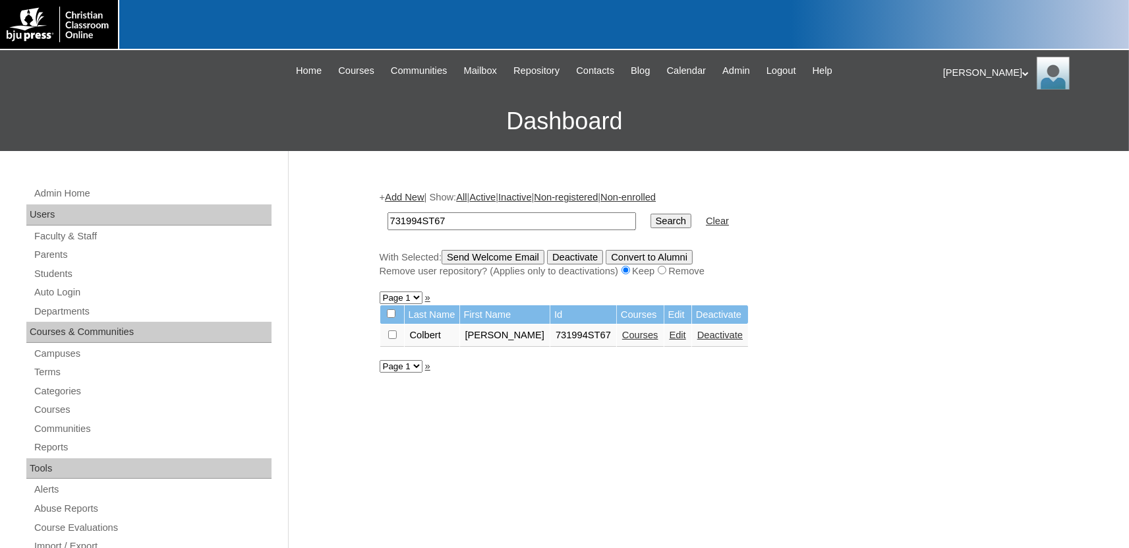
click at [622, 340] on link "Courses" at bounding box center [640, 334] width 36 height 11
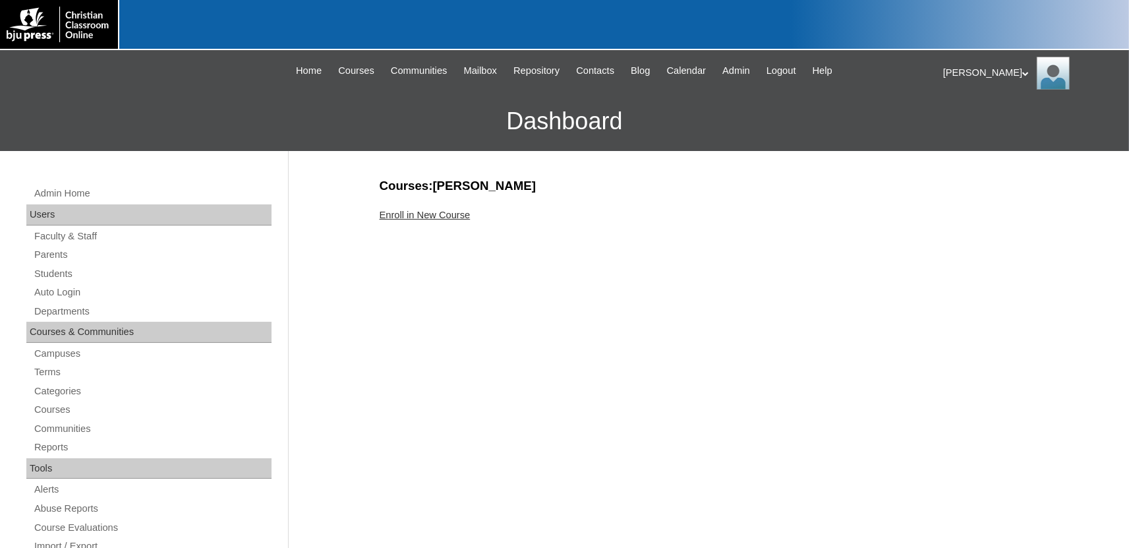
click at [459, 215] on link "Enroll in New Course" at bounding box center [425, 215] width 91 height 11
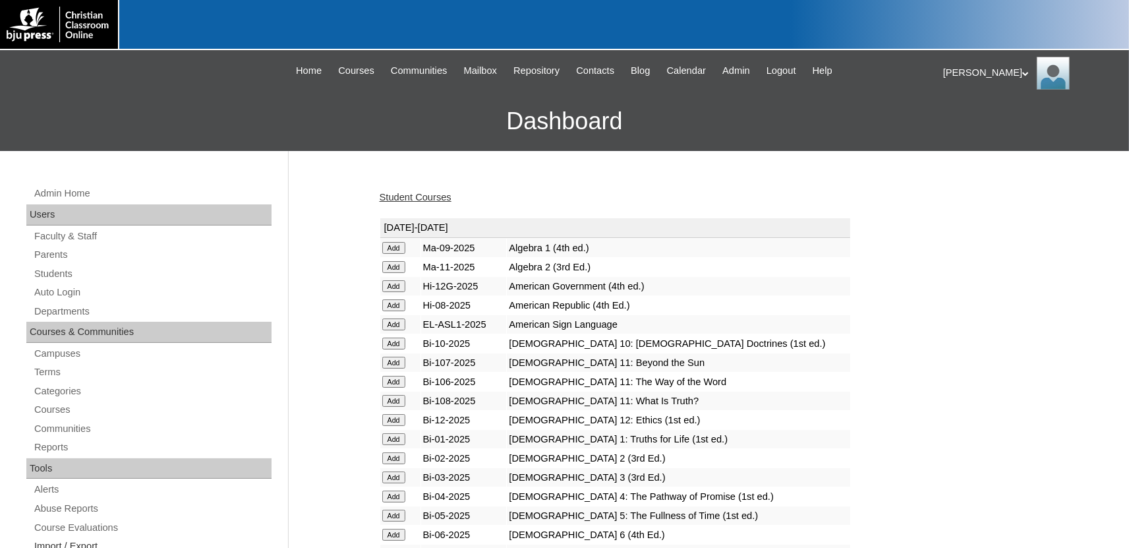
scroll to position [1641, 0]
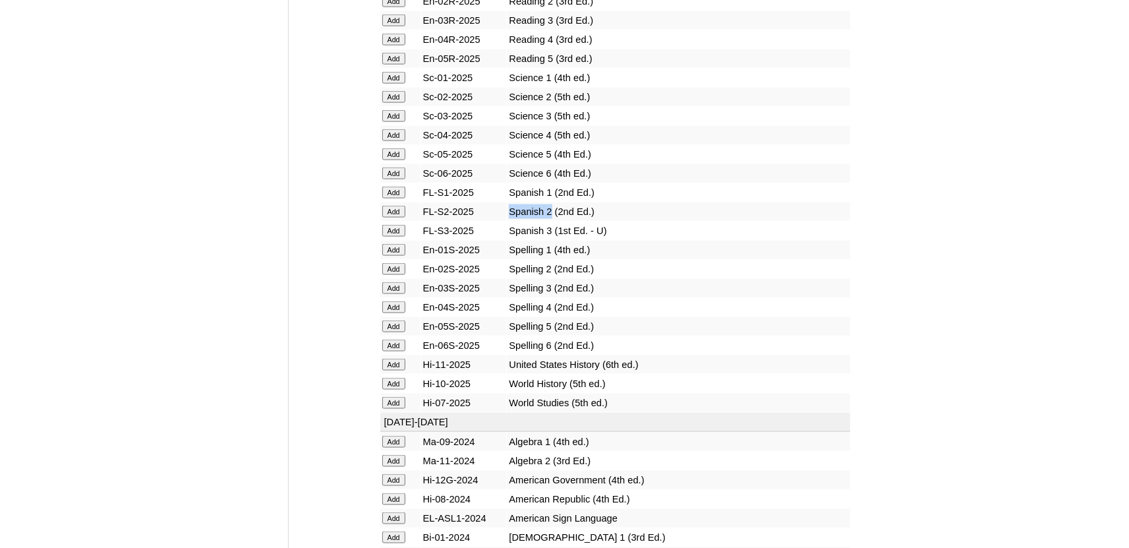
click at [395, 217] on input "Add" at bounding box center [393, 212] width 23 height 12
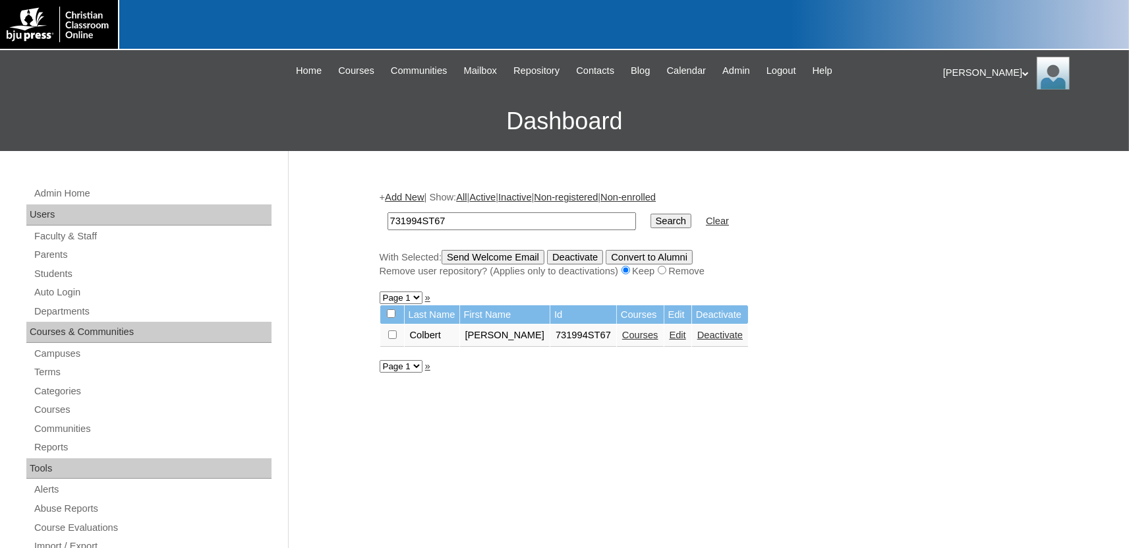
click at [488, 224] on input "731994ST67" at bounding box center [511, 221] width 248 height 18
type input "731994ST68"
click at [650, 213] on input "Search" at bounding box center [670, 220] width 41 height 14
click at [623, 340] on link "Courses" at bounding box center [641, 334] width 36 height 11
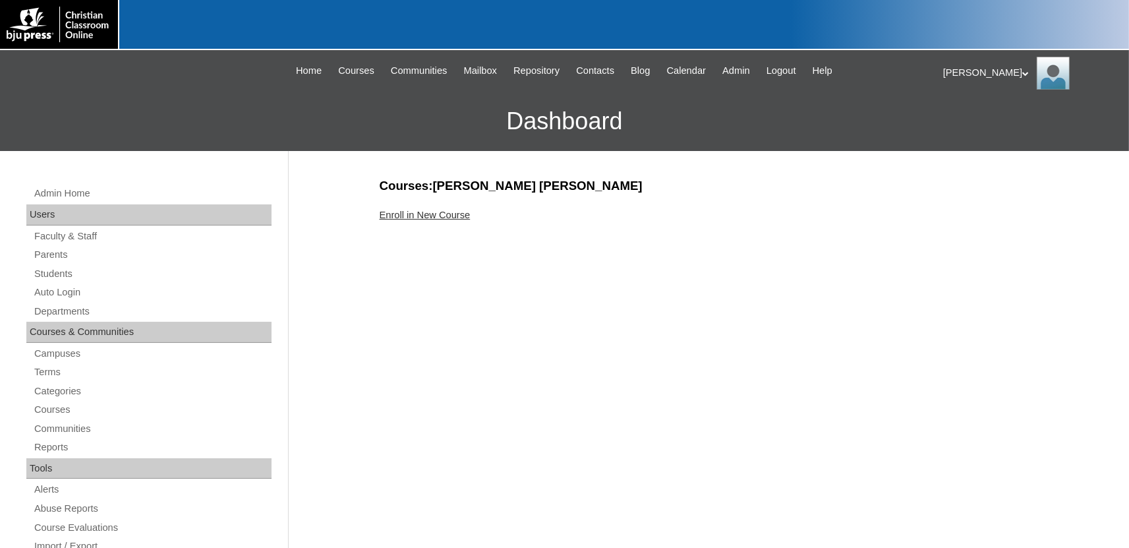
click at [432, 213] on link "Enroll in New Course" at bounding box center [425, 215] width 91 height 11
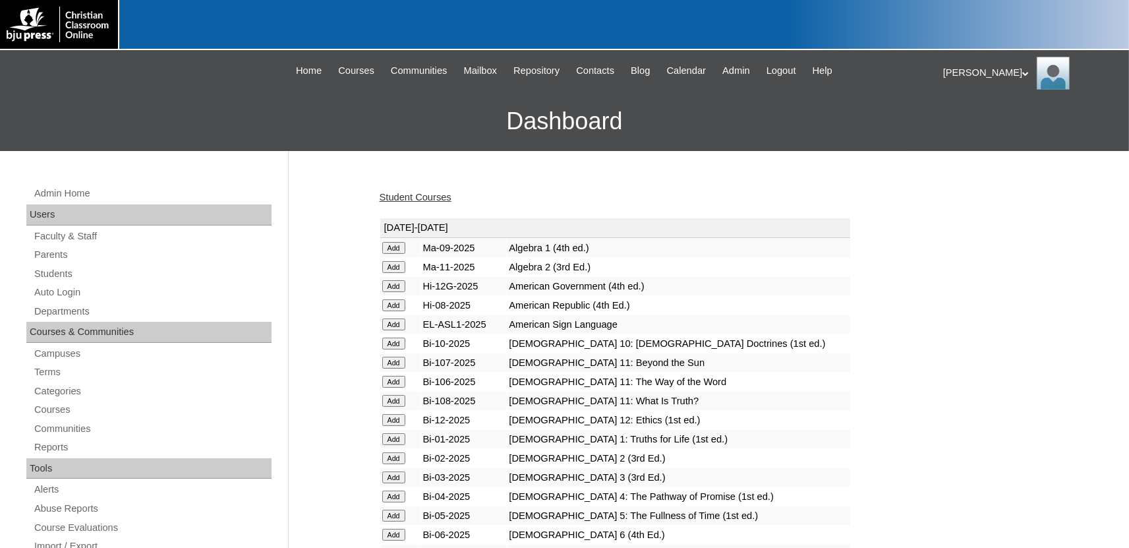
scroll to position [1641, 0]
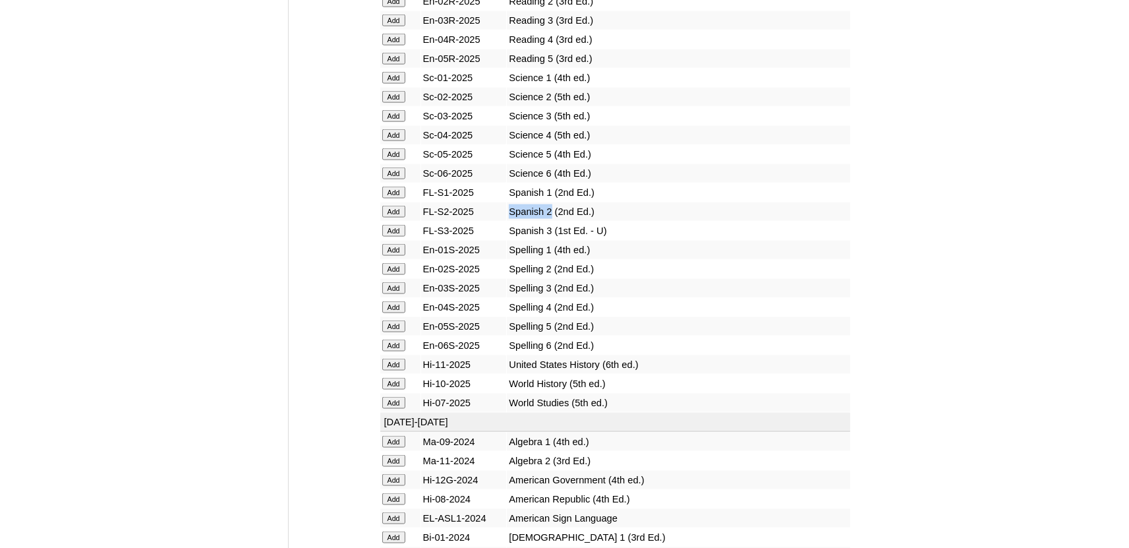
click at [392, 217] on input "Add" at bounding box center [393, 212] width 23 height 12
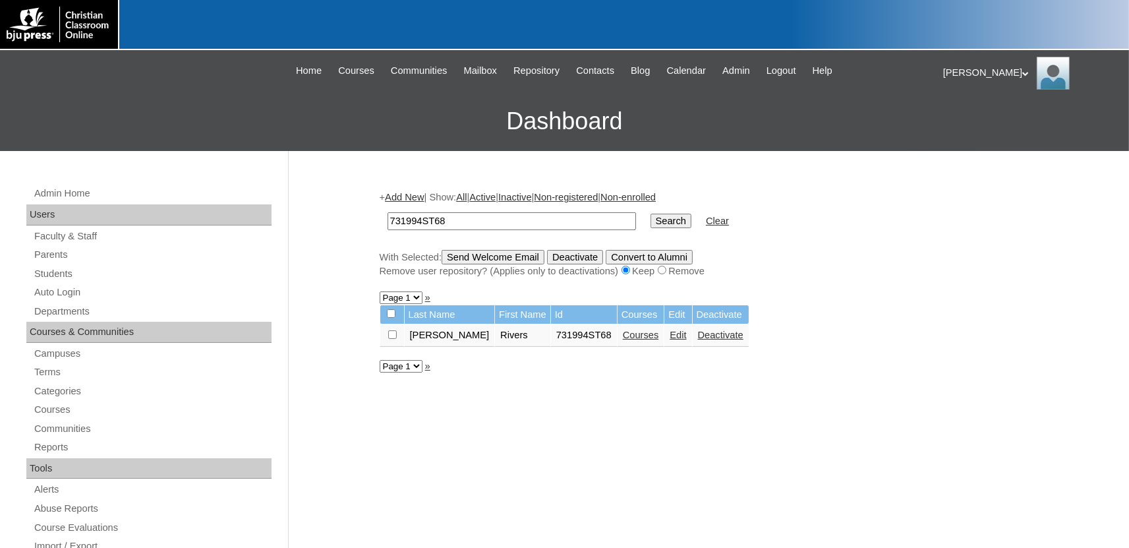
click at [468, 221] on input "731994ST68" at bounding box center [511, 221] width 248 height 18
type input "731994ST69"
click at [650, 213] on input "Search" at bounding box center [670, 220] width 41 height 14
click at [605, 340] on link "Courses" at bounding box center [605, 334] width 36 height 11
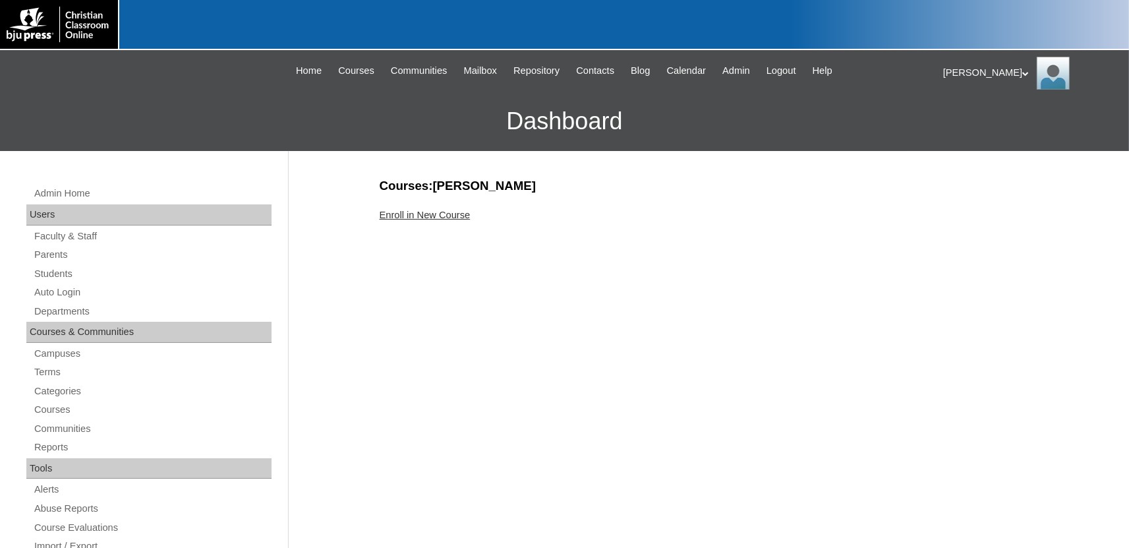
click at [437, 212] on link "Enroll in New Course" at bounding box center [425, 215] width 91 height 11
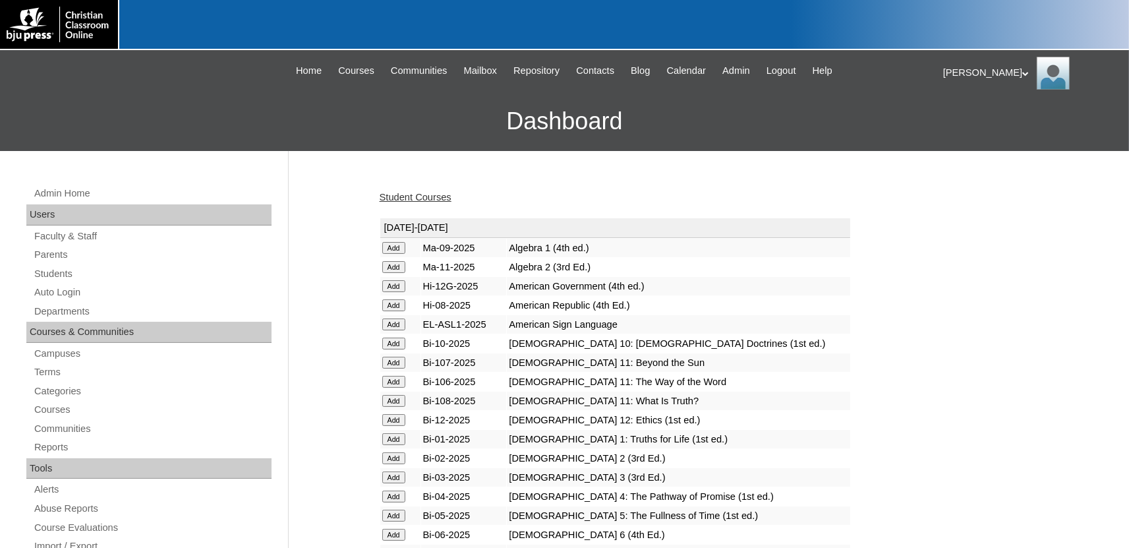
scroll to position [1641, 0]
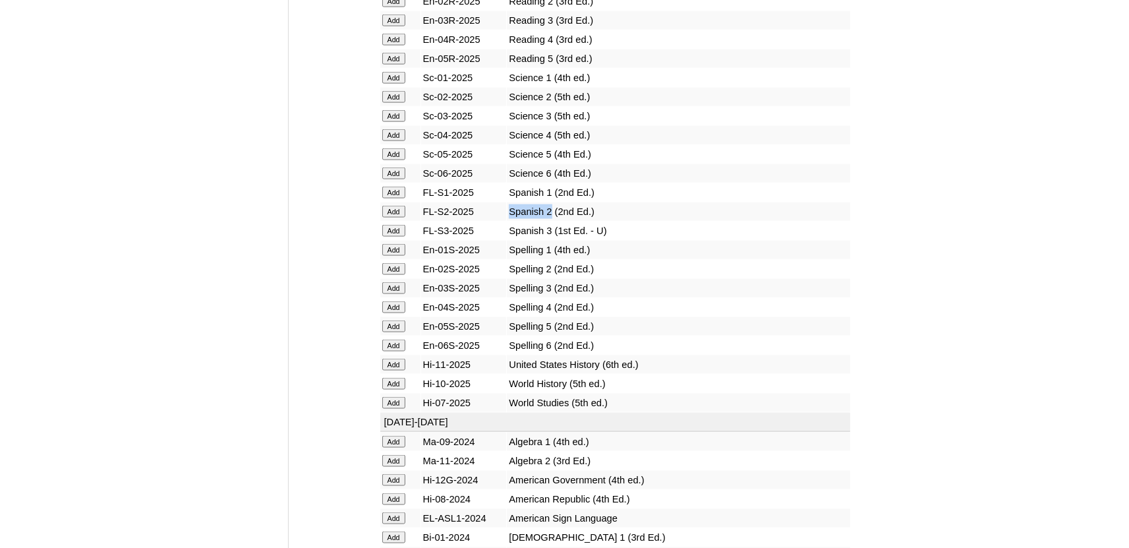
click at [391, 217] on input "Add" at bounding box center [393, 212] width 23 height 12
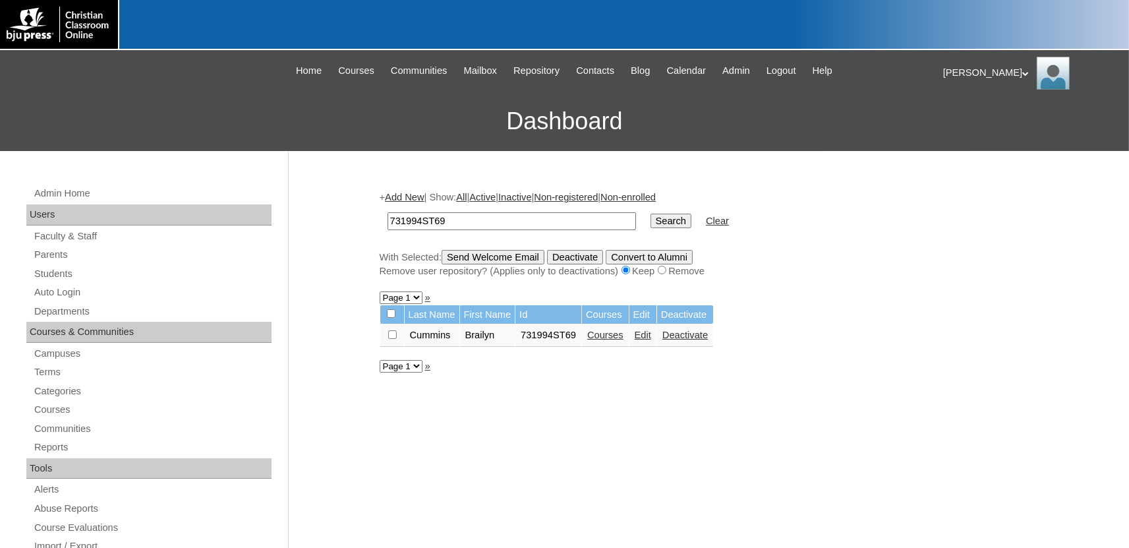
click at [455, 219] on input "731994ST69" at bounding box center [511, 221] width 248 height 18
type input "731994ST70"
click at [650, 213] on input "Search" at bounding box center [670, 220] width 41 height 14
click at [622, 340] on link "Courses" at bounding box center [640, 334] width 36 height 11
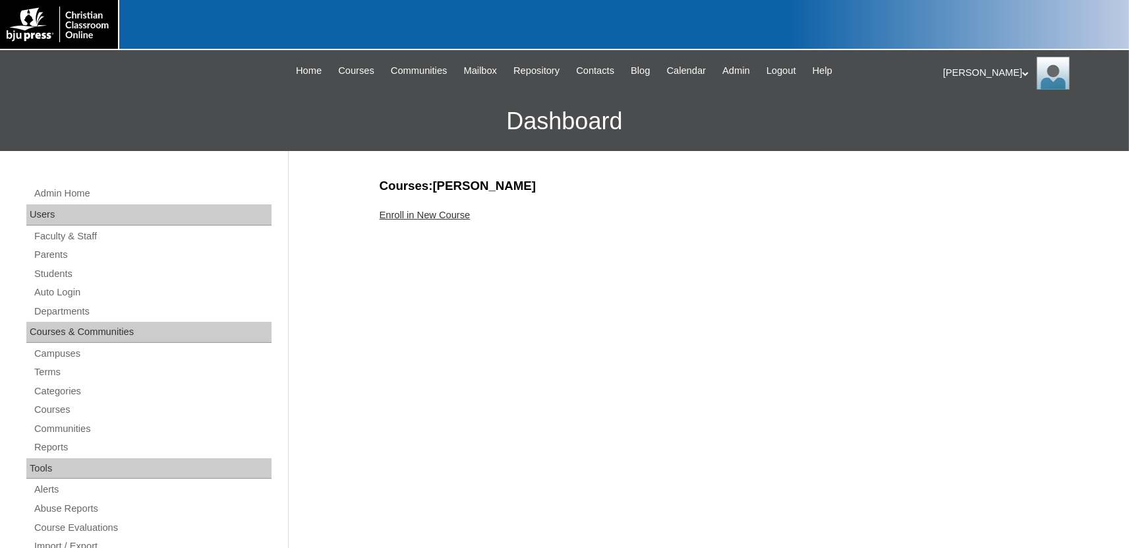
click at [436, 215] on link "Enroll in New Course" at bounding box center [425, 215] width 91 height 11
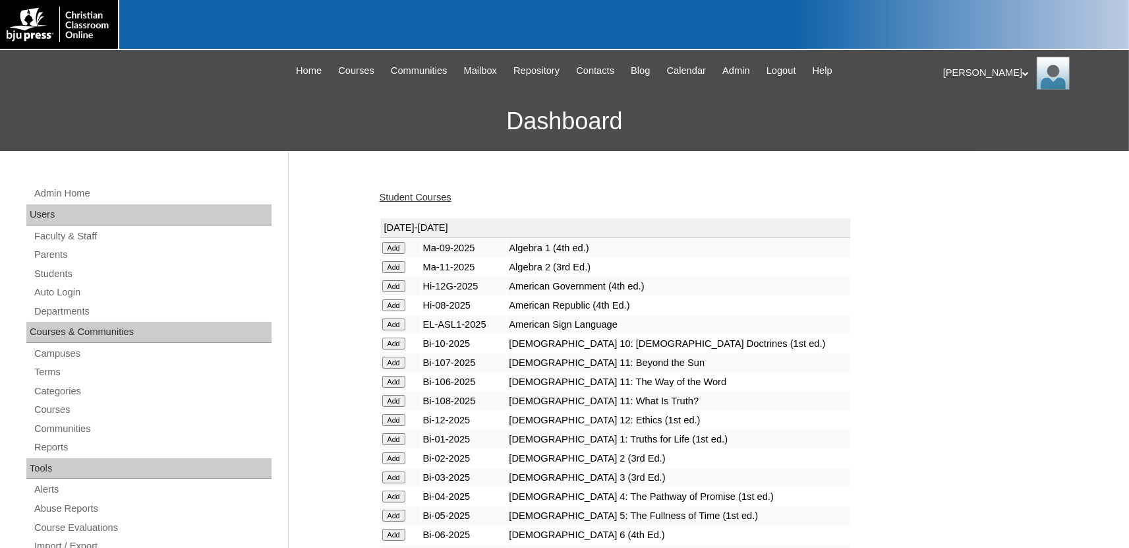
scroll to position [1641, 0]
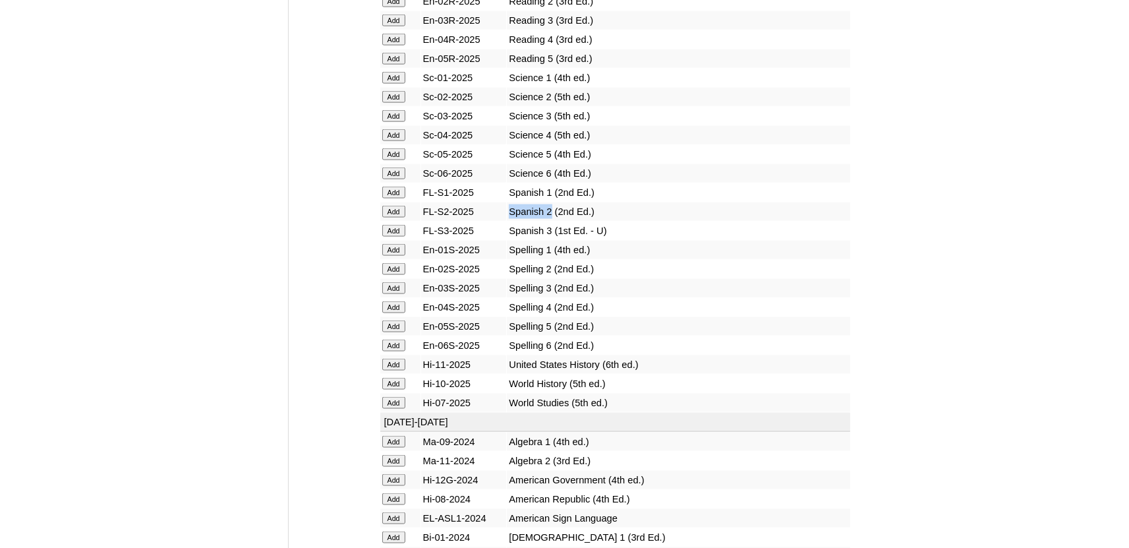
click at [392, 217] on input "Add" at bounding box center [393, 212] width 23 height 12
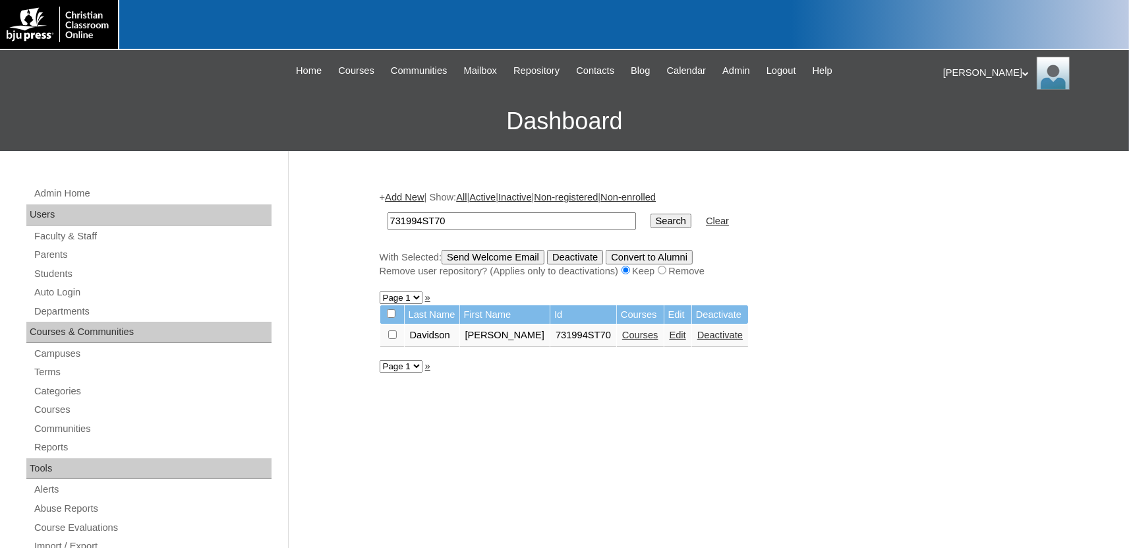
click at [461, 222] on input "731994ST70" at bounding box center [511, 221] width 248 height 18
type input "731994ST71"
click at [650, 213] on input "Search" at bounding box center [670, 220] width 41 height 14
click at [658, 339] on link "Courses" at bounding box center [676, 334] width 36 height 11
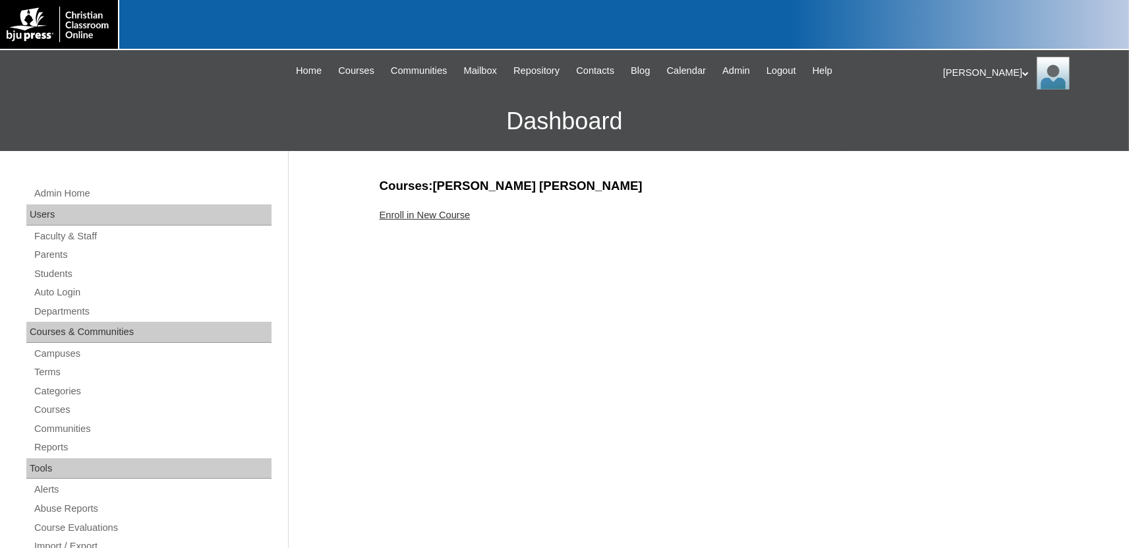
click at [453, 215] on link "Enroll in New Course" at bounding box center [425, 215] width 91 height 11
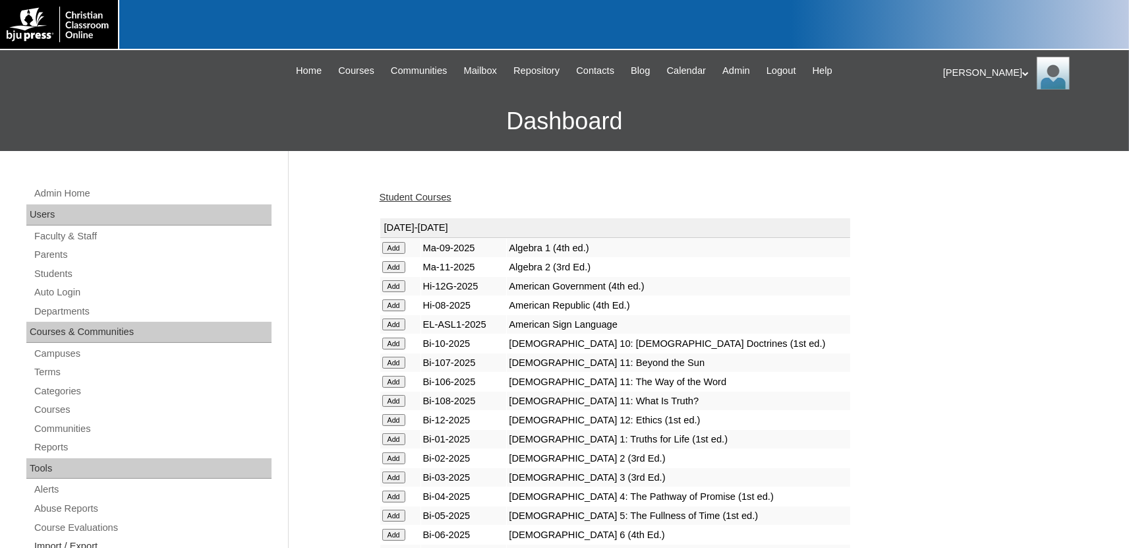
scroll to position [1641, 0]
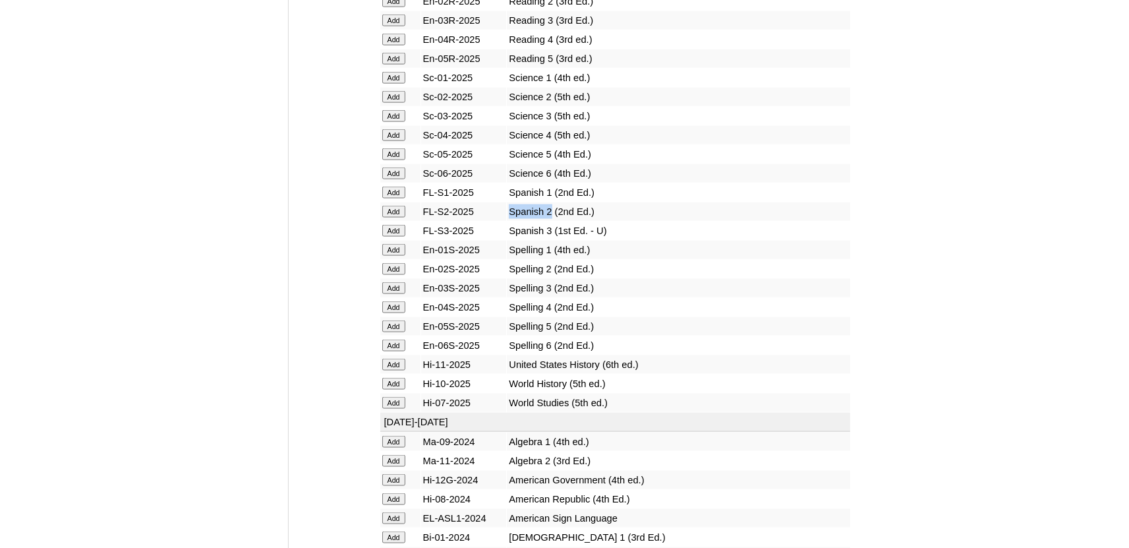
click at [391, 217] on input "Add" at bounding box center [393, 212] width 23 height 12
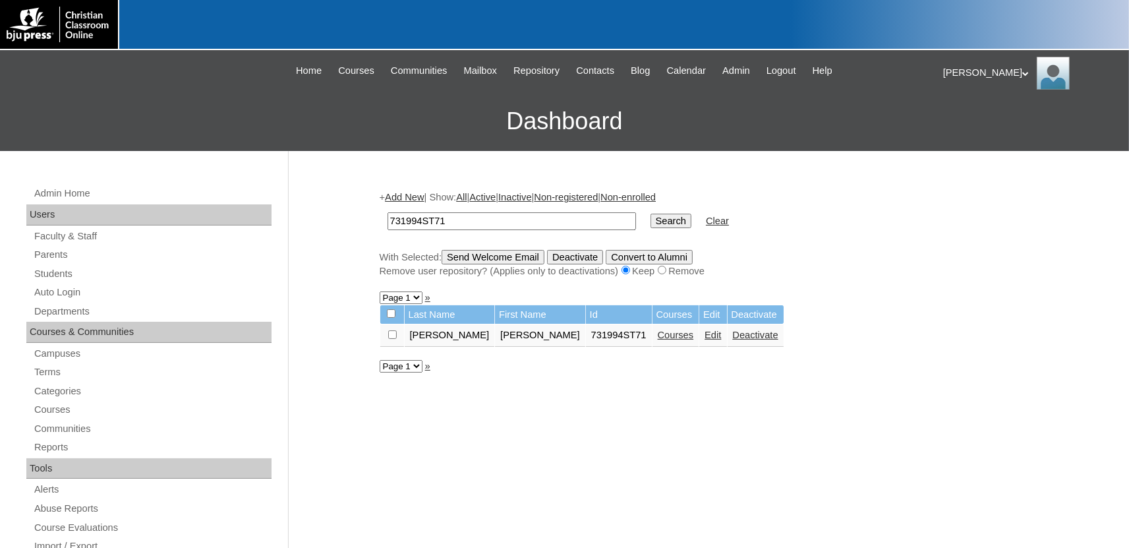
click at [658, 336] on link "Courses" at bounding box center [676, 334] width 36 height 11
click at [465, 217] on input "731994ST71" at bounding box center [511, 221] width 248 height 18
type input "731994ST72"
click at [650, 213] on input "Search" at bounding box center [670, 220] width 41 height 14
click at [616, 337] on link "Courses" at bounding box center [605, 334] width 36 height 11
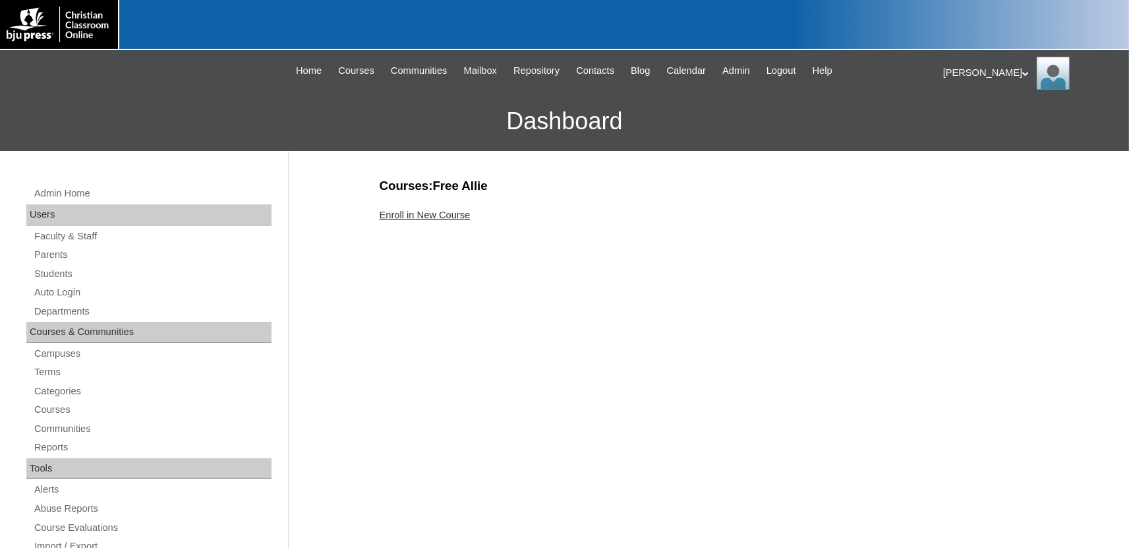
click at [421, 214] on link "Enroll in New Course" at bounding box center [425, 215] width 91 height 11
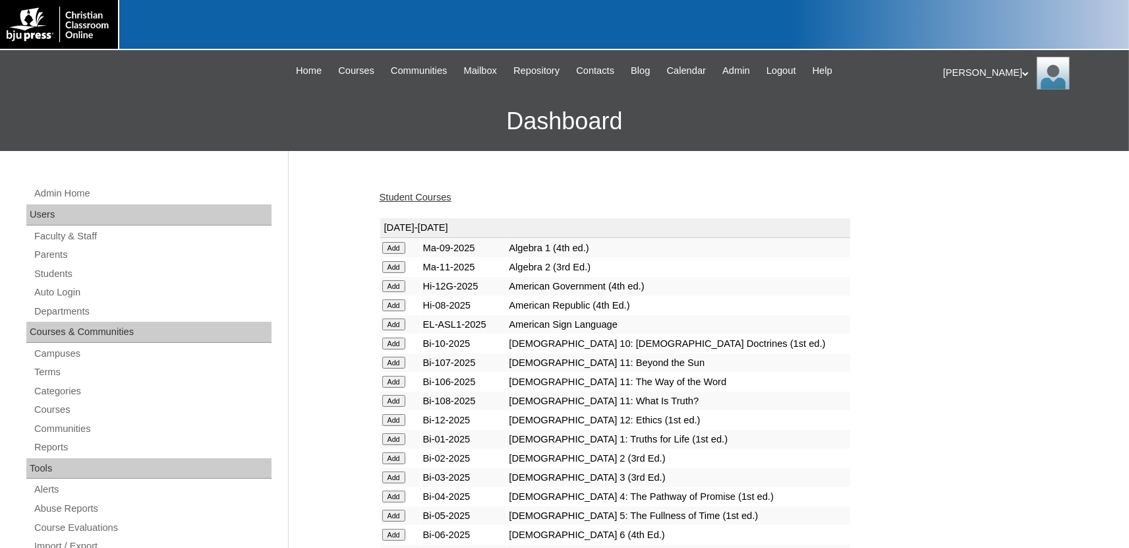
scroll to position [1641, 0]
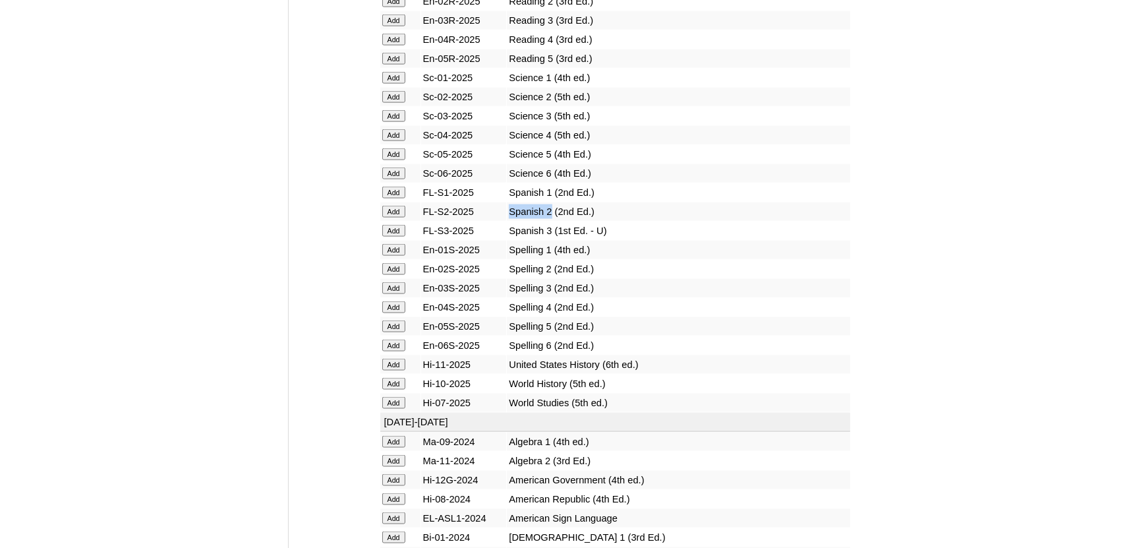
drag, startPoint x: 393, startPoint y: 275, endPoint x: 298, endPoint y: 248, distance: 98.0
click at [393, 217] on input "Add" at bounding box center [393, 212] width 23 height 12
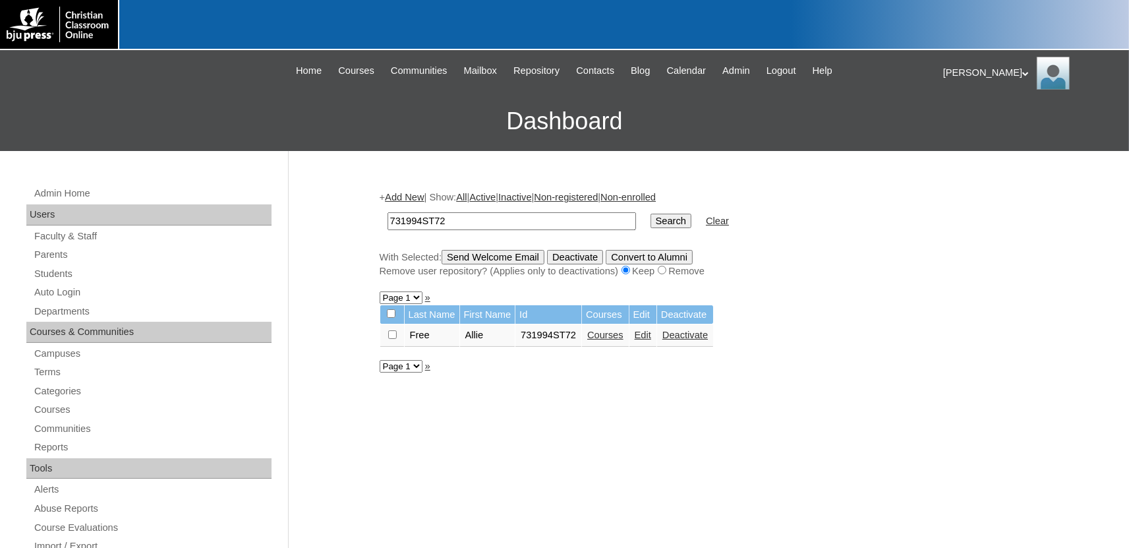
click at [528, 221] on input "731994ST72" at bounding box center [511, 221] width 248 height 18
type input "731994ST73"
click at [650, 213] on input "Search" at bounding box center [670, 220] width 41 height 14
click at [609, 340] on link "Courses" at bounding box center [605, 334] width 36 height 11
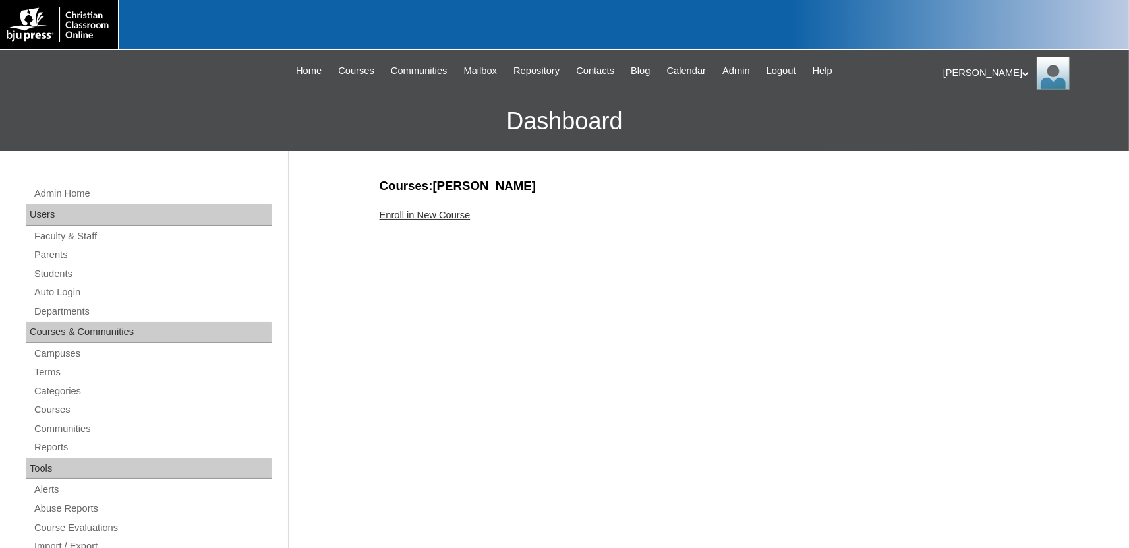
click at [439, 212] on link "Enroll in New Course" at bounding box center [425, 215] width 91 height 11
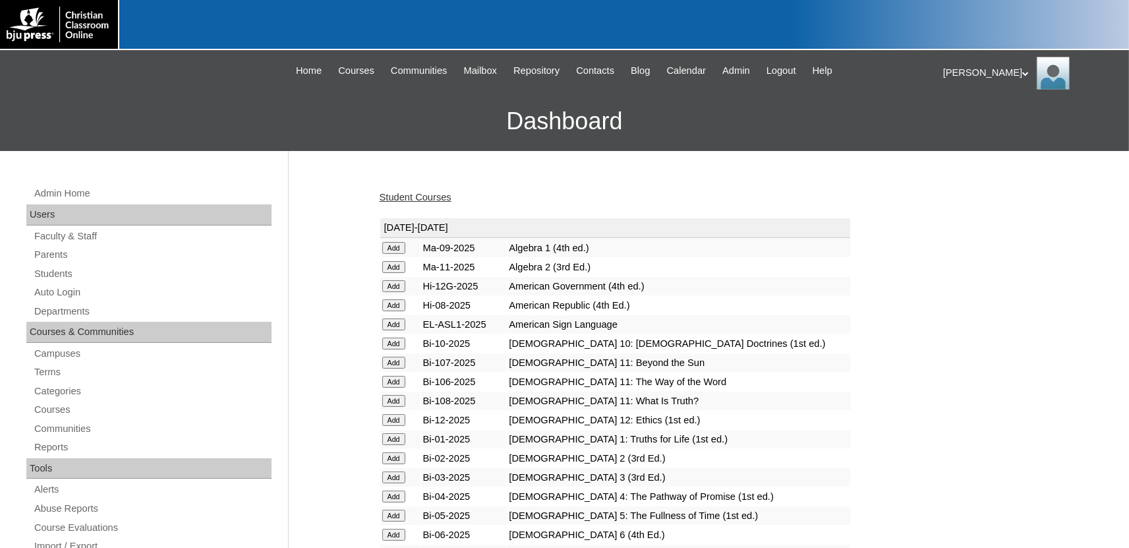
scroll to position [1641, 0]
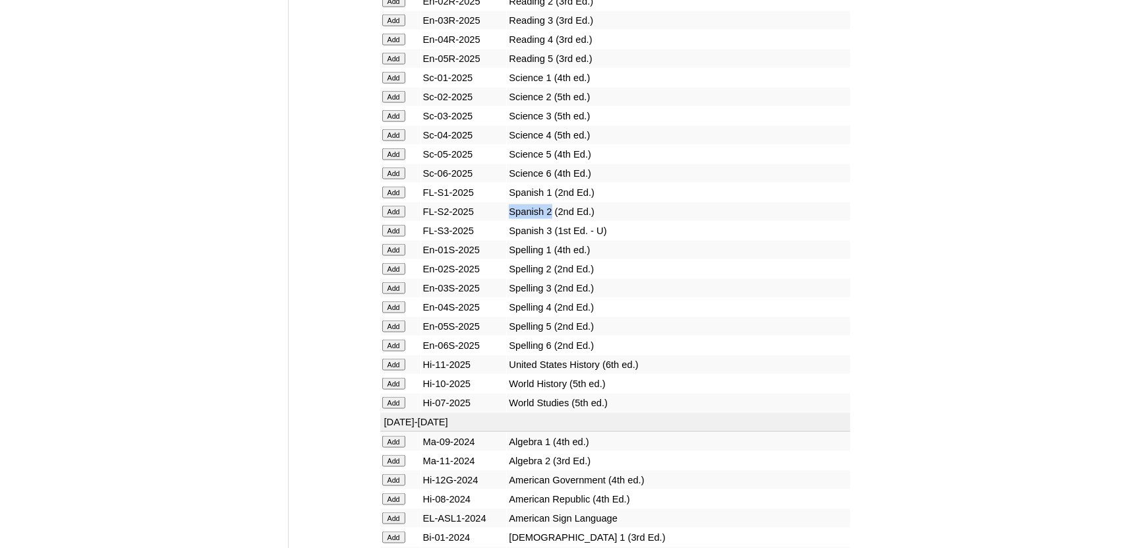
click at [397, 217] on input "Add" at bounding box center [393, 212] width 23 height 12
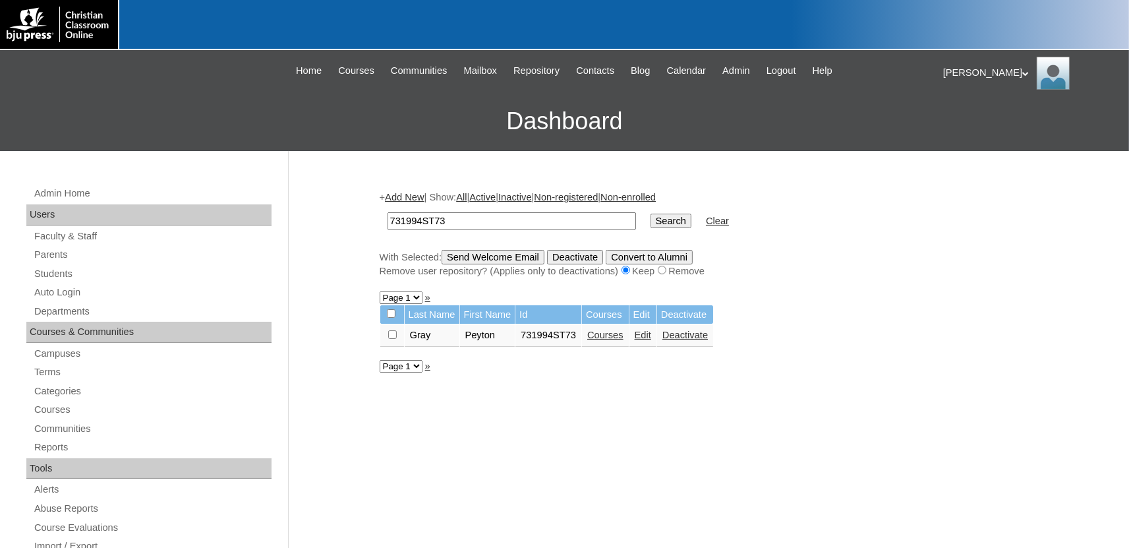
click at [462, 221] on input "731994ST73" at bounding box center [511, 221] width 248 height 18
type input "731994ST74"
click at [650, 213] on input "Search" at bounding box center [670, 220] width 41 height 14
click at [658, 338] on link "Courses" at bounding box center [676, 334] width 36 height 11
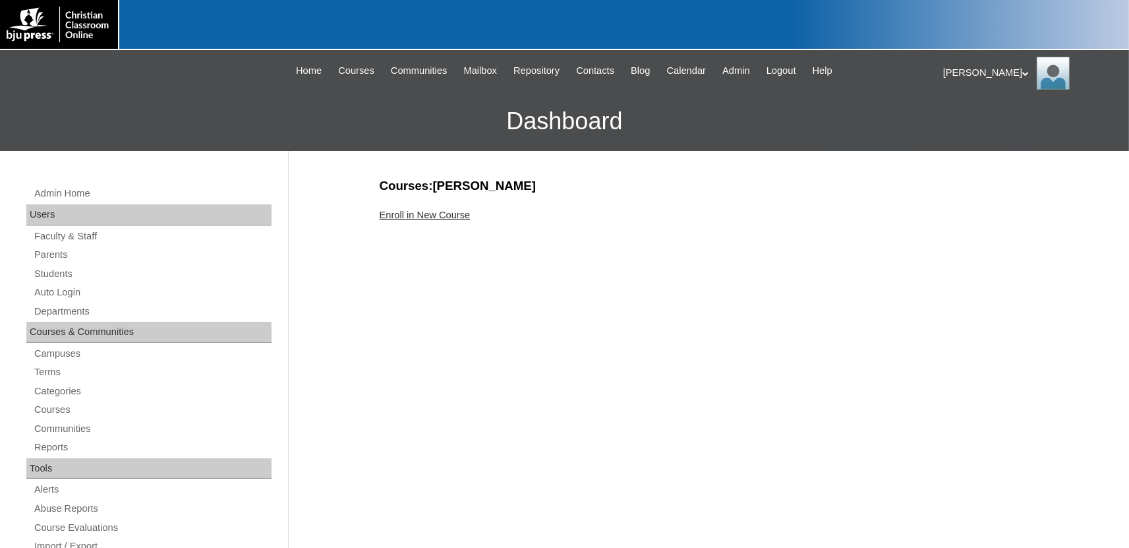
click at [431, 215] on link "Enroll in New Course" at bounding box center [425, 215] width 91 height 11
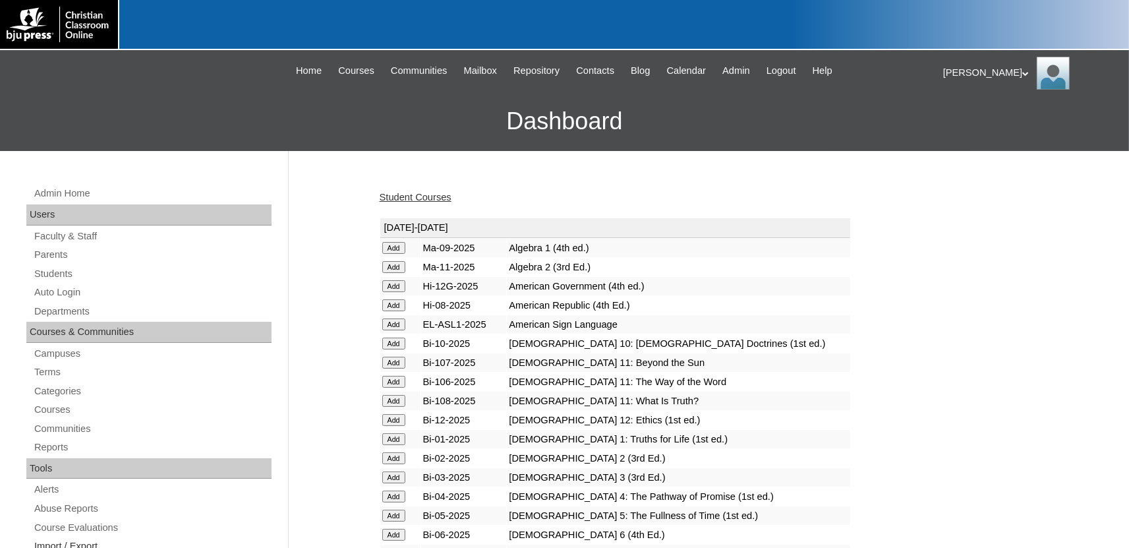
scroll to position [1641, 0]
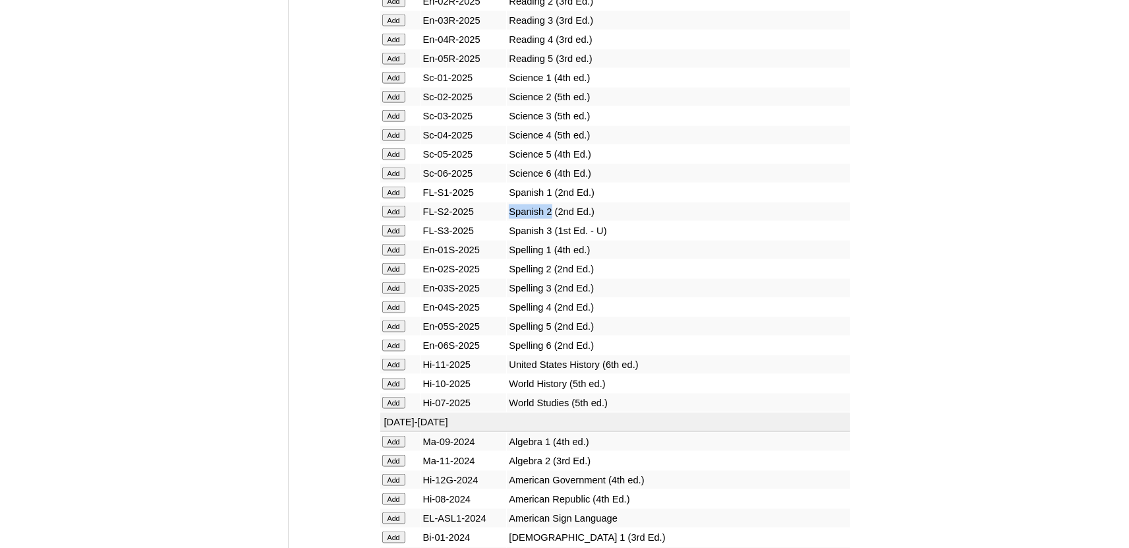
click at [393, 217] on input "Add" at bounding box center [393, 212] width 23 height 12
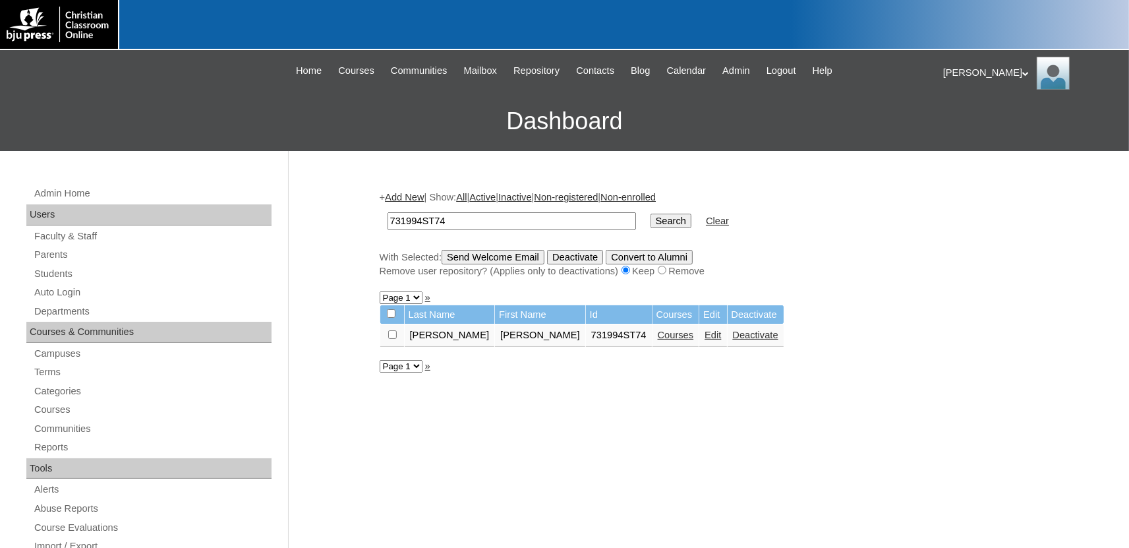
click at [489, 218] on input "731994ST74" at bounding box center [511, 221] width 248 height 18
type input "731994ST75"
click at [650, 213] on input "Search" at bounding box center [670, 220] width 41 height 14
click at [658, 340] on link "Courses" at bounding box center [676, 334] width 36 height 11
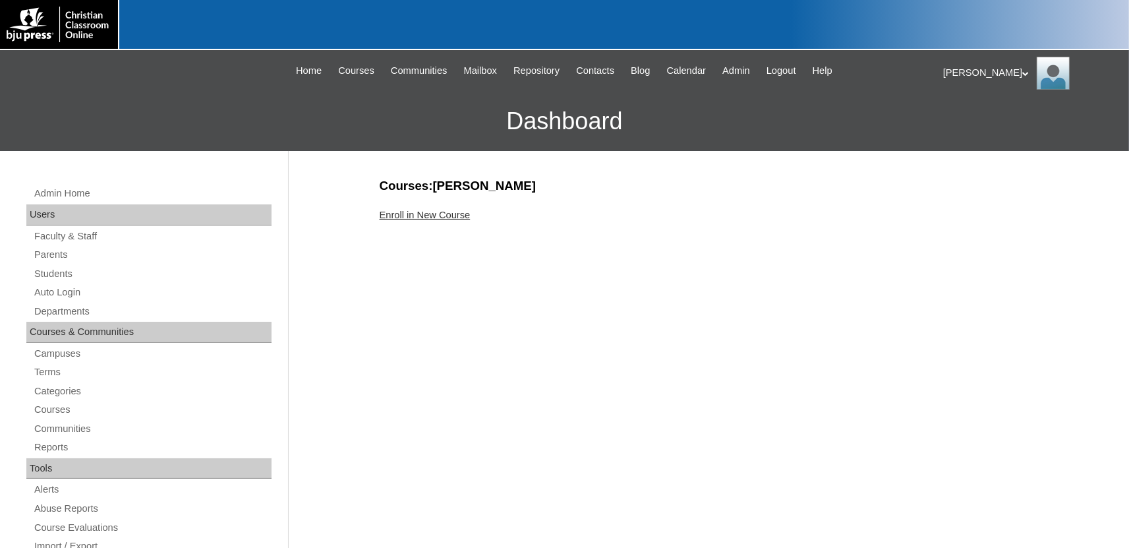
click at [428, 215] on link "Enroll in New Course" at bounding box center [425, 215] width 91 height 11
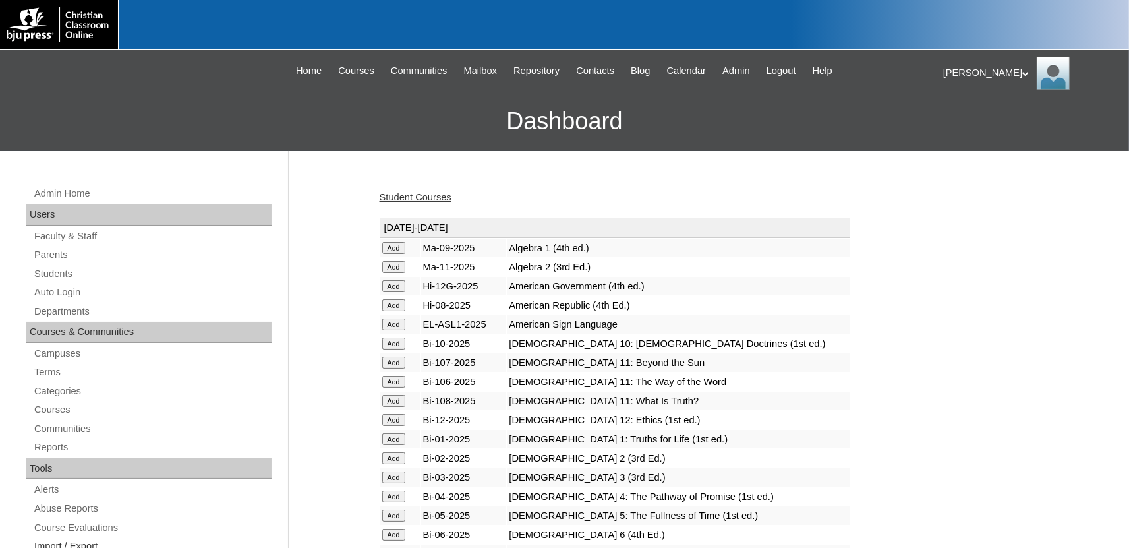
scroll to position [1641, 0]
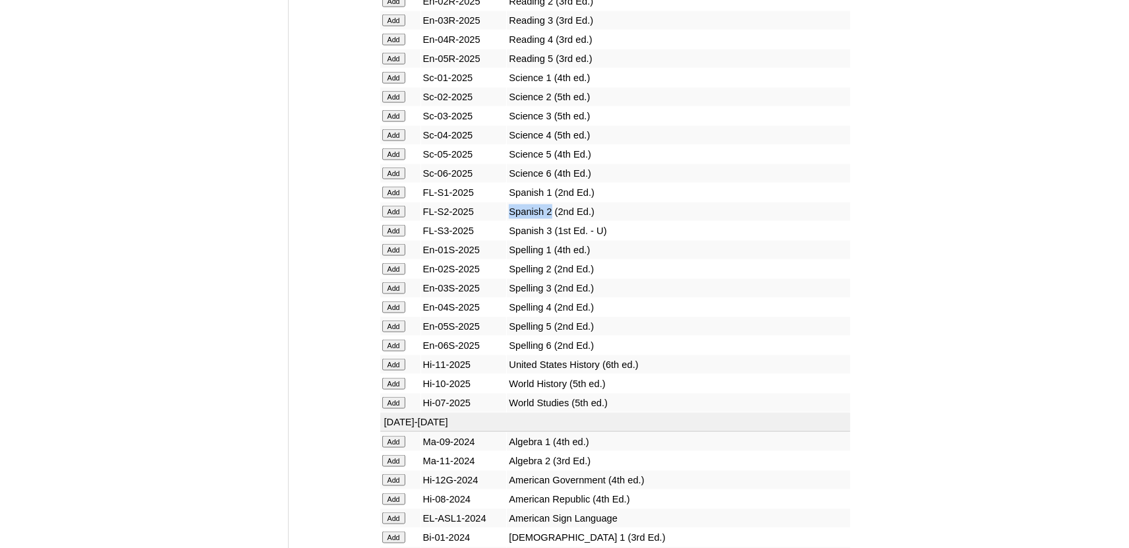
click at [395, 217] on input "Add" at bounding box center [393, 212] width 23 height 12
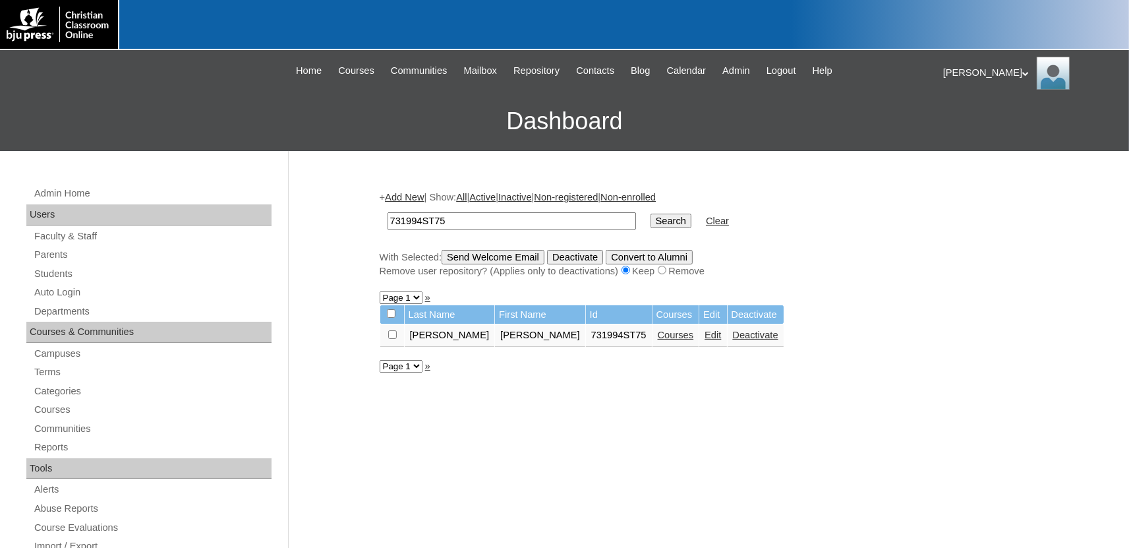
click at [488, 222] on input "731994ST75" at bounding box center [511, 221] width 248 height 18
type input "731994ST76"
click at [650, 213] on input "Search" at bounding box center [670, 220] width 41 height 14
click at [658, 340] on link "Courses" at bounding box center [676, 334] width 36 height 11
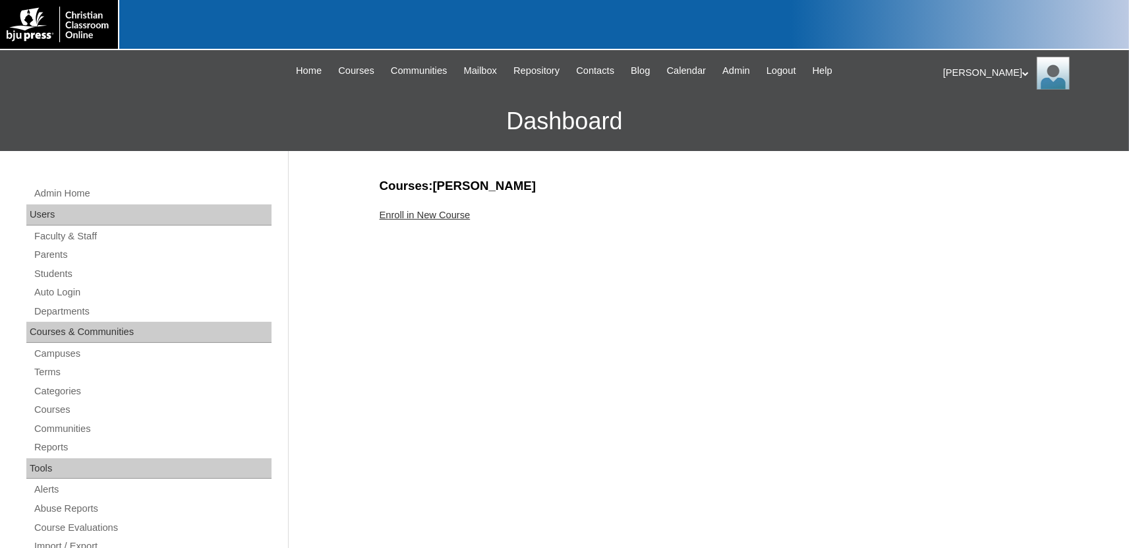
click at [430, 217] on link "Enroll in New Course" at bounding box center [425, 215] width 91 height 11
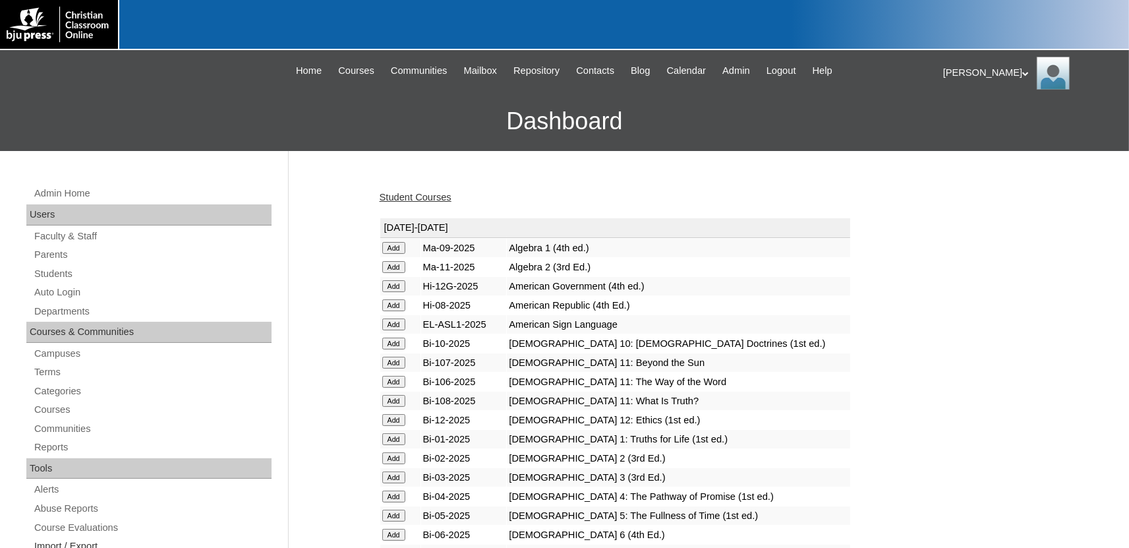
scroll to position [1641, 0]
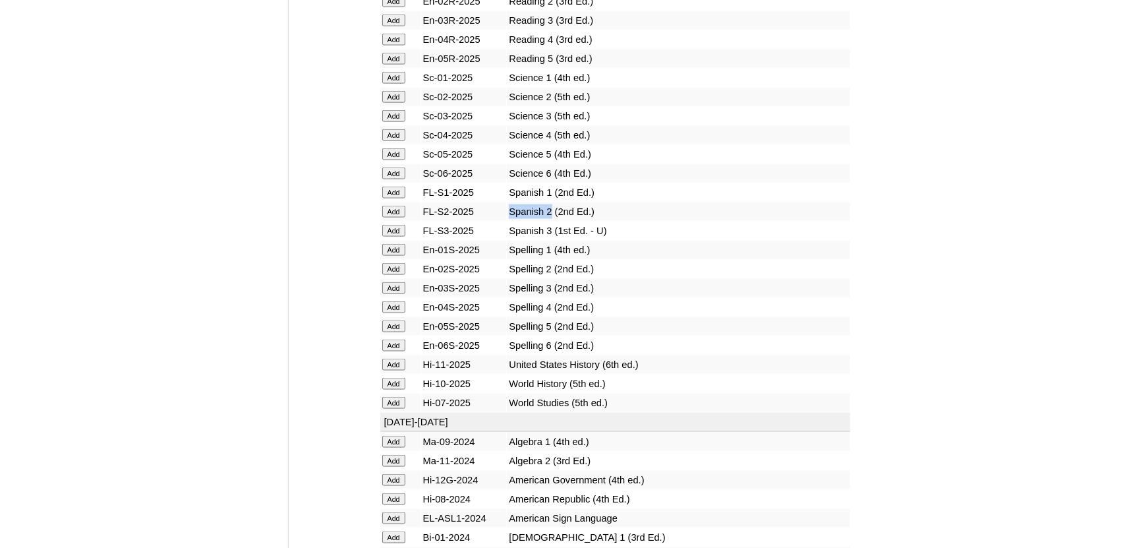
click at [399, 217] on input "Add" at bounding box center [393, 212] width 23 height 12
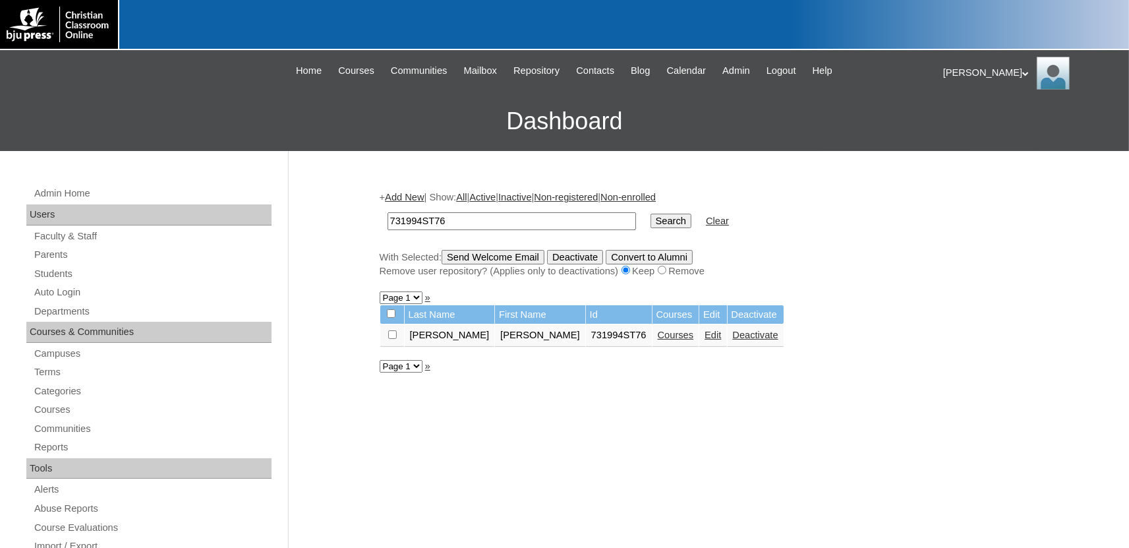
click at [457, 223] on input "731994ST76" at bounding box center [511, 221] width 248 height 18
type input "731994ST77"
click at [650, 213] on input "Search" at bounding box center [670, 220] width 41 height 14
click at [658, 340] on link "Courses" at bounding box center [676, 334] width 36 height 11
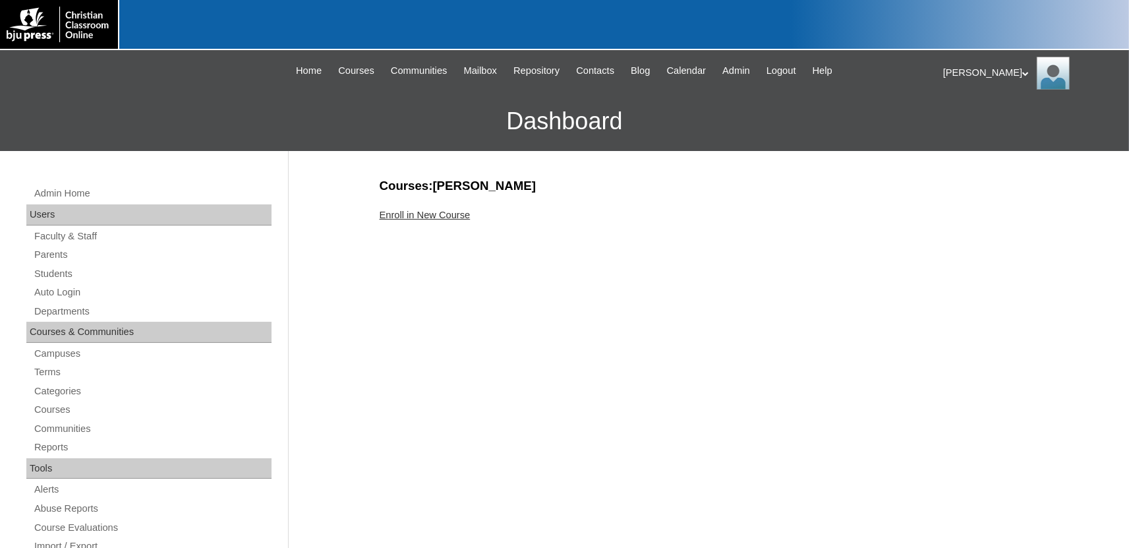
click at [432, 214] on link "Enroll in New Course" at bounding box center [425, 215] width 91 height 11
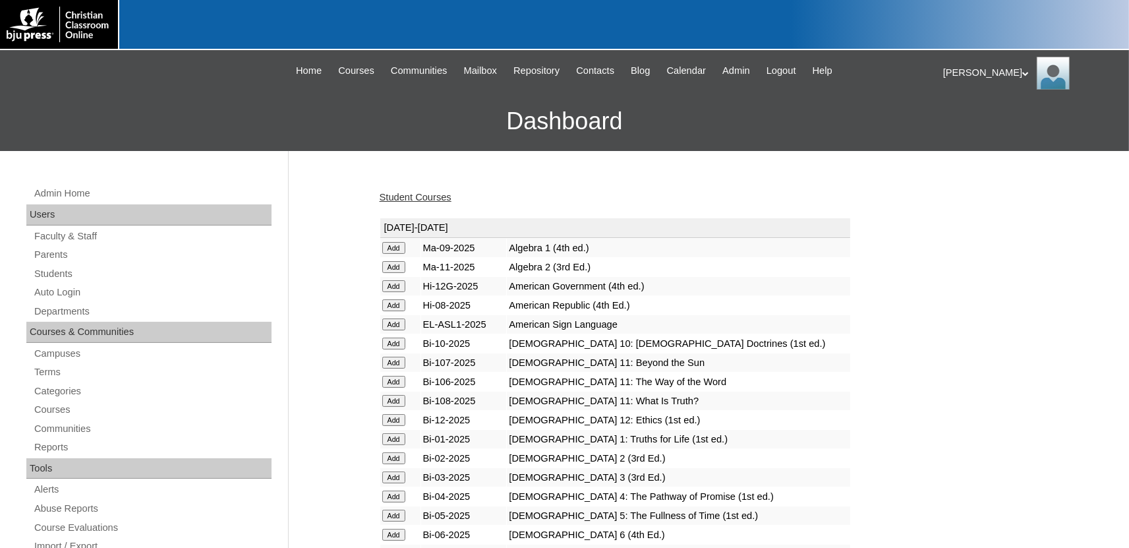
scroll to position [1641, 0]
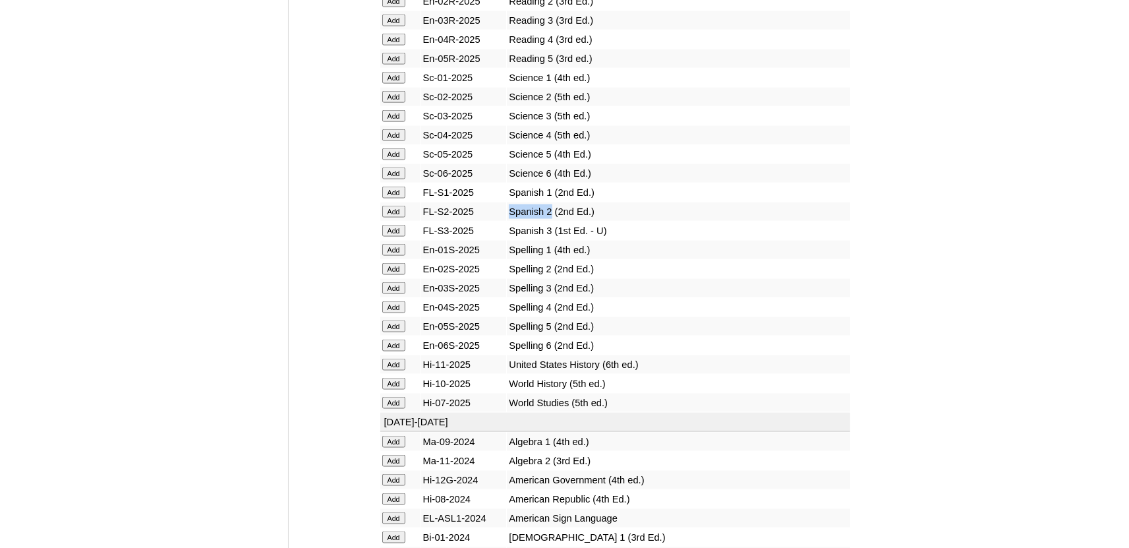
click at [395, 217] on input "Add" at bounding box center [393, 212] width 23 height 12
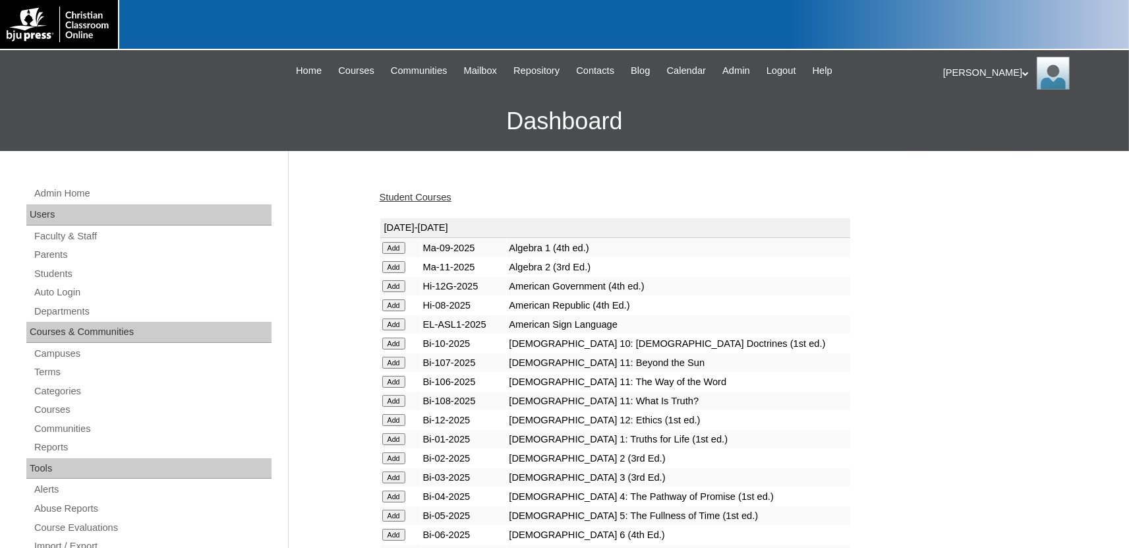
click at [431, 196] on link "Student Courses" at bounding box center [416, 197] width 72 height 11
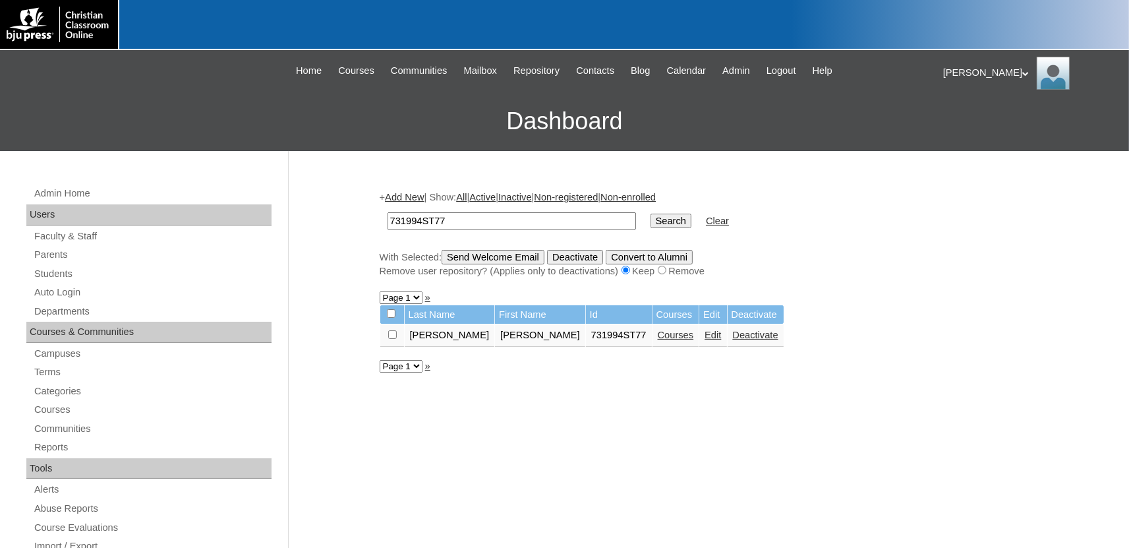
click at [460, 227] on input "731994ST77" at bounding box center [511, 221] width 248 height 18
type input "731994ST78"
click at [650, 213] on input "Search" at bounding box center [670, 220] width 41 height 14
click at [658, 340] on link "Courses" at bounding box center [676, 334] width 36 height 11
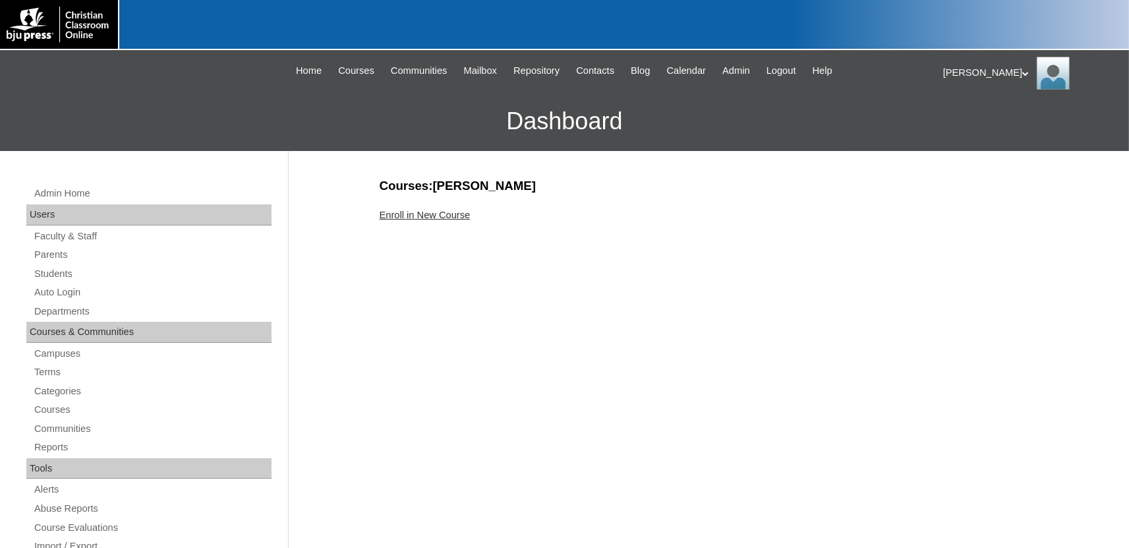
click at [451, 215] on link "Enroll in New Course" at bounding box center [425, 215] width 91 height 11
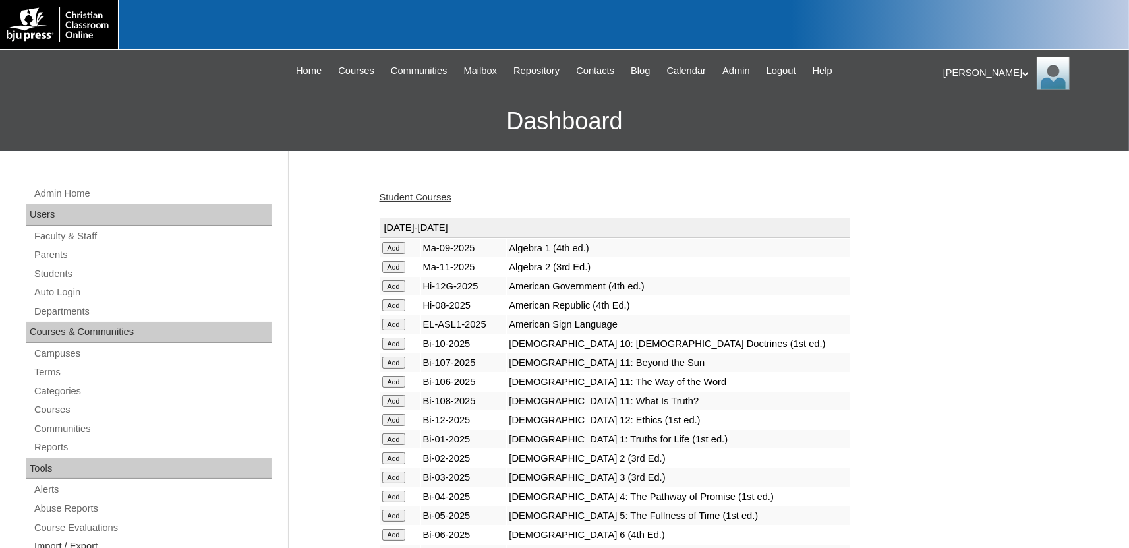
scroll to position [1641, 0]
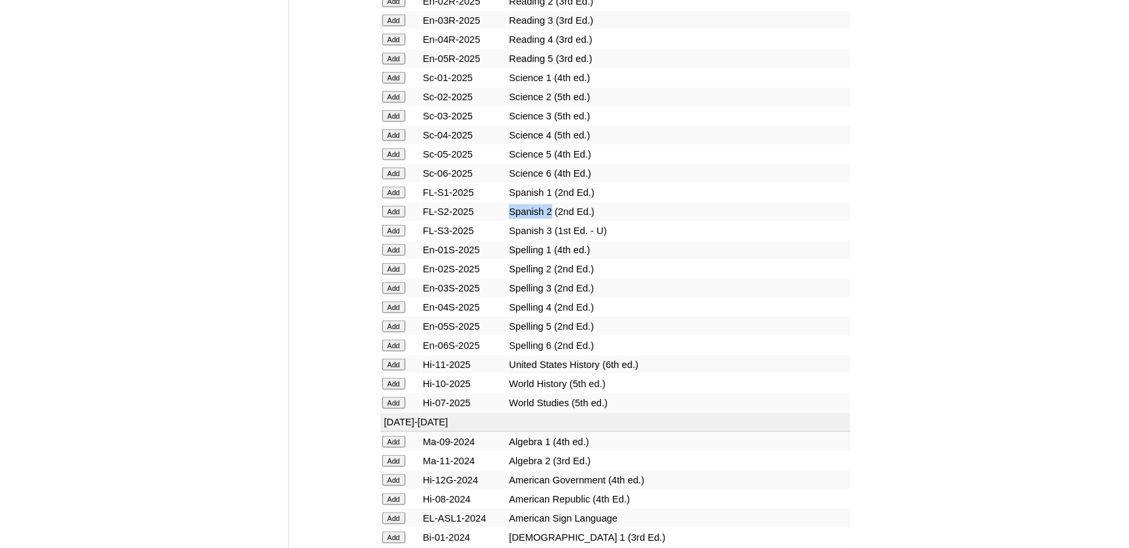
click at [392, 217] on input "Add" at bounding box center [393, 212] width 23 height 12
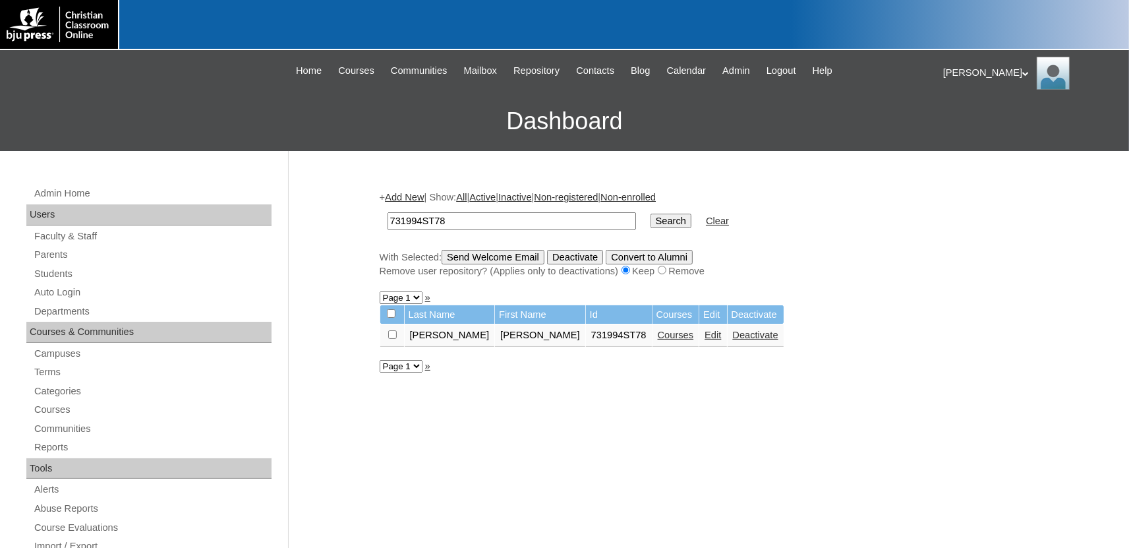
click at [474, 217] on input "731994ST78" at bounding box center [511, 221] width 248 height 18
type input "731994ST79"
click at [650, 213] on input "Search" at bounding box center [670, 220] width 41 height 14
click at [658, 340] on link "Courses" at bounding box center [676, 334] width 36 height 11
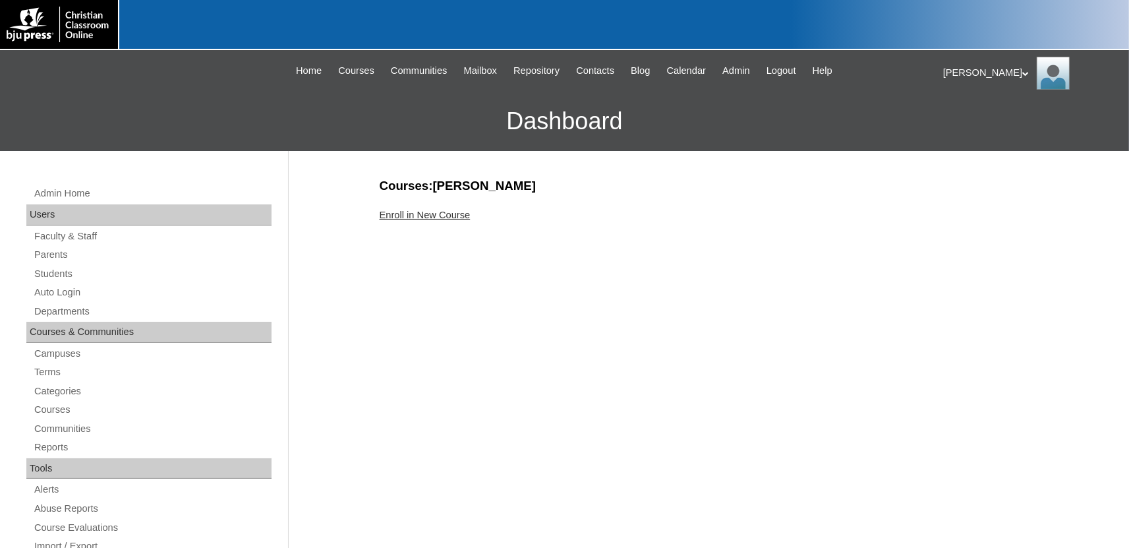
click at [423, 215] on link "Enroll in New Course" at bounding box center [425, 215] width 91 height 11
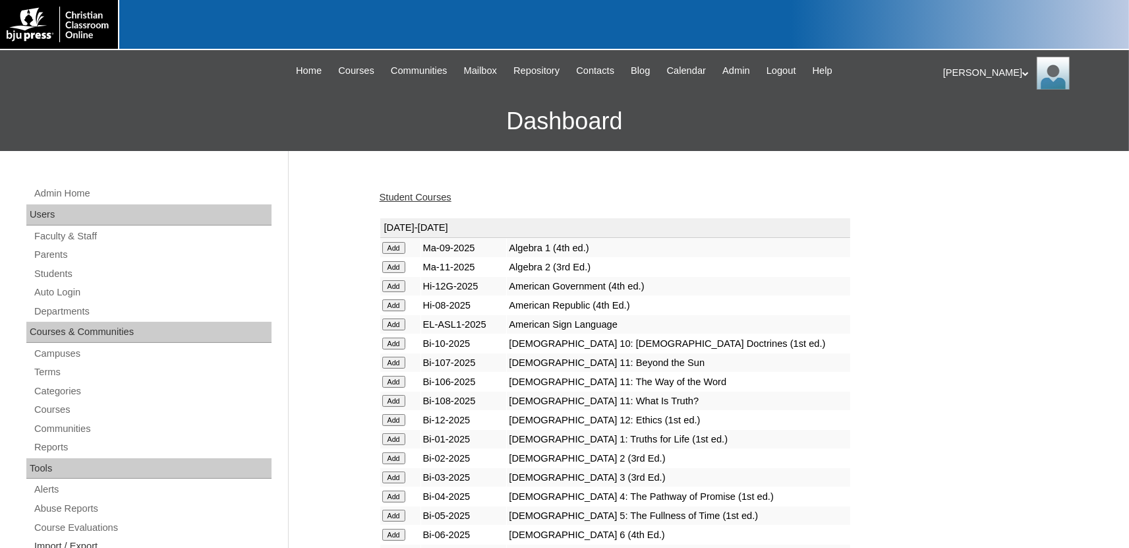
scroll to position [1641, 0]
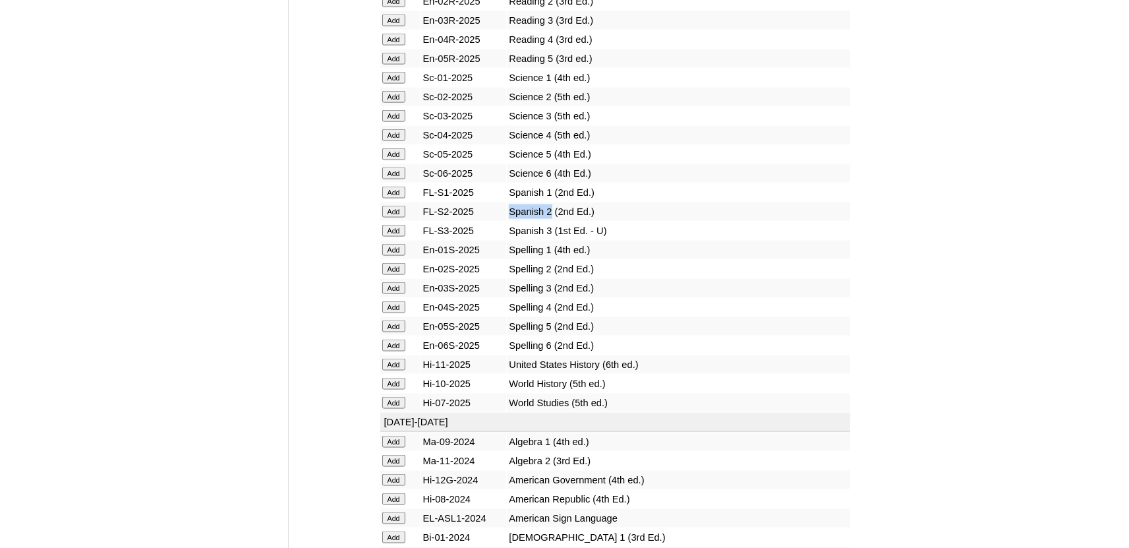
click at [395, 217] on input "Add" at bounding box center [393, 212] width 23 height 12
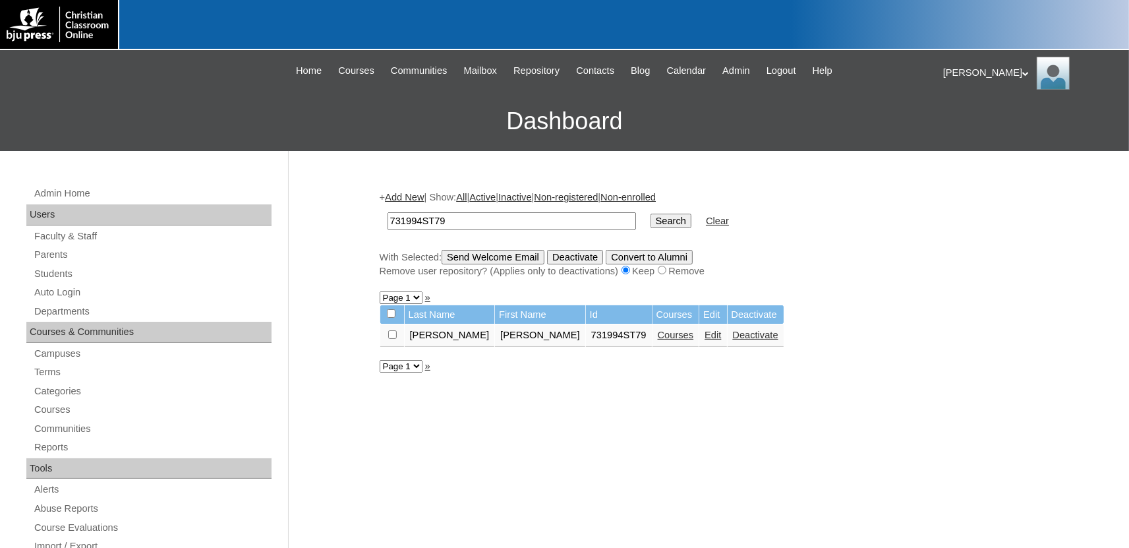
click at [475, 223] on input "731994ST79" at bounding box center [511, 221] width 248 height 18
type input "731994ST80"
click at [650, 213] on input "Search" at bounding box center [670, 220] width 41 height 14
click at [623, 337] on link "Courses" at bounding box center [641, 334] width 36 height 11
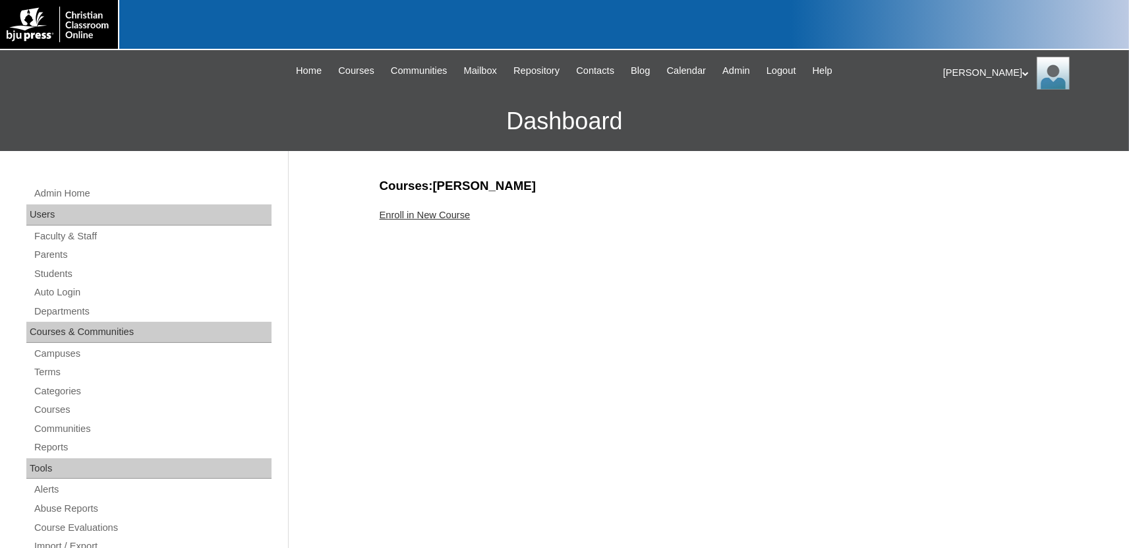
click at [424, 213] on link "Enroll in New Course" at bounding box center [425, 215] width 91 height 11
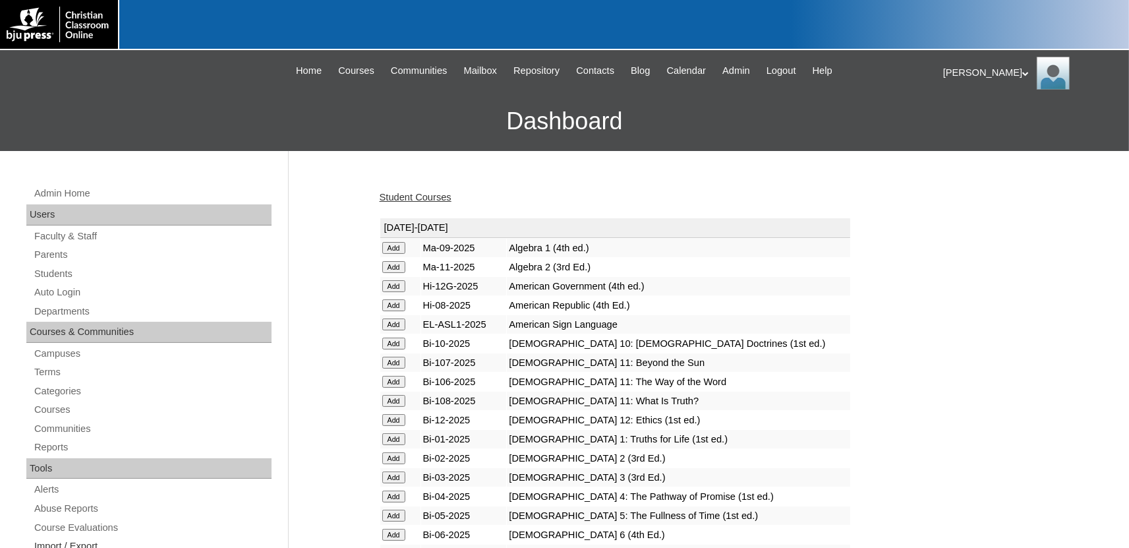
scroll to position [1641, 0]
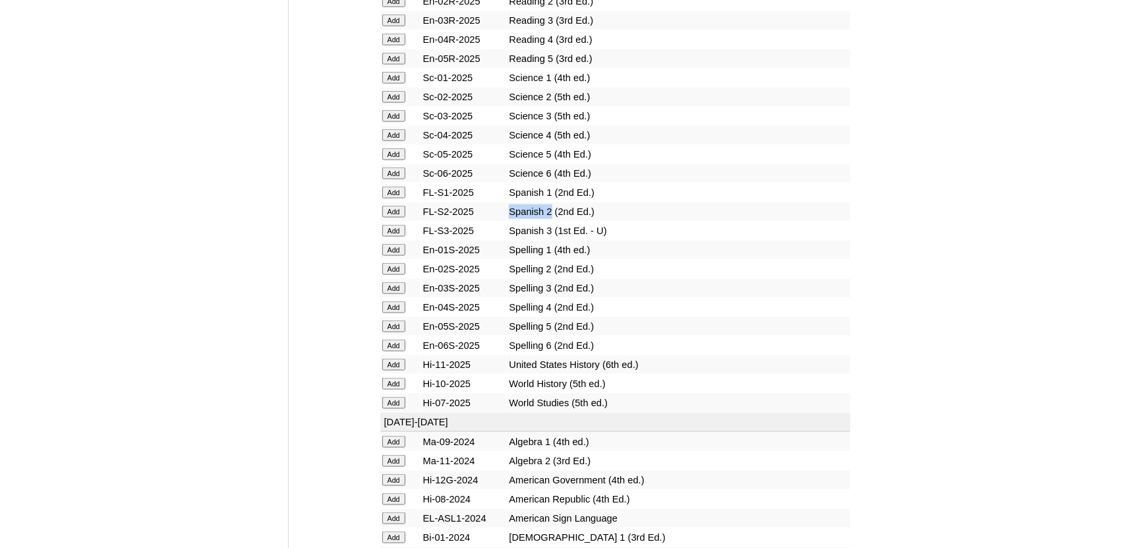
click at [389, 217] on input "Add" at bounding box center [393, 212] width 23 height 12
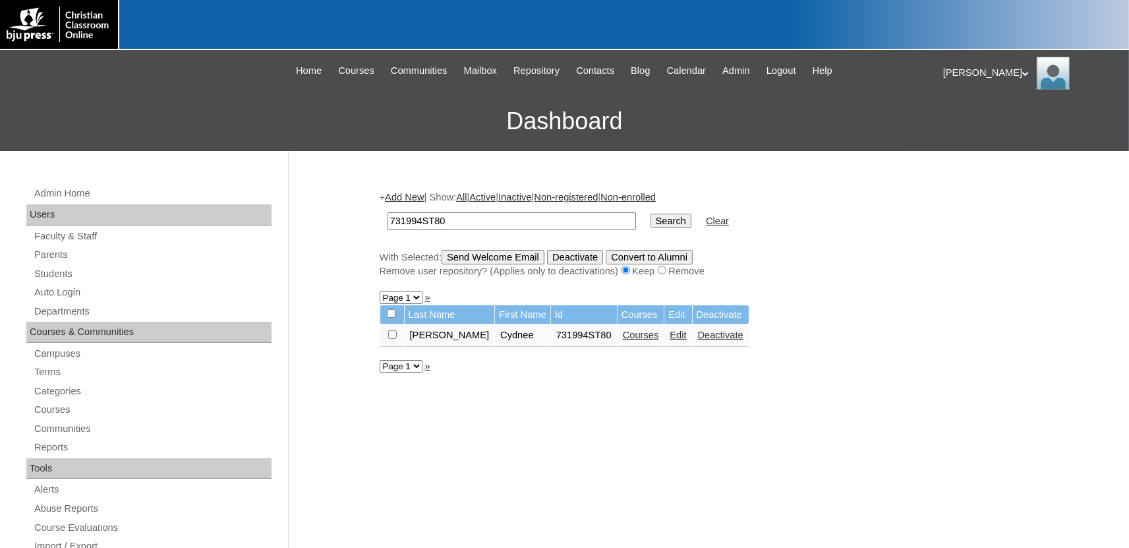
click at [470, 221] on input "731994ST80" at bounding box center [511, 221] width 248 height 18
type input "731994ST81"
click at [650, 213] on input "Search" at bounding box center [670, 220] width 41 height 14
click at [622, 340] on link "Courses" at bounding box center [640, 334] width 36 height 11
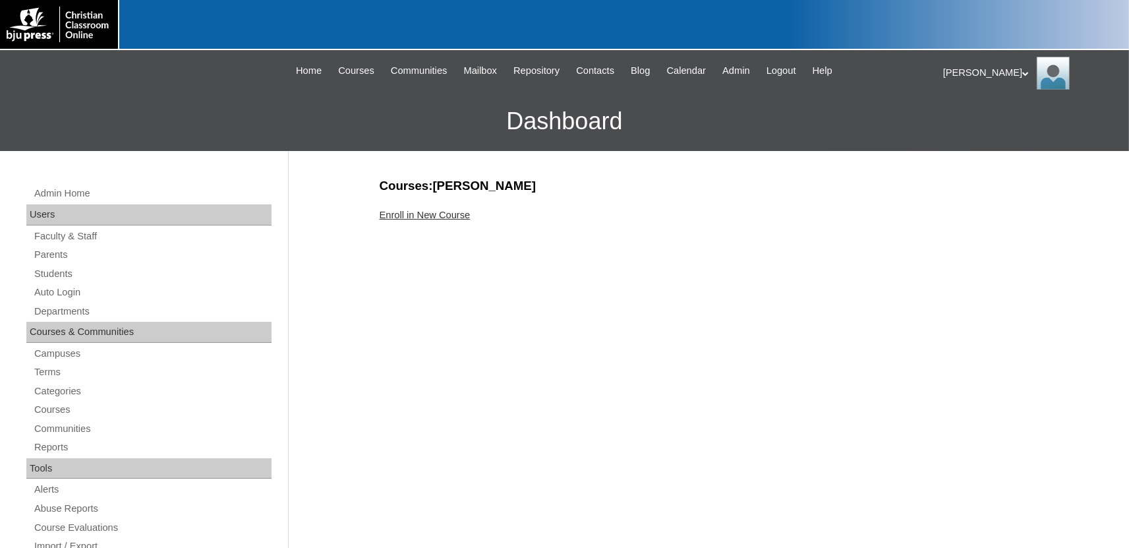
click at [450, 214] on link "Enroll in New Course" at bounding box center [425, 215] width 91 height 11
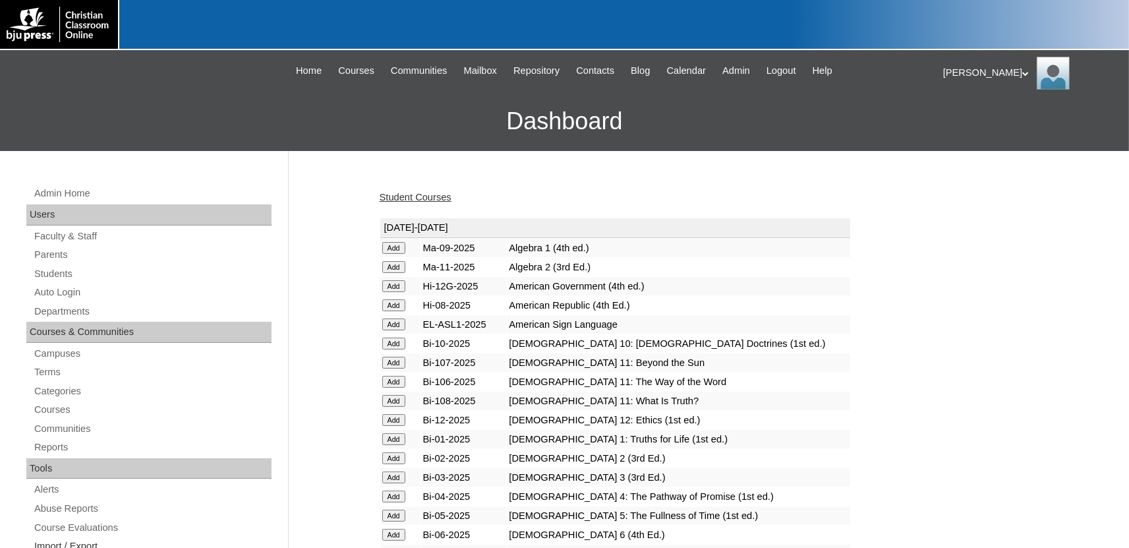
scroll to position [1641, 0]
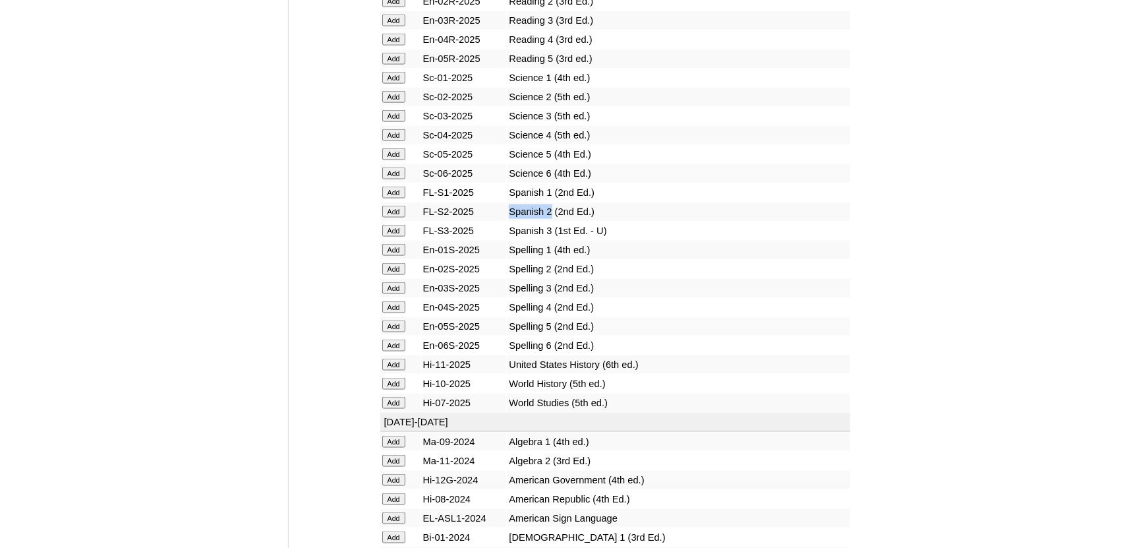
click at [391, 217] on input "Add" at bounding box center [393, 212] width 23 height 12
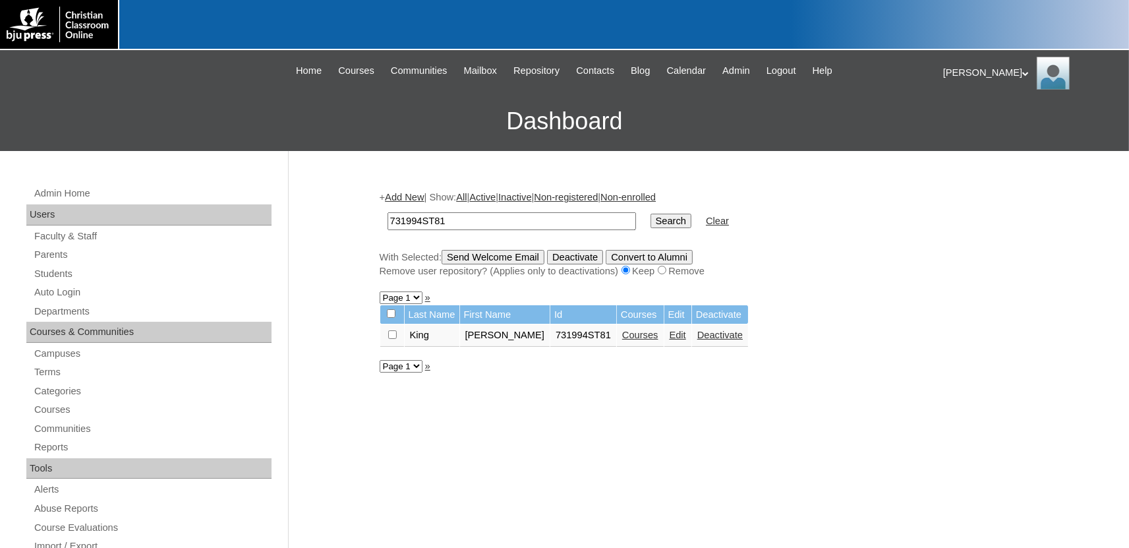
click at [476, 223] on input "731994ST81" at bounding box center [511, 221] width 248 height 18
type input "731994ST82"
click at [650, 213] on input "Search" at bounding box center [670, 220] width 41 height 14
click at [658, 340] on link "Courses" at bounding box center [676, 334] width 36 height 11
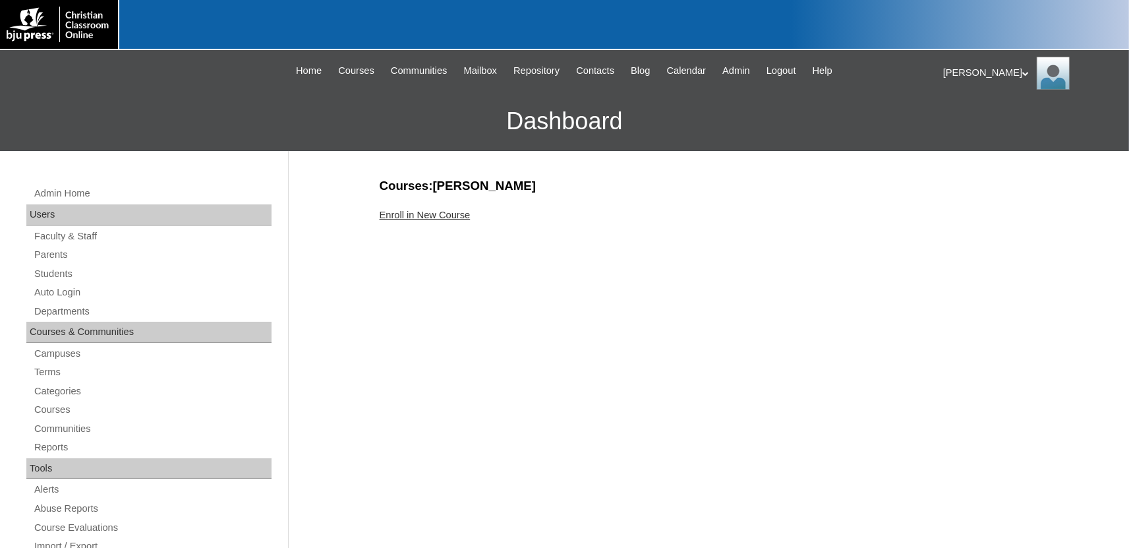
click at [416, 214] on link "Enroll in New Course" at bounding box center [425, 215] width 91 height 11
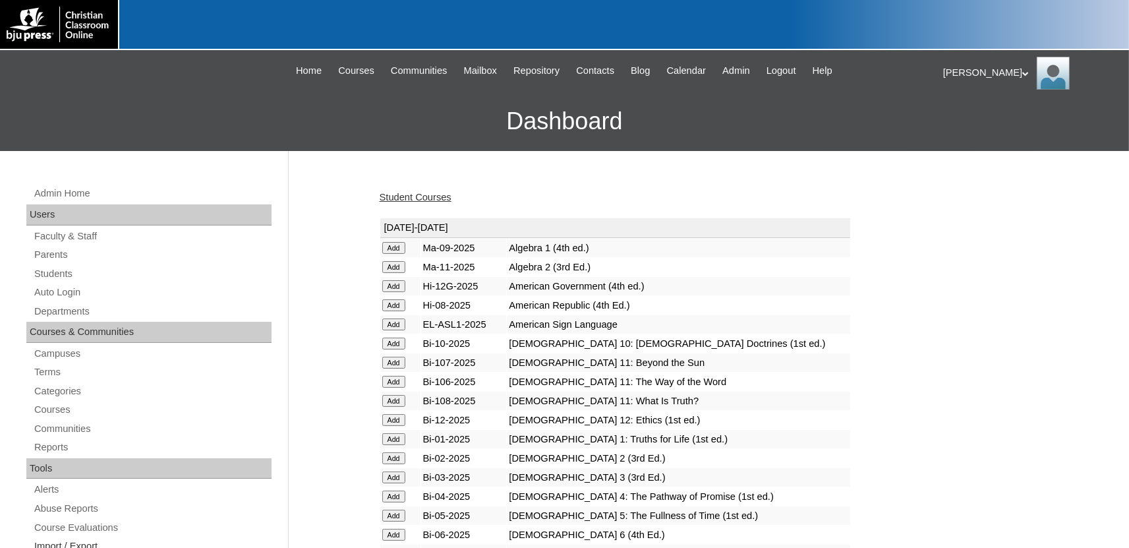
scroll to position [1641, 0]
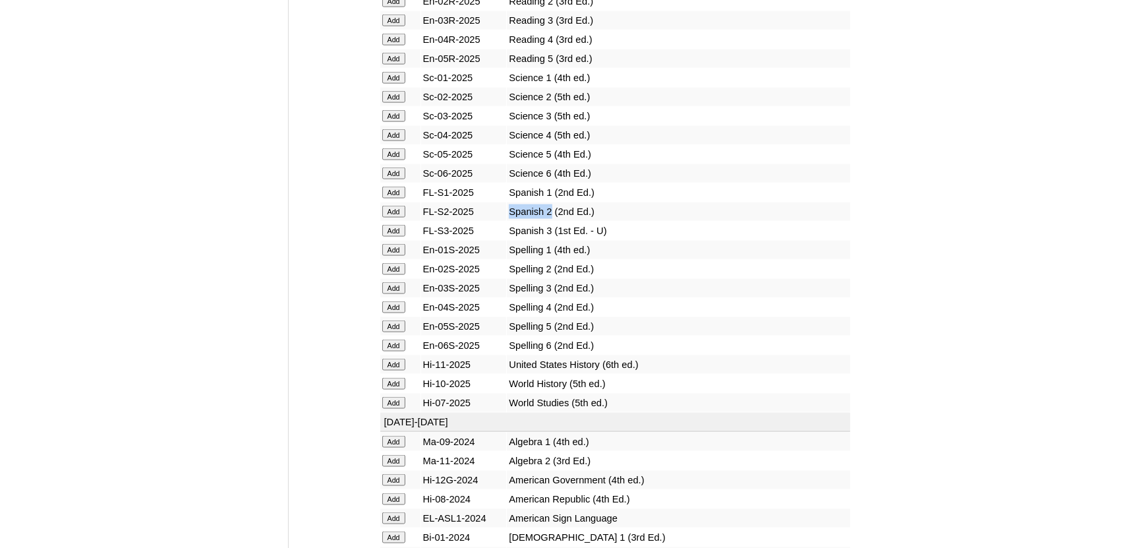
click at [395, 217] on input "Add" at bounding box center [393, 212] width 23 height 12
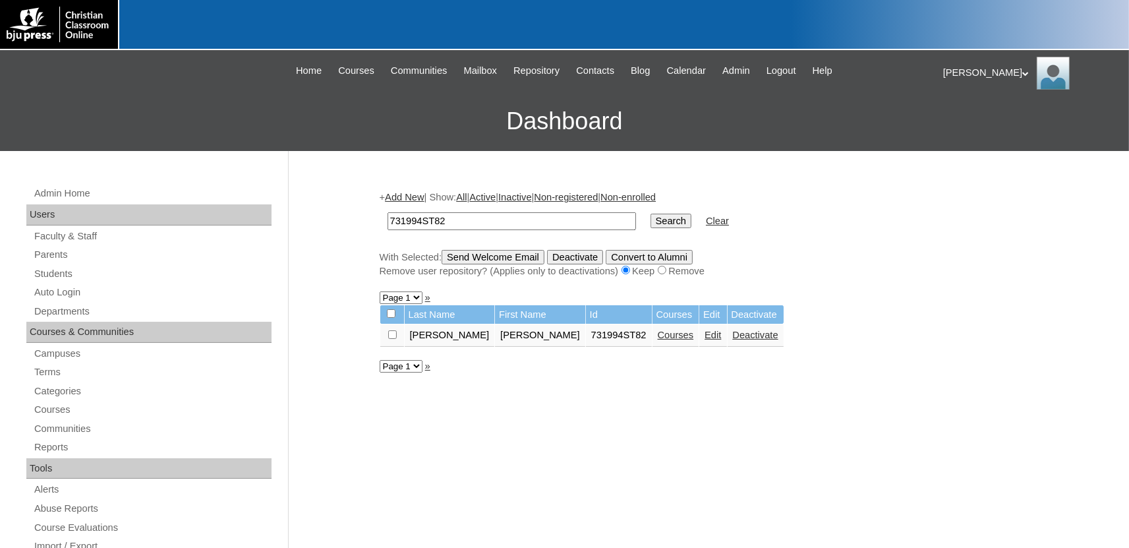
click at [463, 220] on input "731994ST82" at bounding box center [511, 221] width 248 height 18
type input "731994ST83"
click at [650, 213] on input "Search" at bounding box center [670, 220] width 41 height 14
click at [658, 338] on link "Courses" at bounding box center [676, 334] width 36 height 11
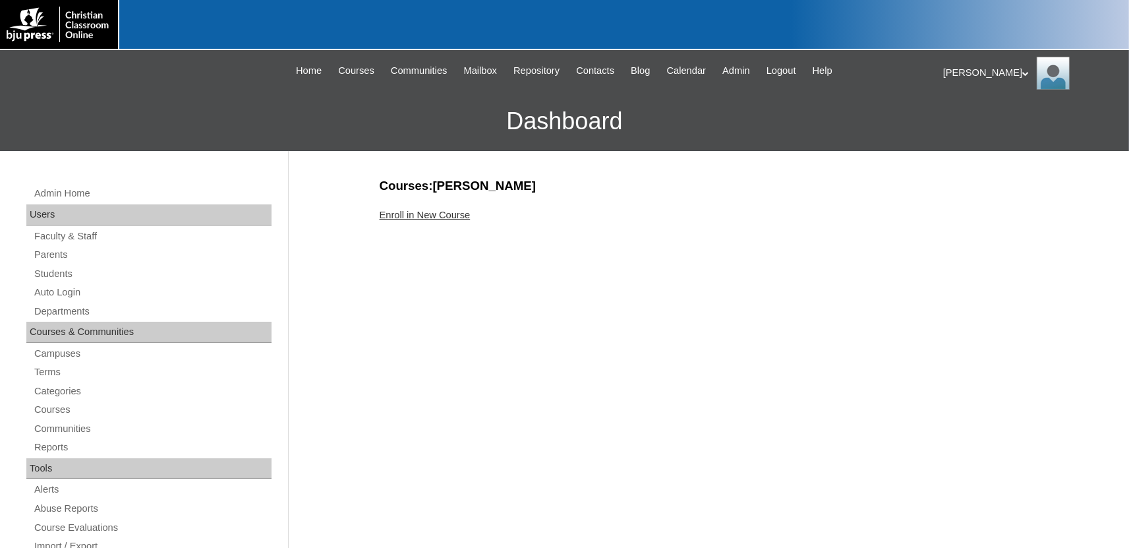
click at [410, 213] on link "Enroll in New Course" at bounding box center [425, 215] width 91 height 11
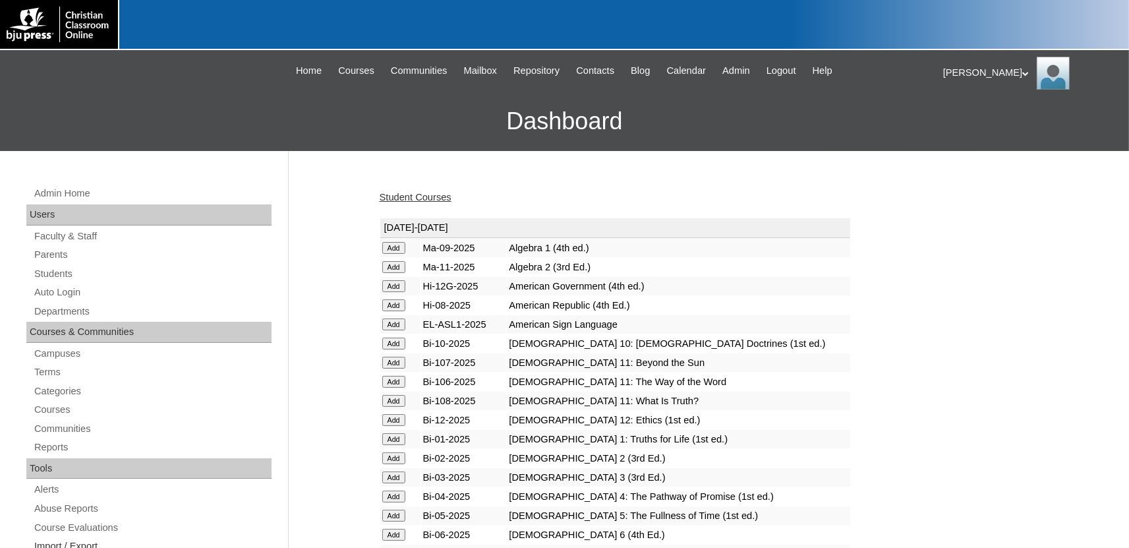
scroll to position [1641, 0]
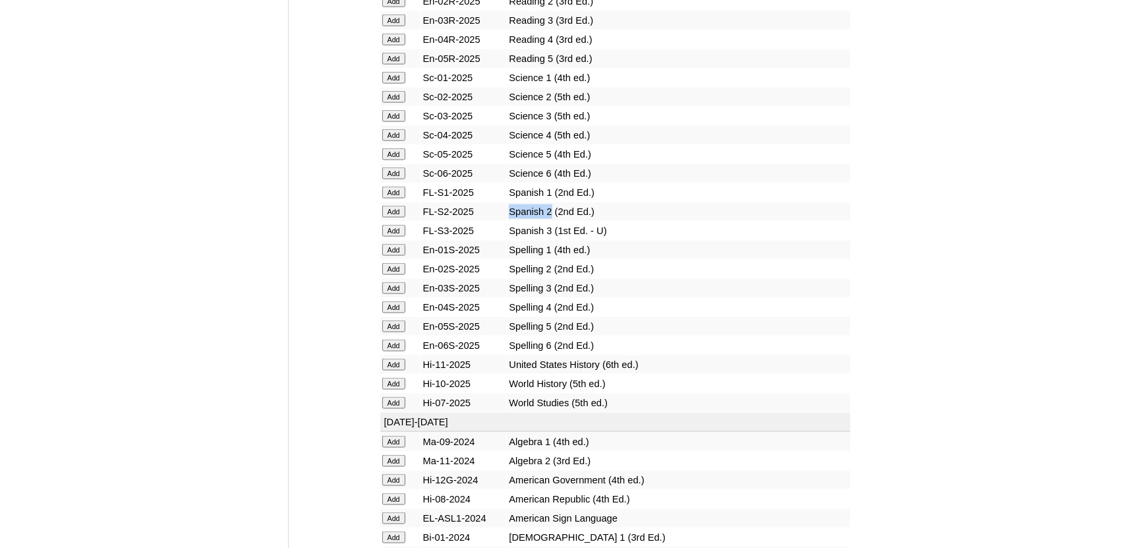
click at [391, 217] on input "Add" at bounding box center [393, 212] width 23 height 12
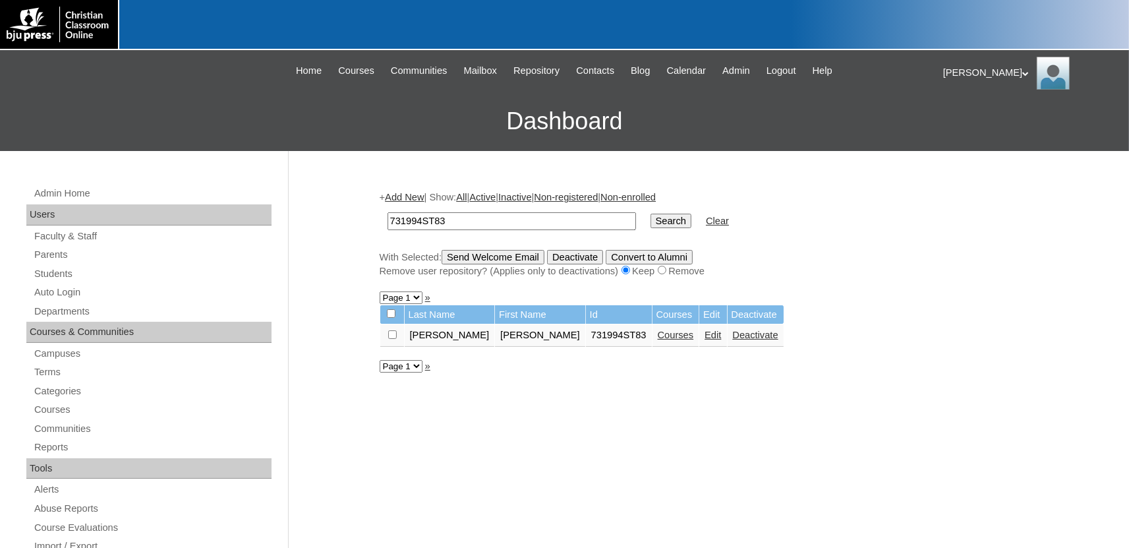
drag, startPoint x: 512, startPoint y: 213, endPoint x: 490, endPoint y: 219, distance: 23.2
click at [511, 214] on input "731994ST83" at bounding box center [511, 221] width 248 height 18
type input "731994ST84"
click at [650, 213] on input "Search" at bounding box center [670, 220] width 41 height 14
click at [622, 337] on link "Courses" at bounding box center [640, 334] width 36 height 11
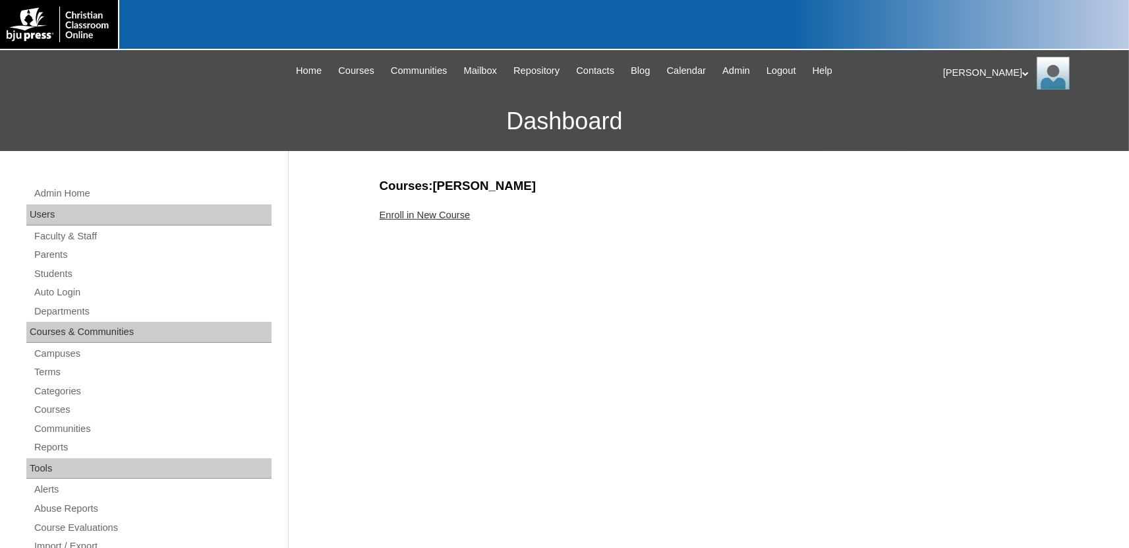
click at [453, 216] on link "Enroll in New Course" at bounding box center [425, 215] width 91 height 11
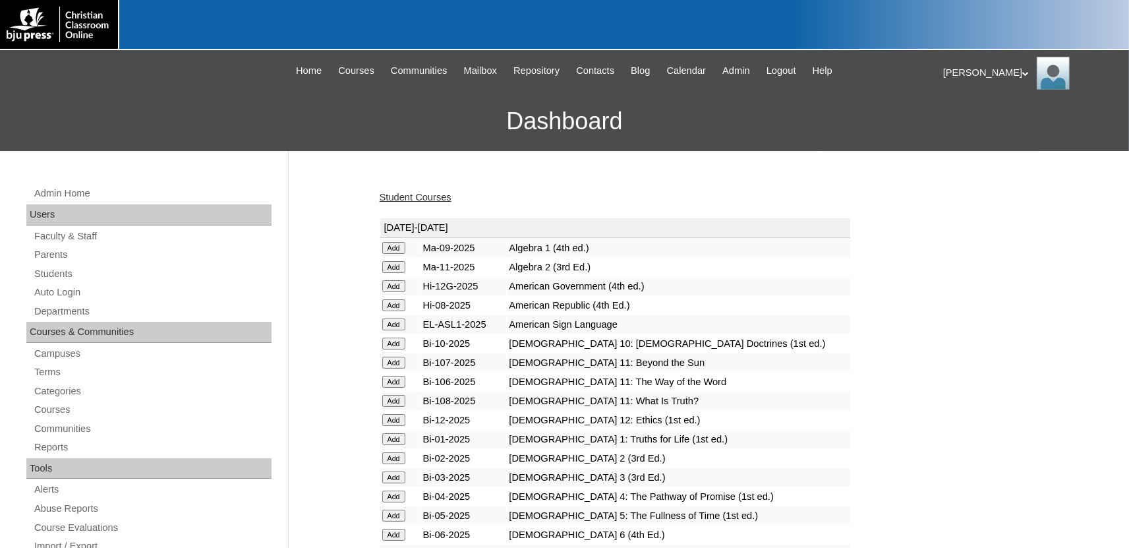
scroll to position [1641, 0]
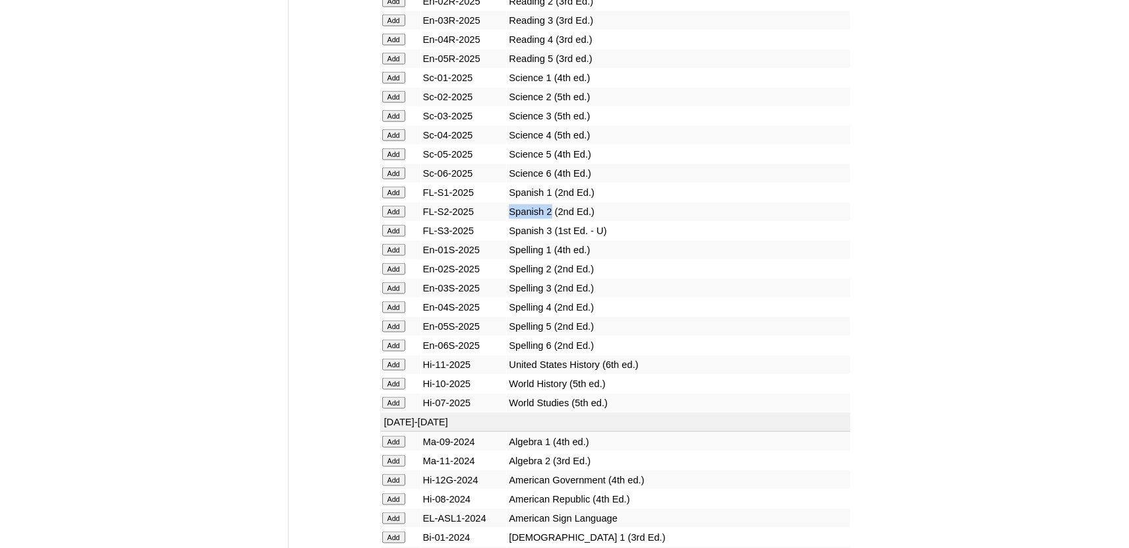
click at [393, 217] on input "Add" at bounding box center [393, 212] width 23 height 12
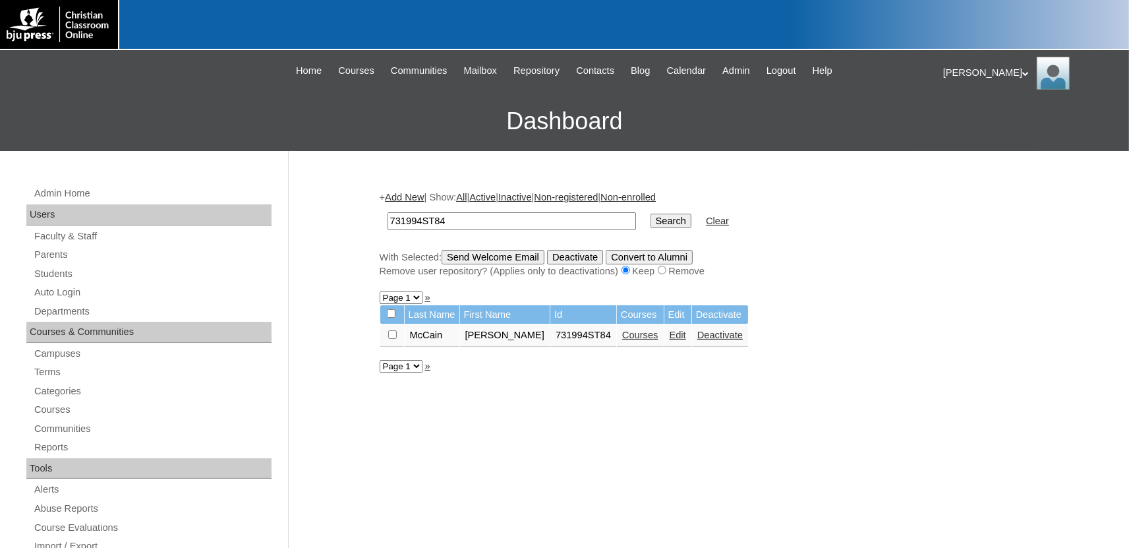
click at [465, 224] on input "731994ST84" at bounding box center [511, 221] width 248 height 18
type input "731994ST85"
click at [650, 213] on input "Search" at bounding box center [670, 220] width 41 height 14
click at [623, 339] on link "Courses" at bounding box center [641, 334] width 36 height 11
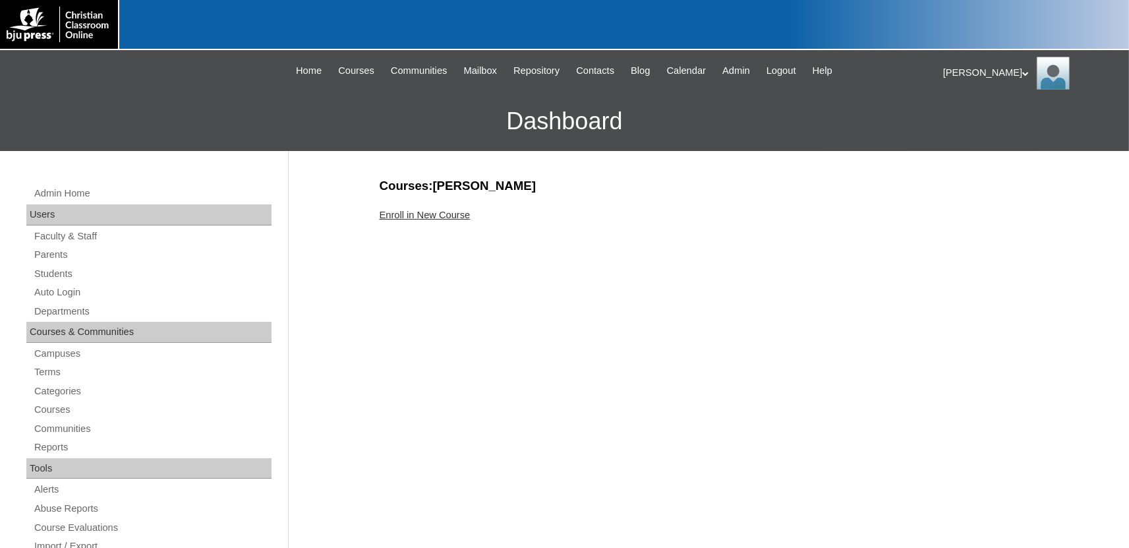
click at [454, 212] on link "Enroll in New Course" at bounding box center [425, 215] width 91 height 11
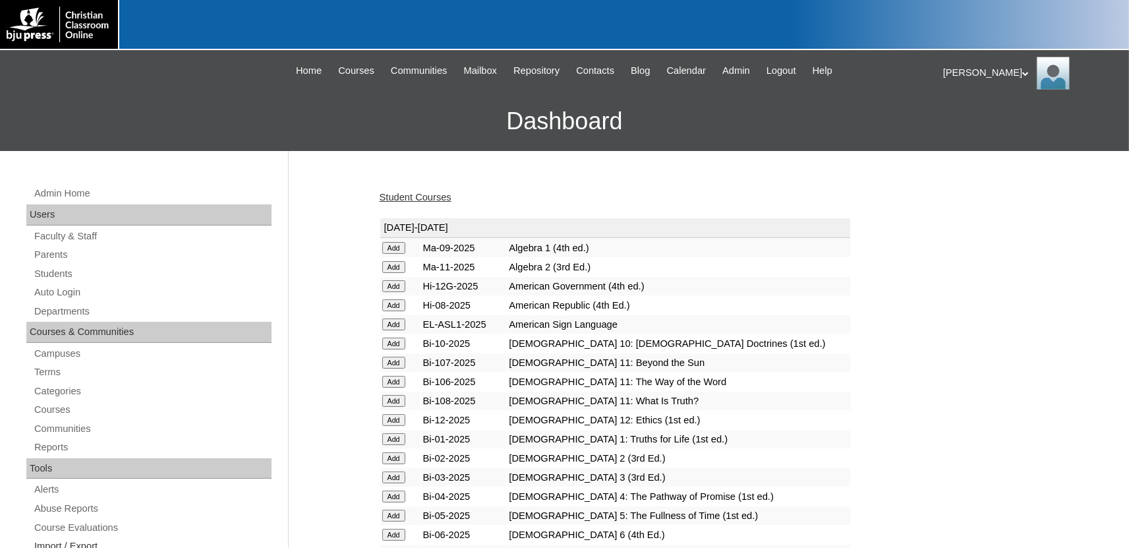
scroll to position [1641, 0]
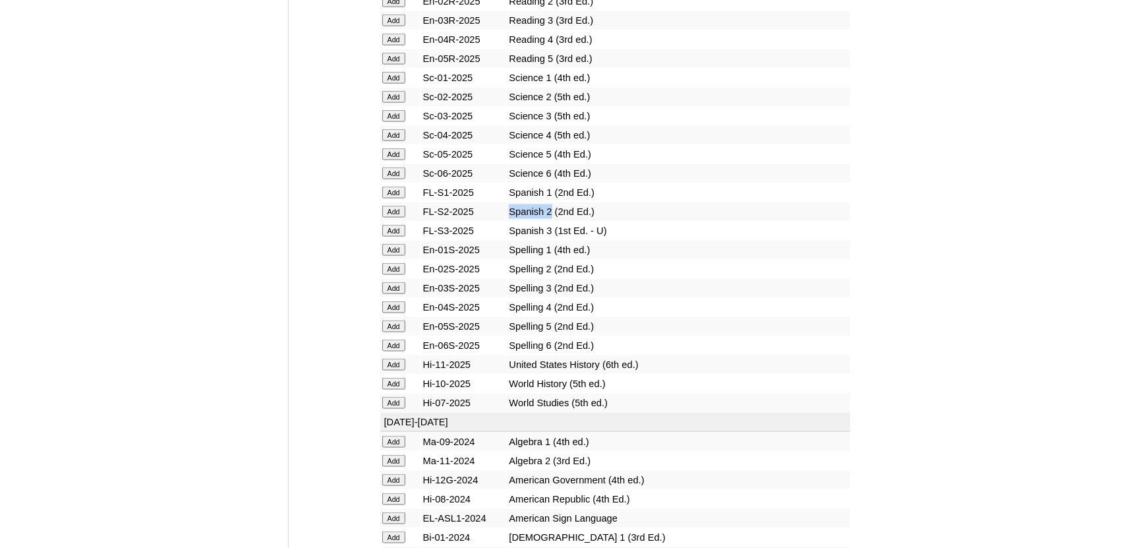
click at [401, 217] on input "Add" at bounding box center [393, 212] width 23 height 12
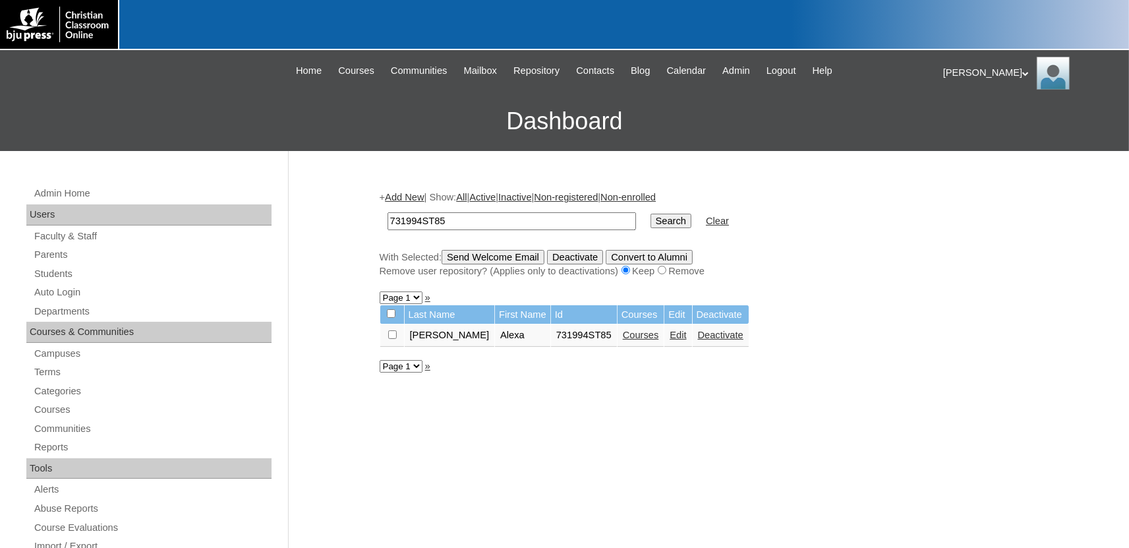
click at [456, 223] on input "731994ST85" at bounding box center [511, 221] width 248 height 18
type input "731994ST86"
click at [650, 213] on input "Search" at bounding box center [670, 220] width 41 height 14
click at [658, 340] on link "Courses" at bounding box center [676, 334] width 36 height 11
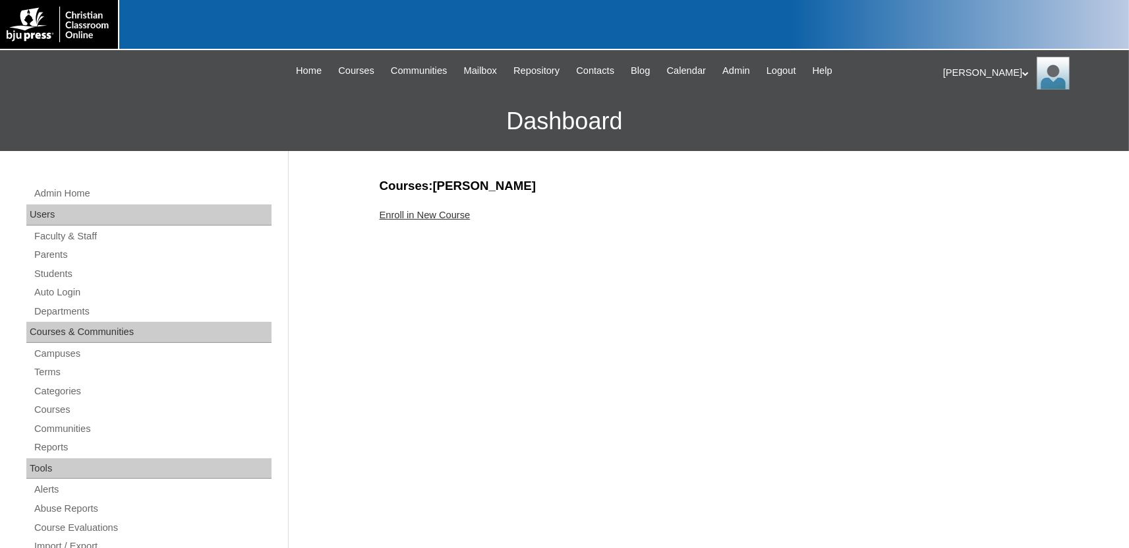
click at [427, 218] on link "Enroll in New Course" at bounding box center [425, 215] width 91 height 11
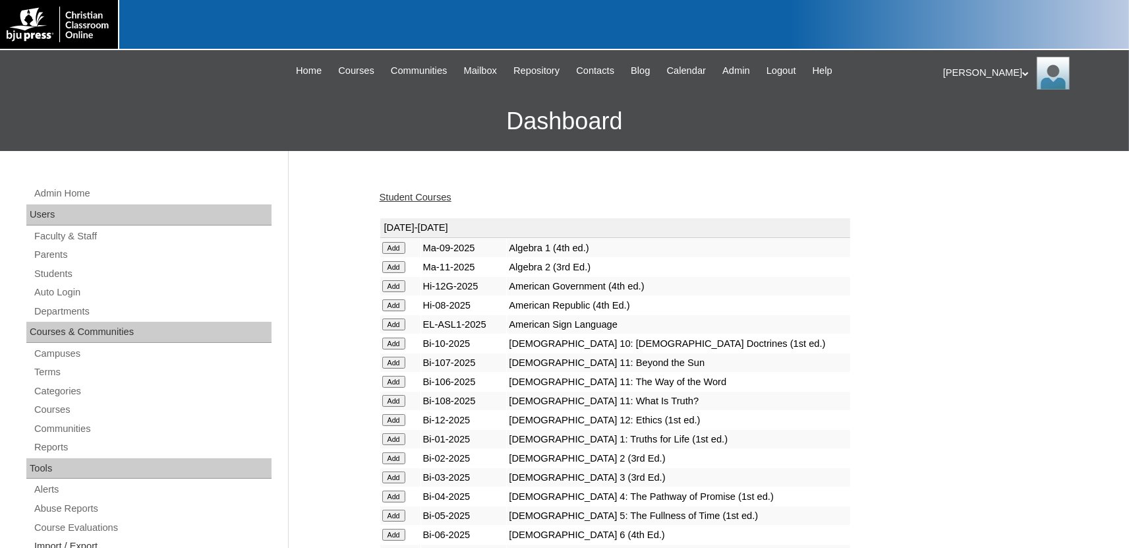
scroll to position [1641, 0]
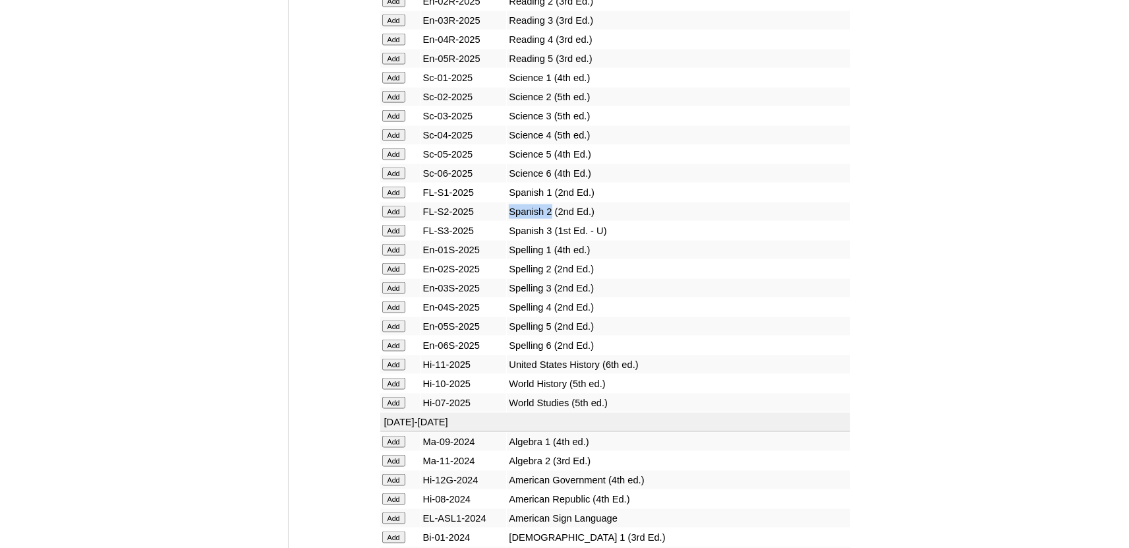
click at [399, 217] on input "Add" at bounding box center [393, 212] width 23 height 12
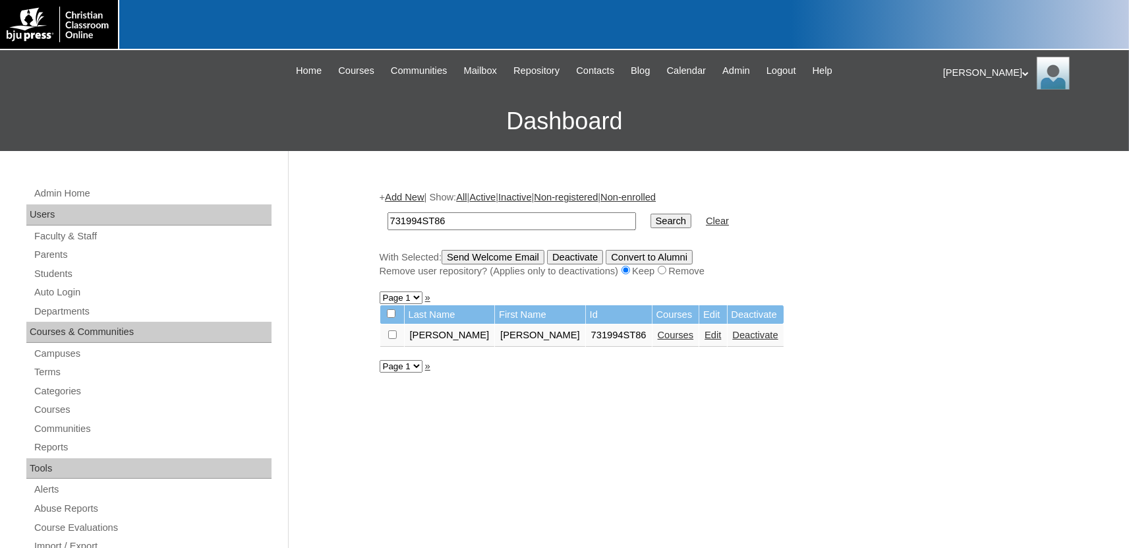
click at [463, 226] on input "731994ST86" at bounding box center [511, 221] width 248 height 18
type input "731994ST87"
click at [650, 213] on input "Search" at bounding box center [670, 220] width 41 height 14
click at [658, 339] on link "Courses" at bounding box center [676, 334] width 36 height 11
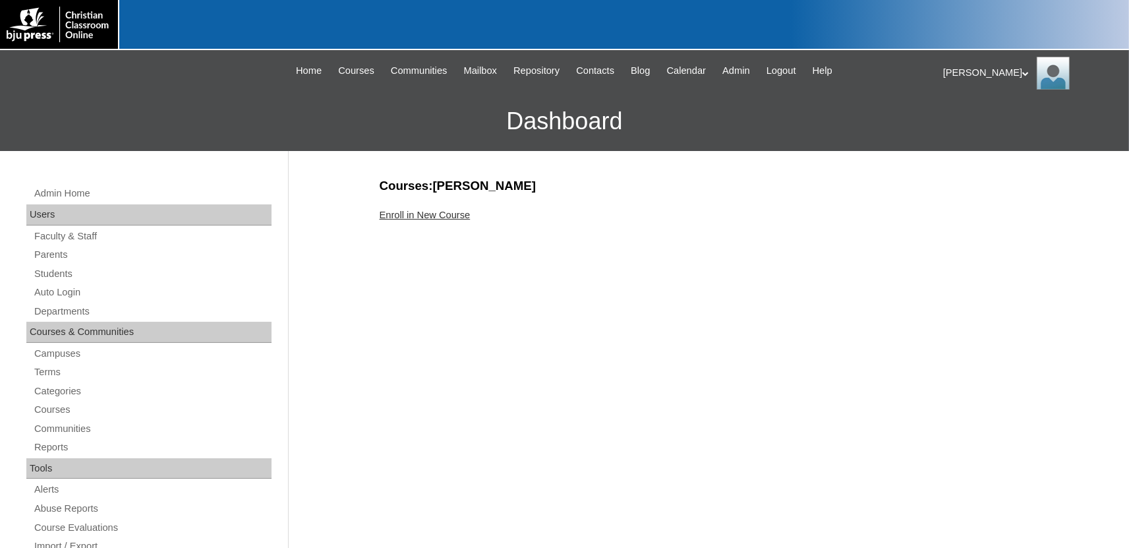
click at [441, 214] on link "Enroll in New Course" at bounding box center [425, 215] width 91 height 11
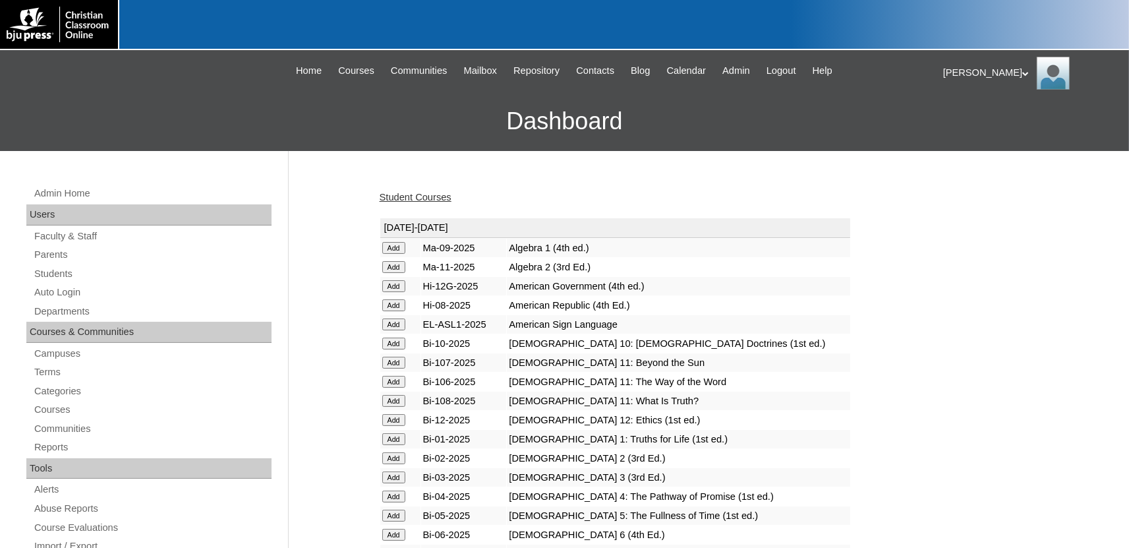
click at [416, 199] on link "Student Courses" at bounding box center [416, 197] width 72 height 11
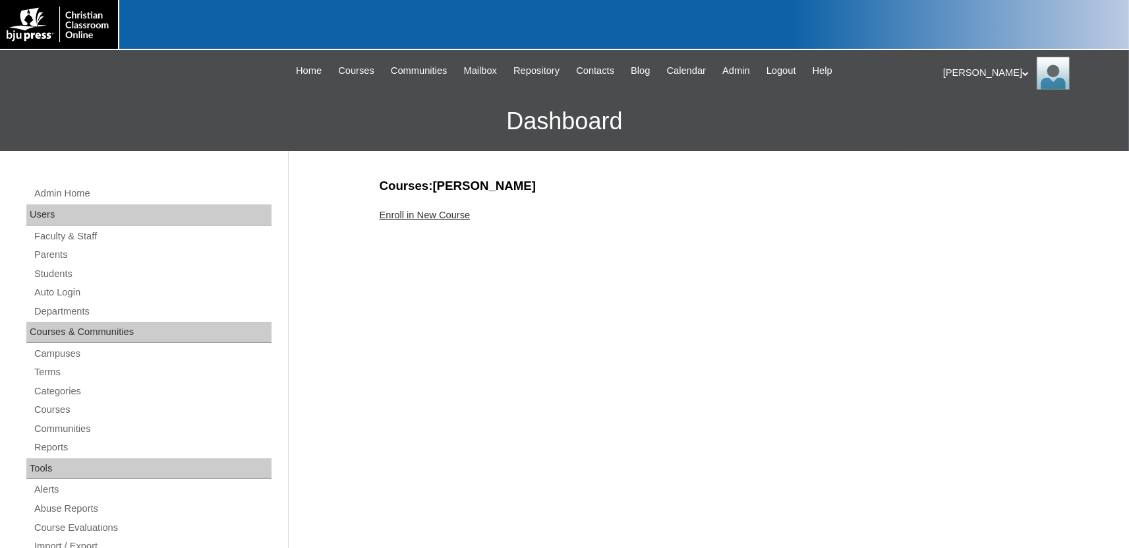
click at [430, 220] on link "Enroll in New Course" at bounding box center [425, 215] width 91 height 11
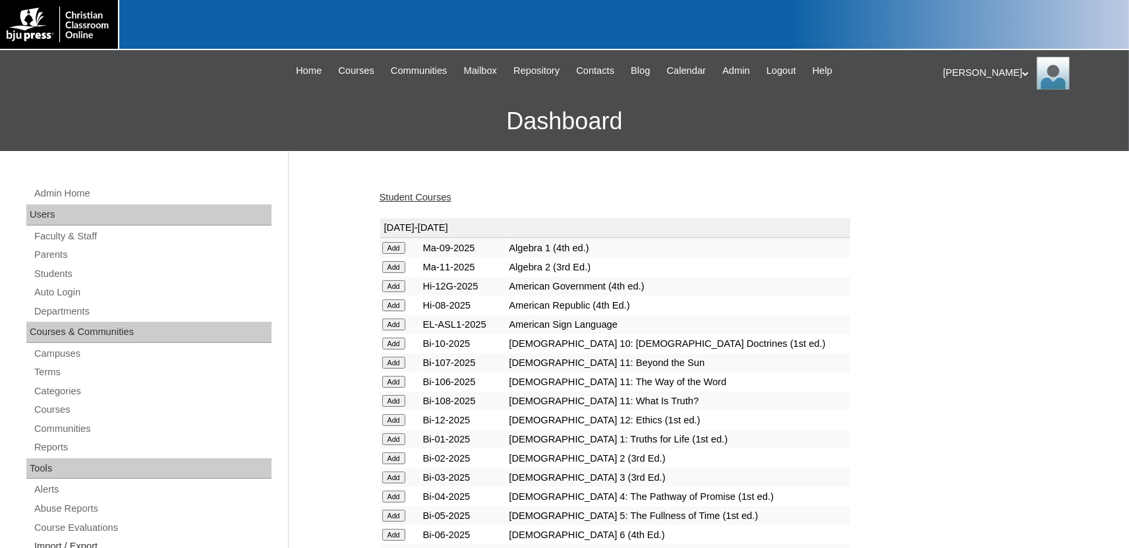
scroll to position [1641, 0]
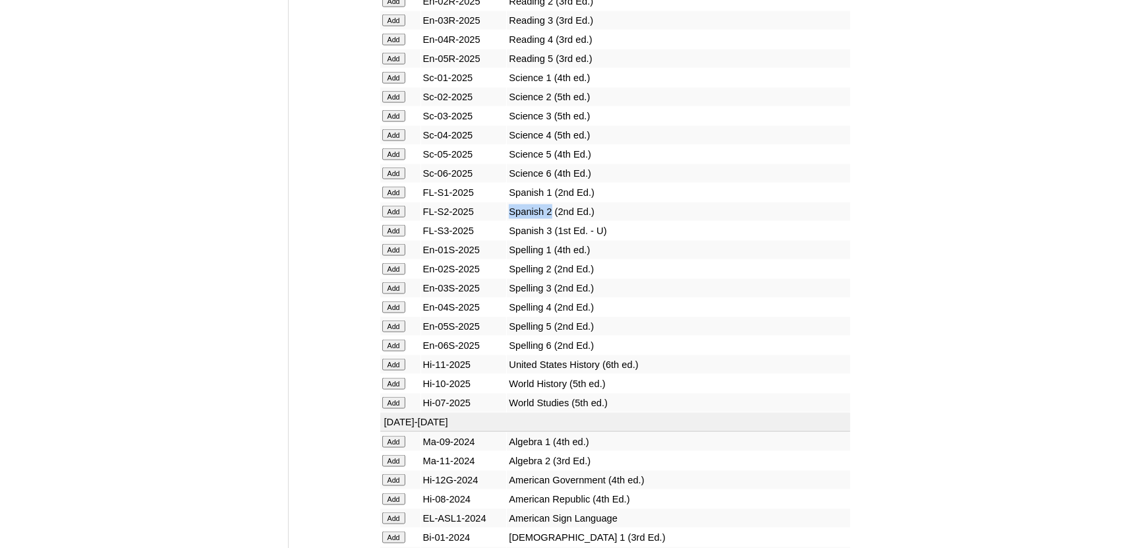
click at [390, 217] on input "Add" at bounding box center [393, 212] width 23 height 12
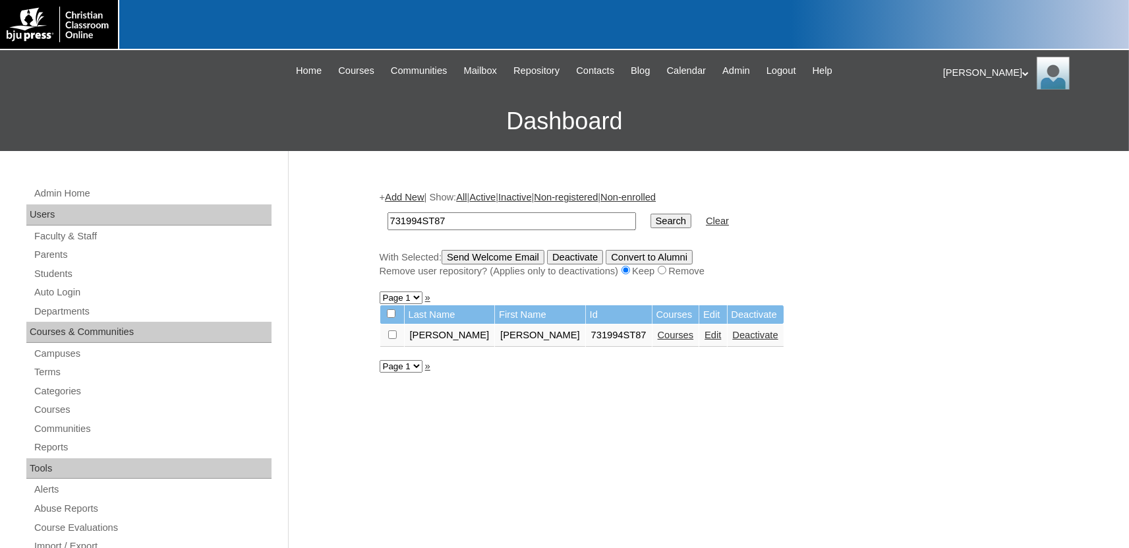
click at [468, 217] on input "731994ST87" at bounding box center [511, 221] width 248 height 18
type input "731994ST88"
click at [650, 213] on input "Search" at bounding box center [670, 220] width 41 height 14
click at [658, 338] on link "Courses" at bounding box center [676, 334] width 36 height 11
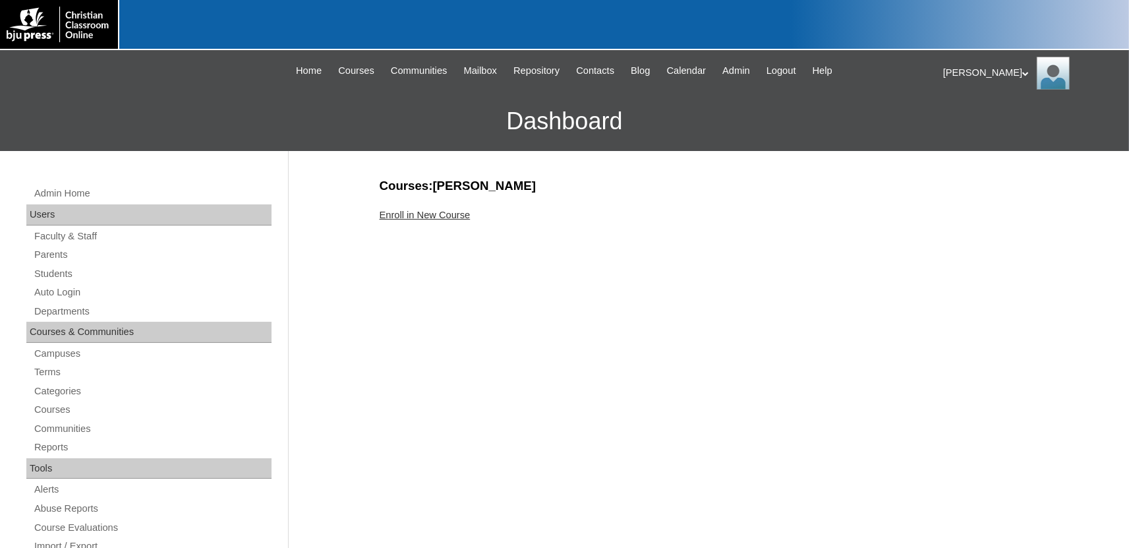
click at [439, 215] on link "Enroll in New Course" at bounding box center [425, 215] width 91 height 11
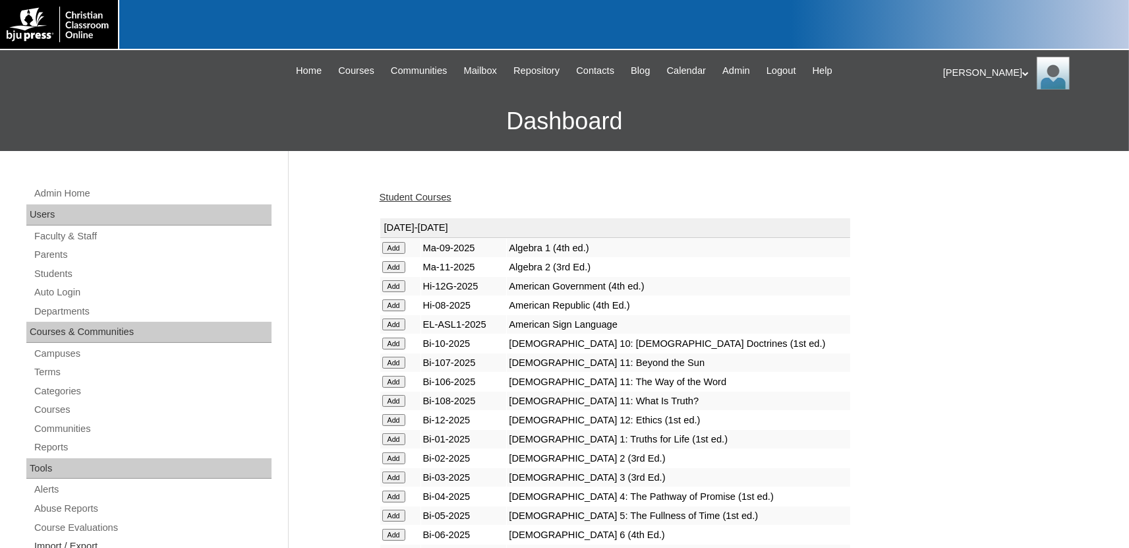
scroll to position [1641, 0]
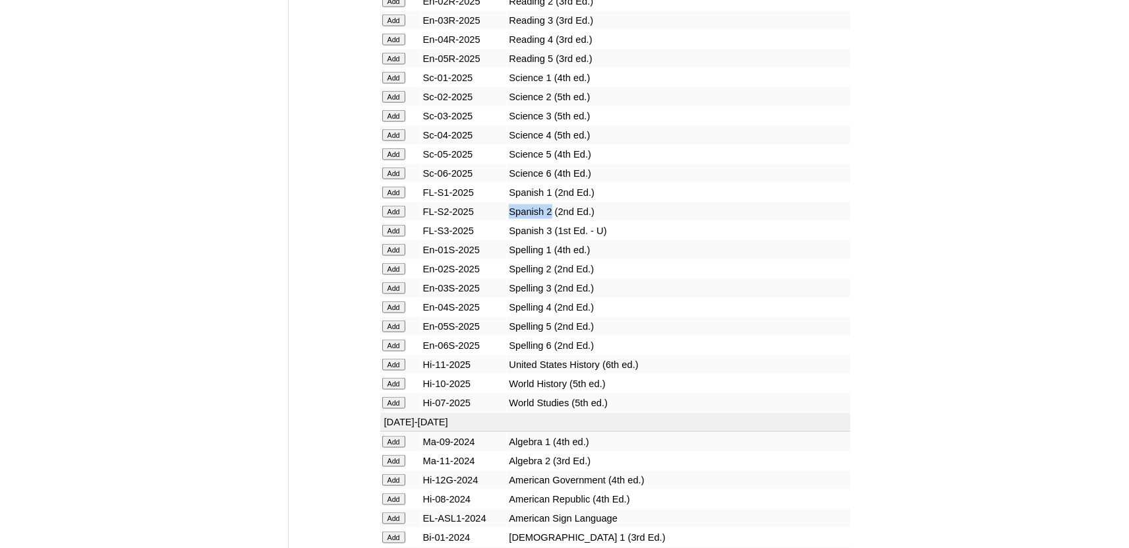
click at [397, 217] on input "Add" at bounding box center [393, 212] width 23 height 12
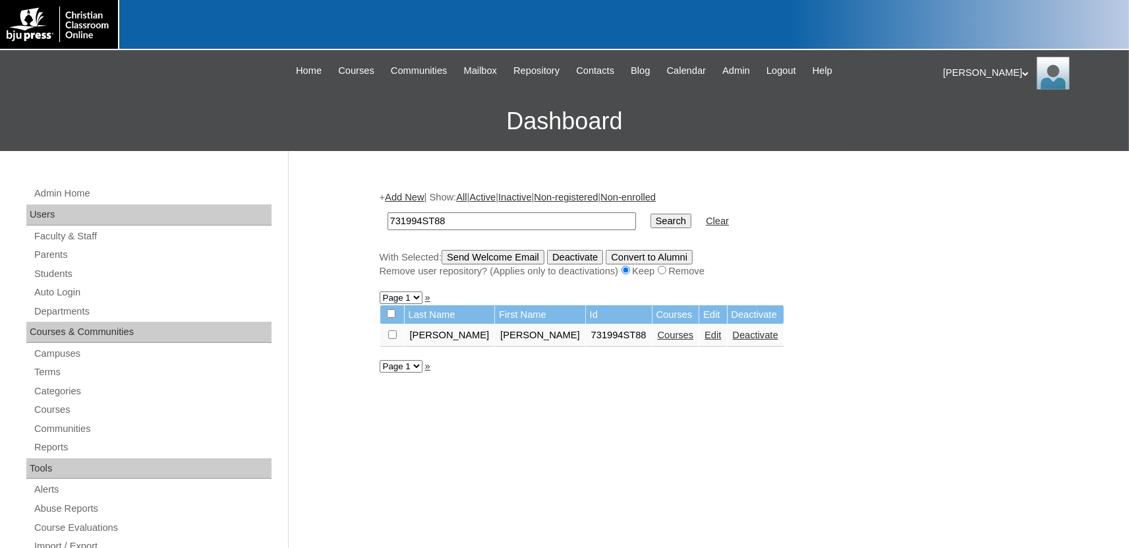
click at [456, 221] on input "731994ST88" at bounding box center [511, 221] width 248 height 18
type input "731994ST89"
click at [650, 213] on input "Search" at bounding box center [670, 220] width 41 height 14
